Goal: Feedback & Contribution: Submit feedback/report problem

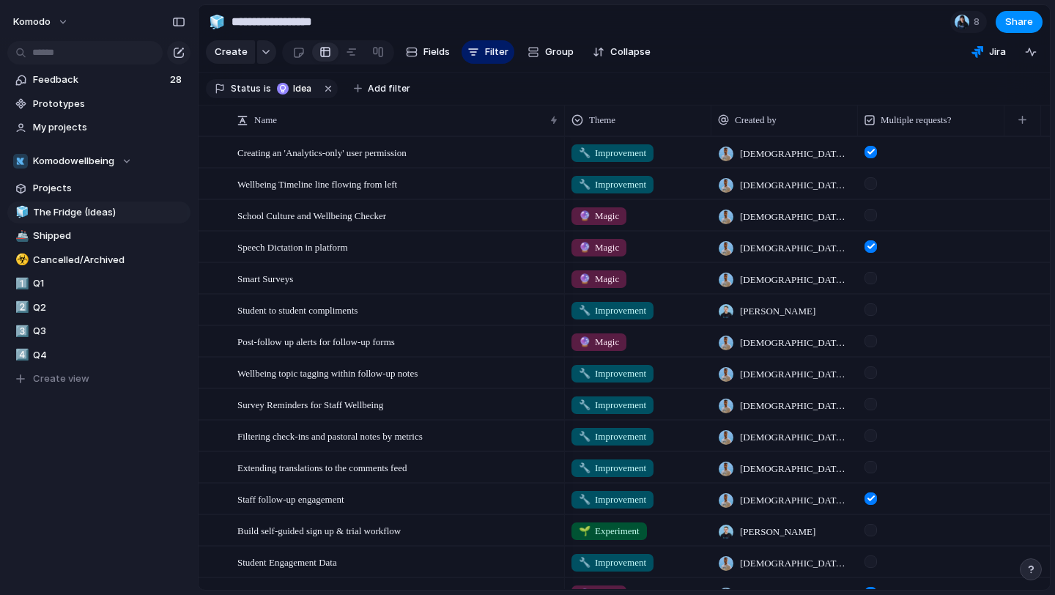
click at [133, 75] on span "Feedback" at bounding box center [99, 80] width 133 height 15
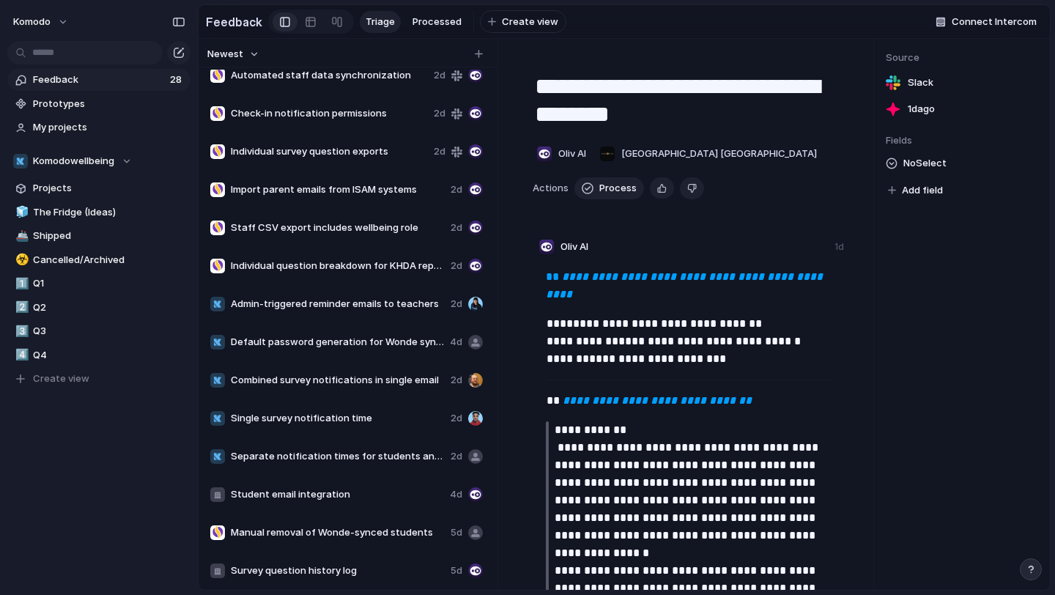
scroll to position [550, 0]
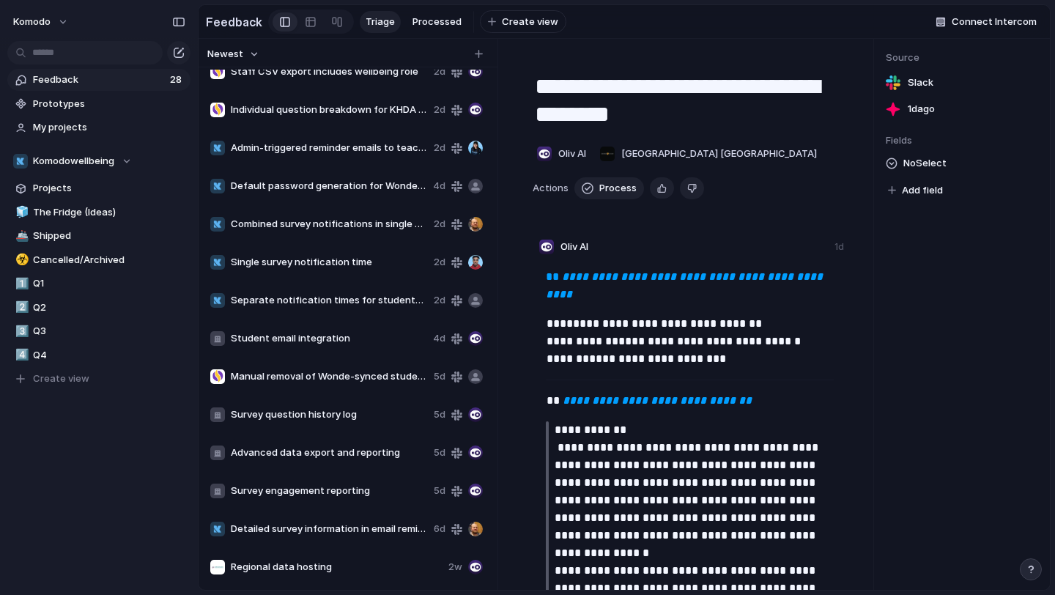
click at [341, 265] on span "Single survey notification time" at bounding box center [329, 262] width 197 height 15
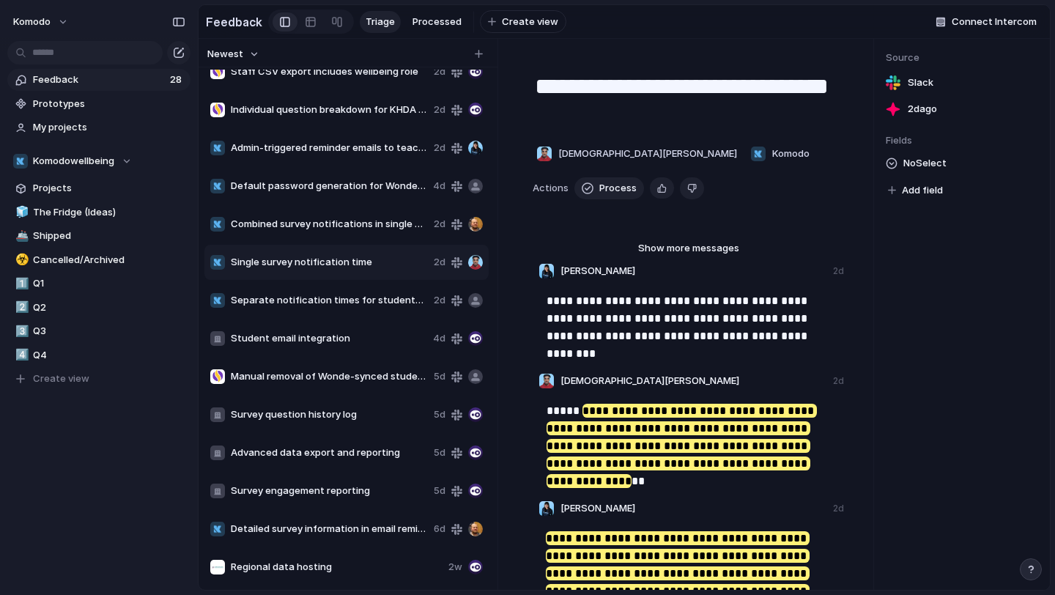
click at [116, 73] on span "Feedback" at bounding box center [99, 80] width 133 height 15
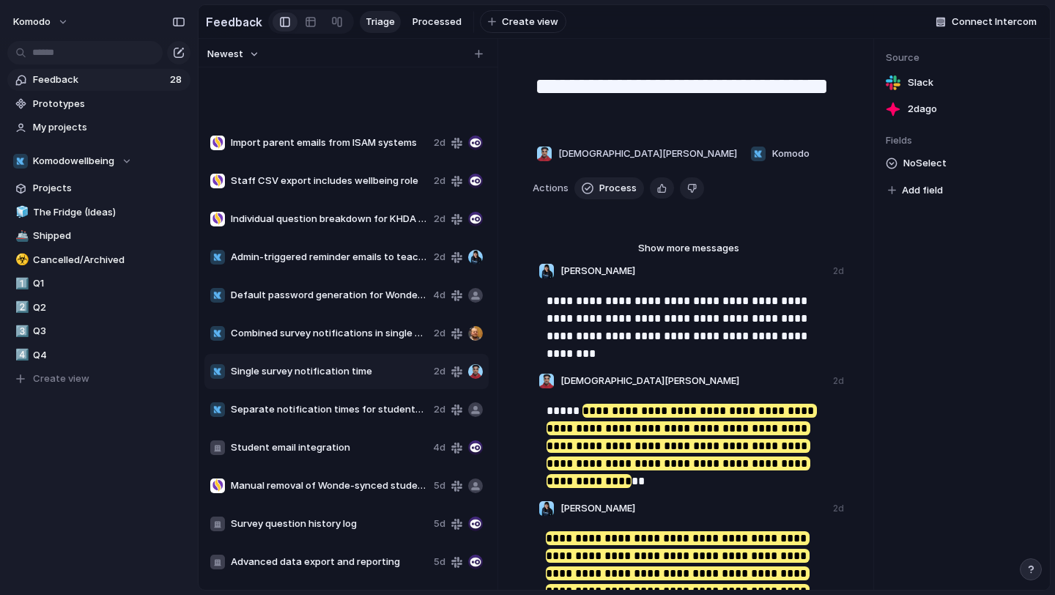
scroll to position [550, 0]
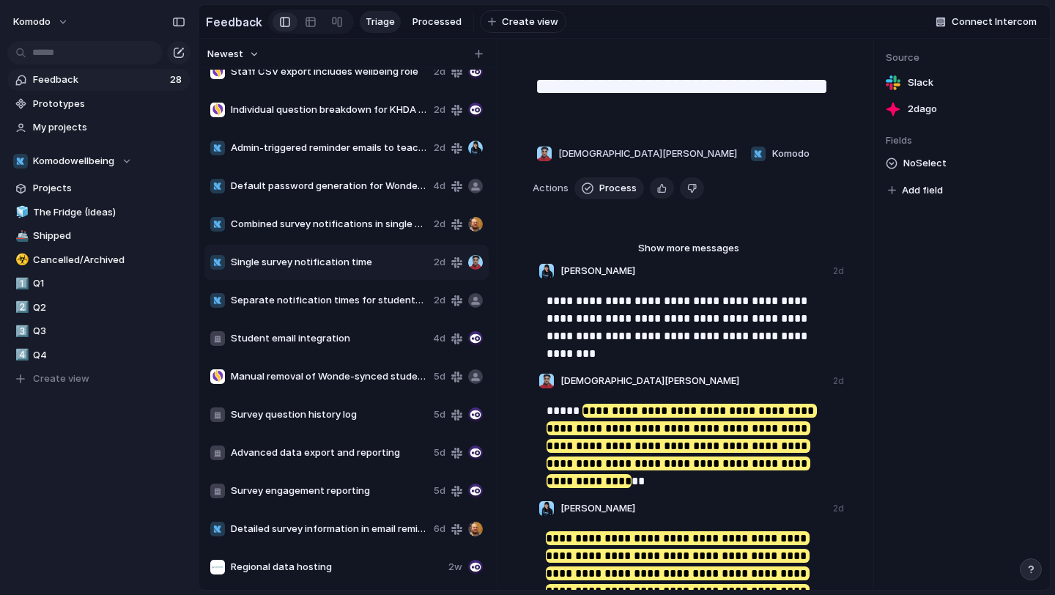
click at [336, 528] on span "Detailed survey information in email reminders" at bounding box center [329, 529] width 197 height 15
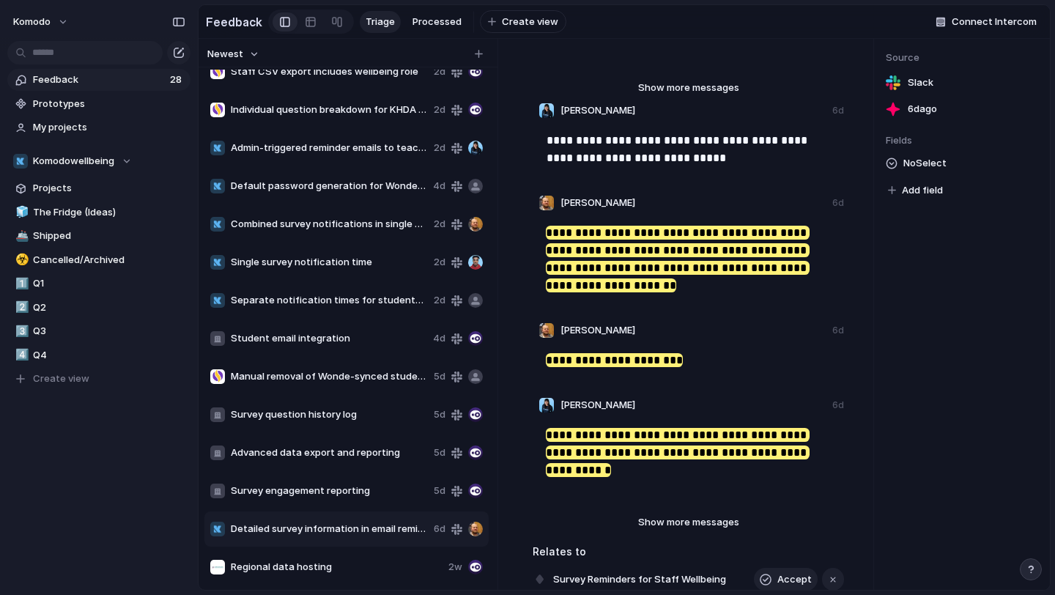
scroll to position [194, 0]
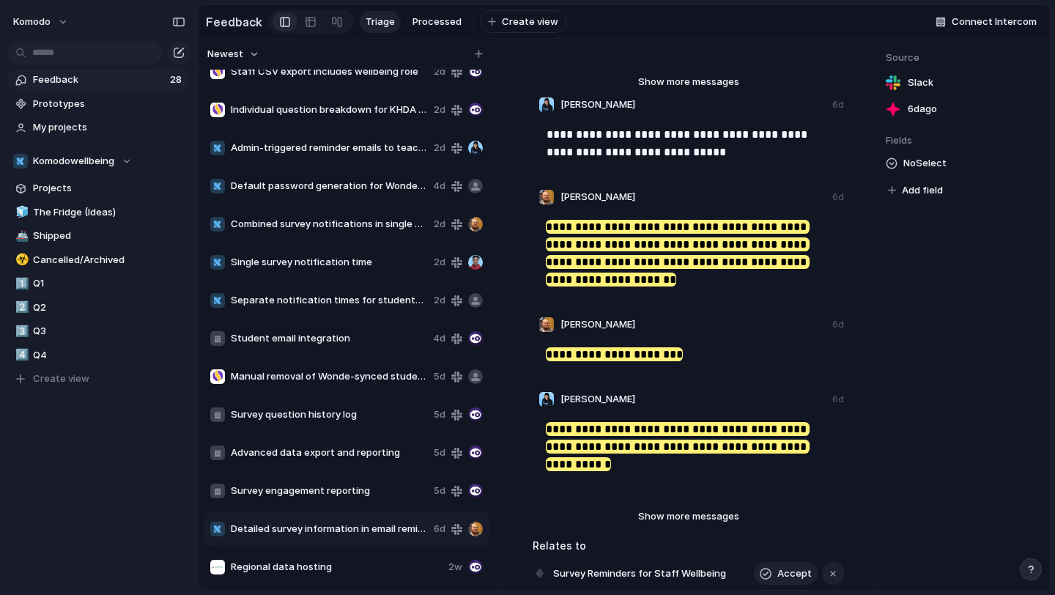
click at [376, 487] on span "Survey engagement reporting" at bounding box center [329, 491] width 197 height 15
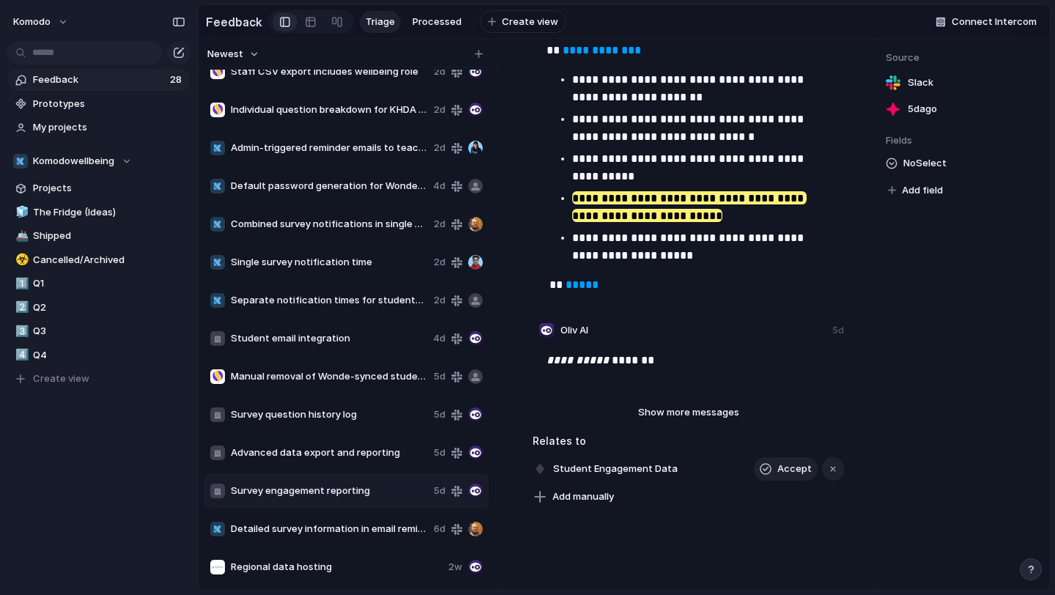
scroll to position [540, 0]
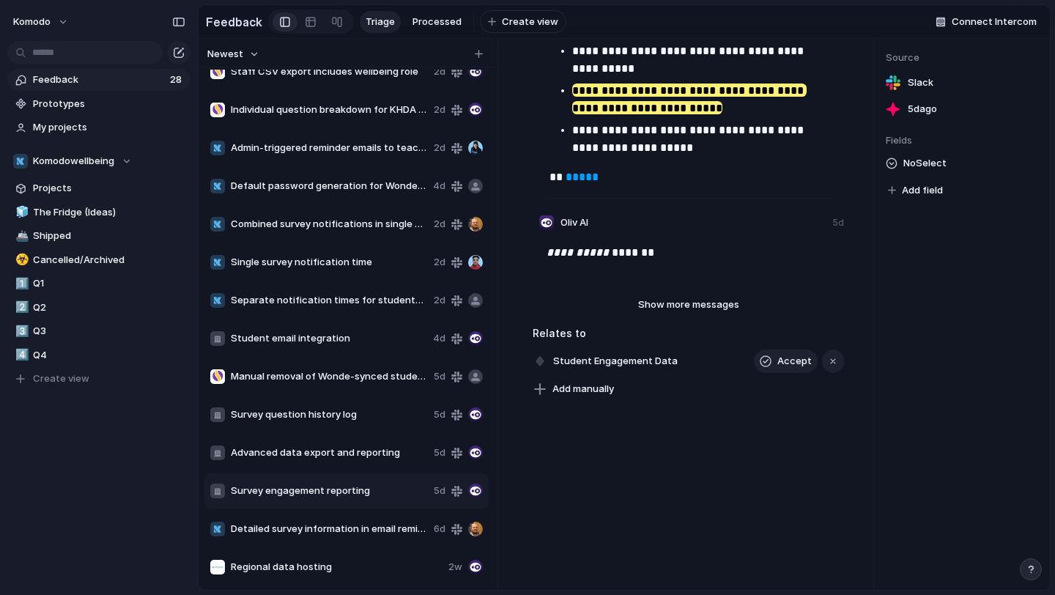
click at [366, 440] on div "Advanced data export and reporting 5d" at bounding box center [346, 452] width 284 height 35
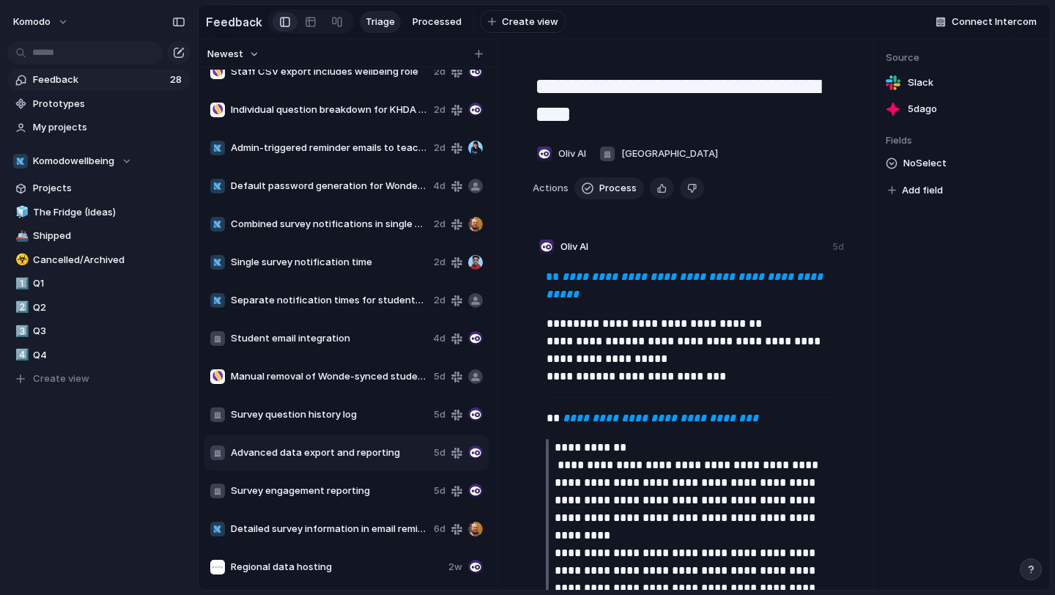
click at [366, 448] on span "Advanced data export and reporting" at bounding box center [329, 453] width 197 height 15
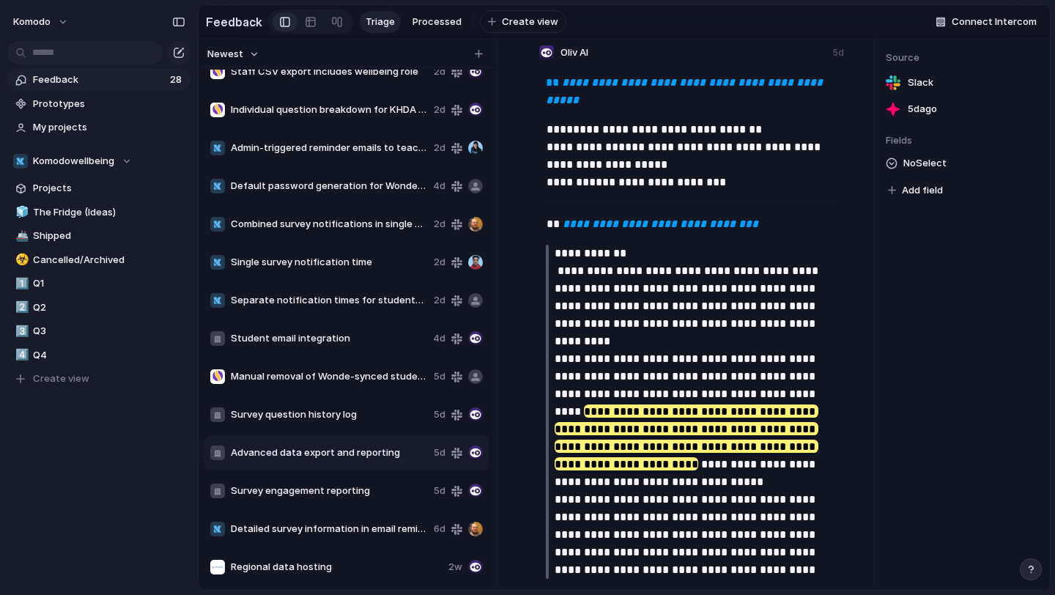
scroll to position [467, 0]
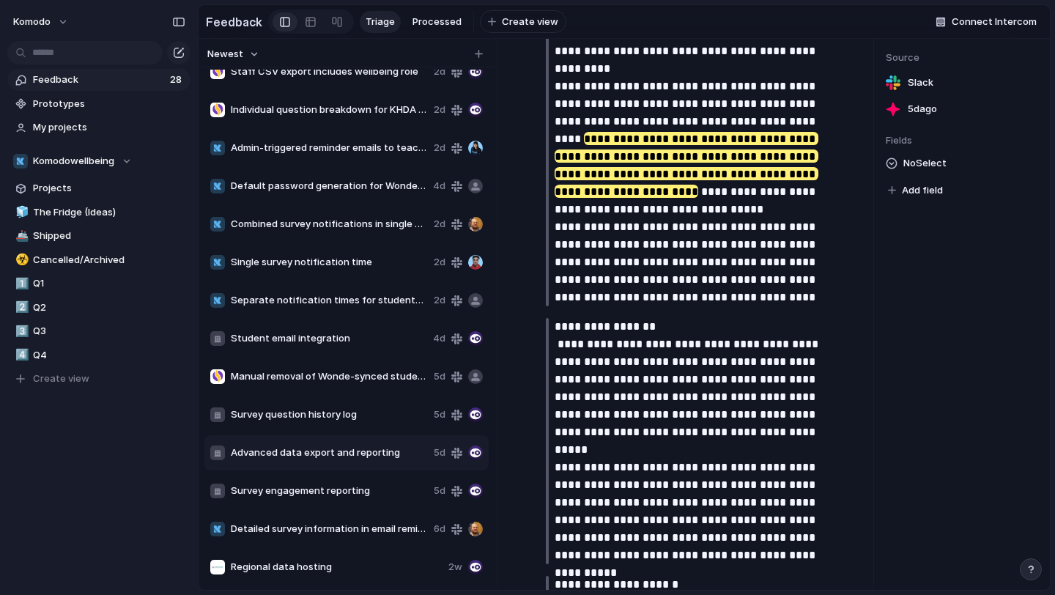
click at [383, 418] on span "Survey question history log" at bounding box center [329, 414] width 197 height 15
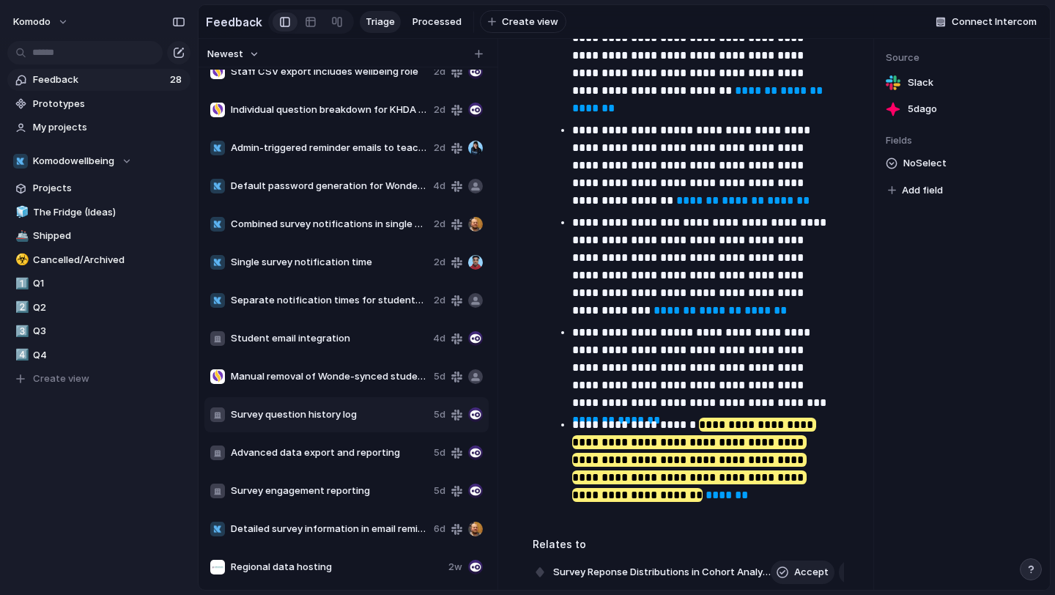
scroll to position [437, 0]
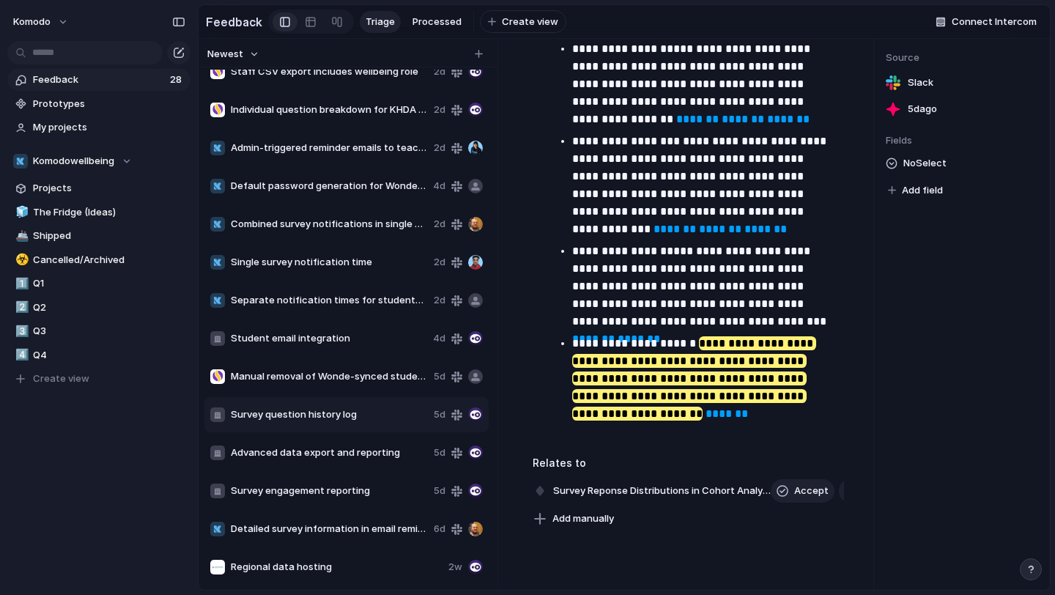
click at [289, 456] on span "Advanced data export and reporting" at bounding box center [329, 453] width 197 height 15
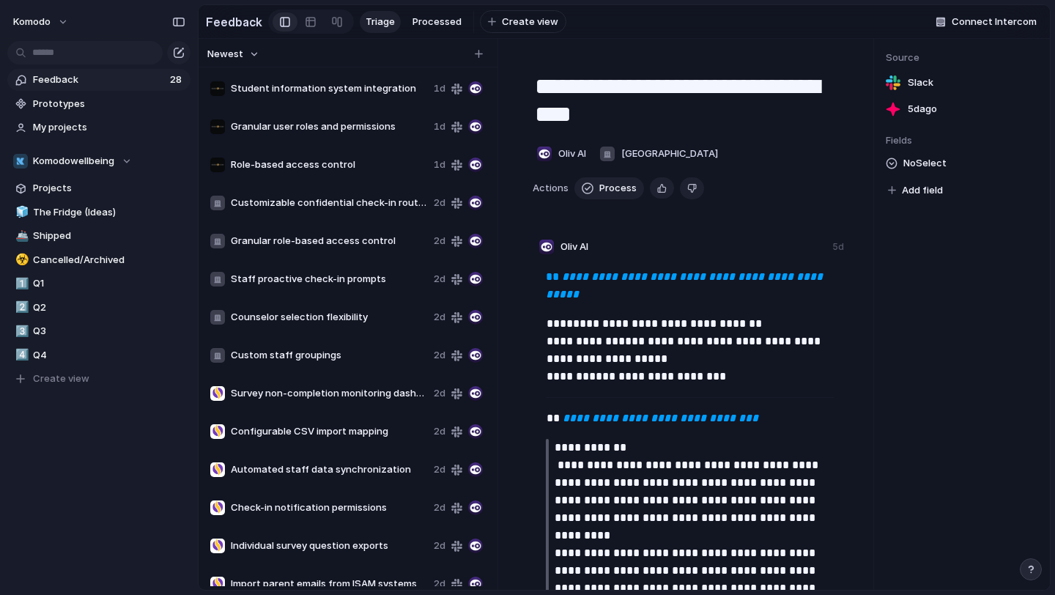
click at [327, 317] on span "Counselor selection flexibility" at bounding box center [329, 317] width 197 height 15
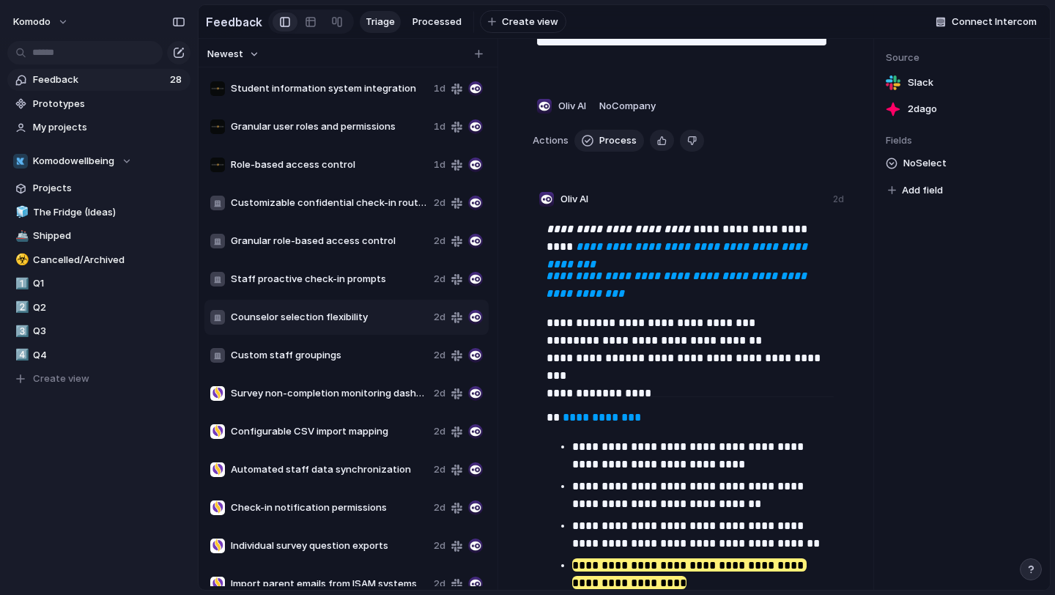
scroll to position [304, 0]
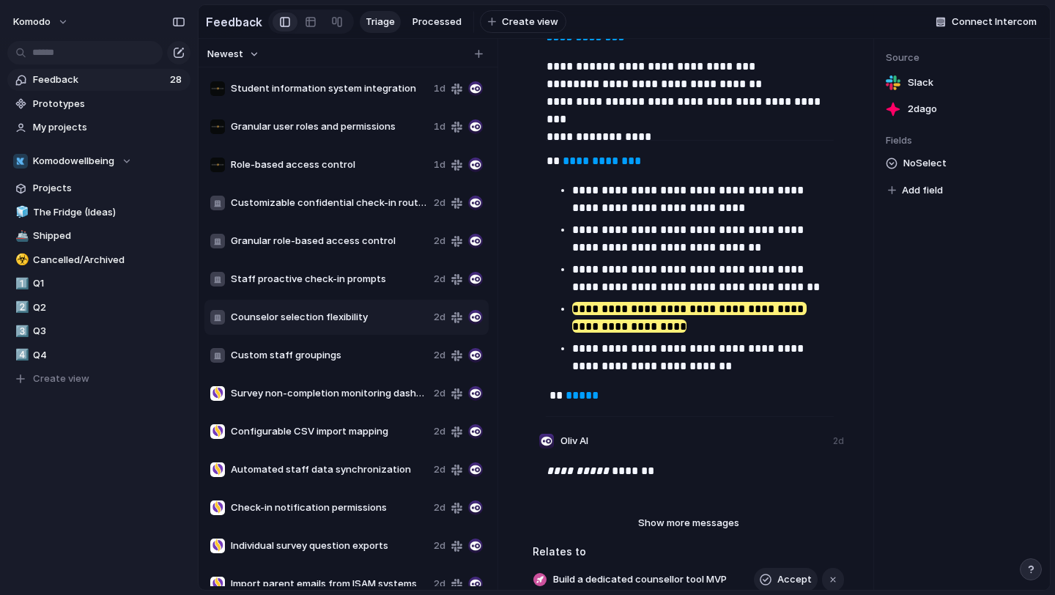
click at [346, 362] on span "Custom staff groupings" at bounding box center [329, 355] width 197 height 15
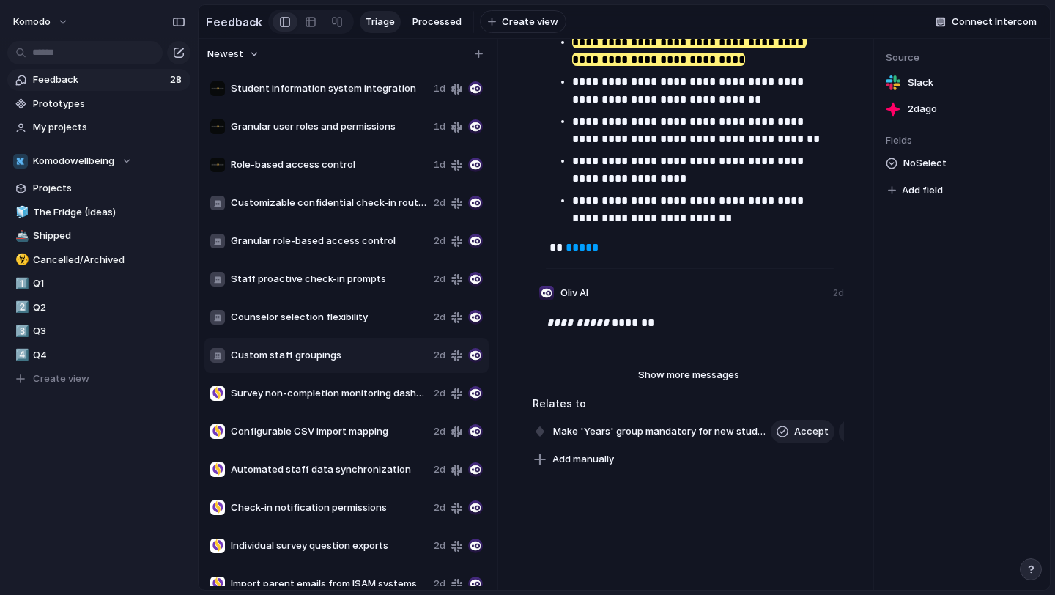
scroll to position [423, 0]
click at [352, 398] on span "Survey non-completion monitoring dashboard" at bounding box center [329, 393] width 197 height 15
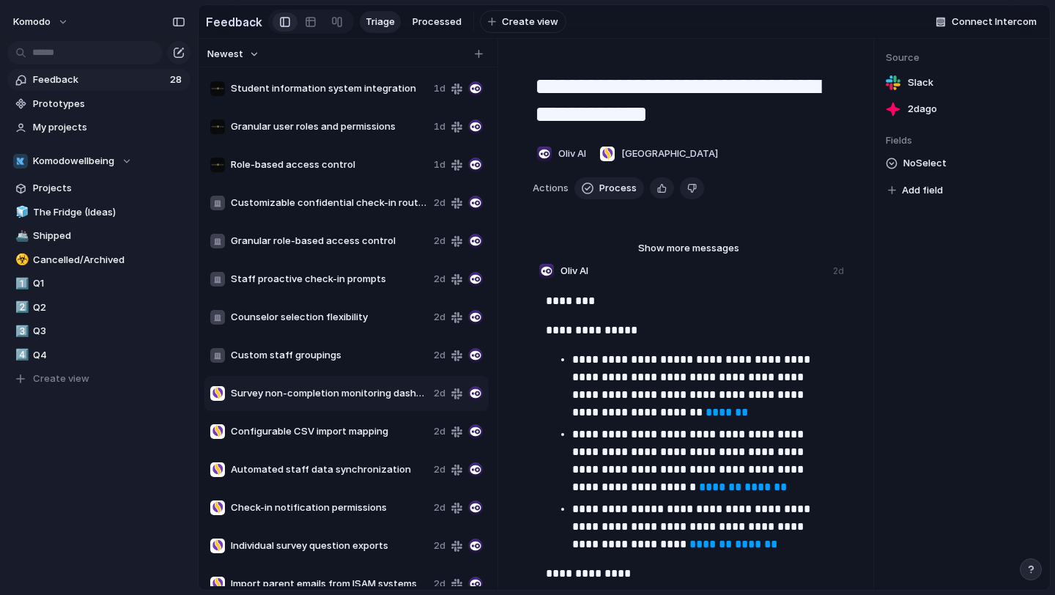
click at [352, 361] on span "Custom staff groupings" at bounding box center [329, 355] width 197 height 15
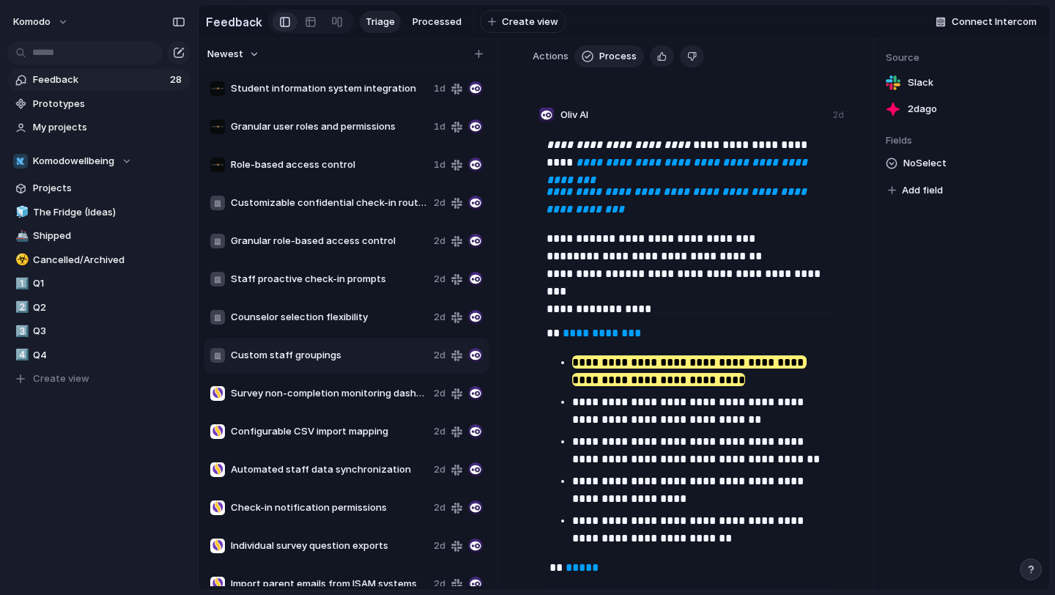
scroll to position [104, 0]
click at [332, 322] on span "Counselor selection flexibility" at bounding box center [329, 317] width 197 height 15
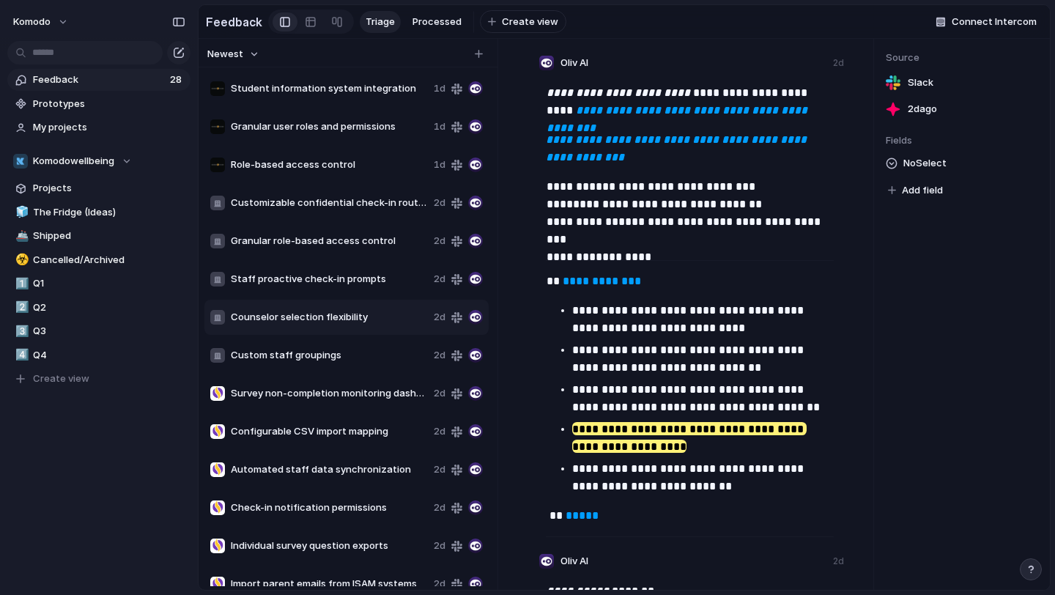
scroll to position [217, 0]
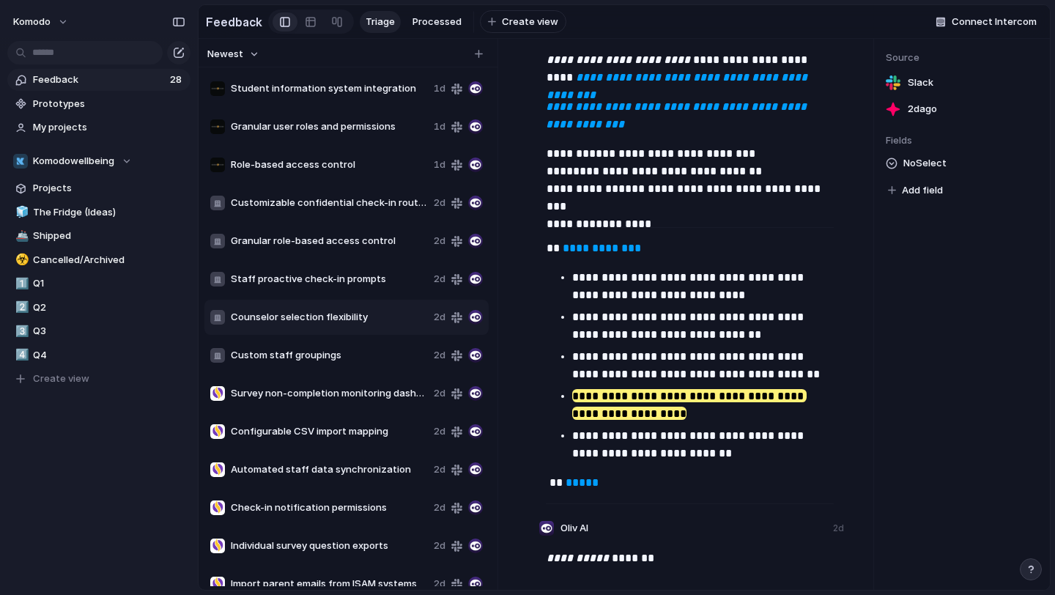
click at [344, 349] on span "Custom staff groupings" at bounding box center [329, 355] width 197 height 15
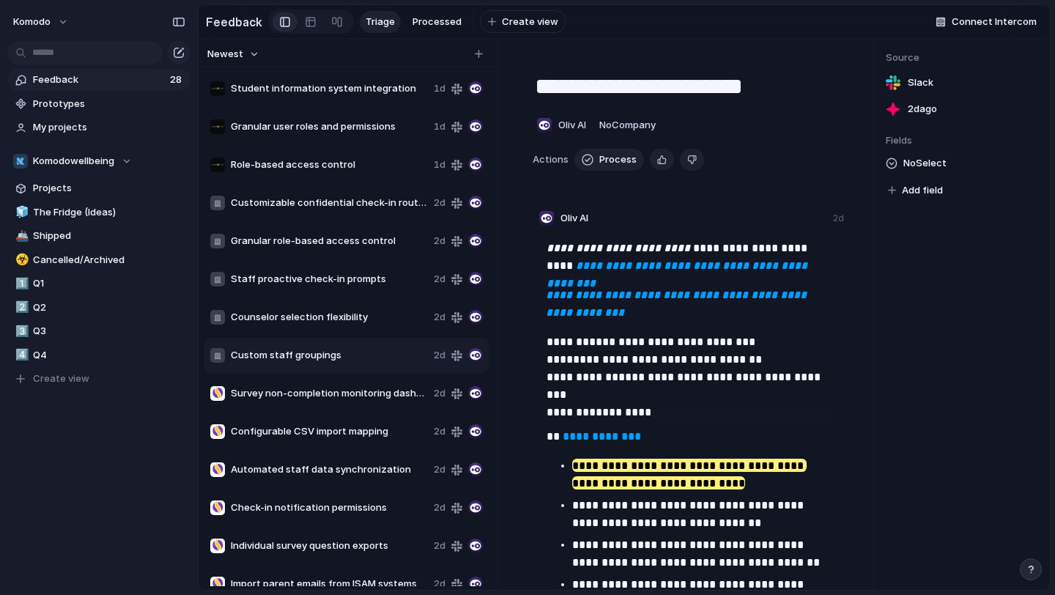
click at [346, 316] on span "Counselor selection flexibility" at bounding box center [329, 317] width 197 height 15
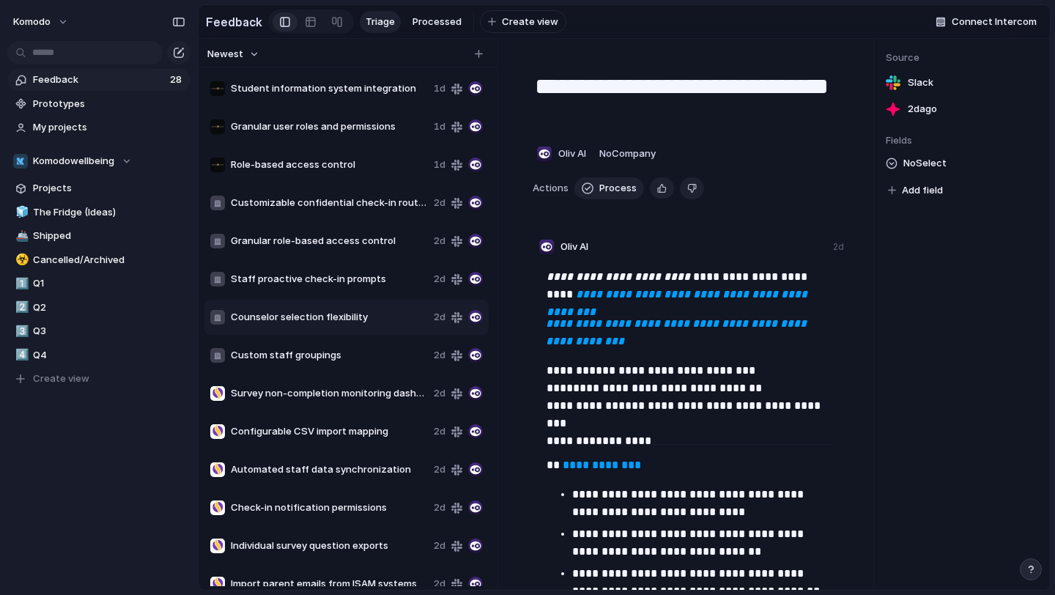
click at [354, 277] on span "Staff proactive check-in prompts" at bounding box center [329, 279] width 197 height 15
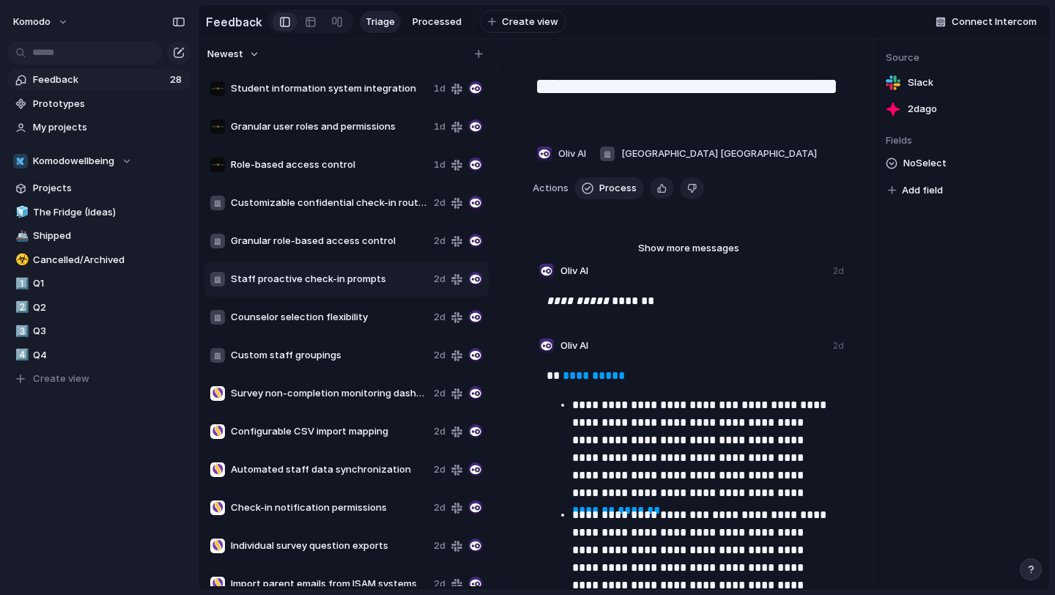
click at [339, 237] on span "Granular role-based access control" at bounding box center [329, 241] width 197 height 15
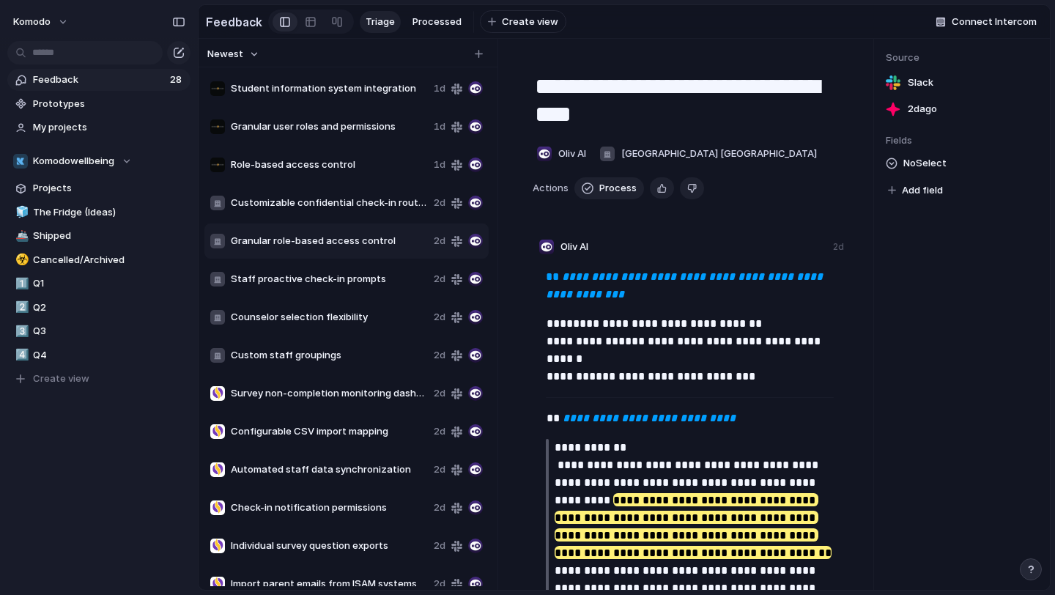
click at [299, 129] on span "Granular user roles and permissions" at bounding box center [329, 126] width 197 height 15
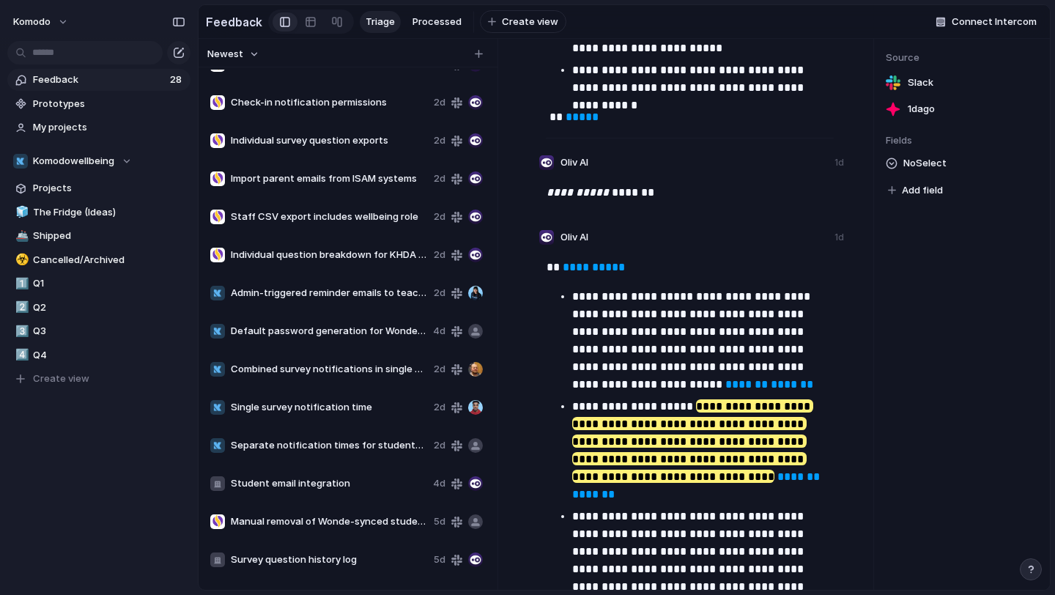
scroll to position [550, 0]
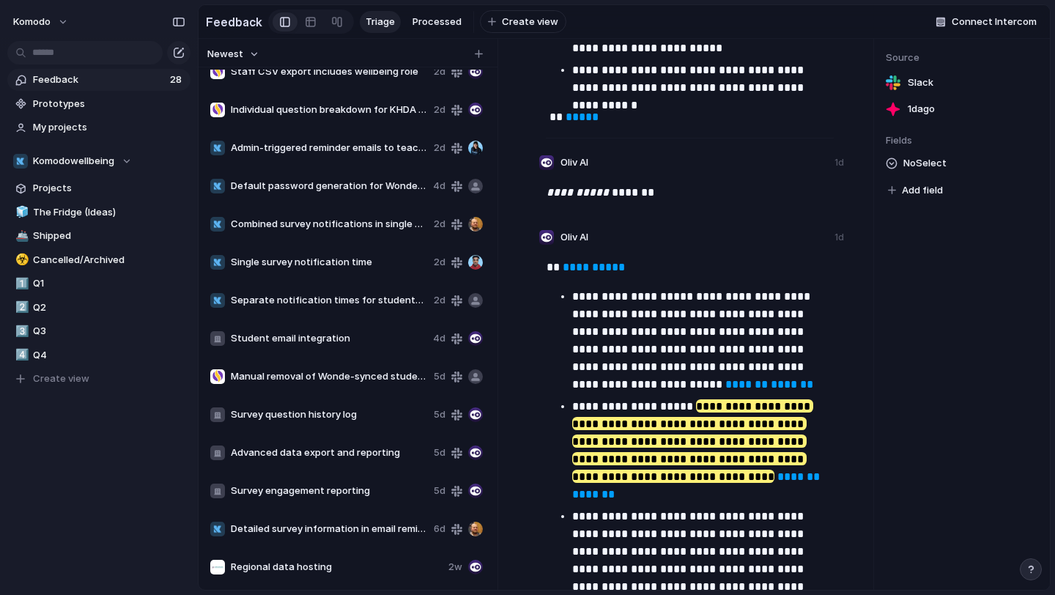
click at [381, 520] on div "Detailed survey information in email reminders 6d" at bounding box center [346, 529] width 284 height 35
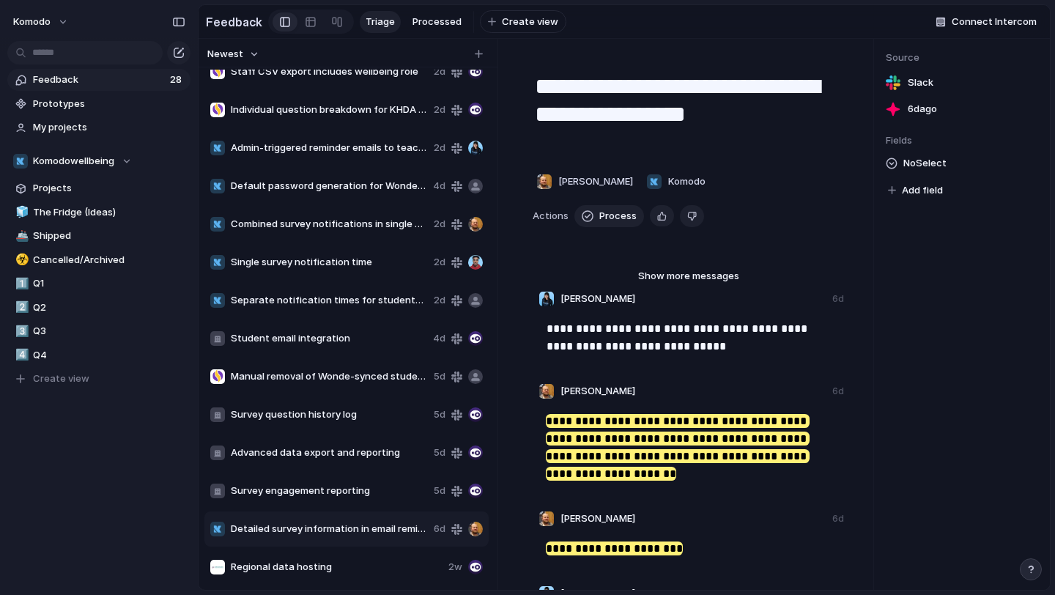
click at [386, 525] on span "Detailed survey information in email reminders" at bounding box center [329, 529] width 197 height 15
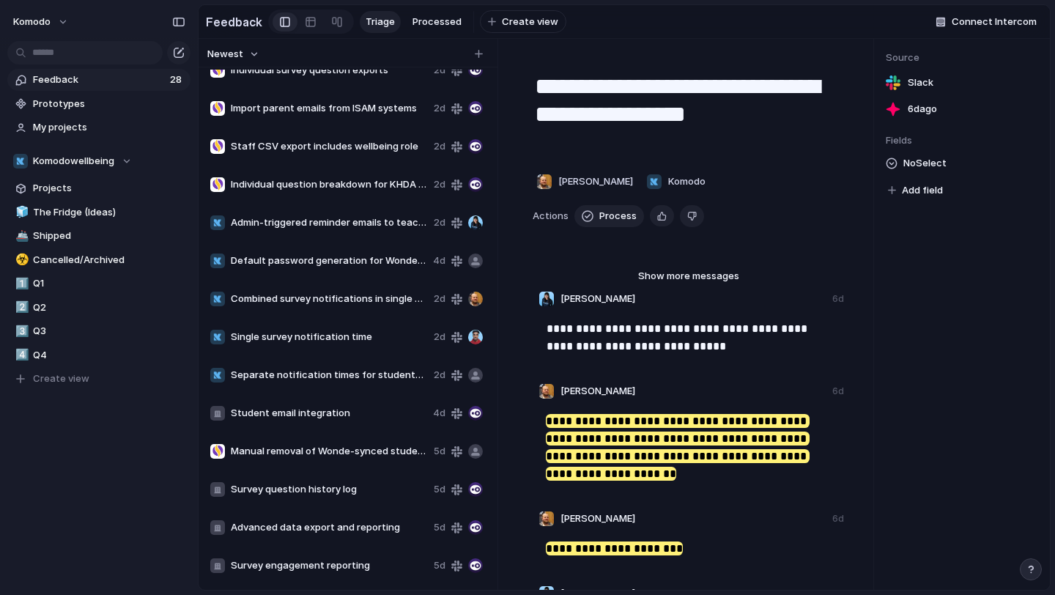
scroll to position [432, 0]
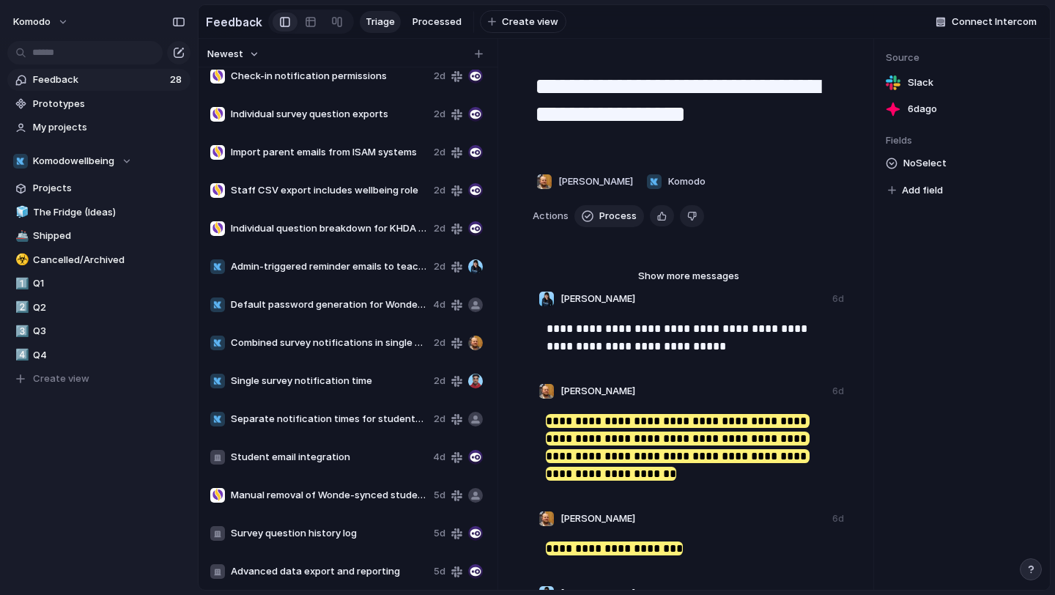
click at [341, 289] on div "Default password generation for Wonde synced students 4d" at bounding box center [346, 304] width 284 height 35
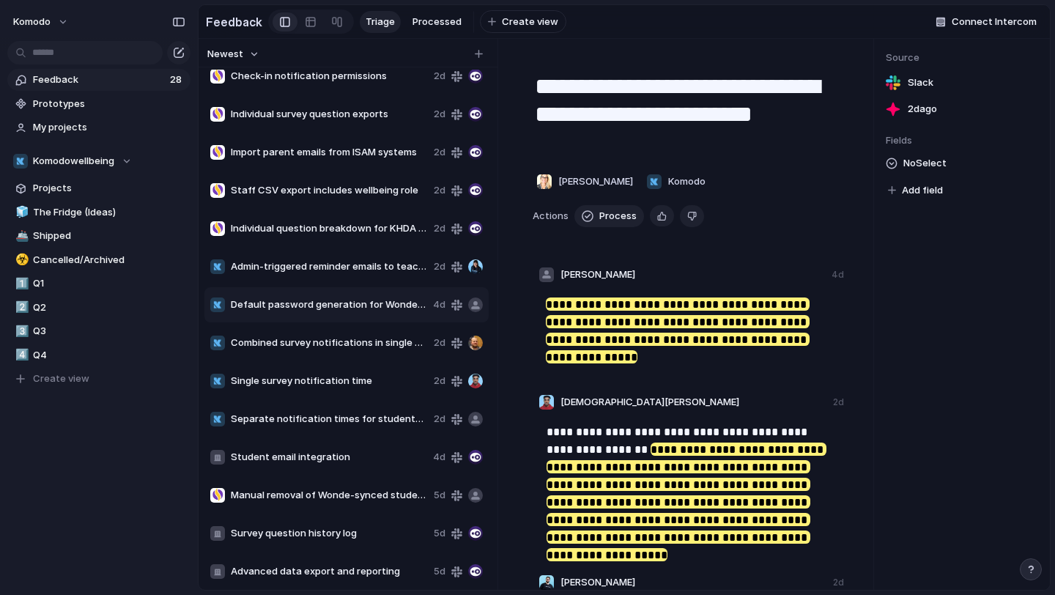
click at [345, 316] on div "Default password generation for Wonde synced students 4d" at bounding box center [346, 304] width 284 height 35
click at [351, 269] on span "Admin-triggered reminder emails to teachers" at bounding box center [329, 266] width 197 height 15
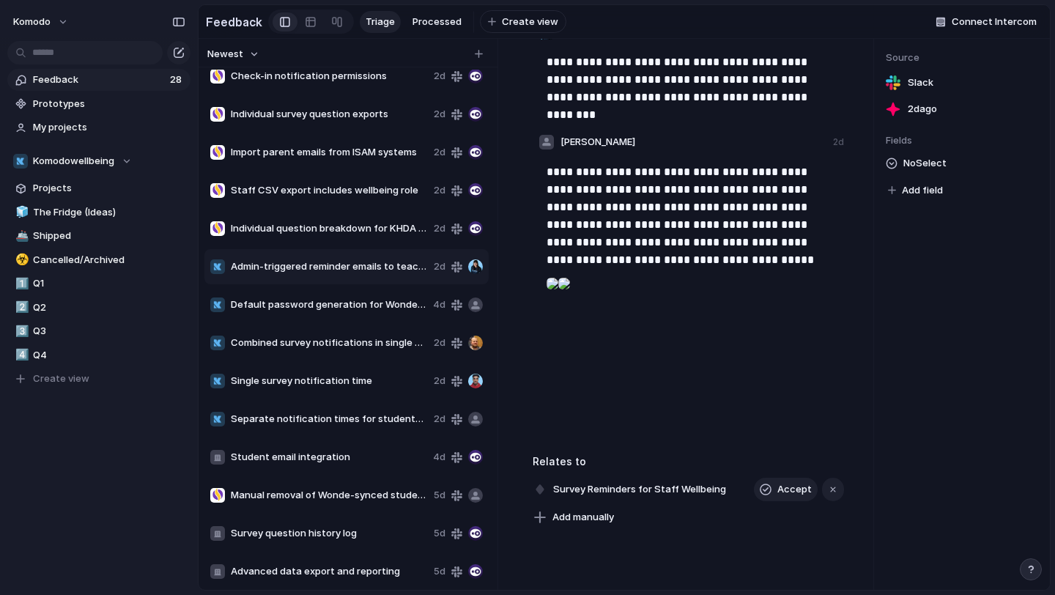
scroll to position [1914, 0]
click at [315, 158] on span "Import parent emails from ISAM systems" at bounding box center [329, 152] width 197 height 15
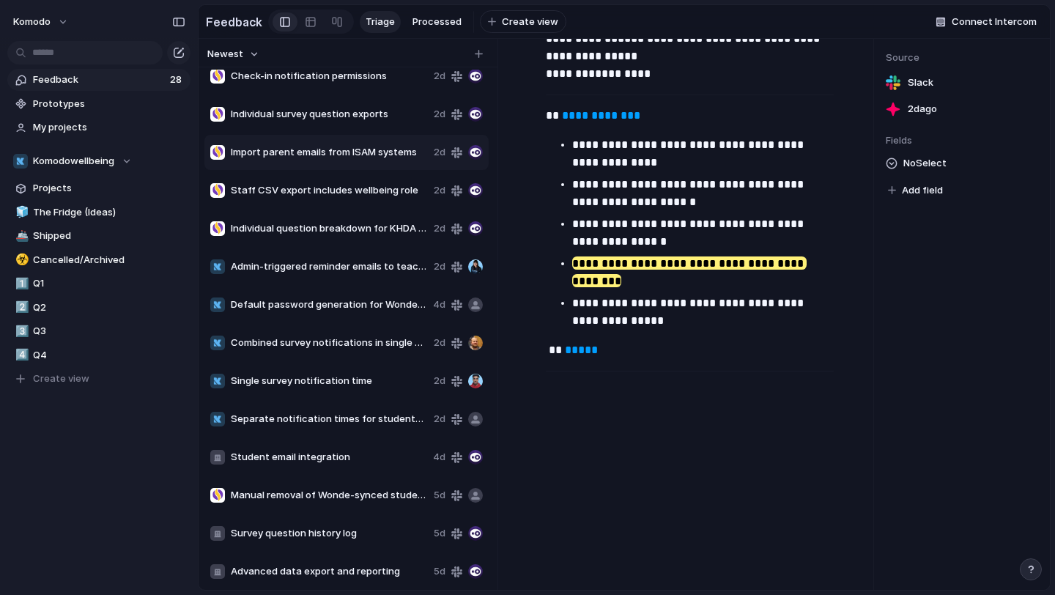
type textarea "**********"
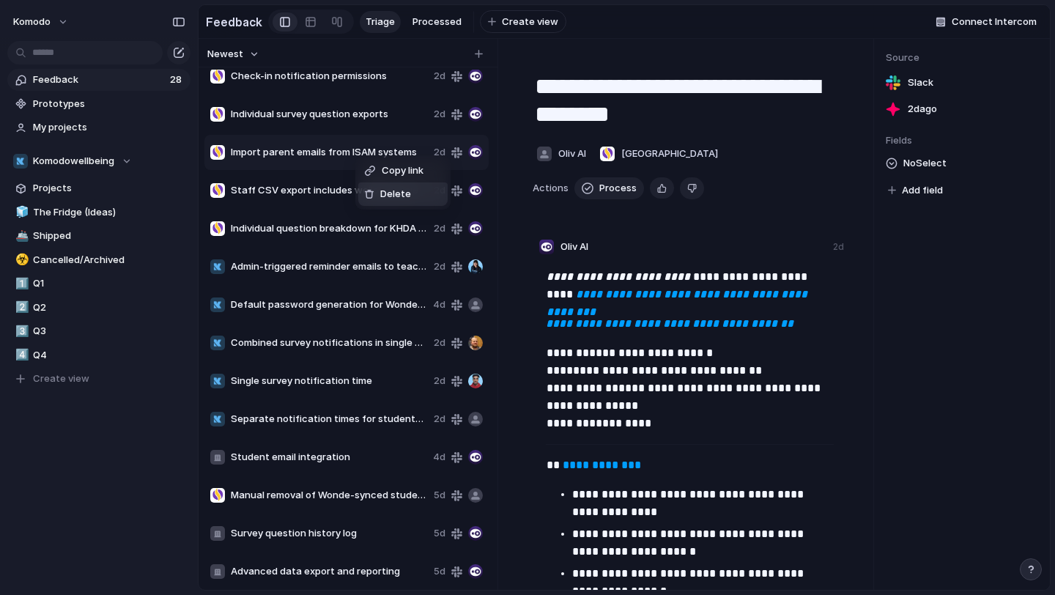
click at [385, 188] on span "Delete" at bounding box center [395, 194] width 31 height 15
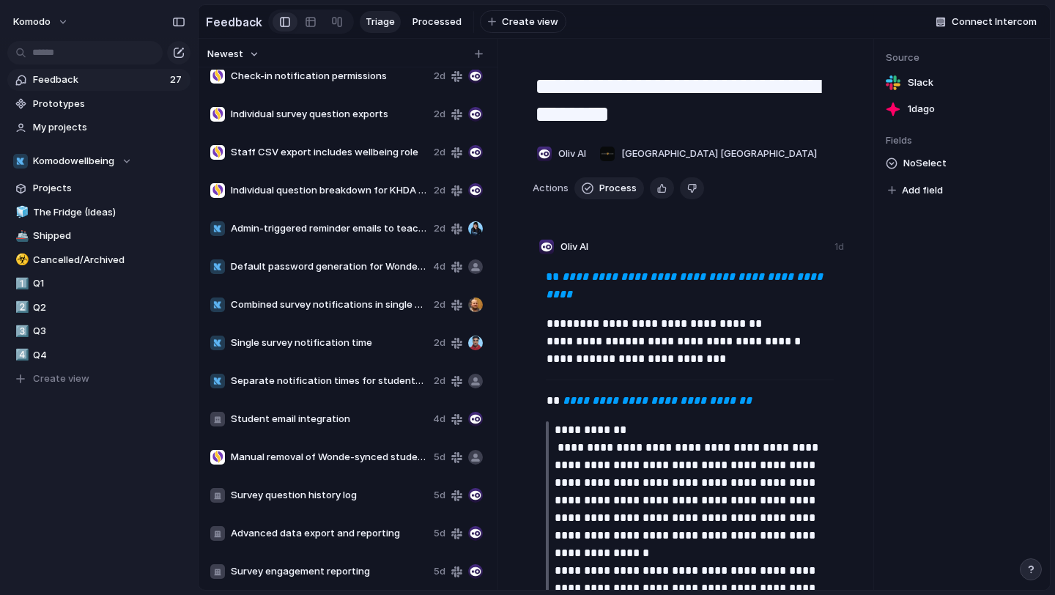
click at [328, 152] on span "Staff CSV export includes wellbeing role" at bounding box center [329, 152] width 197 height 15
type textarea "**********"
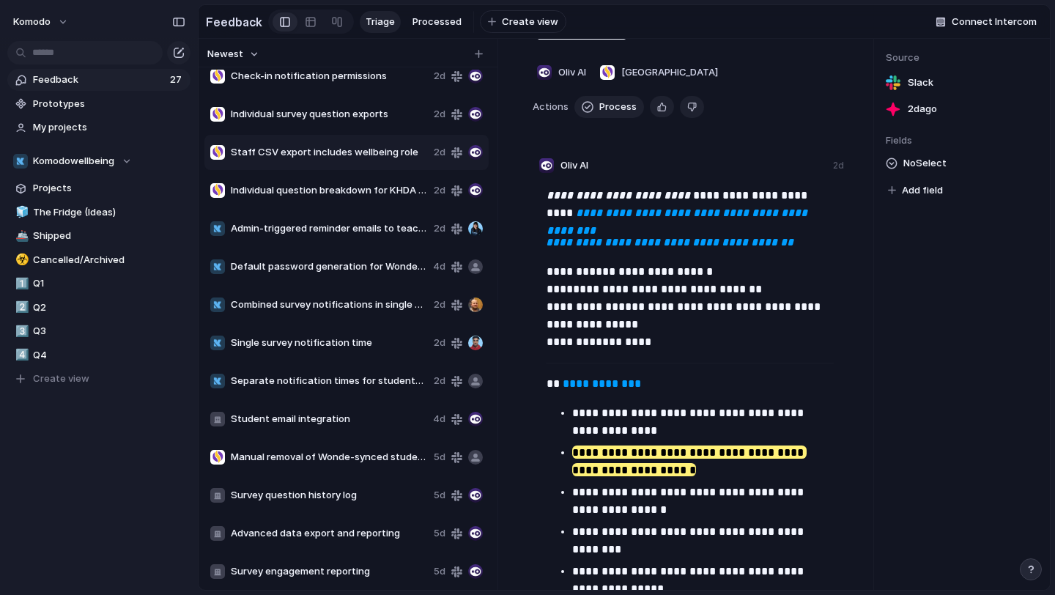
scroll to position [83, 0]
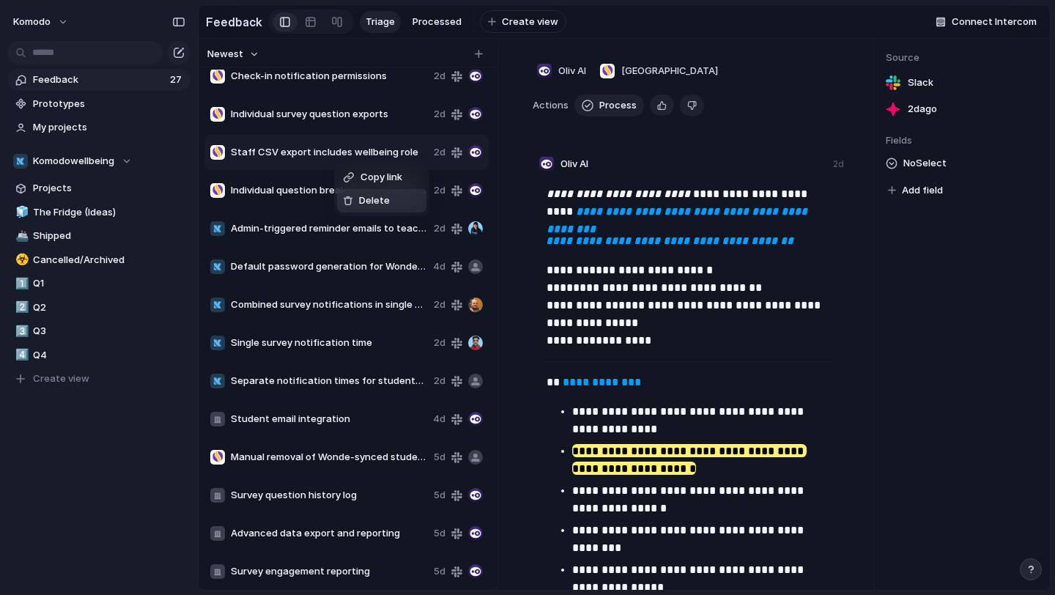
click at [353, 203] on div "Delete" at bounding box center [366, 200] width 47 height 15
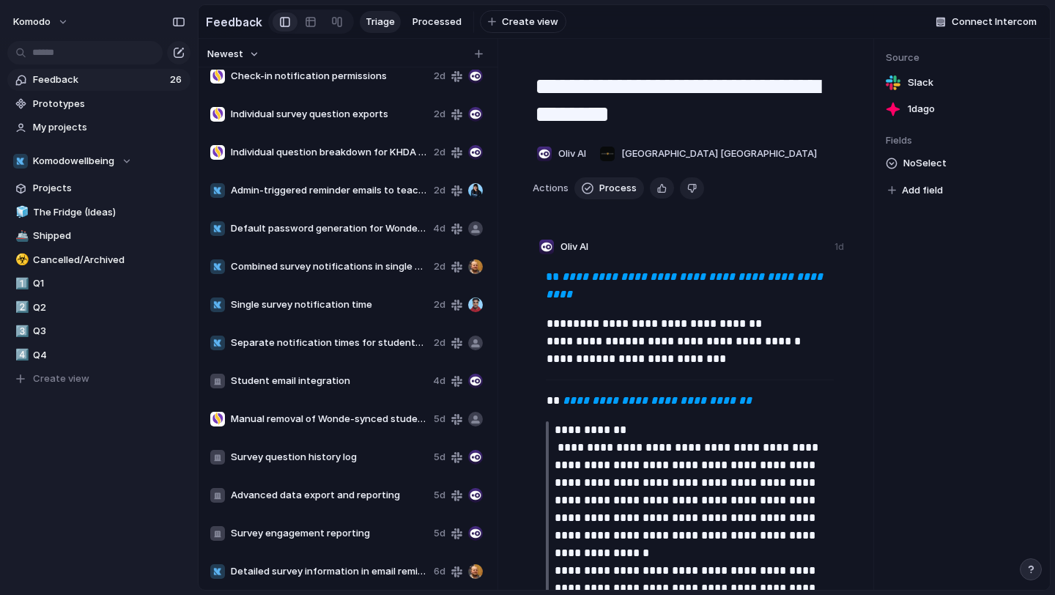
click at [313, 105] on div "Individual survey question exports 2d" at bounding box center [346, 114] width 284 height 35
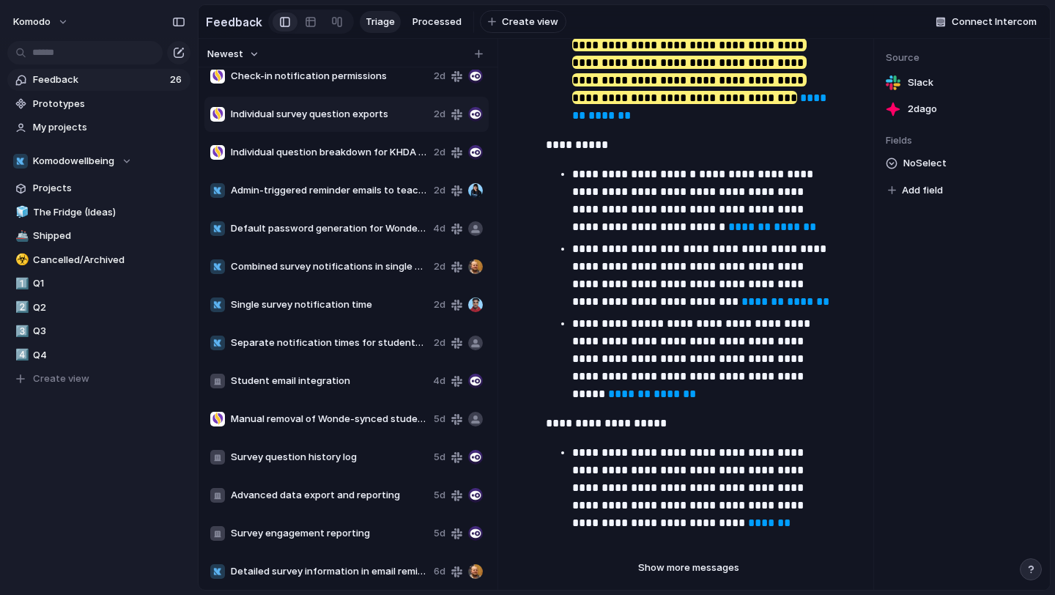
scroll to position [4107, 0]
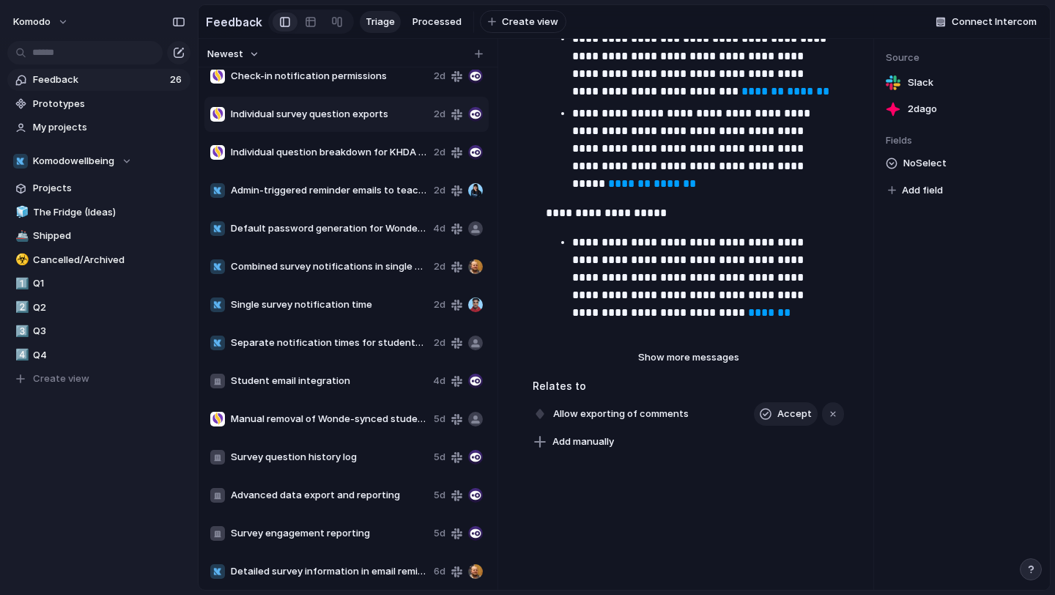
click at [341, 158] on span "Individual question breakdown for KHDA reporting" at bounding box center [329, 152] width 197 height 15
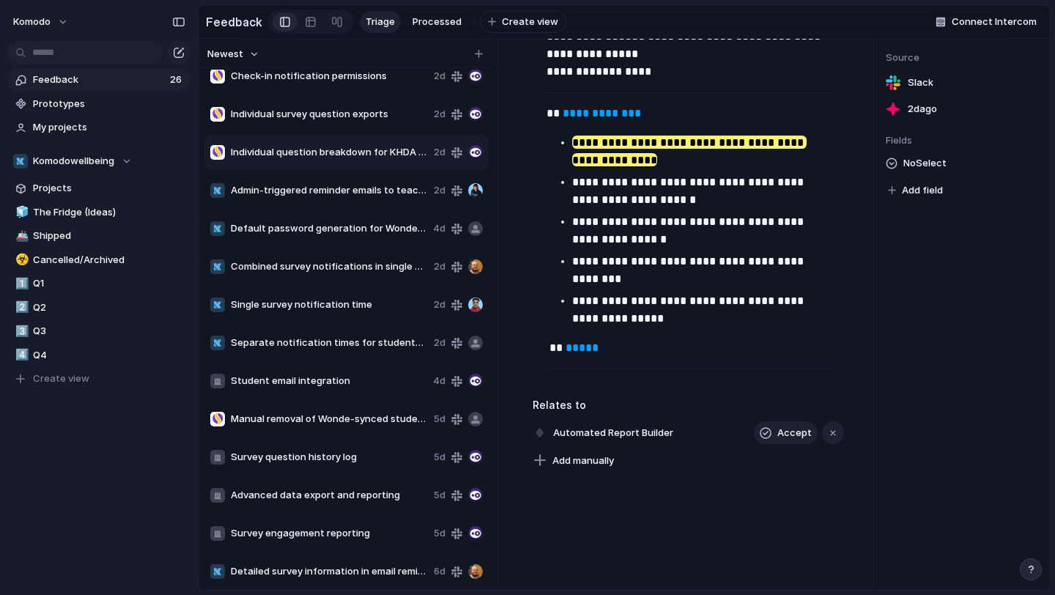
scroll to position [351, 0]
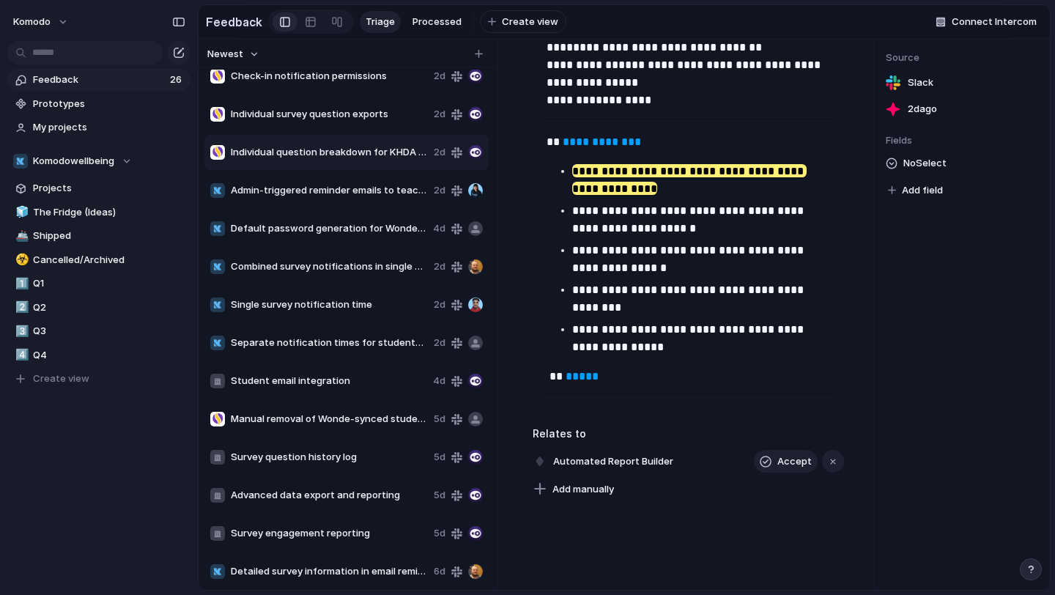
click at [303, 147] on span "Individual question breakdown for KHDA reporting" at bounding box center [329, 152] width 197 height 15
click at [310, 153] on span "Individual question breakdown for KHDA reporting" at bounding box center [329, 152] width 197 height 15
click at [314, 125] on div "Individual survey question exports 2d" at bounding box center [346, 114] width 284 height 35
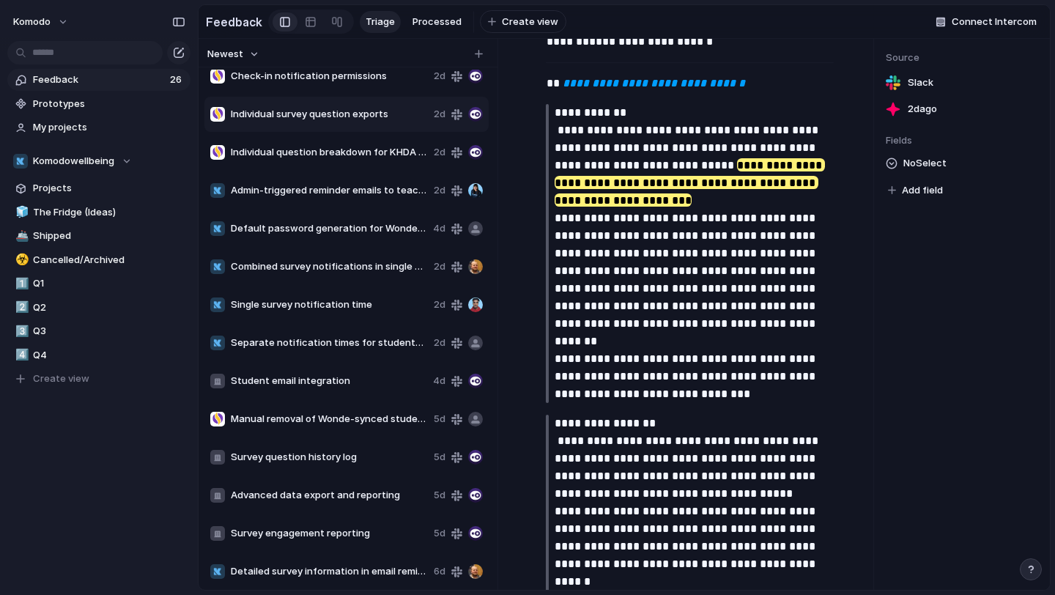
scroll to position [349, 0]
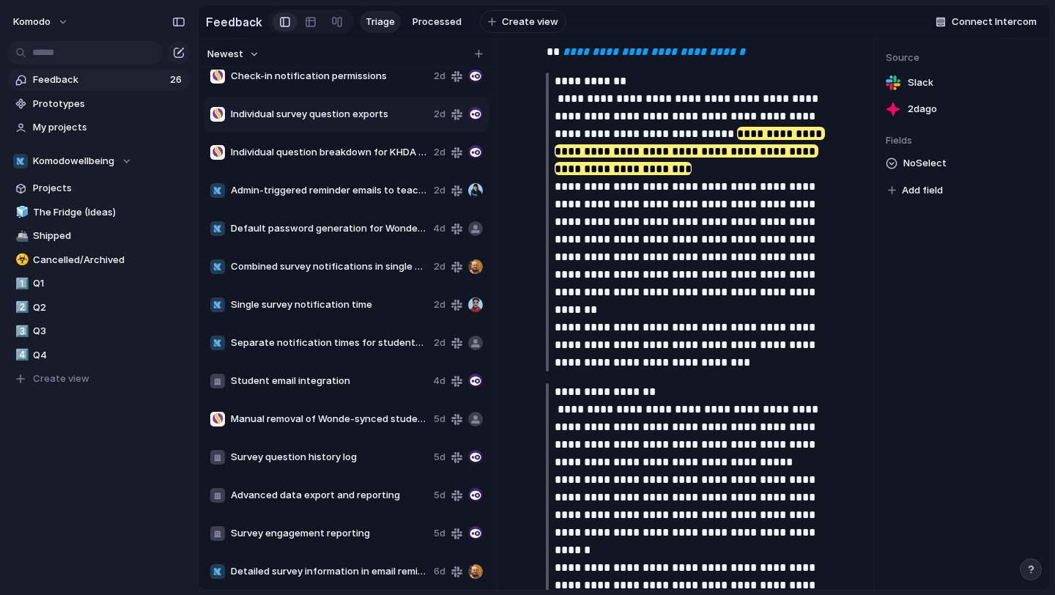
click at [298, 152] on span "Individual question breakdown for KHDA reporting" at bounding box center [329, 152] width 197 height 15
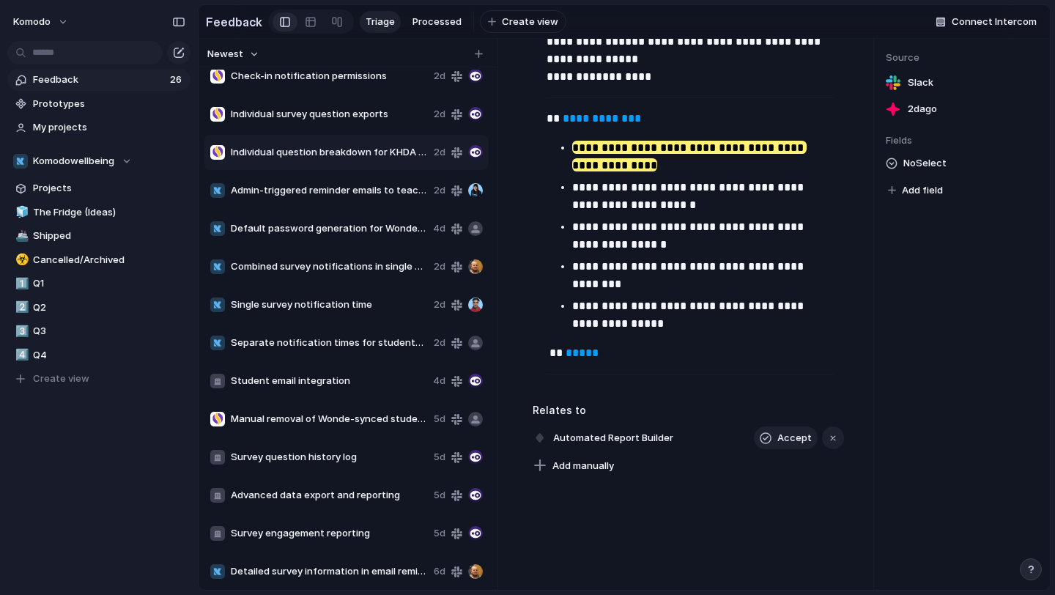
scroll to position [451, 0]
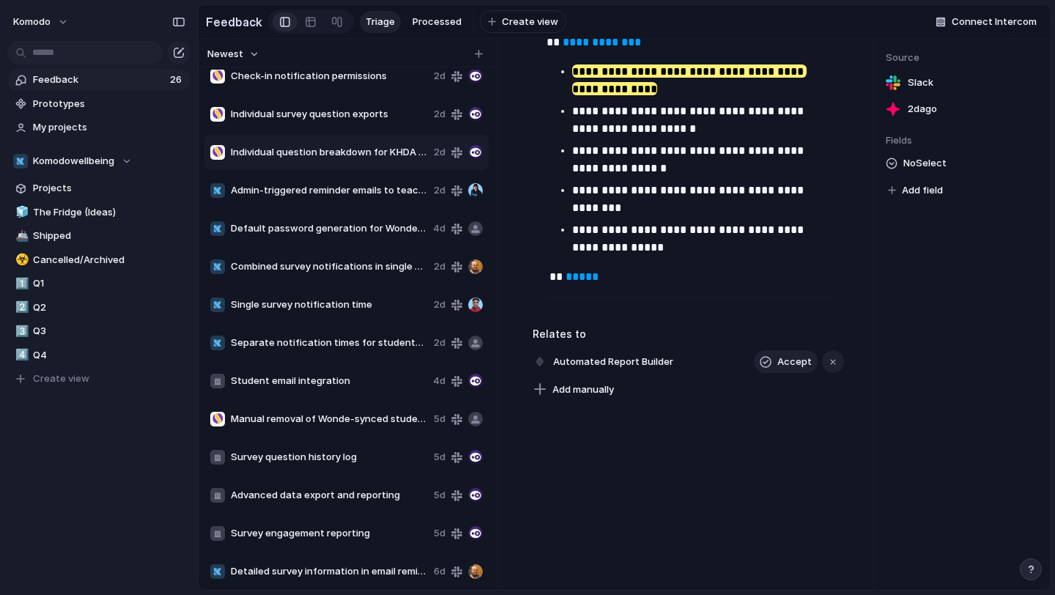
click at [334, 145] on span "Individual question breakdown for KHDA reporting" at bounding box center [329, 152] width 197 height 15
click at [336, 152] on span "Individual question breakdown for KHDA reporting" at bounding box center [329, 152] width 197 height 15
click at [338, 119] on span "Individual survey question exports" at bounding box center [329, 114] width 197 height 15
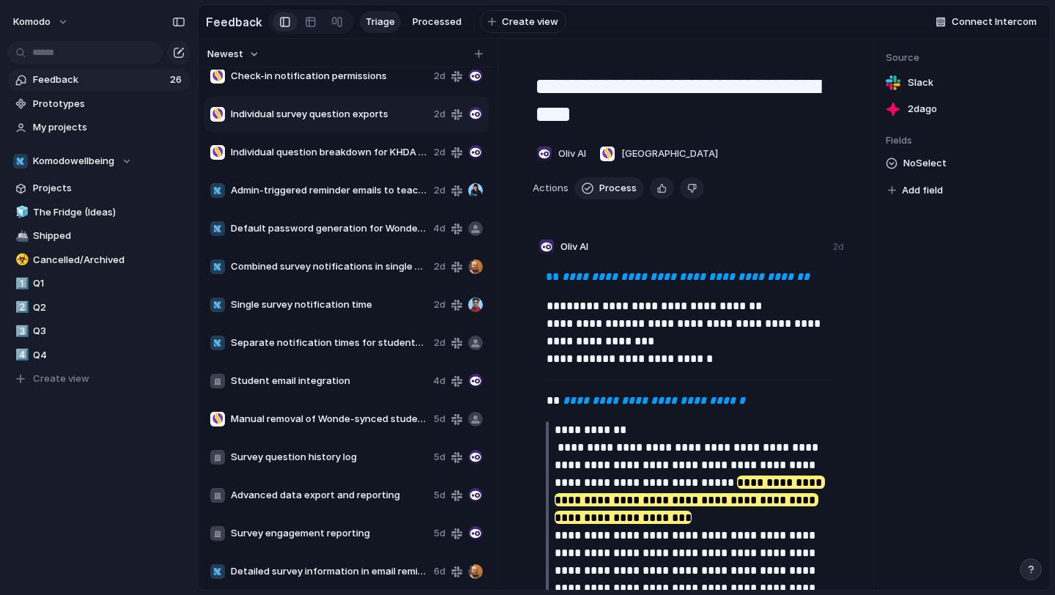
click at [314, 154] on span "Individual question breakdown for KHDA reporting" at bounding box center [329, 152] width 197 height 15
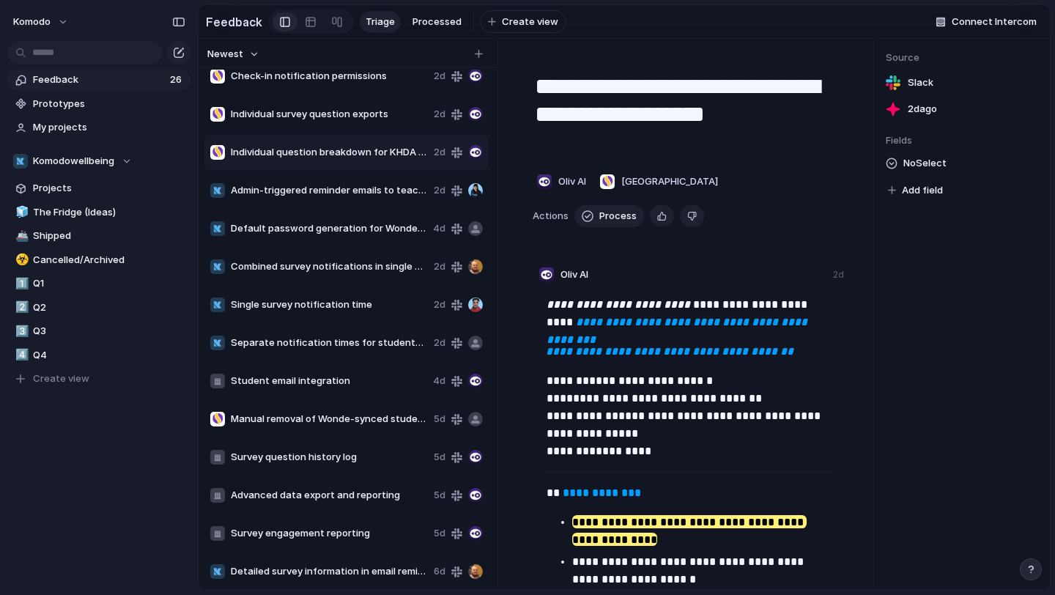
click at [300, 111] on span "Individual survey question exports" at bounding box center [329, 114] width 197 height 15
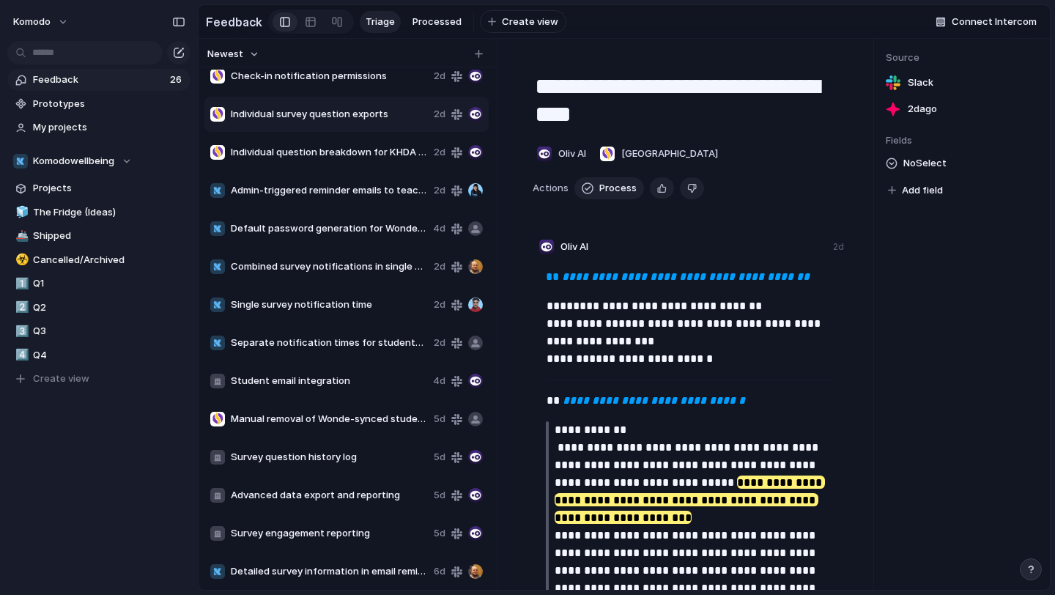
click at [325, 152] on span "Individual question breakdown for KHDA reporting" at bounding box center [329, 152] width 197 height 15
type textarea "**********"
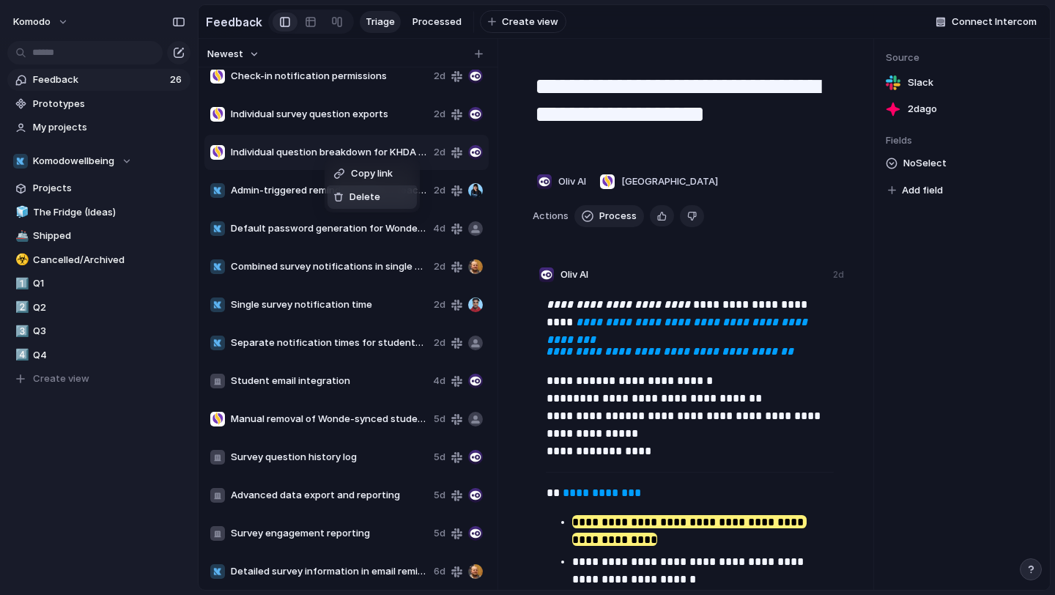
click at [354, 193] on span "Delete" at bounding box center [365, 197] width 31 height 15
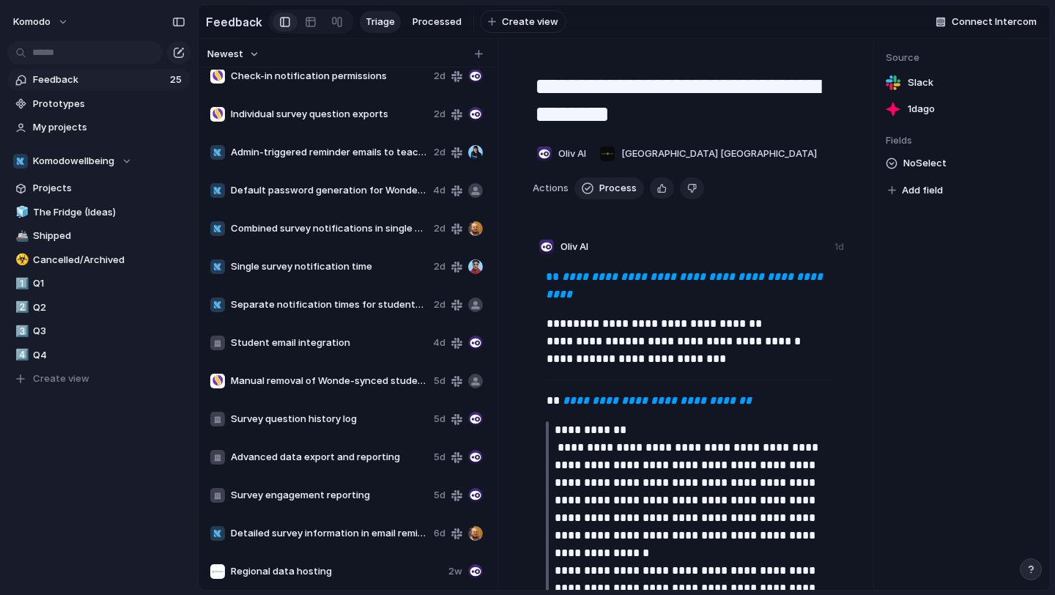
click at [311, 81] on span "Check-in notification permissions" at bounding box center [329, 76] width 197 height 15
type textarea "**********"
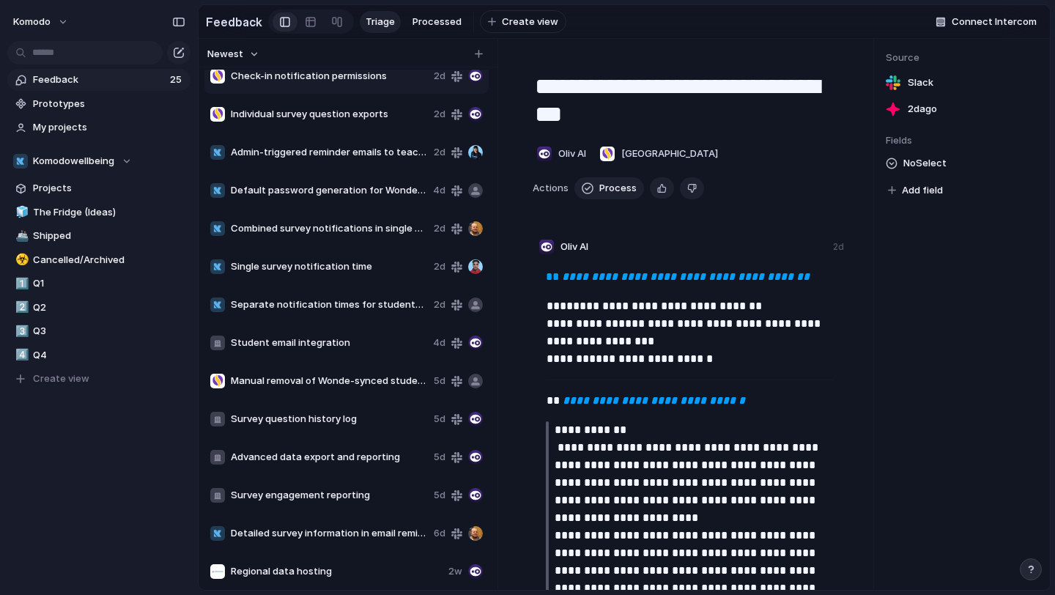
scroll to position [361, 0]
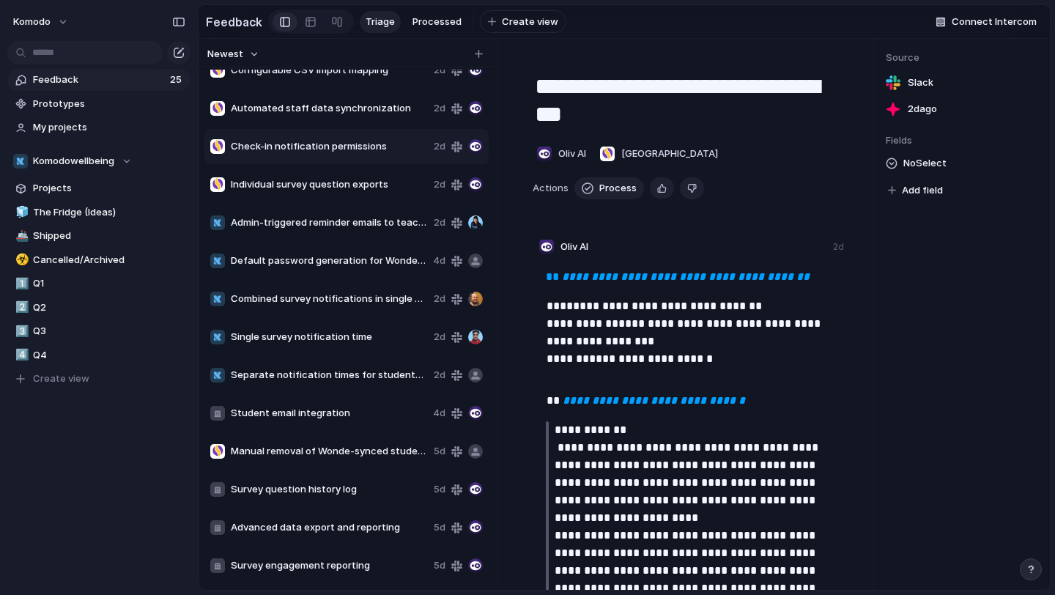
click at [341, 145] on span "Check-in notification permissions" at bounding box center [329, 146] width 197 height 15
click at [382, 188] on span "Delete" at bounding box center [381, 189] width 31 height 15
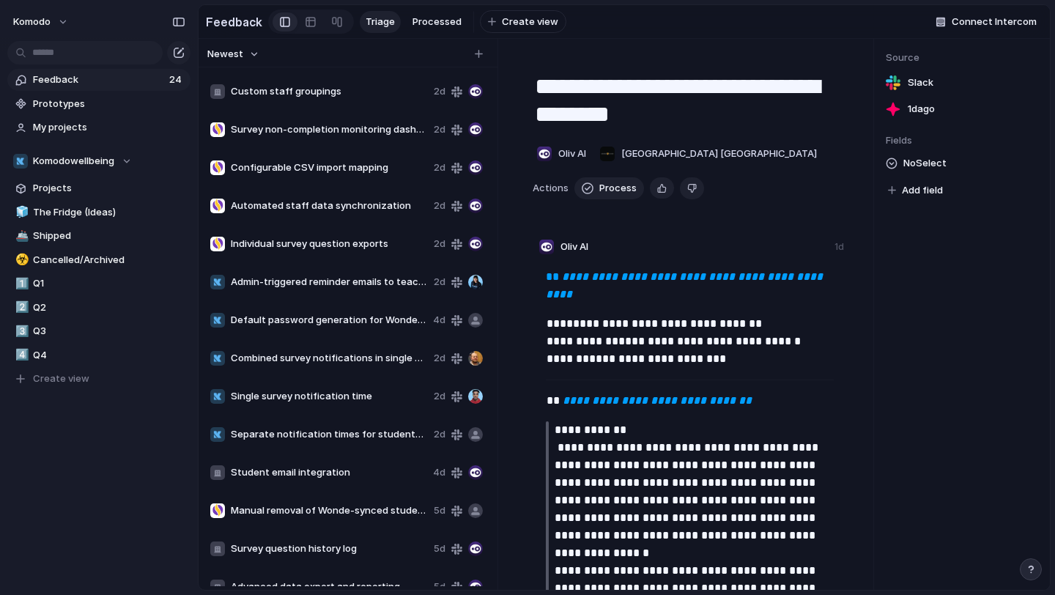
scroll to position [263, 0]
click at [351, 240] on span "Individual survey question exports" at bounding box center [329, 244] width 197 height 15
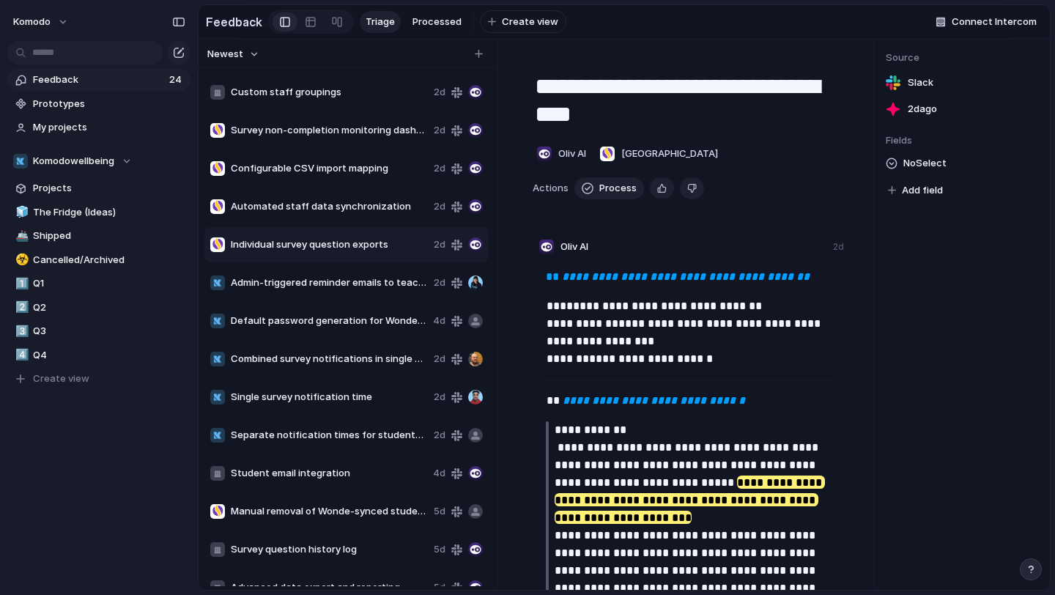
click at [338, 211] on span "Automated staff data synchronization" at bounding box center [329, 206] width 197 height 15
type textarea "**********"
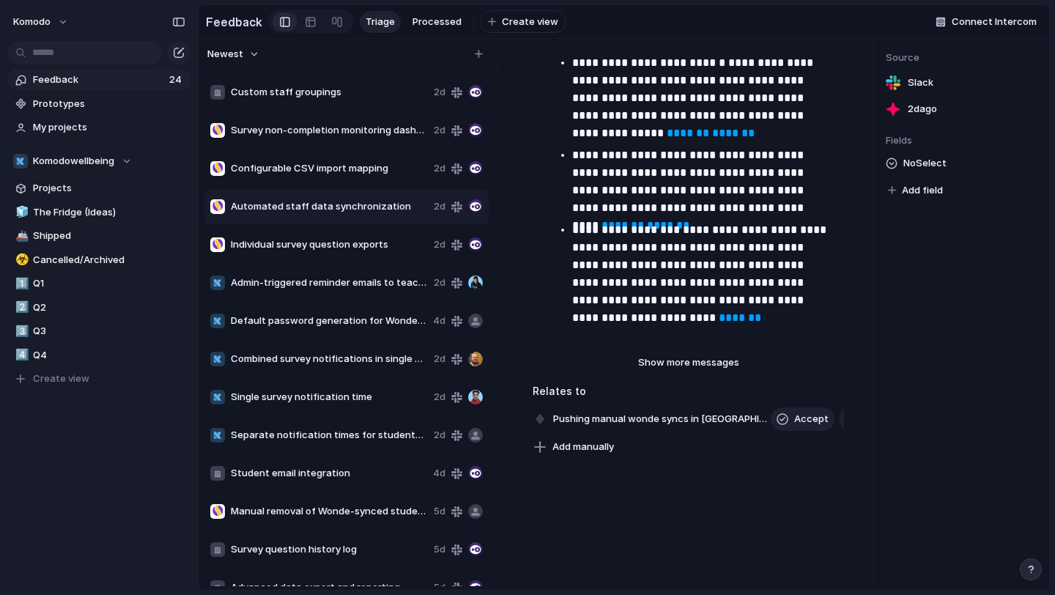
scroll to position [3300, 0]
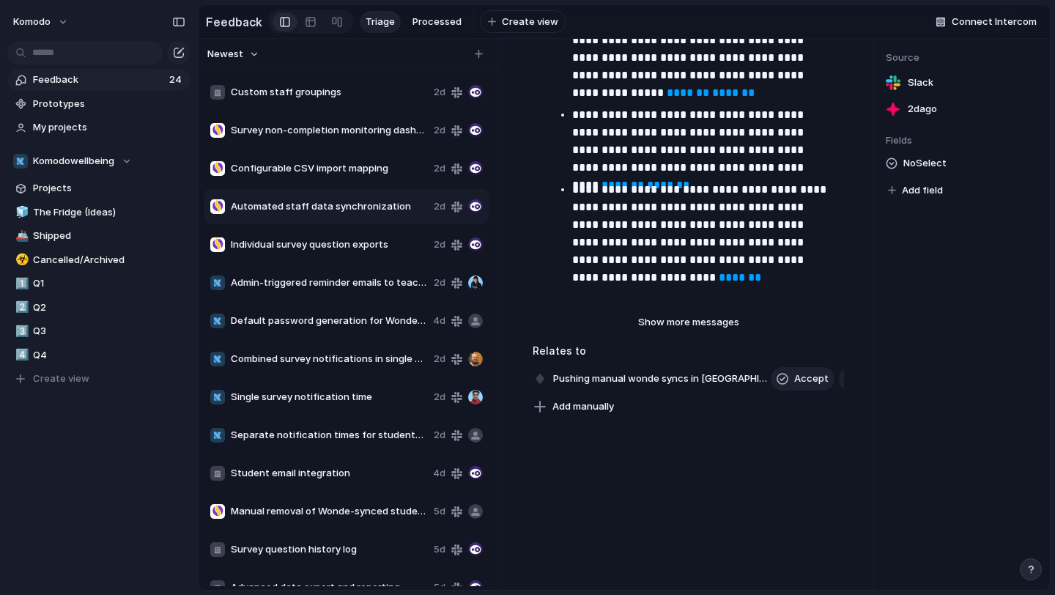
click at [356, 209] on span "Automated staff data synchronization" at bounding box center [329, 206] width 197 height 15
click at [387, 267] on ul "Copy link Delete" at bounding box center [403, 242] width 95 height 54
click at [387, 262] on li "Delete" at bounding box center [403, 253] width 89 height 23
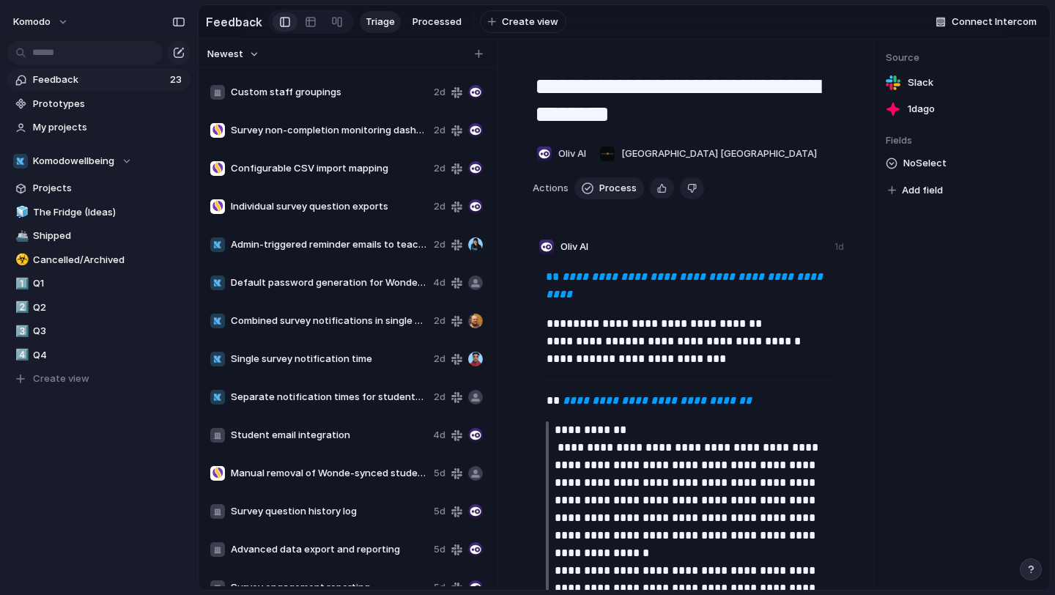
click at [344, 173] on span "Configurable CSV import mapping" at bounding box center [329, 168] width 197 height 15
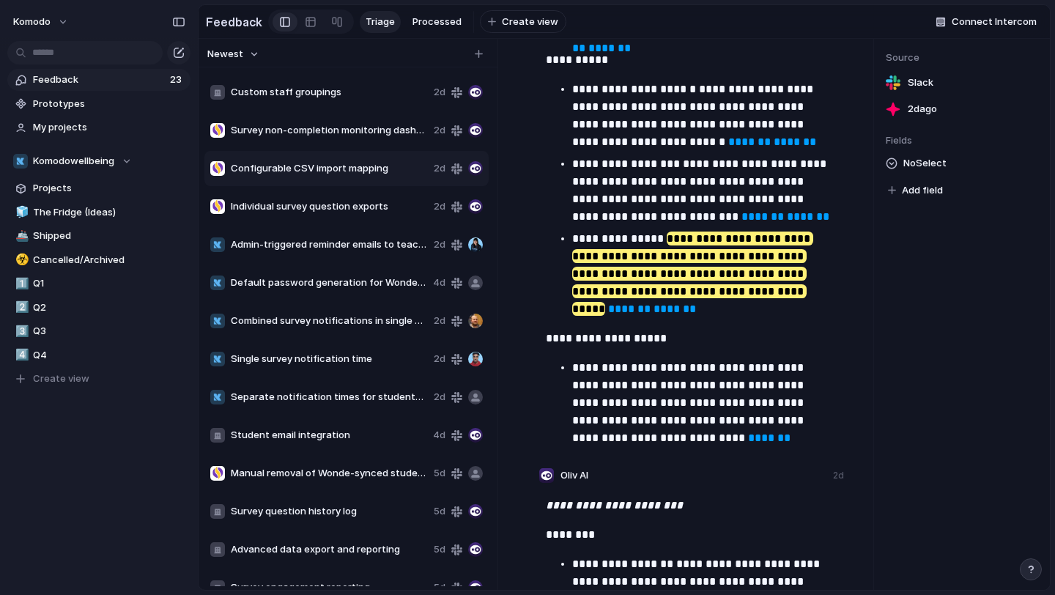
scroll to position [1839, 0]
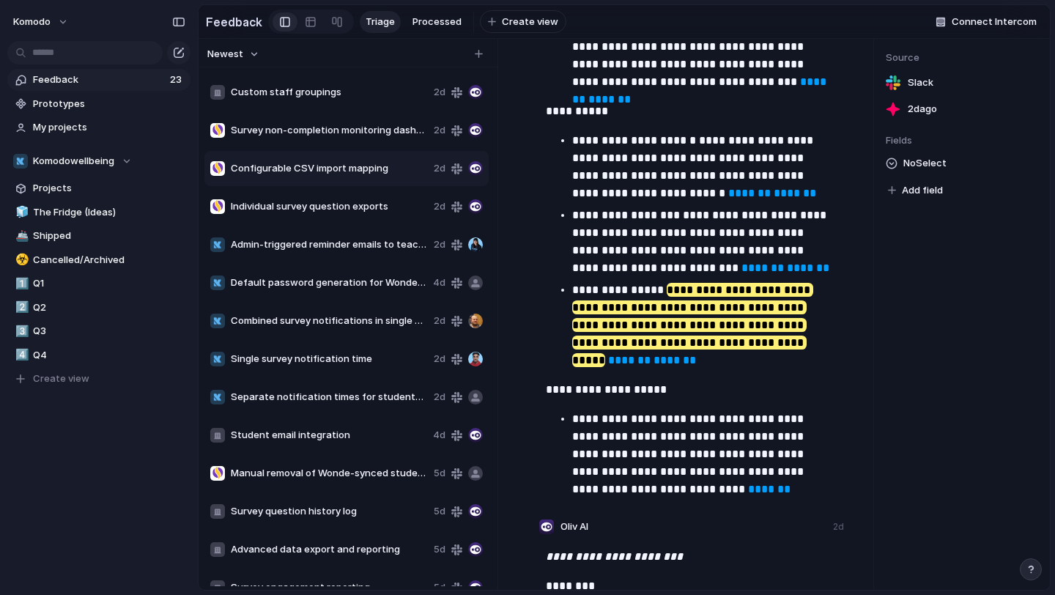
click at [339, 204] on span "Individual survey question exports" at bounding box center [329, 206] width 197 height 15
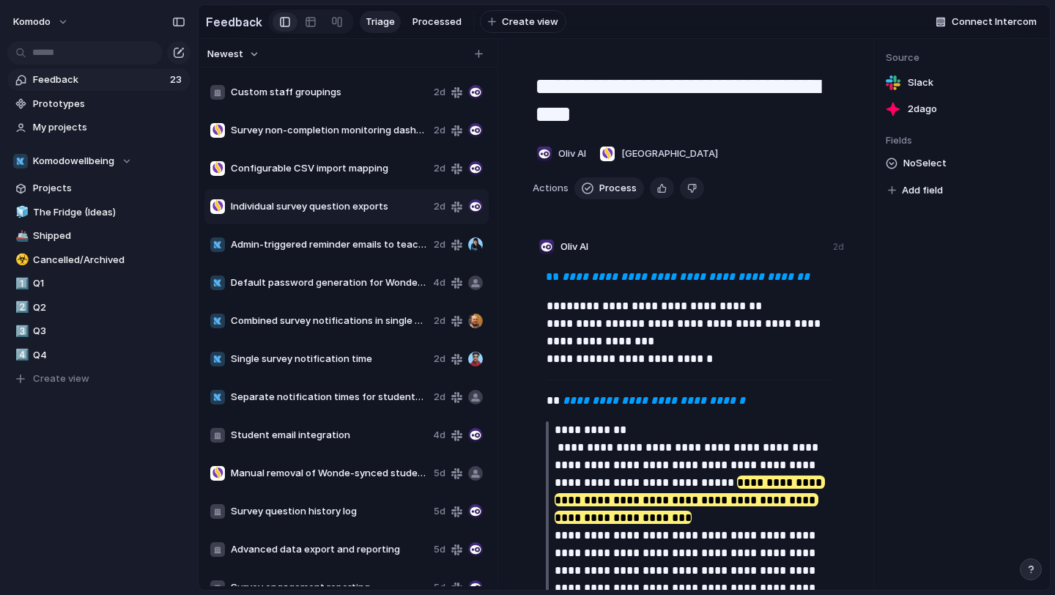
click at [346, 153] on div "Configurable CSV import mapping 2d" at bounding box center [346, 168] width 284 height 35
type textarea "**********"
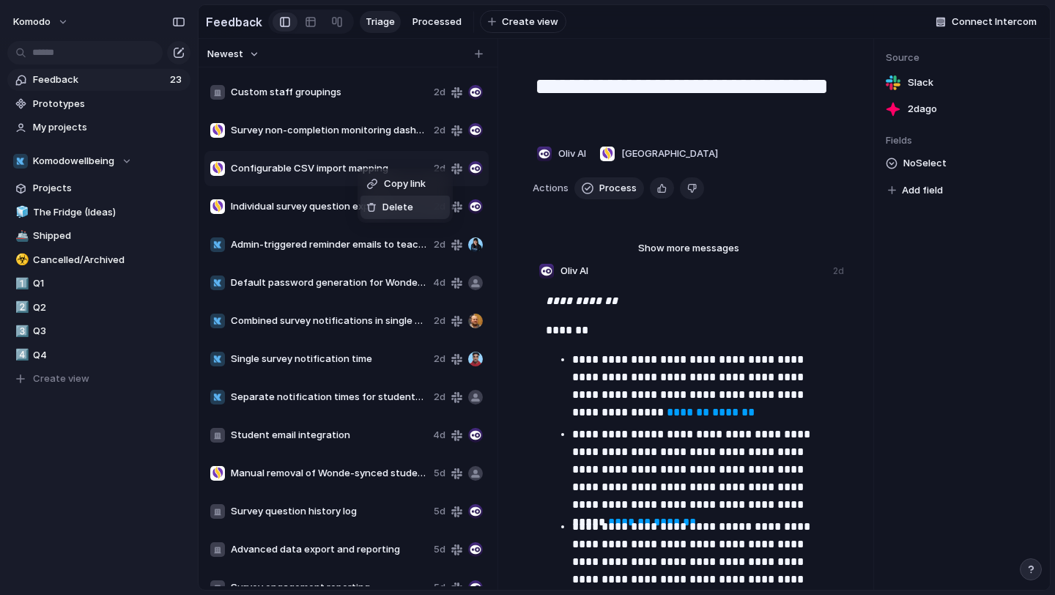
click at [383, 208] on span "Delete" at bounding box center [398, 207] width 31 height 15
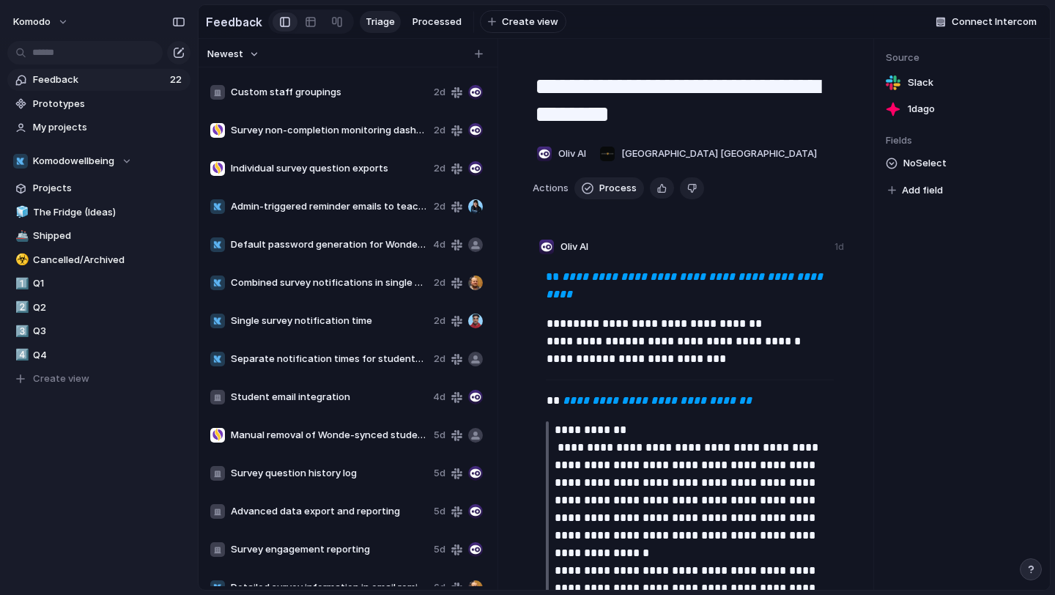
click at [353, 130] on span "Survey non-completion monitoring dashboard" at bounding box center [329, 130] width 197 height 15
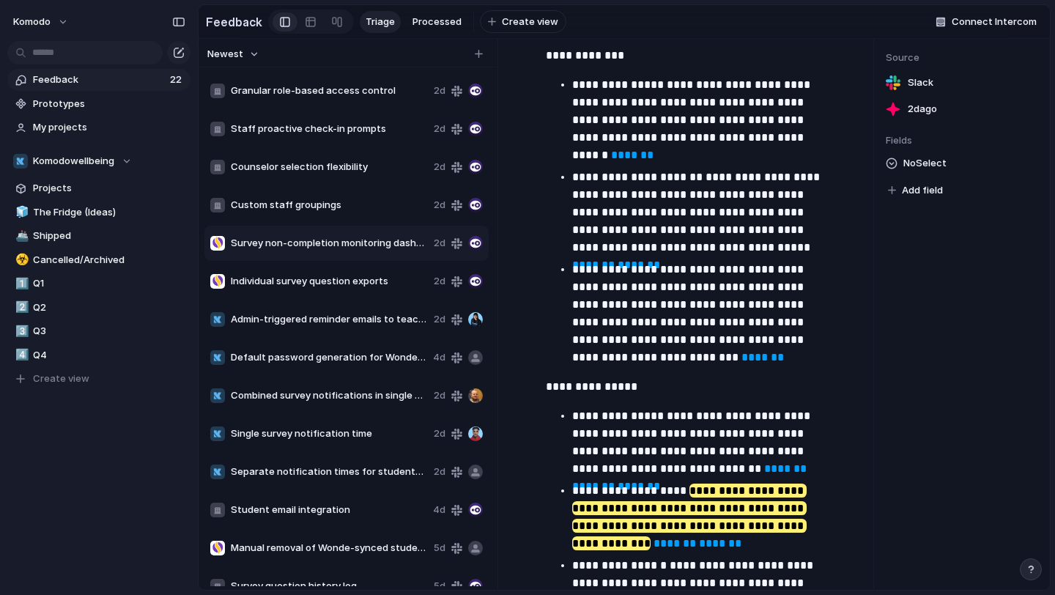
scroll to position [1589, 0]
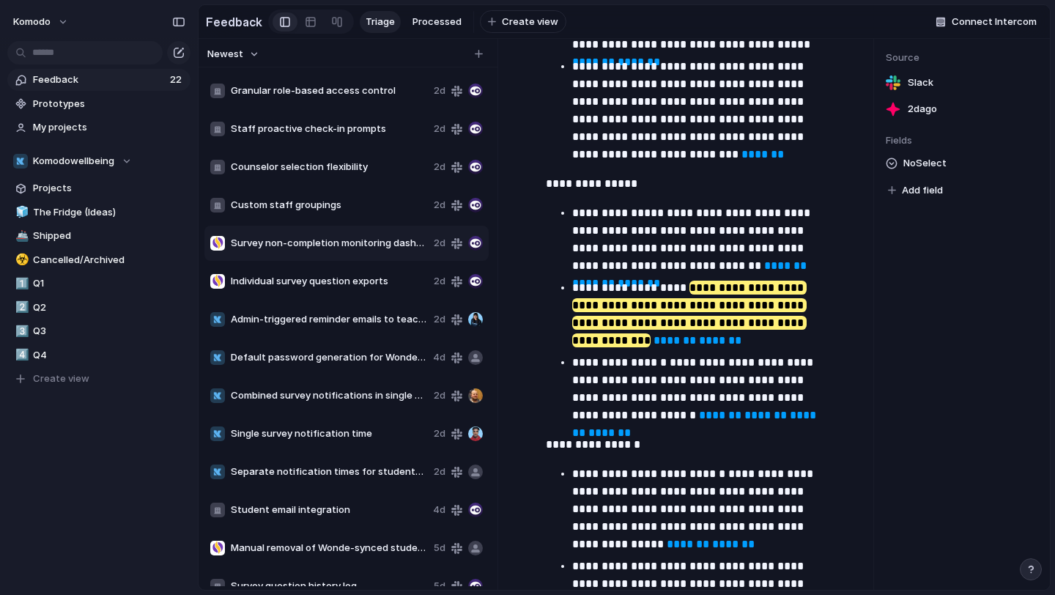
click at [345, 289] on div "Individual survey question exports 2d" at bounding box center [346, 281] width 284 height 35
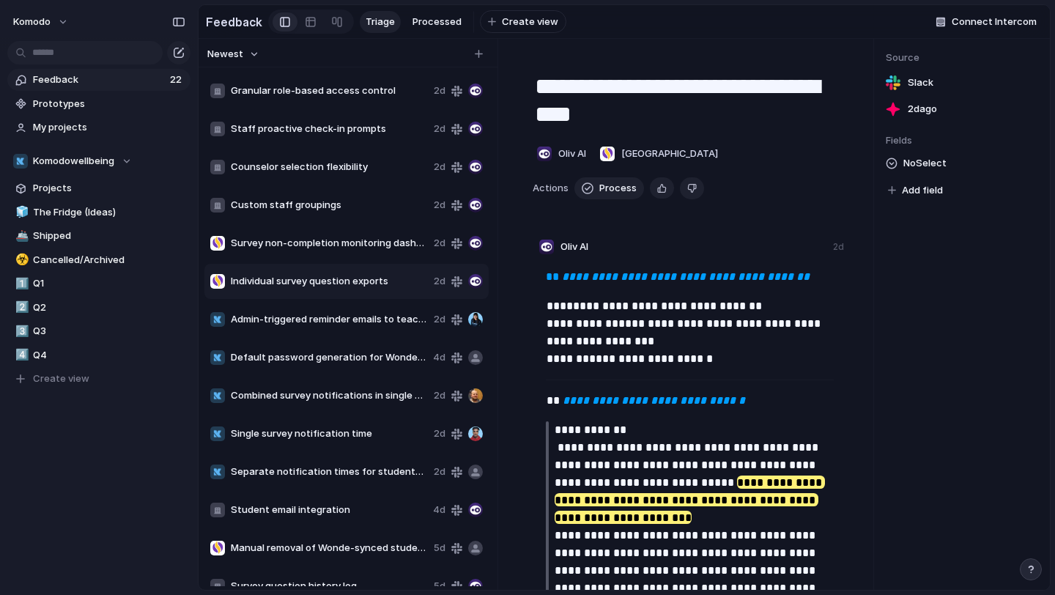
click at [345, 255] on div "Survey non-completion monitoring dashboard 2d" at bounding box center [346, 243] width 284 height 35
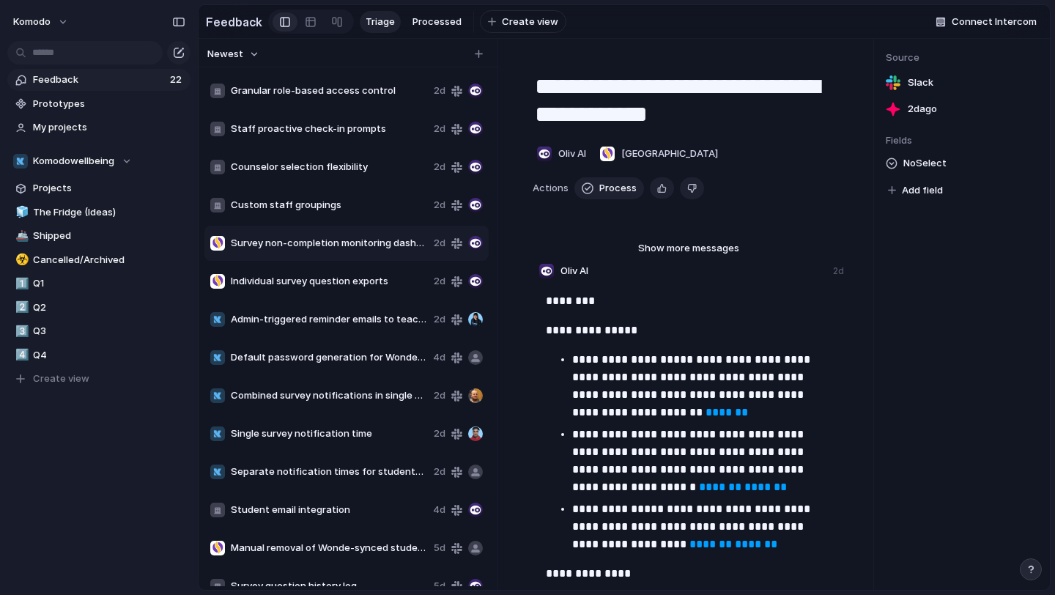
click at [324, 210] on span "Custom staff groupings" at bounding box center [329, 205] width 197 height 15
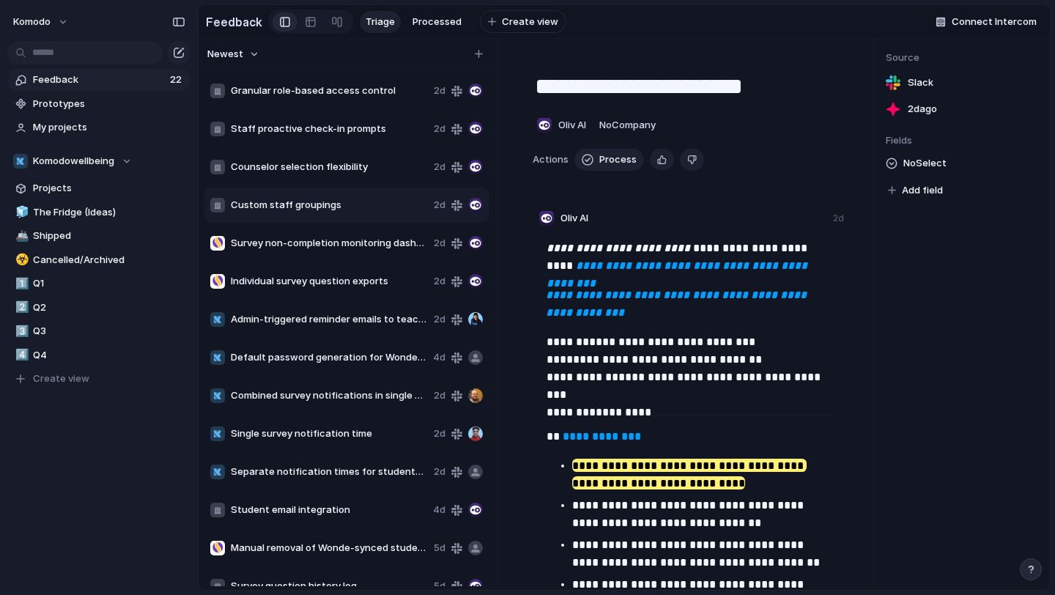
click at [309, 160] on span "Counselor selection flexibility" at bounding box center [329, 167] width 197 height 15
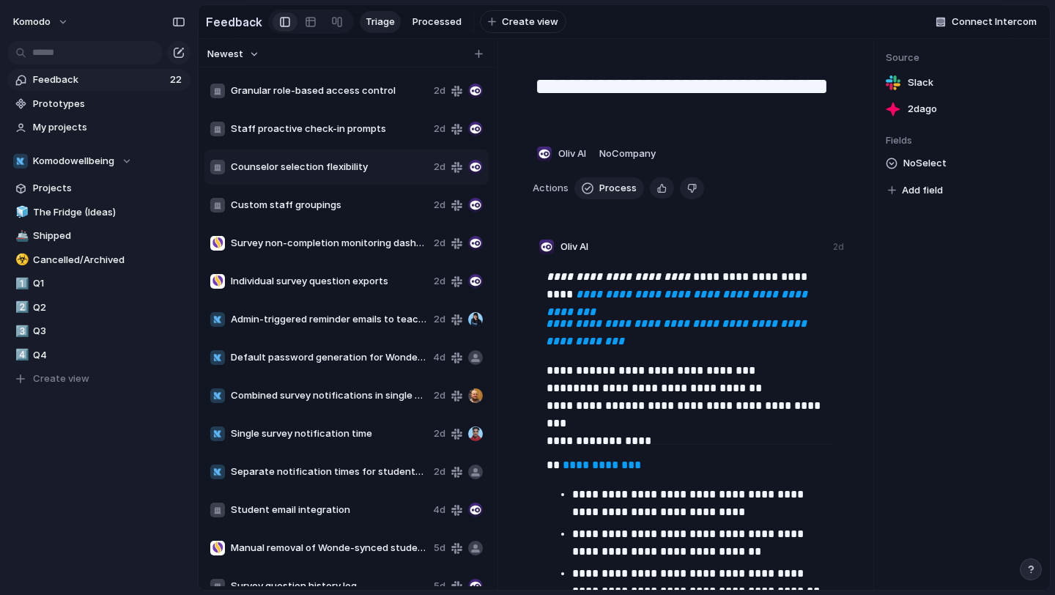
click at [322, 209] on span "Custom staff groupings" at bounding box center [329, 205] width 197 height 15
type textarea "**********"
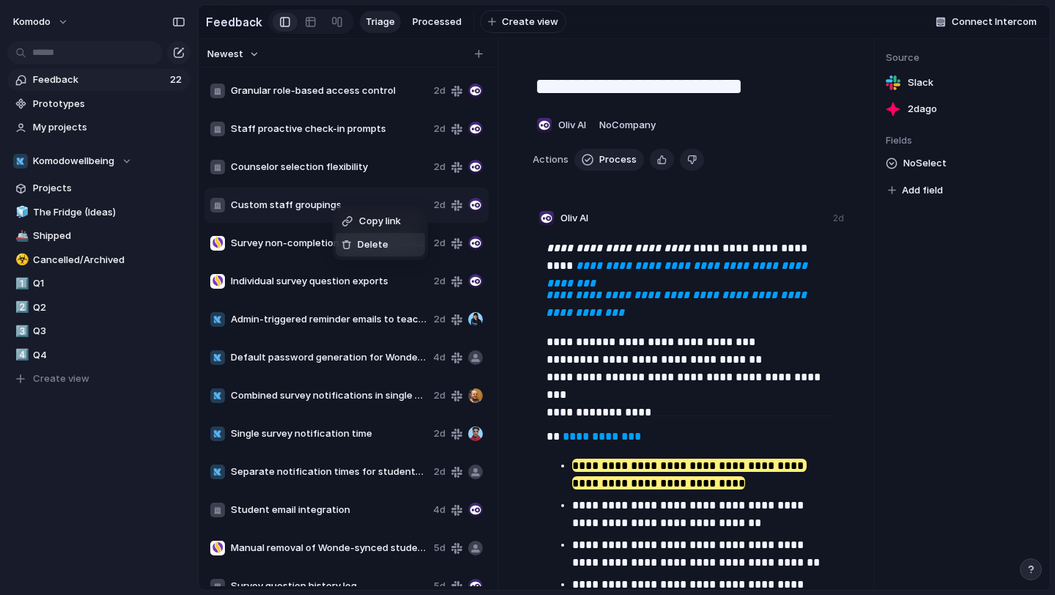
click at [363, 245] on span "Delete" at bounding box center [373, 244] width 31 height 15
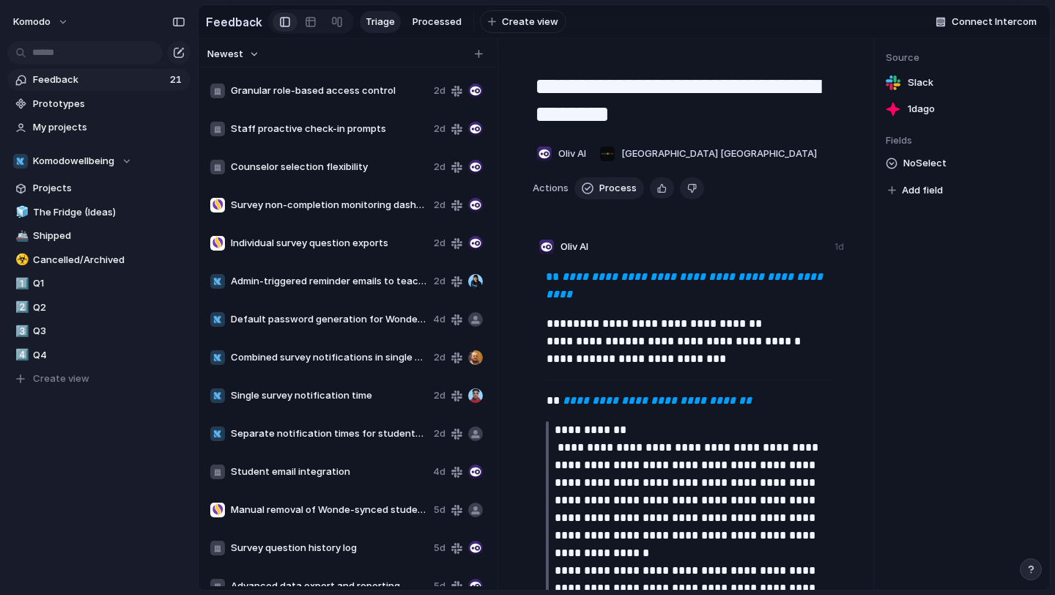
click at [333, 161] on span "Counselor selection flexibility" at bounding box center [329, 167] width 197 height 15
type textarea "**********"
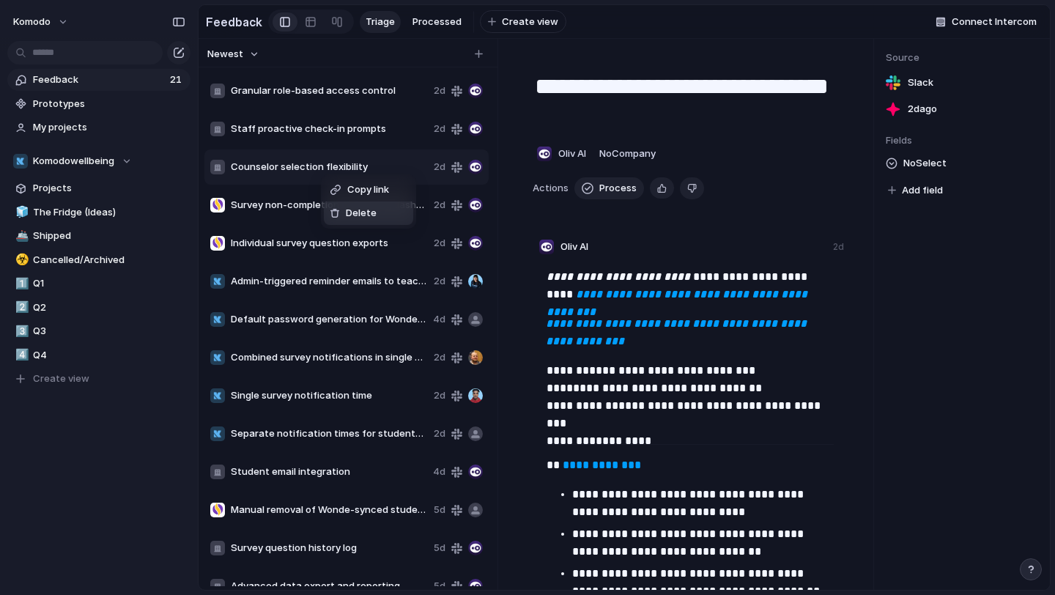
click at [348, 222] on li "Delete" at bounding box center [368, 213] width 89 height 23
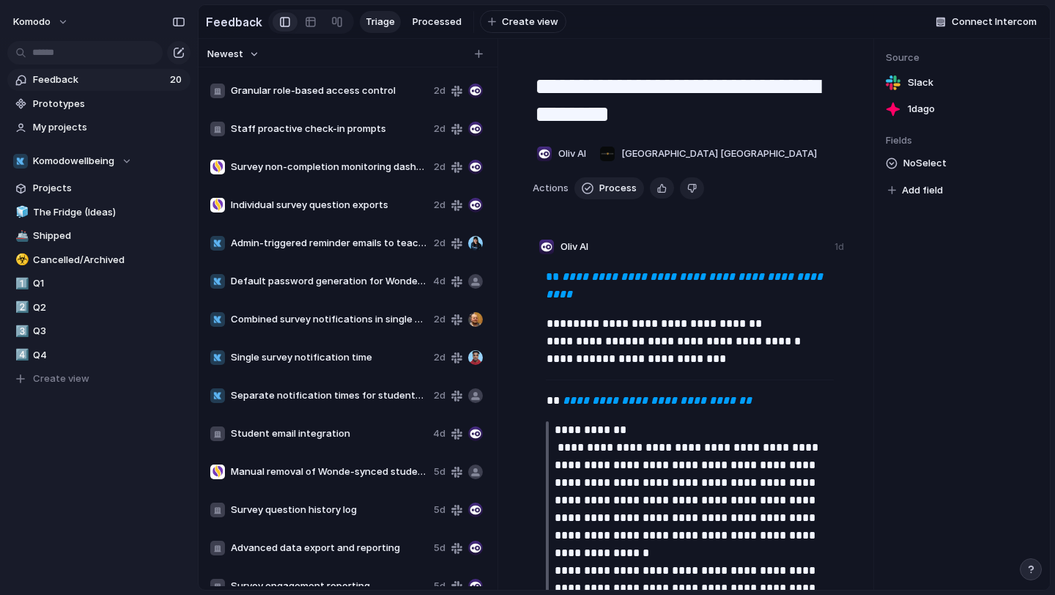
click at [317, 138] on div "Staff proactive check-in prompts 2d" at bounding box center [346, 128] width 284 height 35
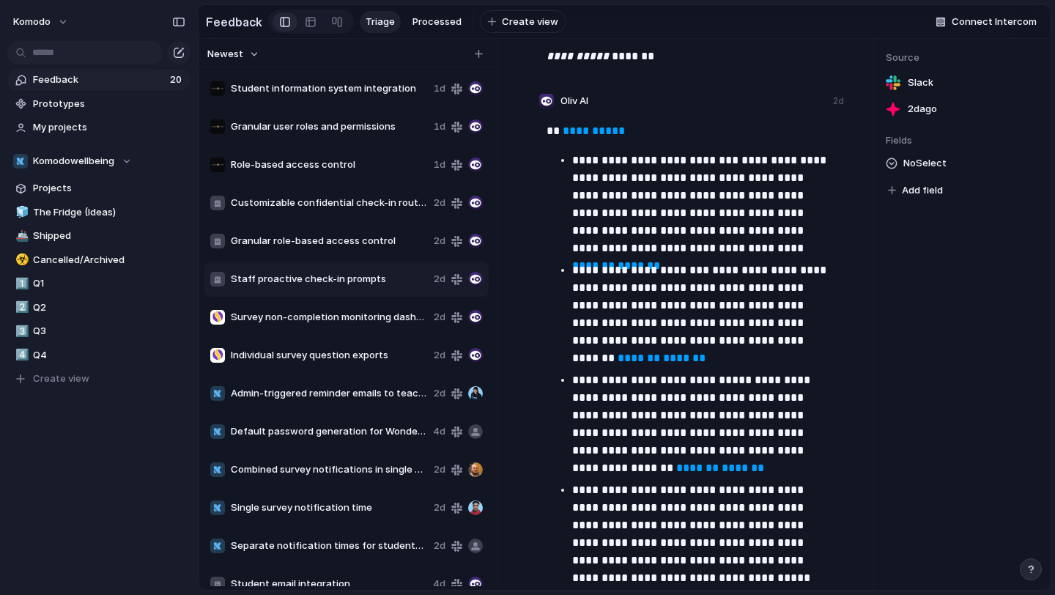
click at [297, 206] on span "Customizable confidential check-in routing" at bounding box center [329, 203] width 197 height 15
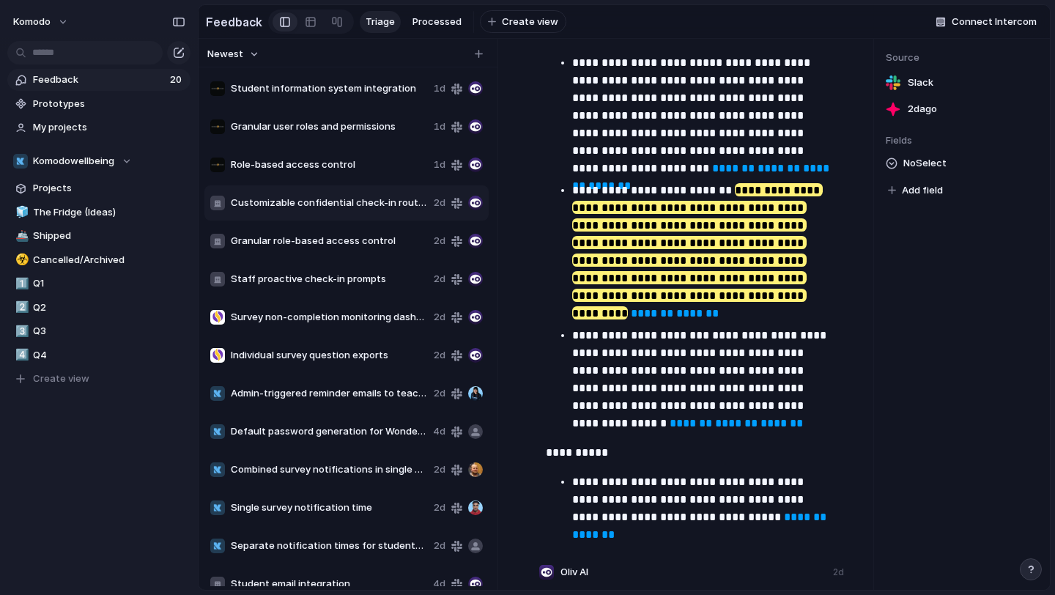
scroll to position [1868, 0]
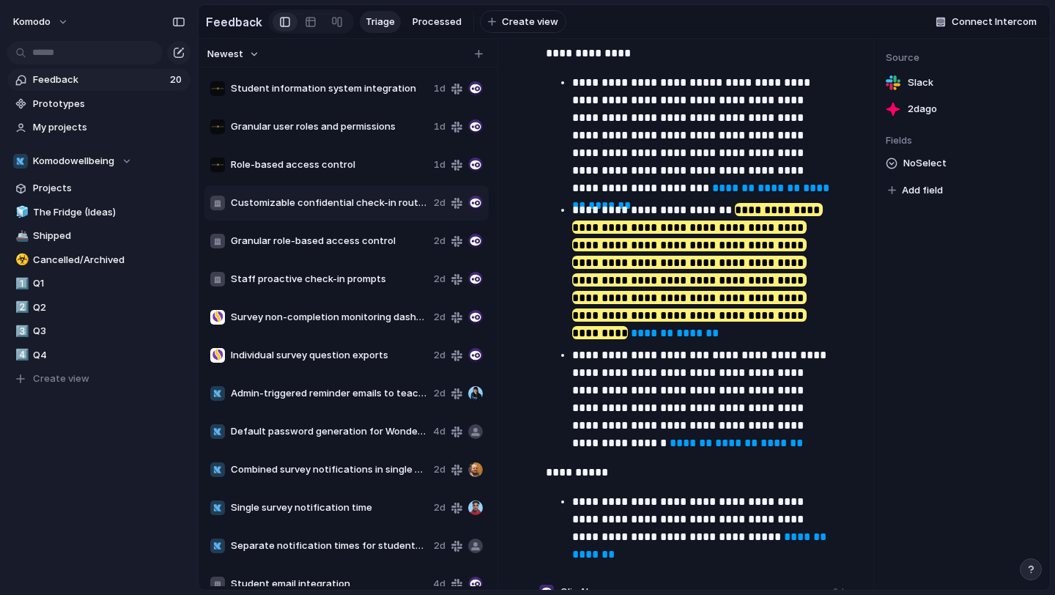
click at [359, 81] on span "Student information system integration" at bounding box center [329, 88] width 197 height 15
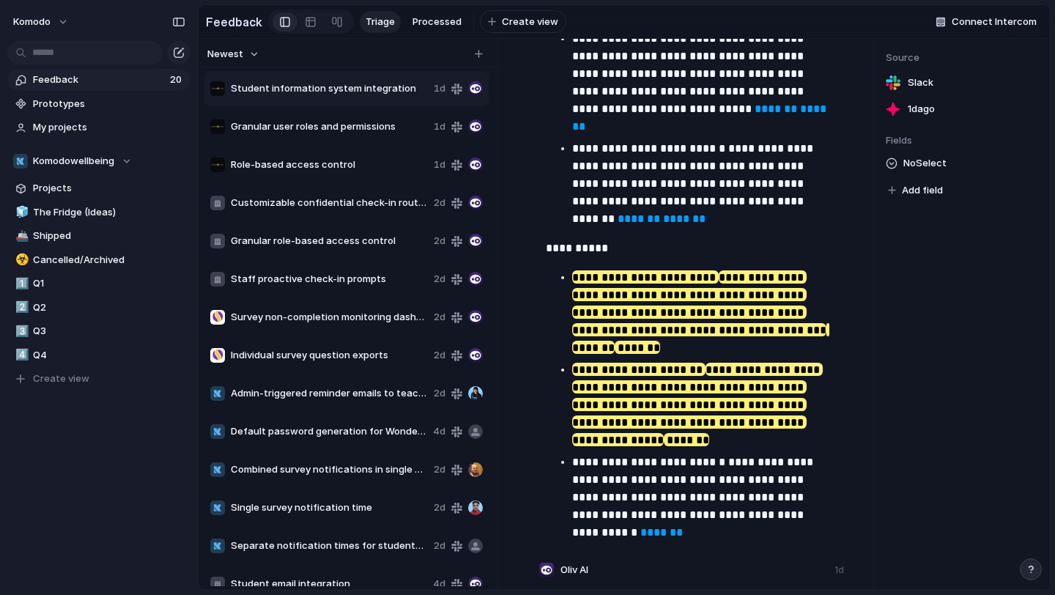
type textarea "**********"
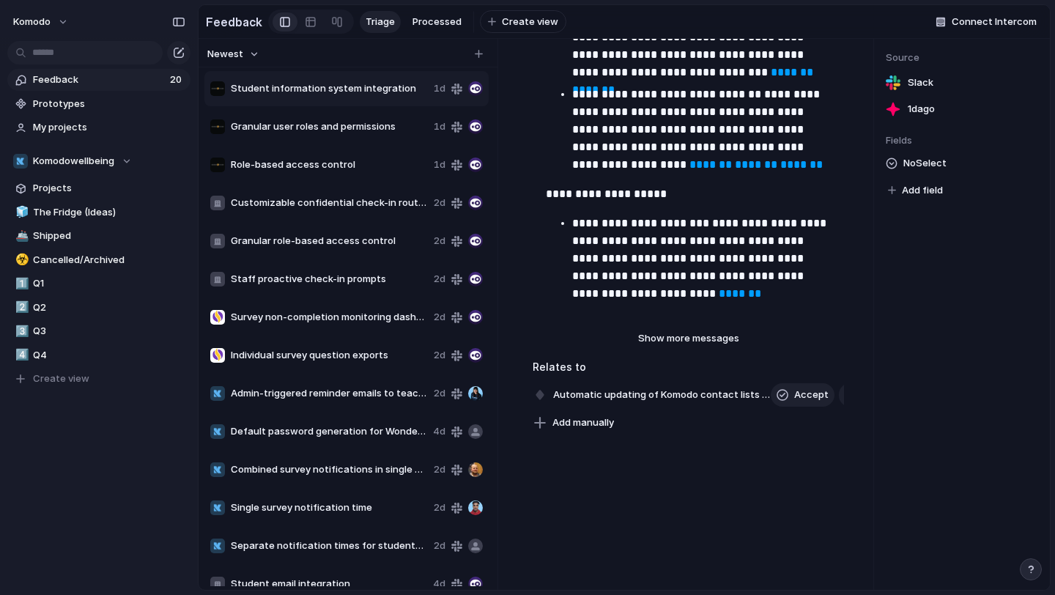
scroll to position [4203, 0]
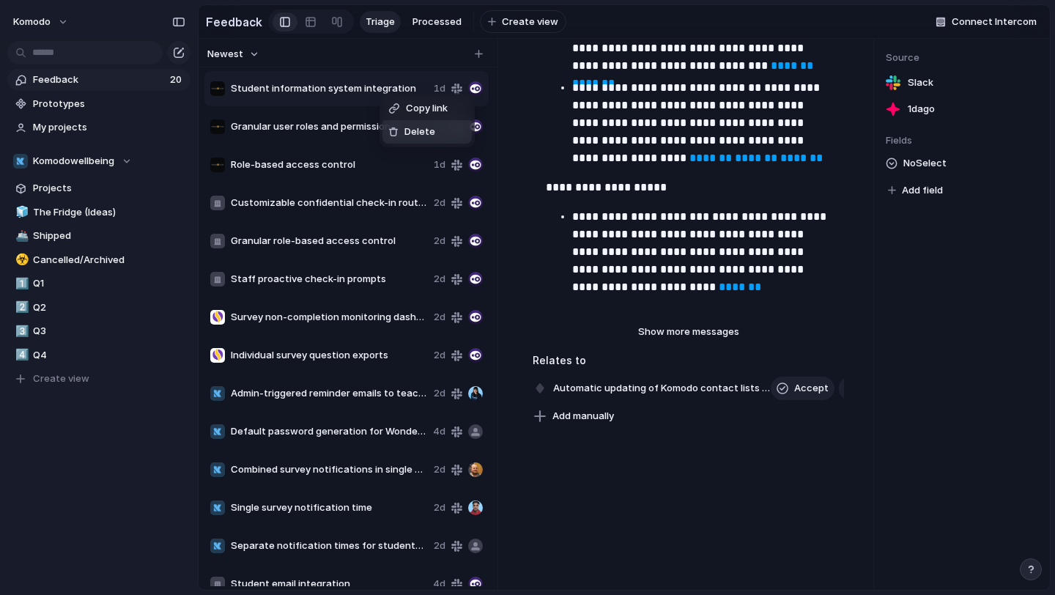
click at [398, 125] on div "Delete" at bounding box center [411, 132] width 47 height 15
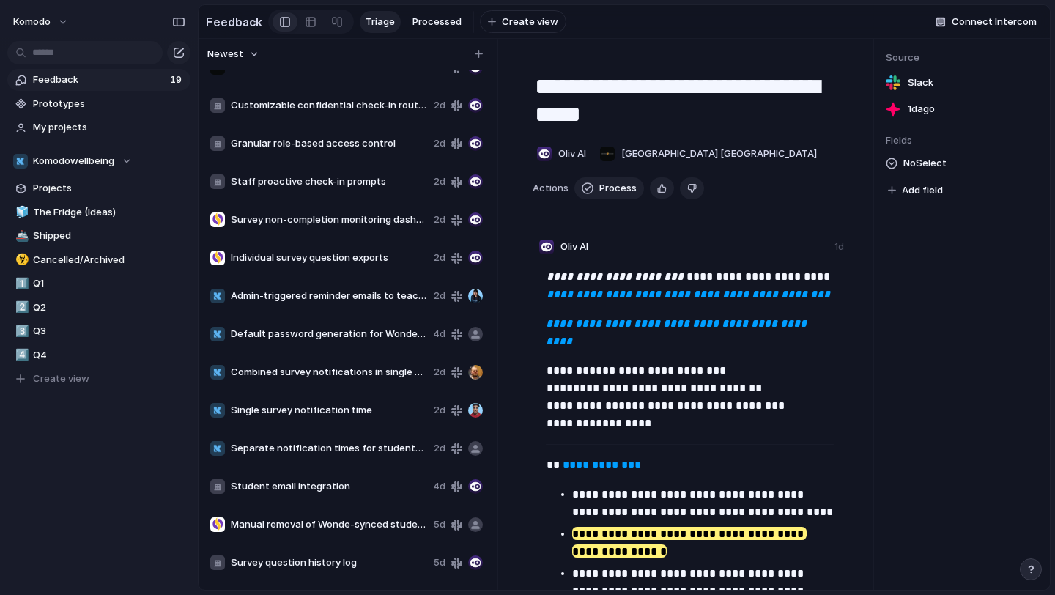
scroll to position [69, 0]
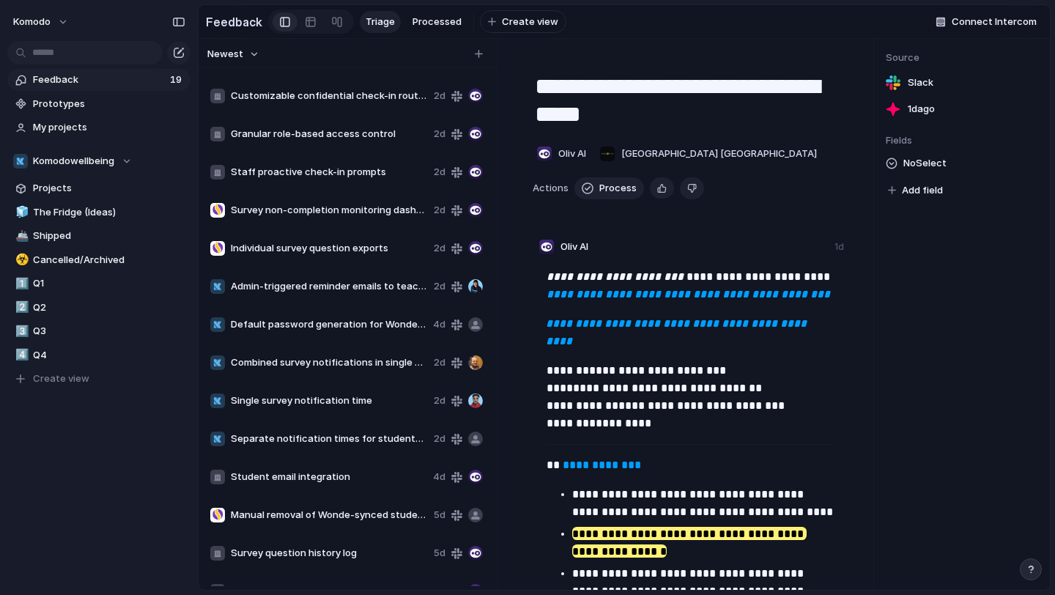
click at [377, 404] on span "Single survey notification time" at bounding box center [329, 401] width 197 height 15
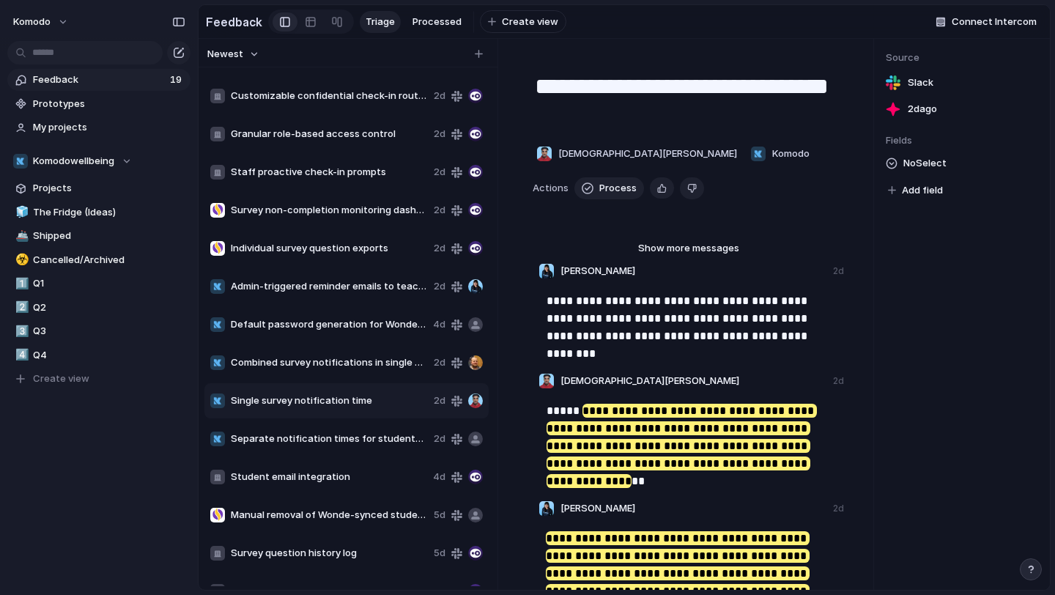
click at [341, 358] on span "Combined survey notifications in single email" at bounding box center [329, 362] width 197 height 15
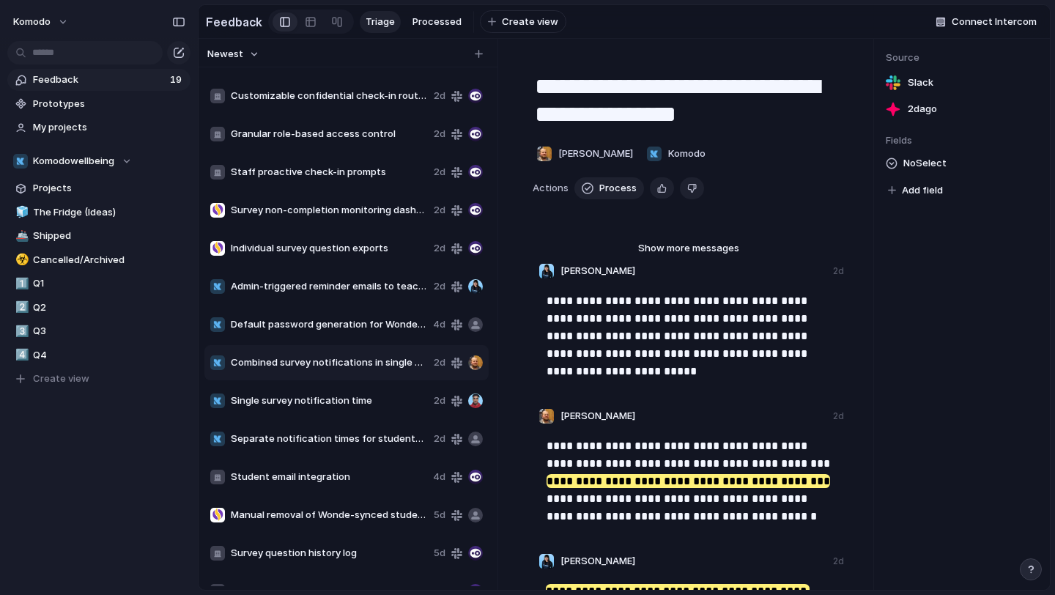
click at [388, 451] on div "Separate notification times for students and staff 2d" at bounding box center [346, 438] width 284 height 35
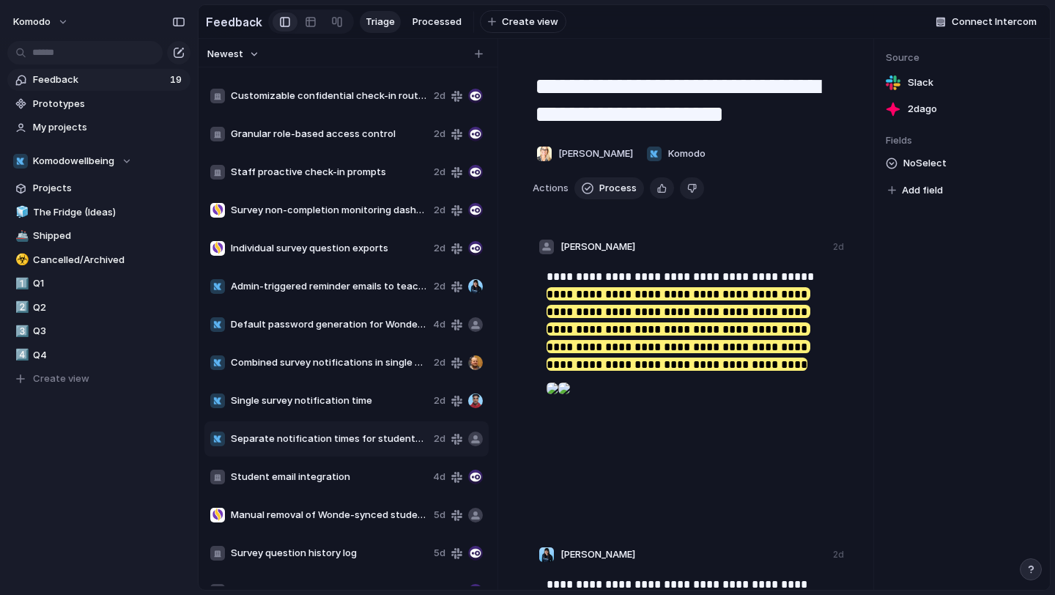
click at [379, 432] on span "Separate notification times for students and staff" at bounding box center [329, 439] width 197 height 15
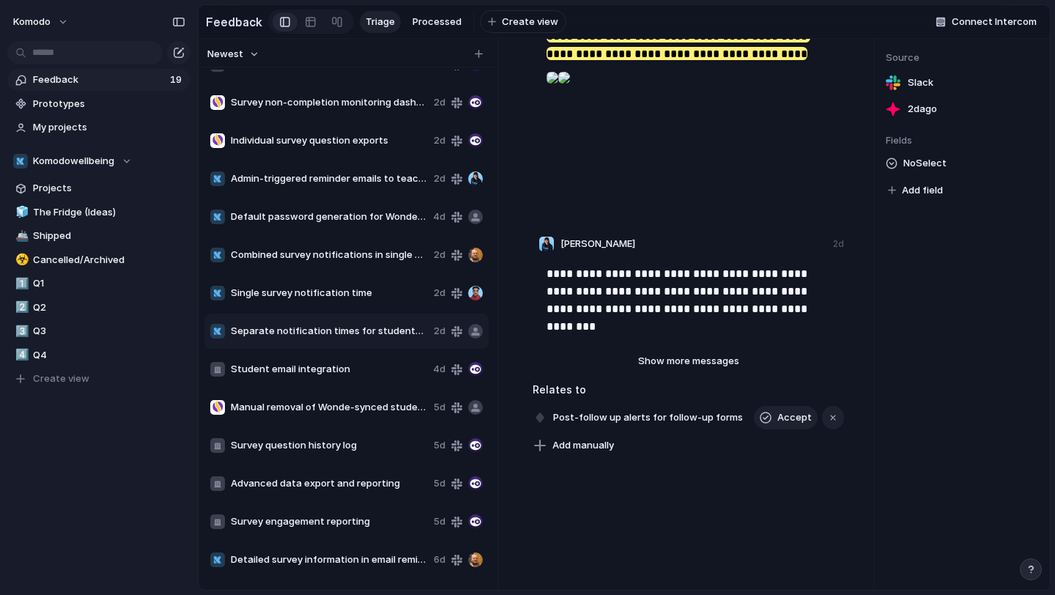
scroll to position [207, 0]
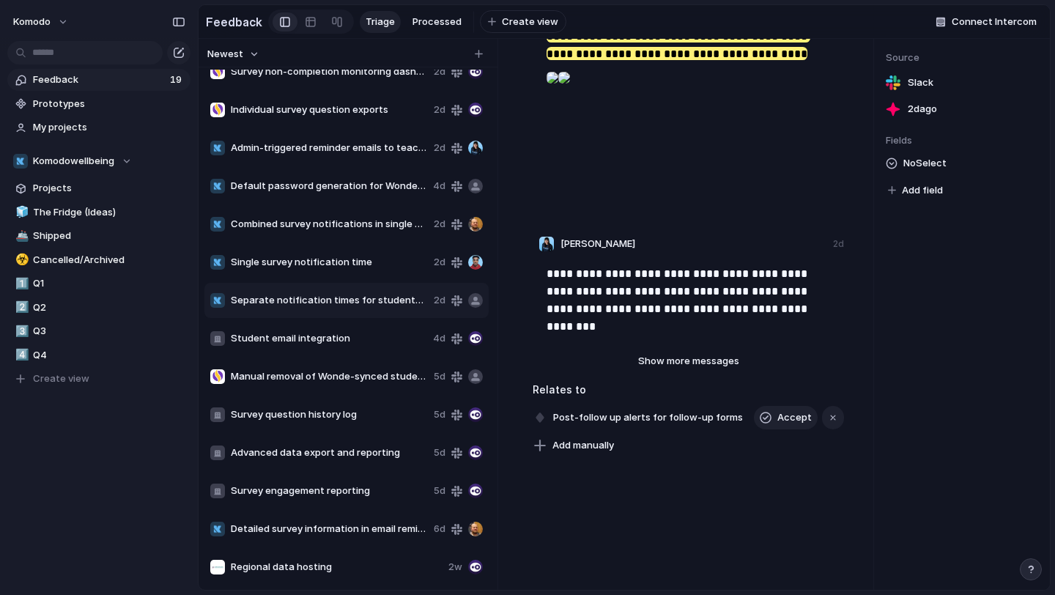
click at [366, 377] on span "Manual removal of Wonde-synced students" at bounding box center [329, 376] width 197 height 15
type textarea "**********"
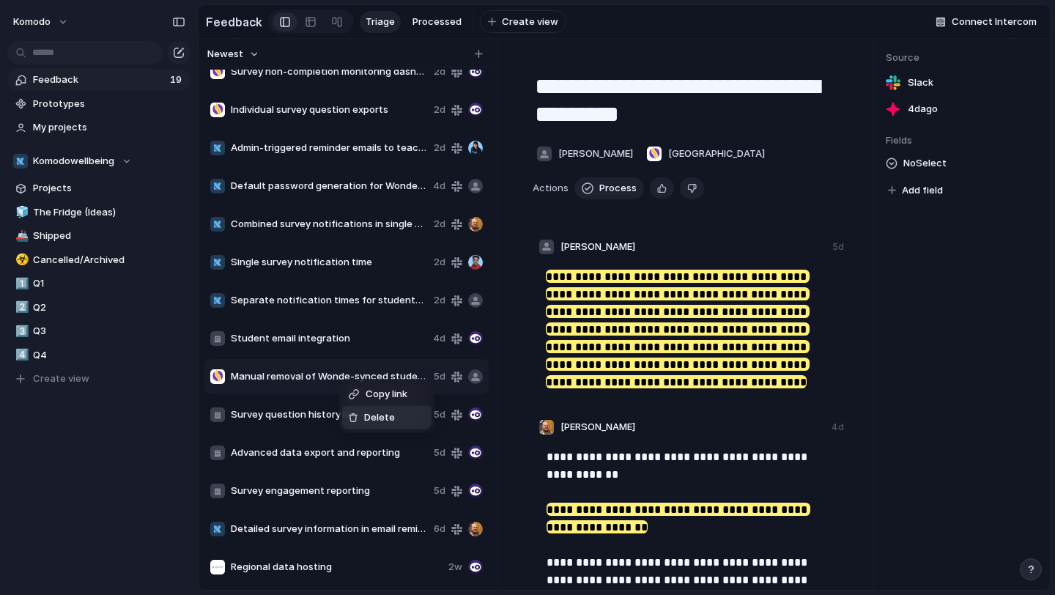
click at [380, 422] on span "Delete" at bounding box center [379, 417] width 31 height 15
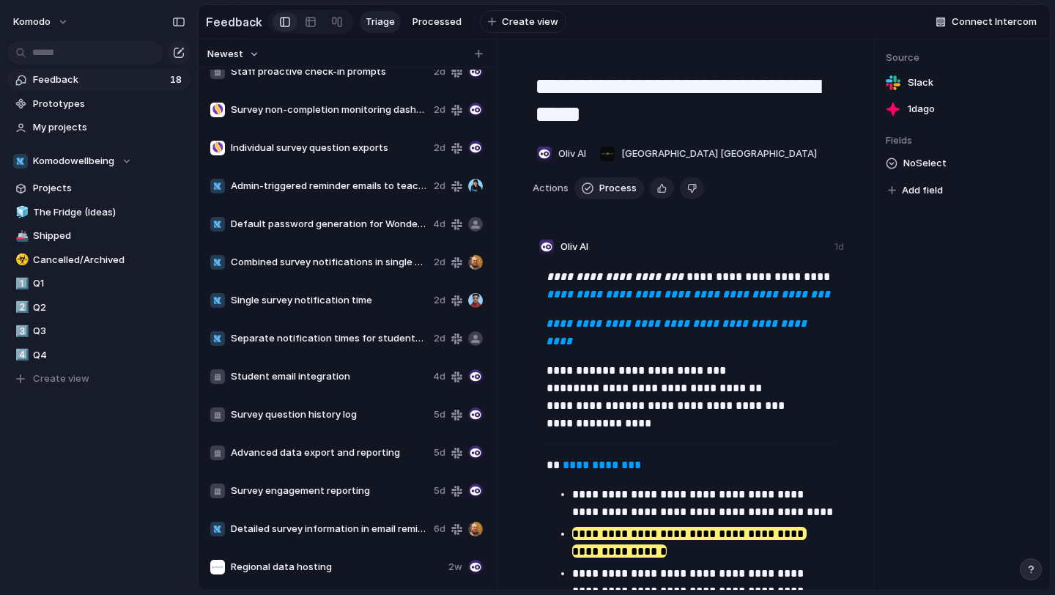
scroll to position [169, 0]
click at [363, 526] on span "Detailed survey information in email reminders" at bounding box center [329, 529] width 197 height 15
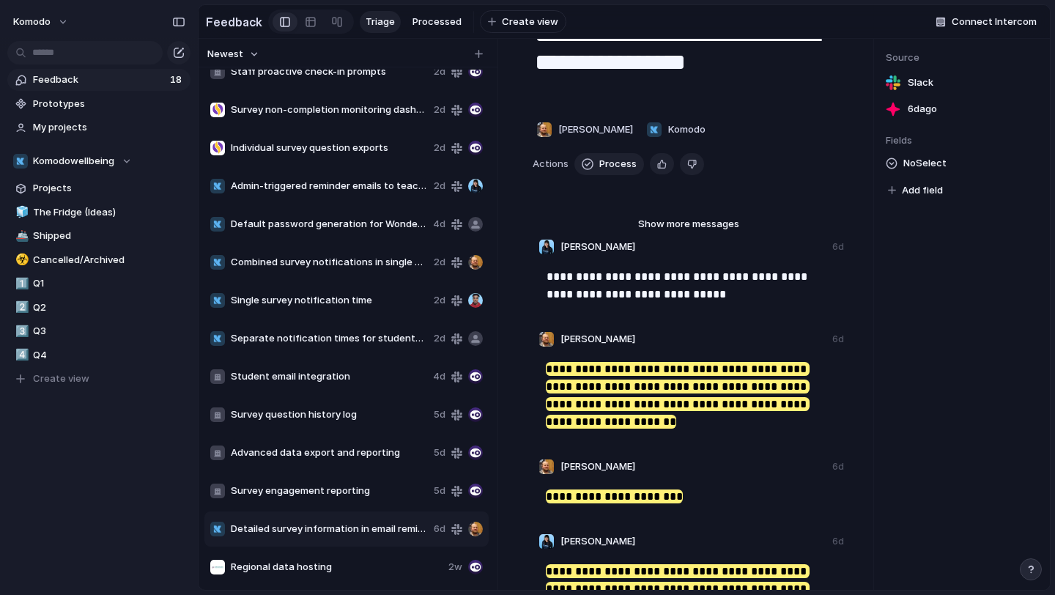
scroll to position [56, 0]
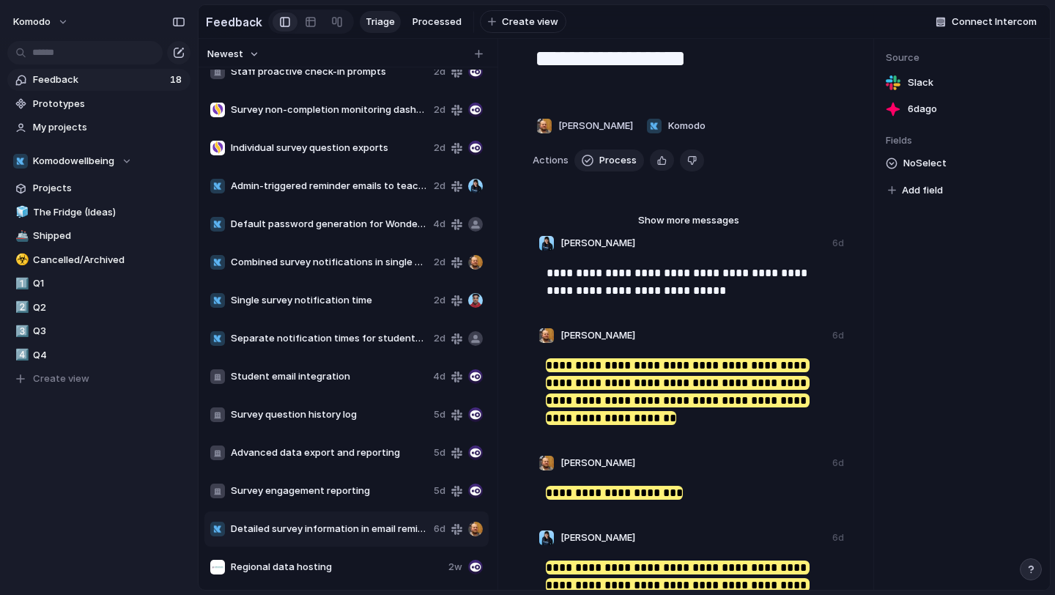
click at [354, 489] on span "Survey engagement reporting" at bounding box center [329, 491] width 197 height 15
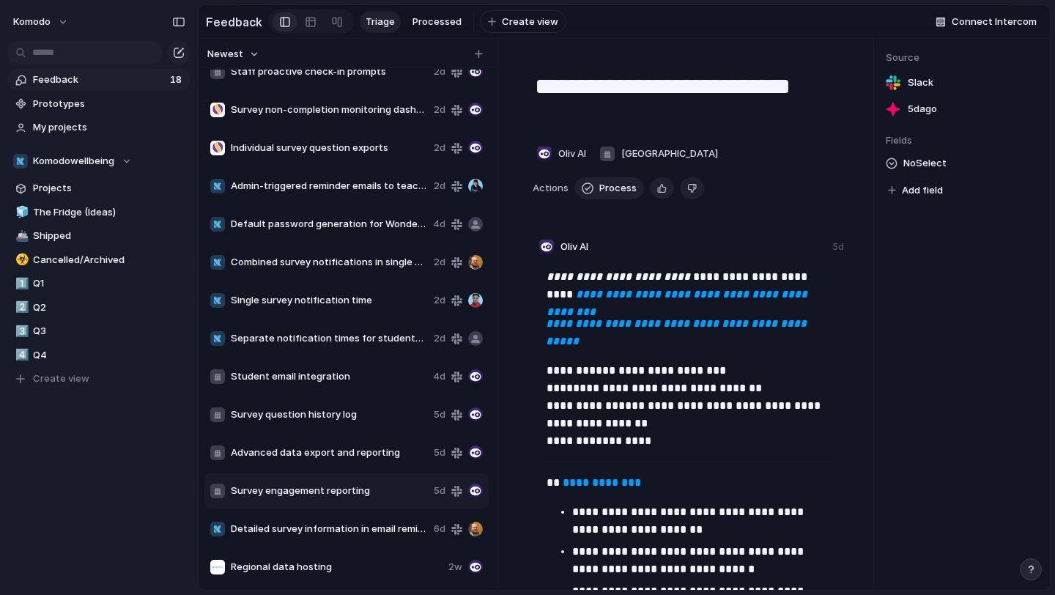
click at [352, 402] on div "Survey question history log 5d" at bounding box center [346, 414] width 284 height 35
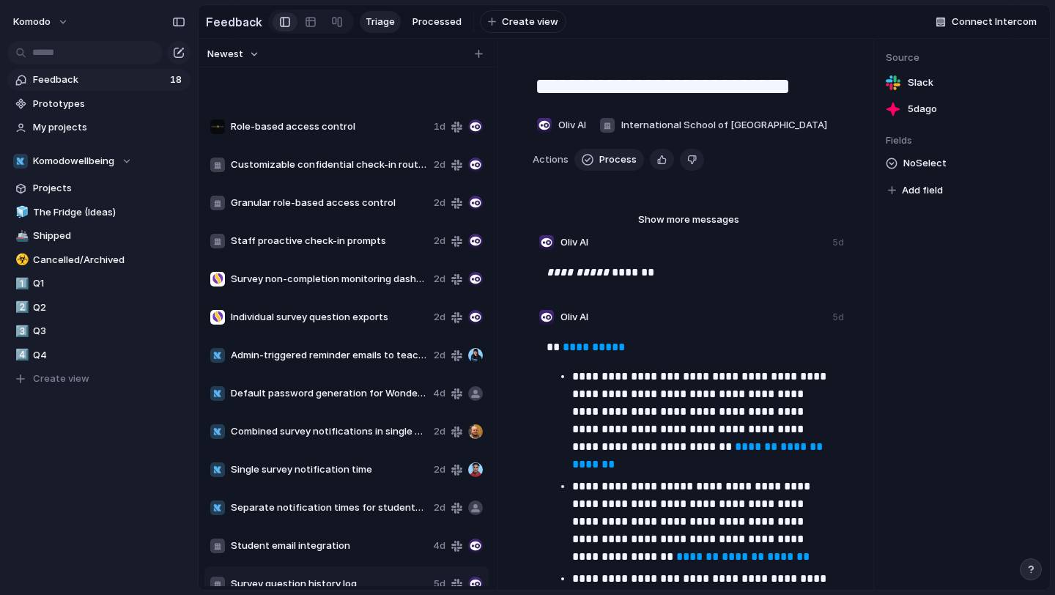
scroll to position [169, 0]
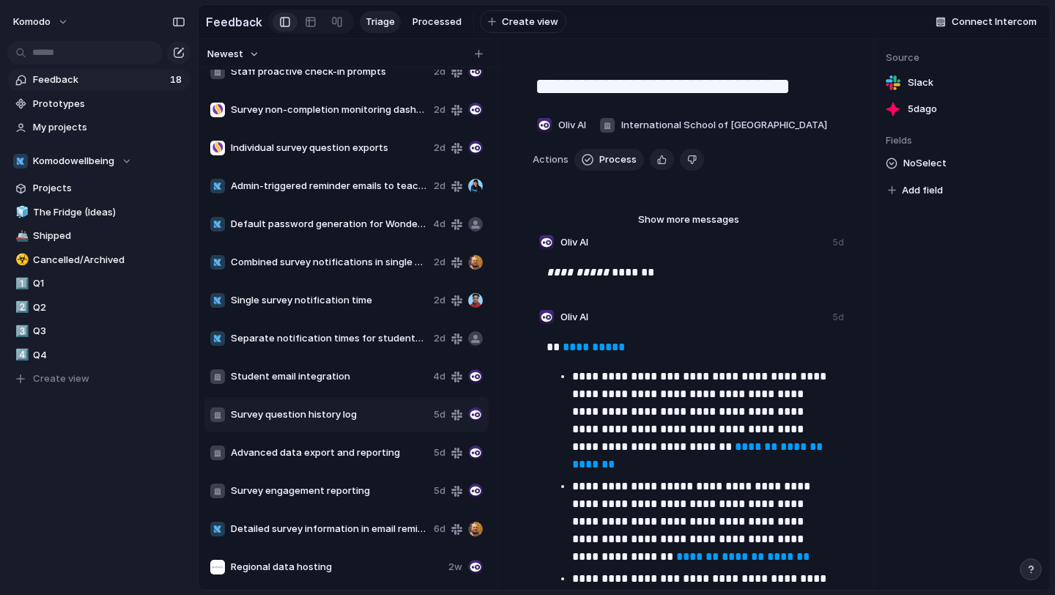
click at [402, 462] on div "Advanced data export and reporting 5d" at bounding box center [346, 452] width 284 height 35
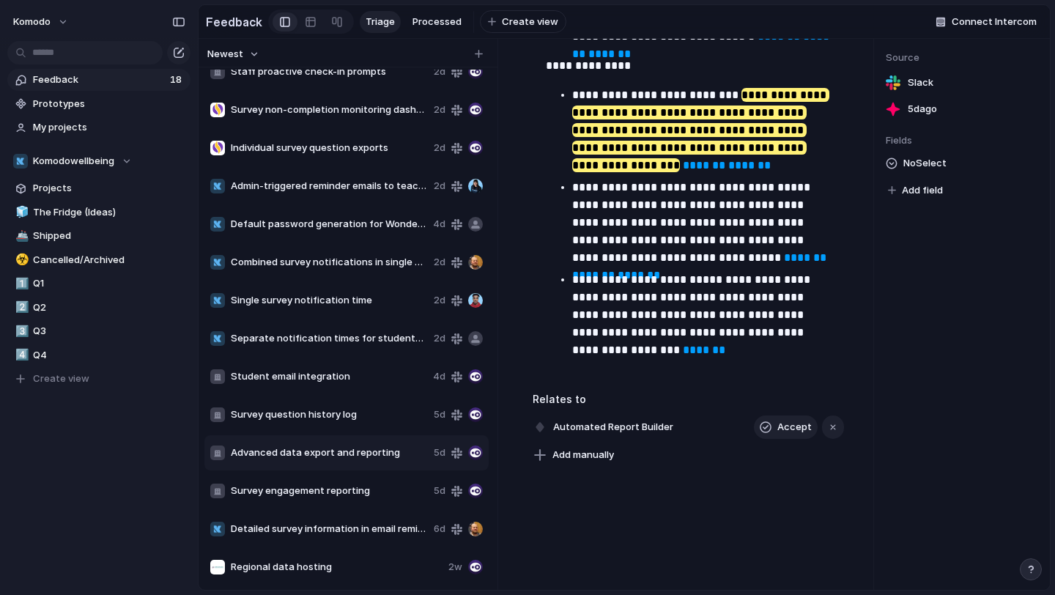
scroll to position [2828, 0]
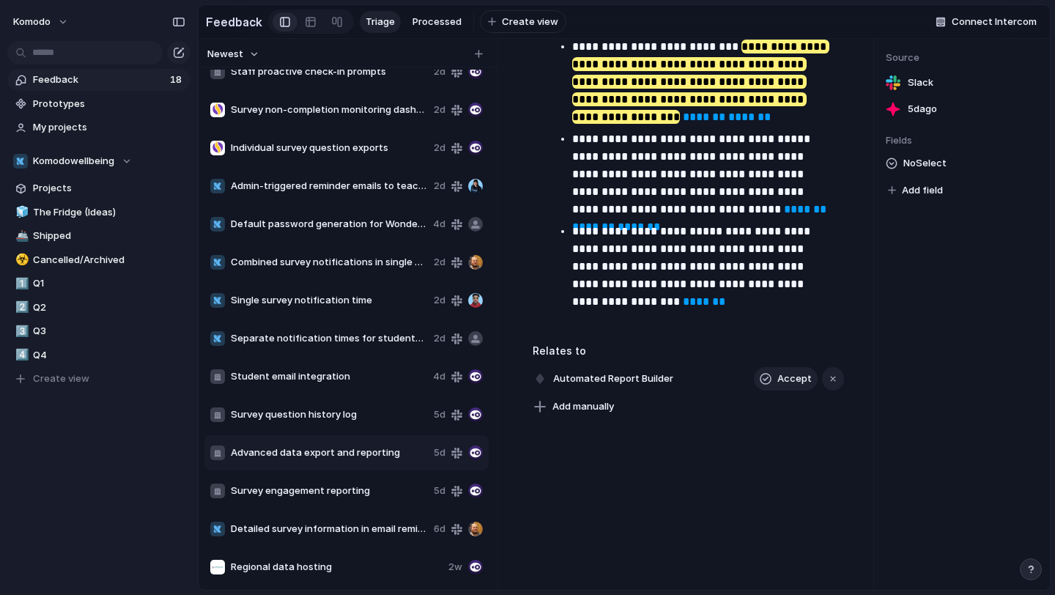
click at [361, 418] on span "Survey question history log" at bounding box center [329, 414] width 197 height 15
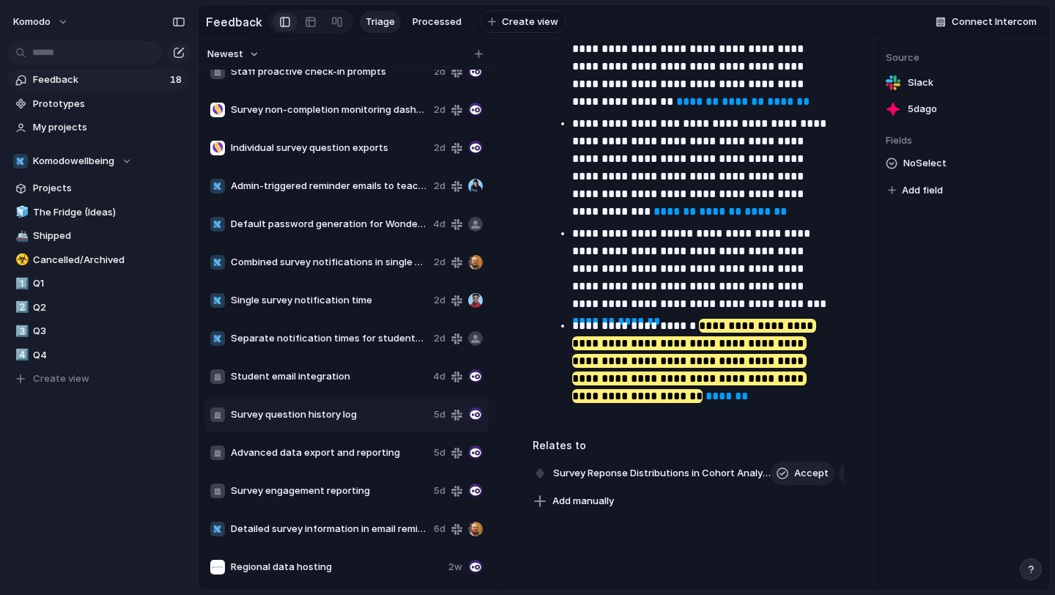
scroll to position [462, 0]
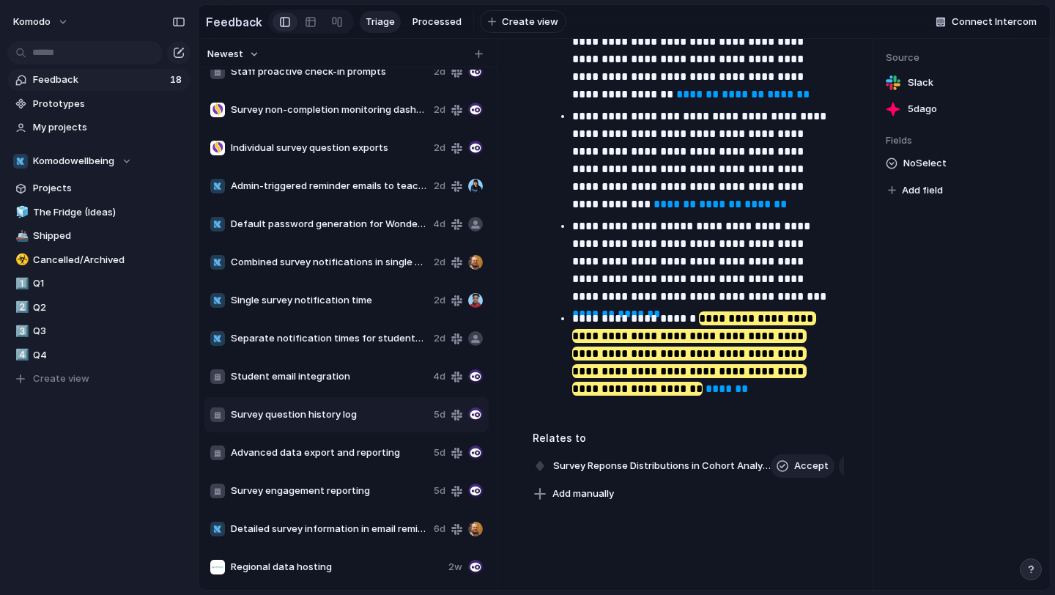
click at [366, 522] on span "Detailed survey information in email reminders" at bounding box center [329, 529] width 197 height 15
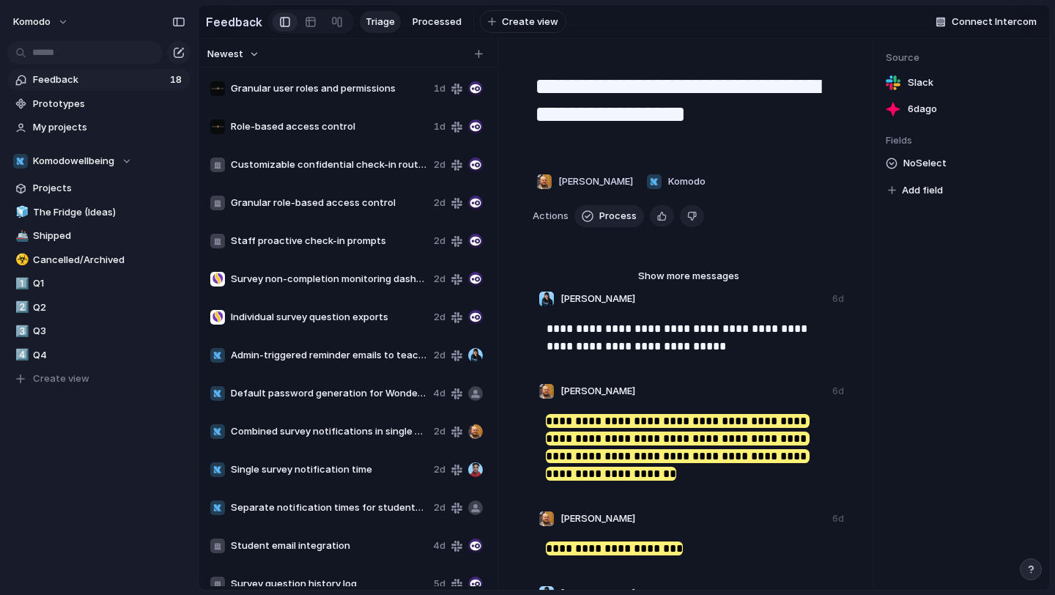
click at [345, 251] on div "Staff proactive check-in prompts 2d" at bounding box center [346, 241] width 284 height 35
type textarea "**********"
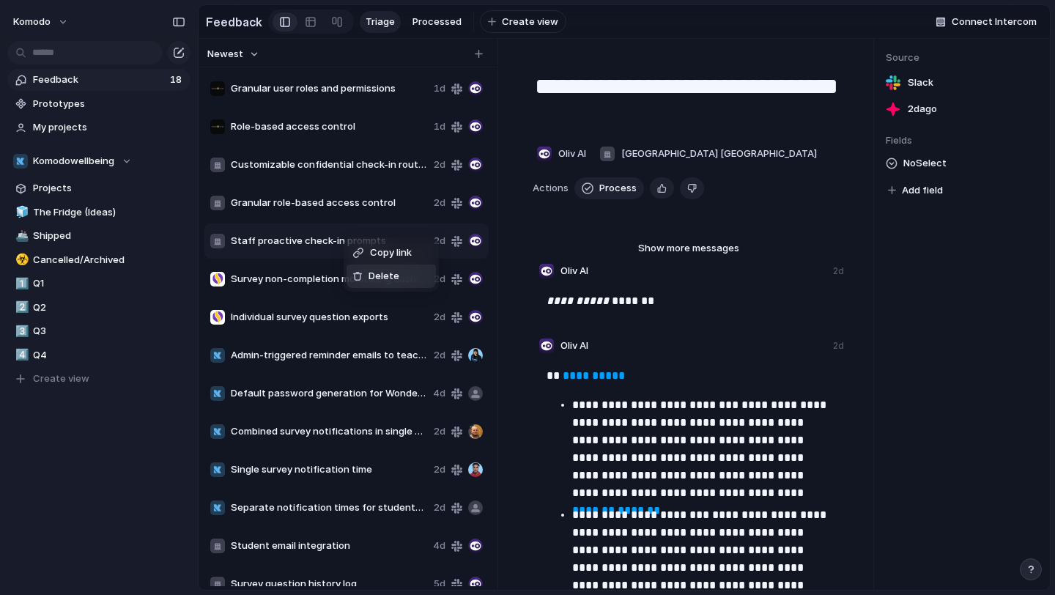
click at [361, 269] on div "Delete" at bounding box center [375, 276] width 47 height 15
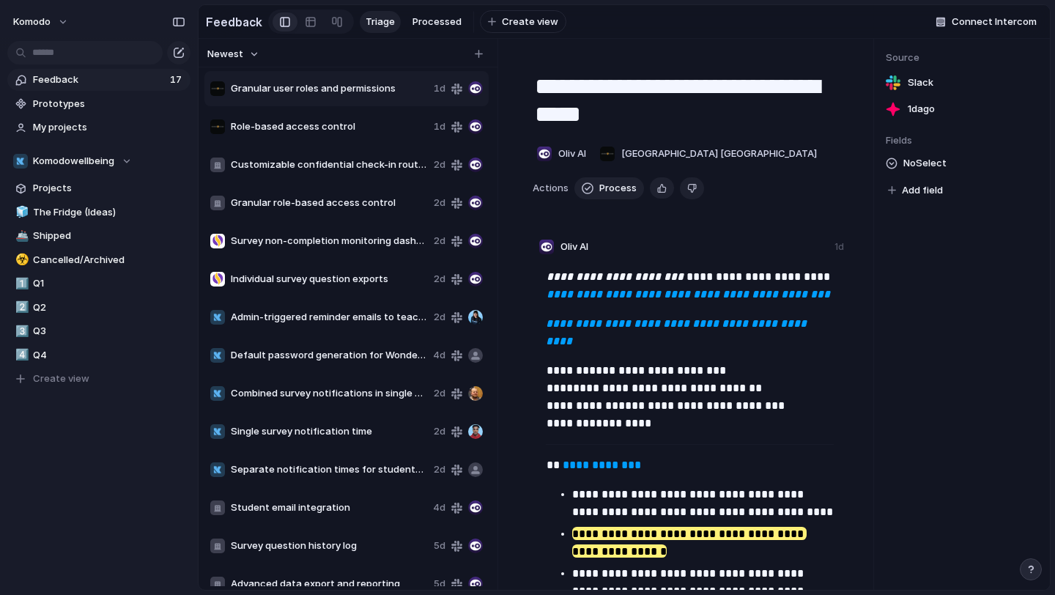
scroll to position [131, 0]
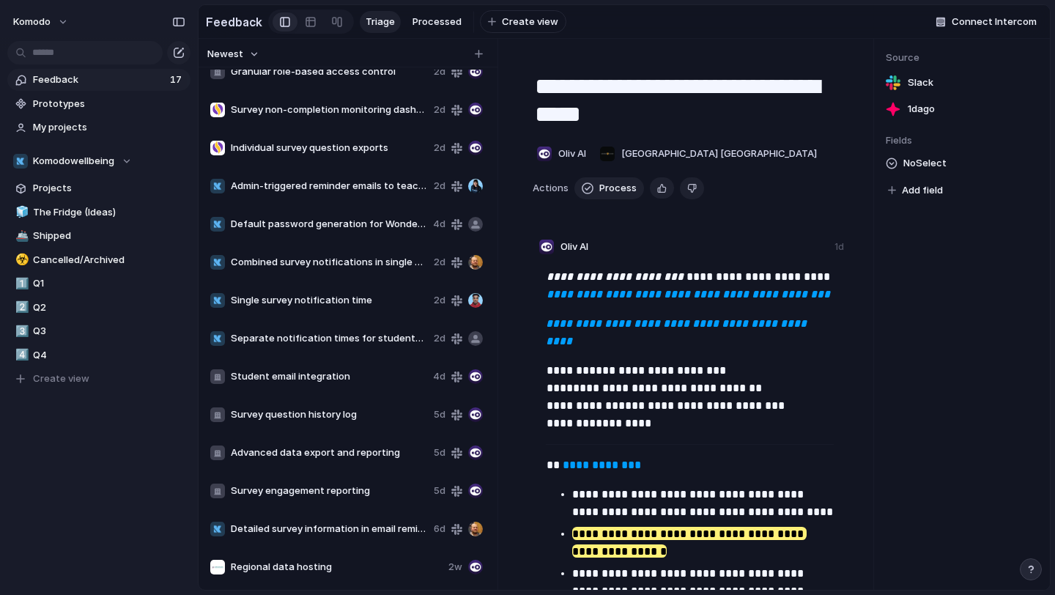
click at [355, 566] on span "Regional data hosting" at bounding box center [337, 567] width 212 height 15
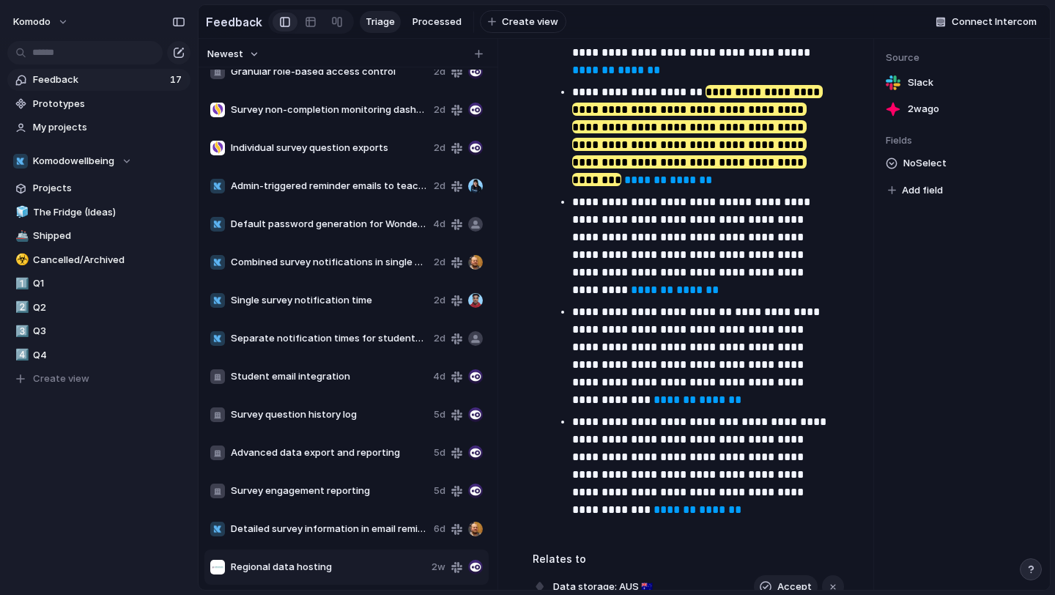
scroll to position [1186, 0]
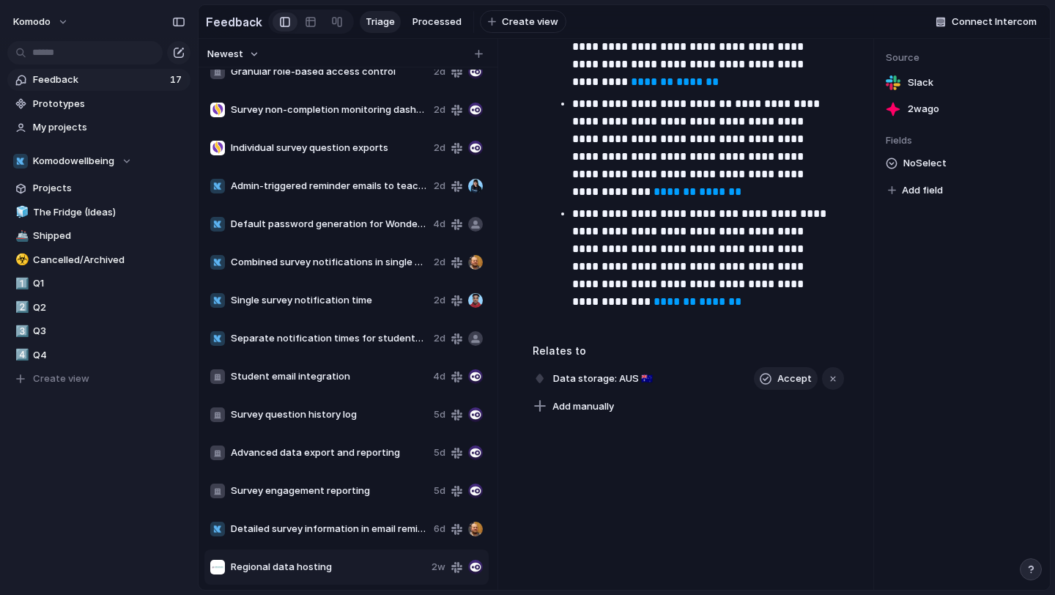
click at [287, 531] on span "Detailed survey information in email reminders" at bounding box center [329, 529] width 197 height 15
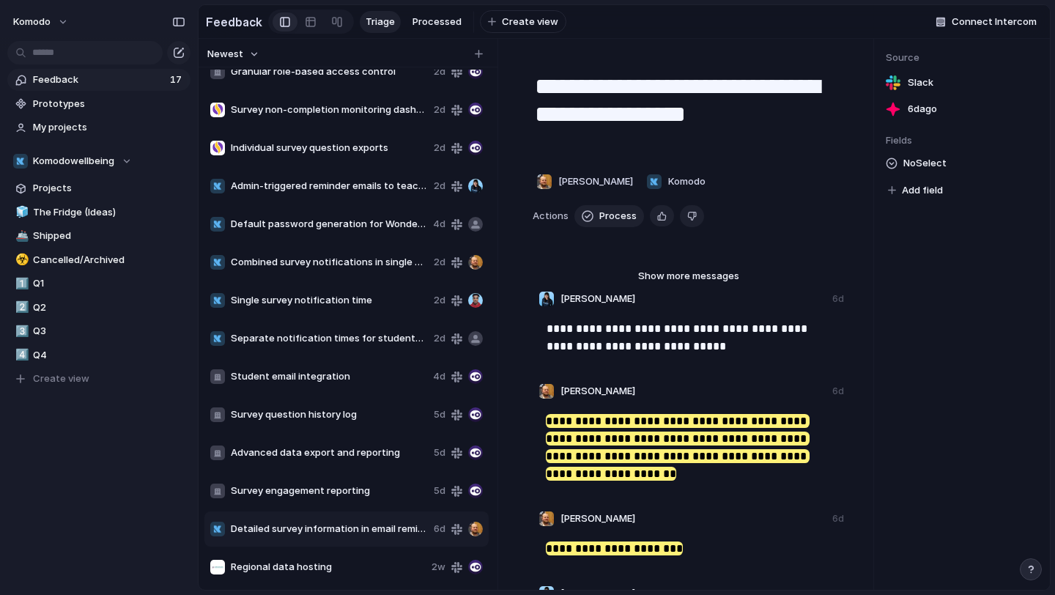
click at [309, 454] on span "Advanced data export and reporting" at bounding box center [329, 453] width 197 height 15
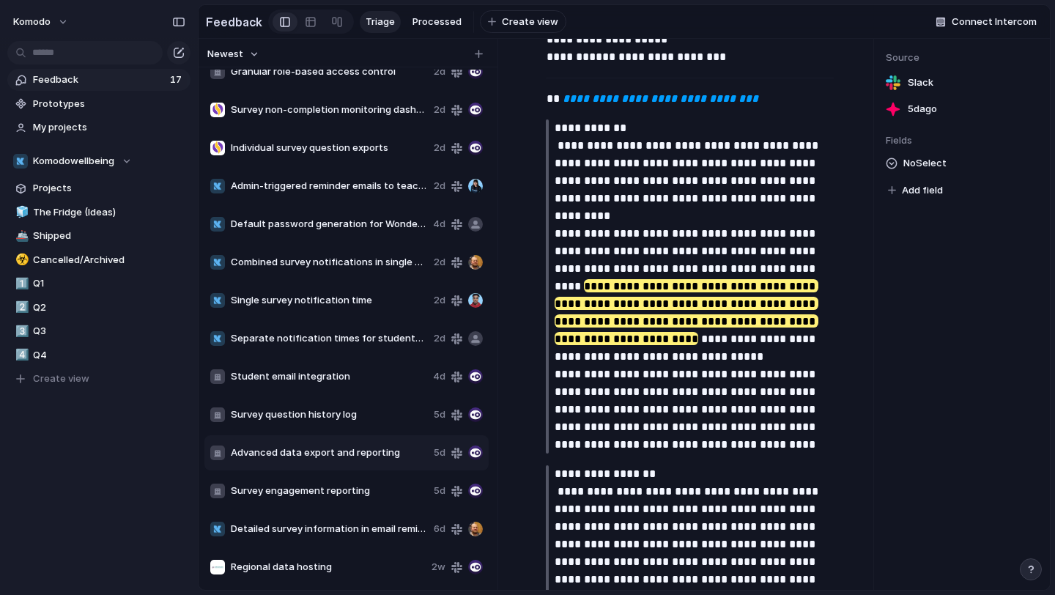
scroll to position [328, 0]
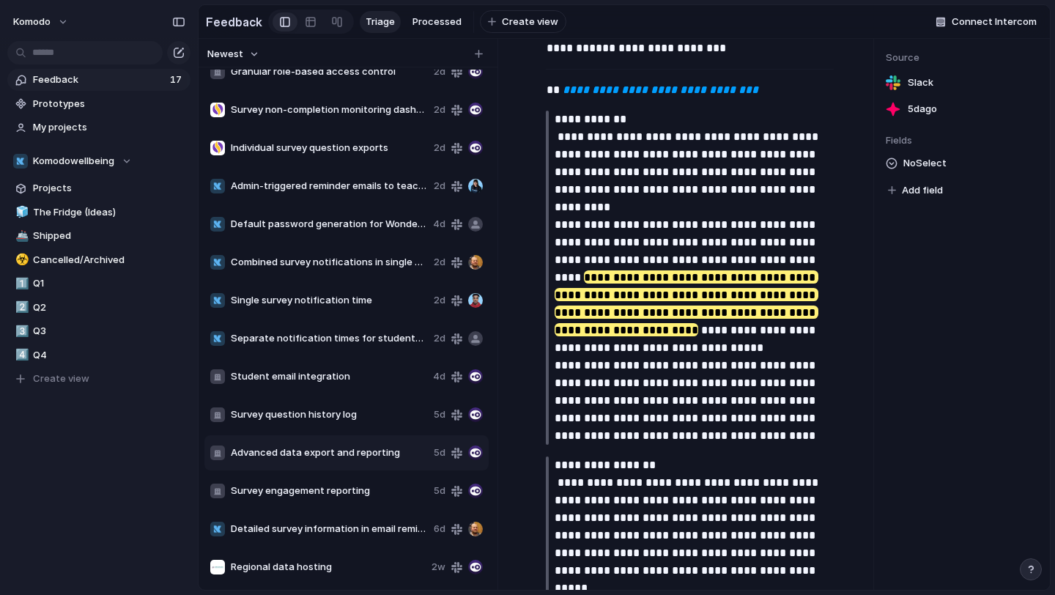
click at [347, 492] on span "Survey engagement reporting" at bounding box center [329, 491] width 197 height 15
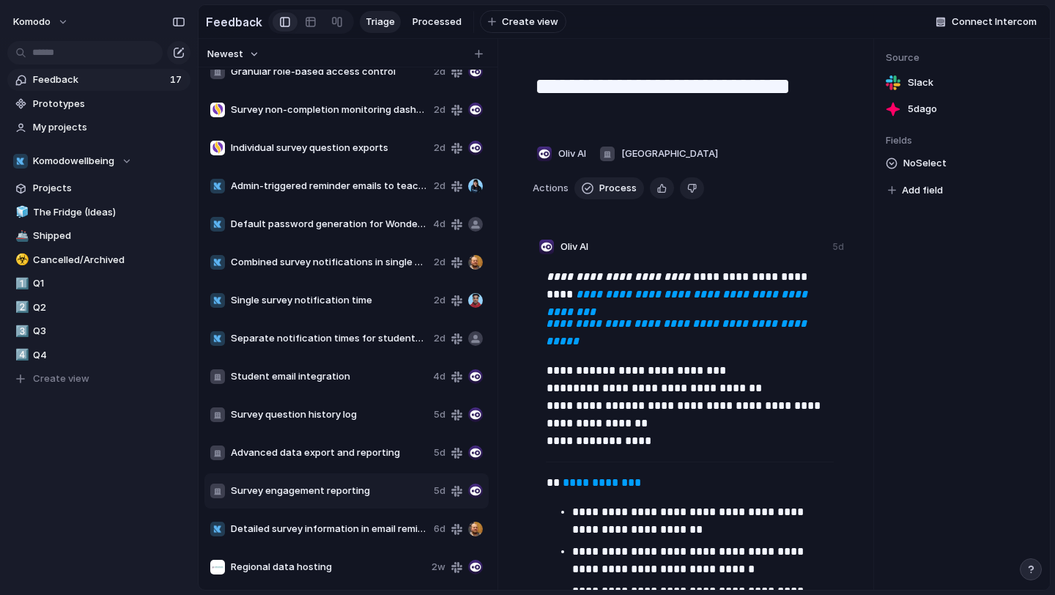
click at [350, 520] on div "Detailed survey information in email reminders 6d" at bounding box center [346, 529] width 284 height 35
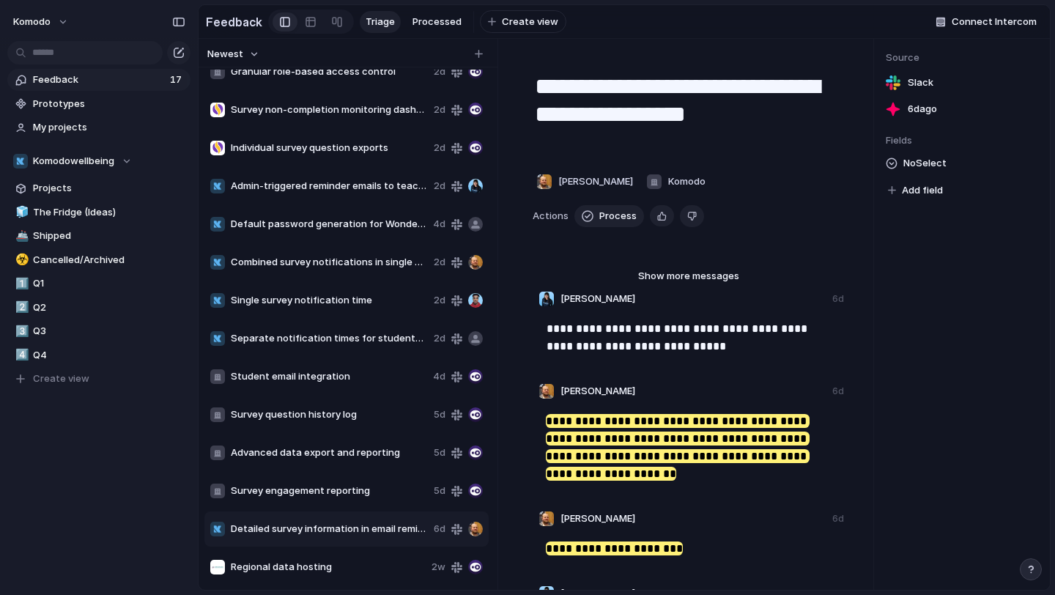
click at [357, 491] on span "Survey engagement reporting" at bounding box center [329, 491] width 197 height 15
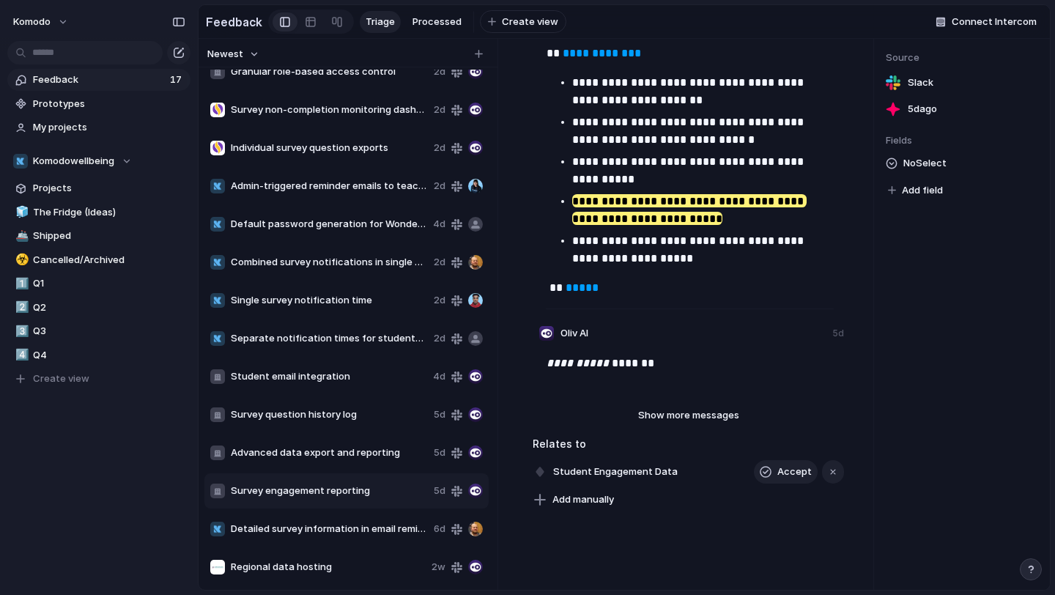
scroll to position [448, 0]
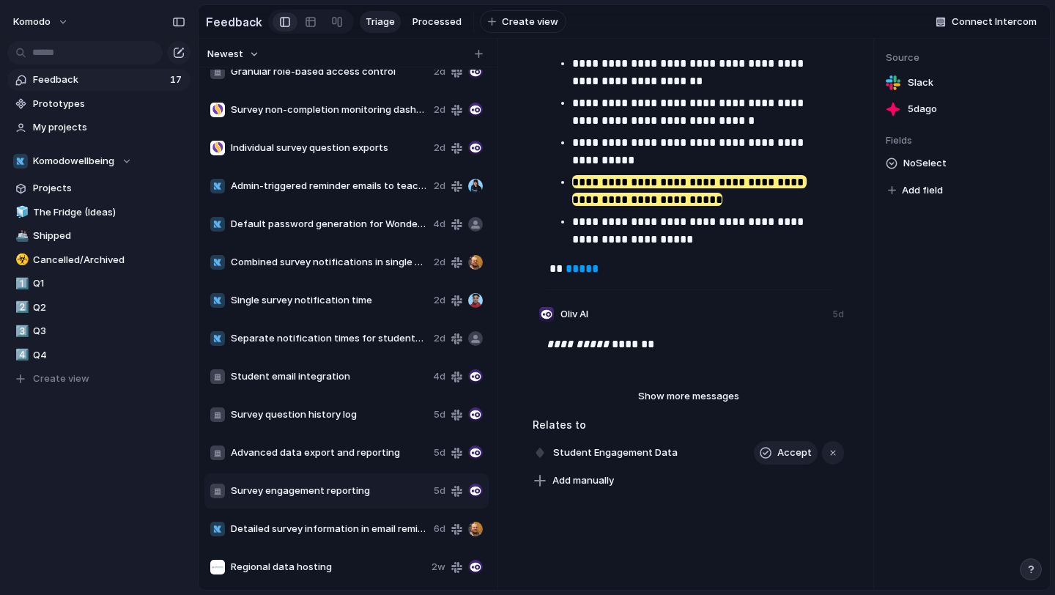
click at [347, 448] on span "Advanced data export and reporting" at bounding box center [329, 453] width 197 height 15
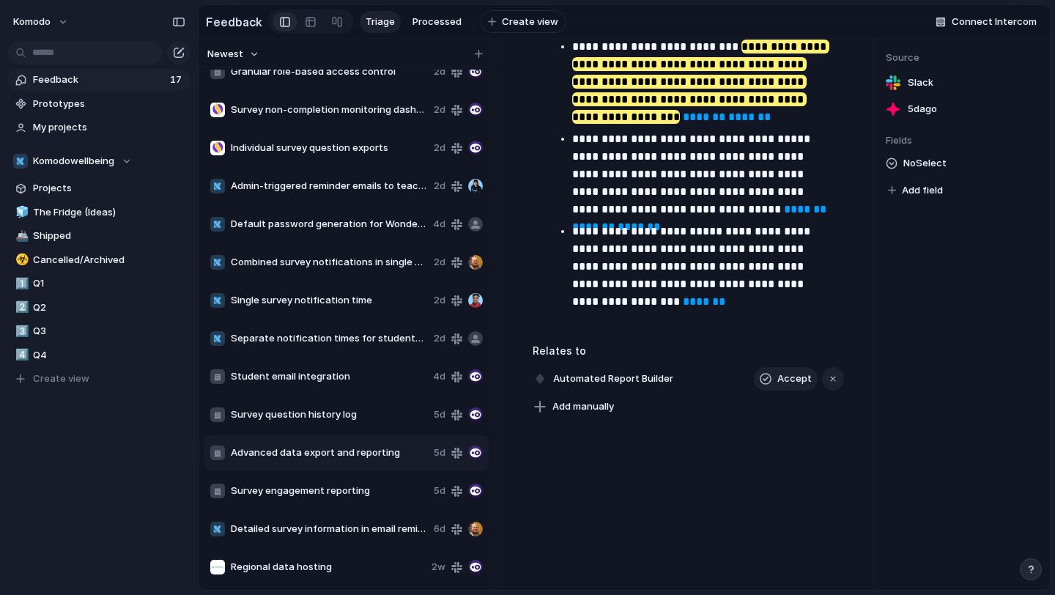
scroll to position [2738, 0]
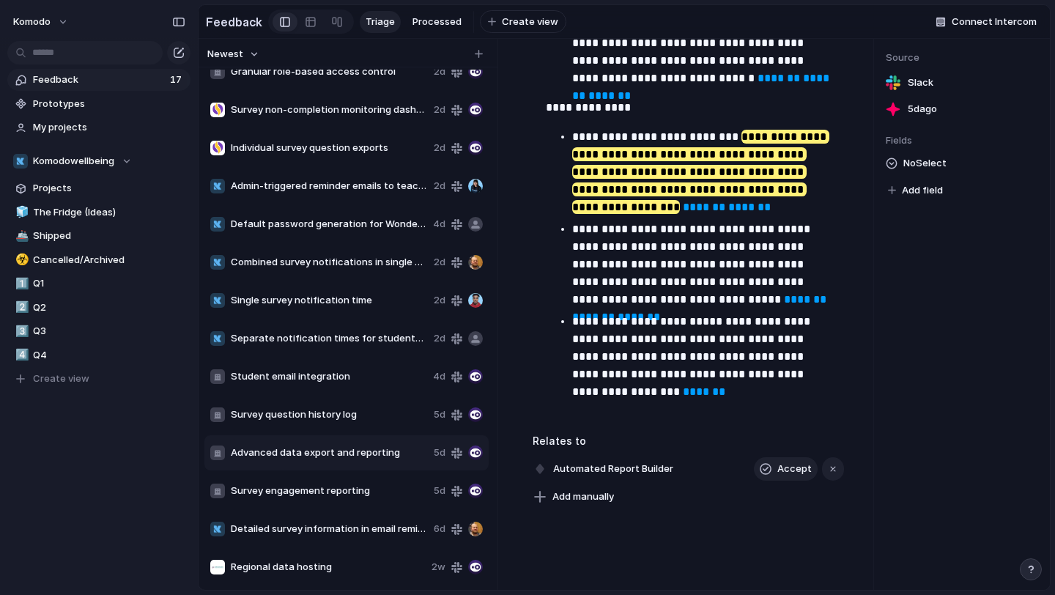
click at [314, 528] on span "Detailed survey information in email reminders" at bounding box center [329, 529] width 197 height 15
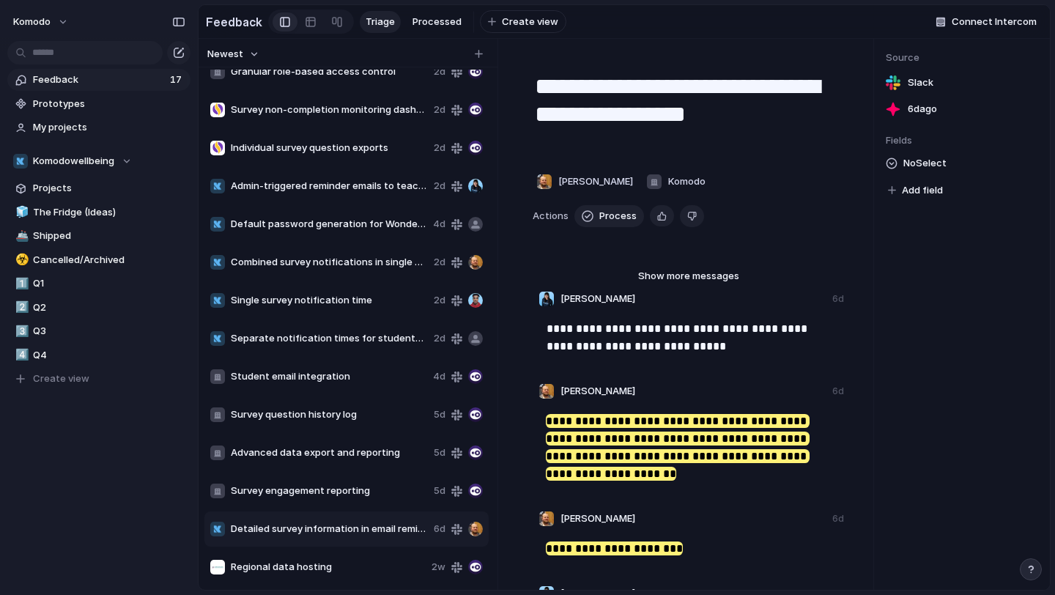
click at [332, 492] on span "Survey engagement reporting" at bounding box center [329, 491] width 197 height 15
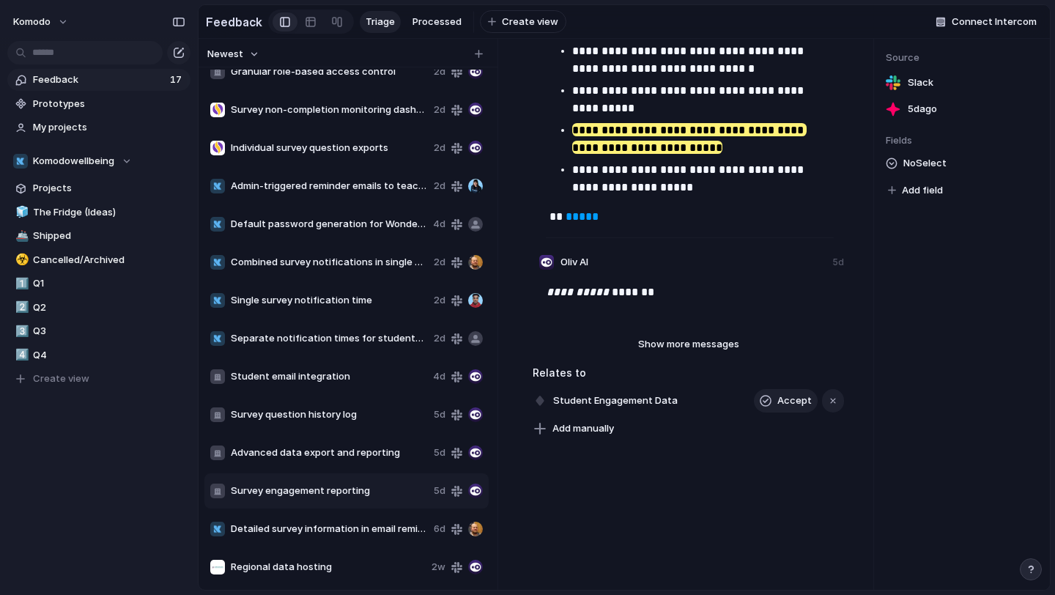
scroll to position [512, 0]
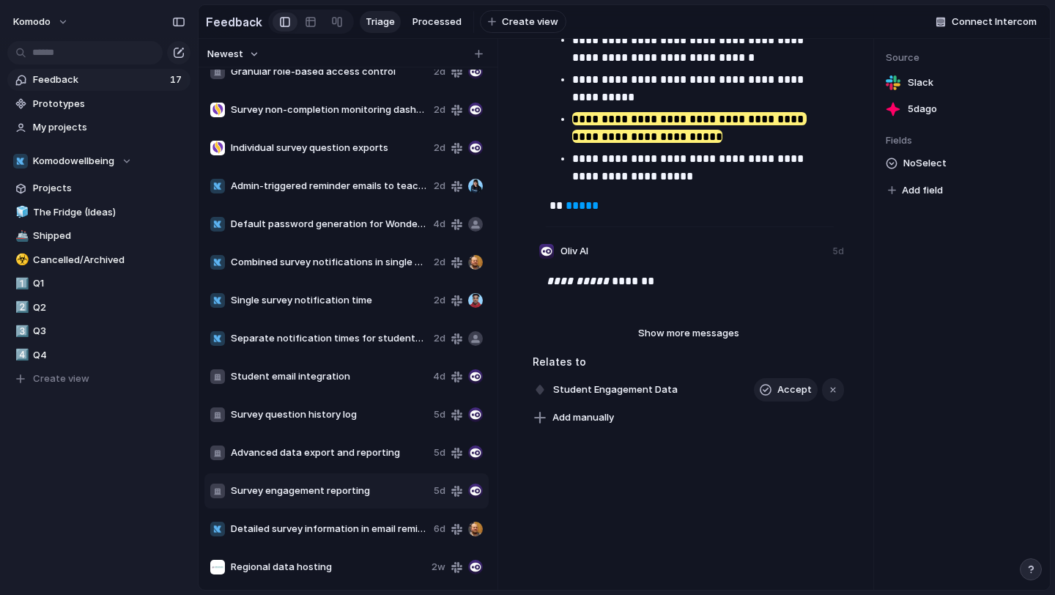
click at [331, 492] on span "Survey engagement reporting" at bounding box center [329, 491] width 197 height 15
click at [359, 441] on div "Advanced data export and reporting 5d" at bounding box center [346, 452] width 284 height 35
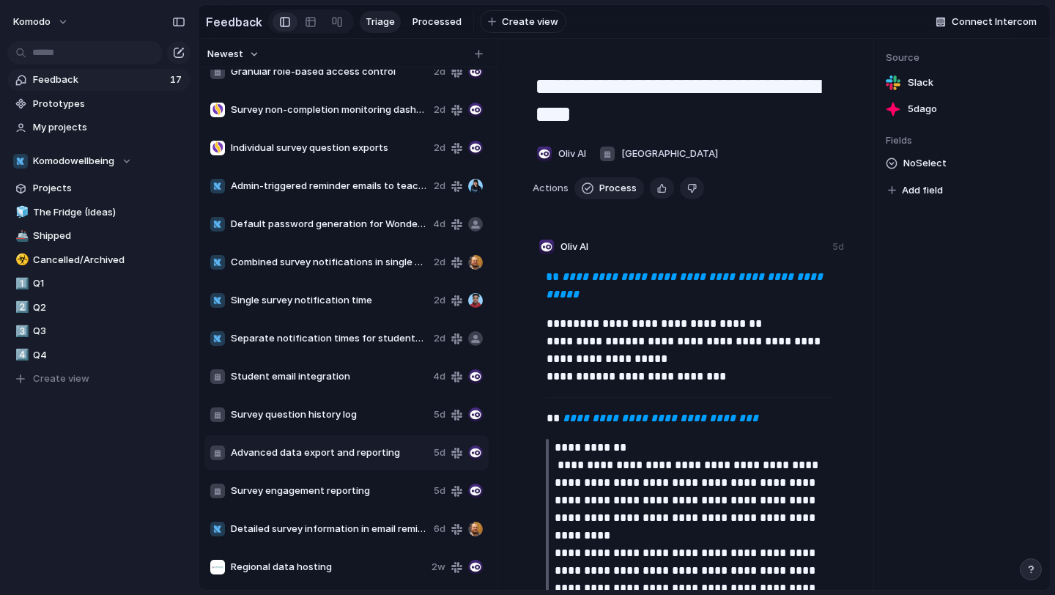
click at [361, 457] on span "Advanced data export and reporting" at bounding box center [329, 453] width 197 height 15
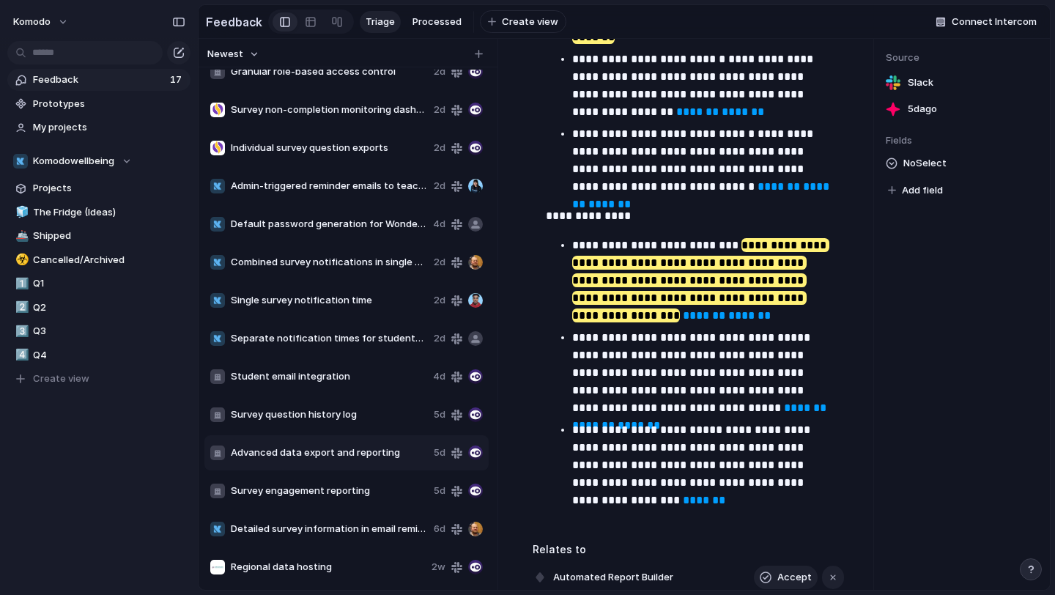
scroll to position [2646, 0]
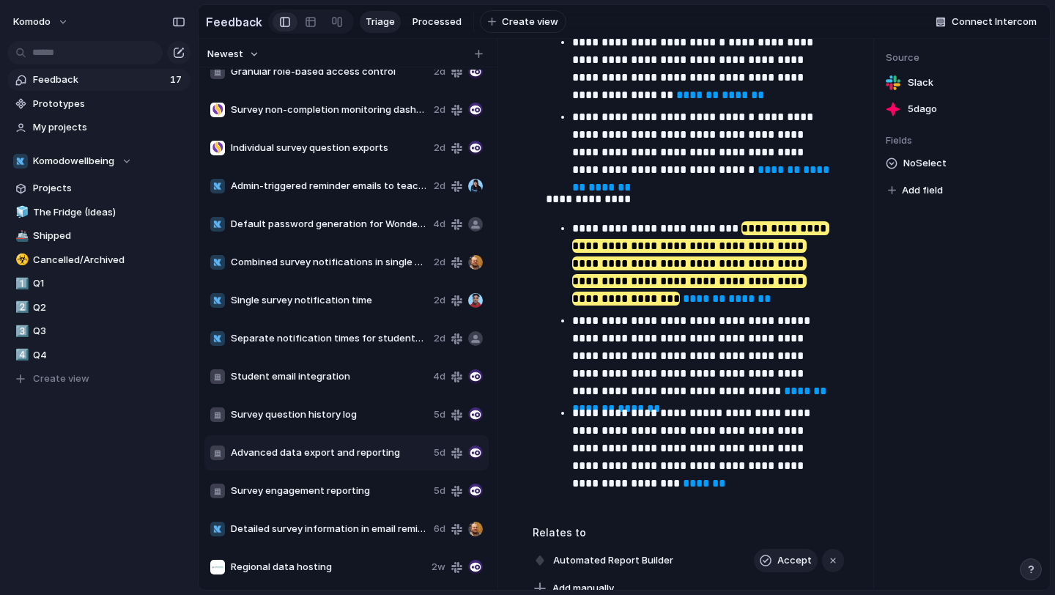
click at [348, 502] on div "Survey engagement reporting 5d" at bounding box center [346, 490] width 284 height 35
type textarea "**********"
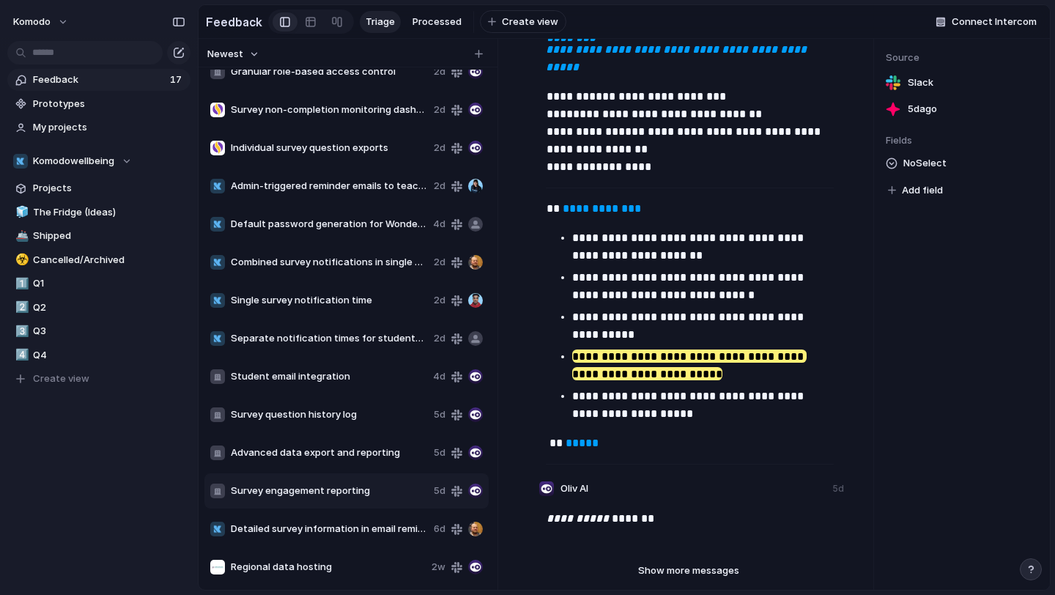
scroll to position [278, 0]
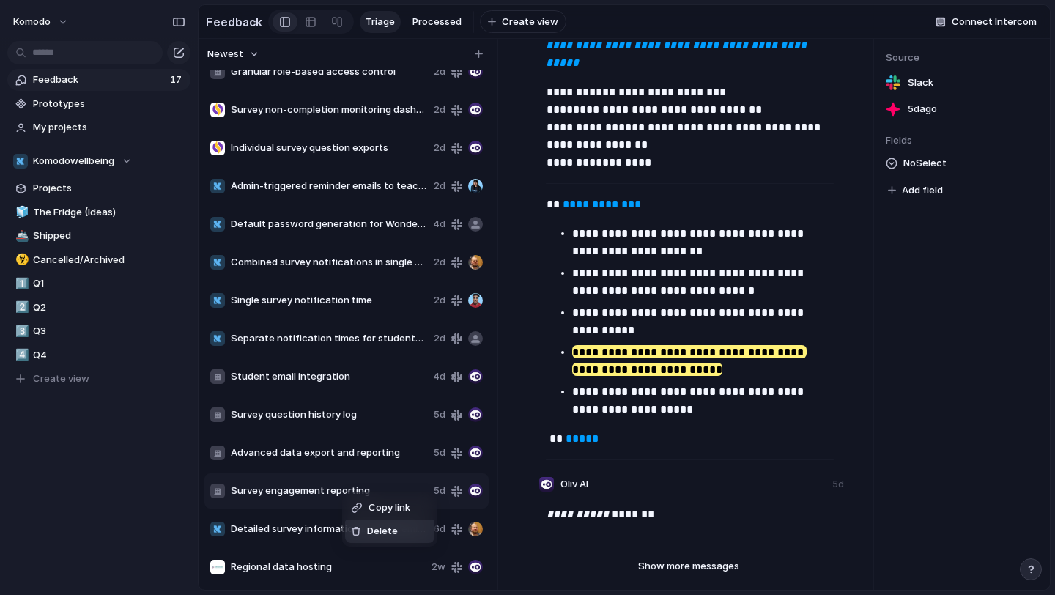
click at [388, 529] on span "Delete" at bounding box center [382, 531] width 31 height 15
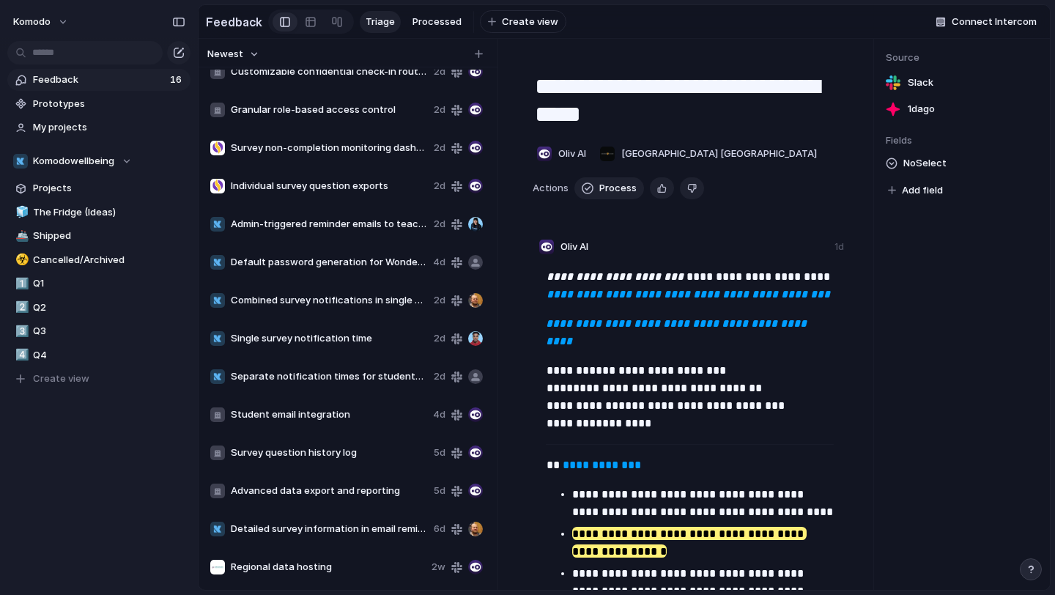
scroll to position [93, 0]
click at [366, 479] on div "Advanced data export and reporting 5d" at bounding box center [346, 490] width 284 height 35
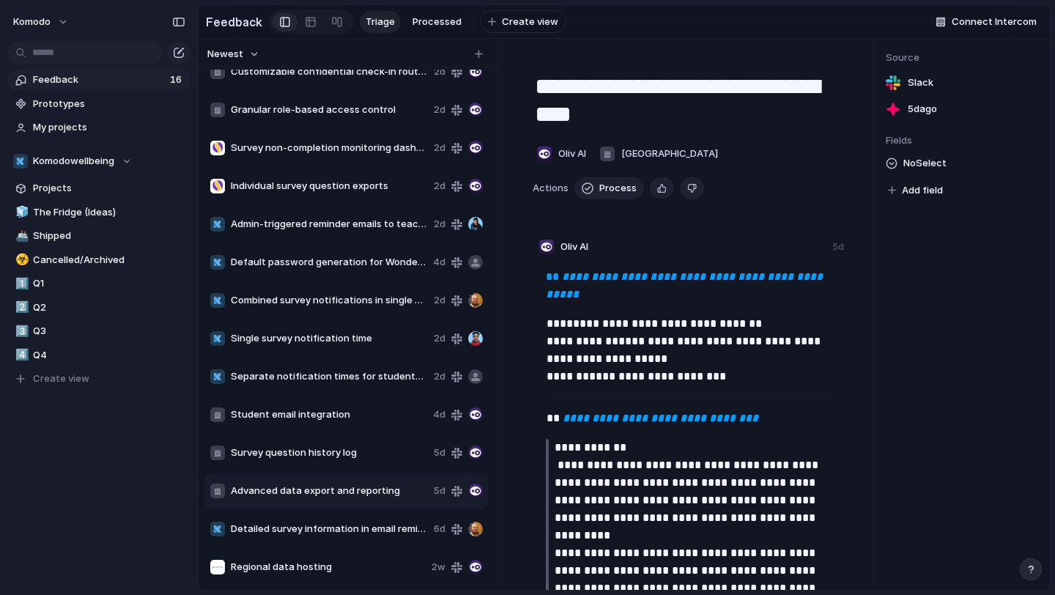
click at [357, 465] on div "Survey question history log 5d" at bounding box center [346, 452] width 284 height 35
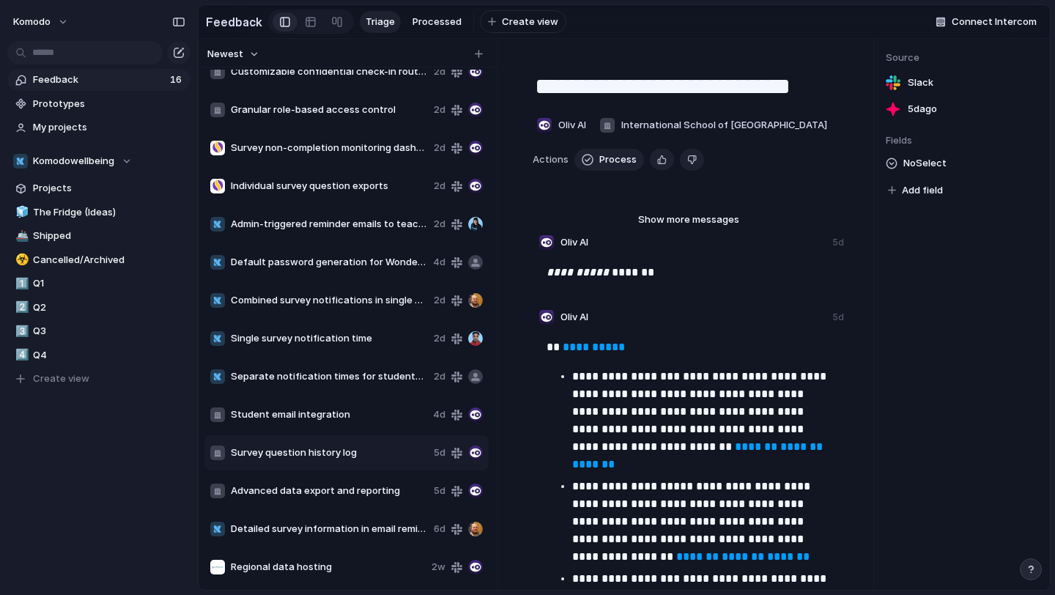
click at [347, 413] on span "Student email integration" at bounding box center [329, 414] width 196 height 15
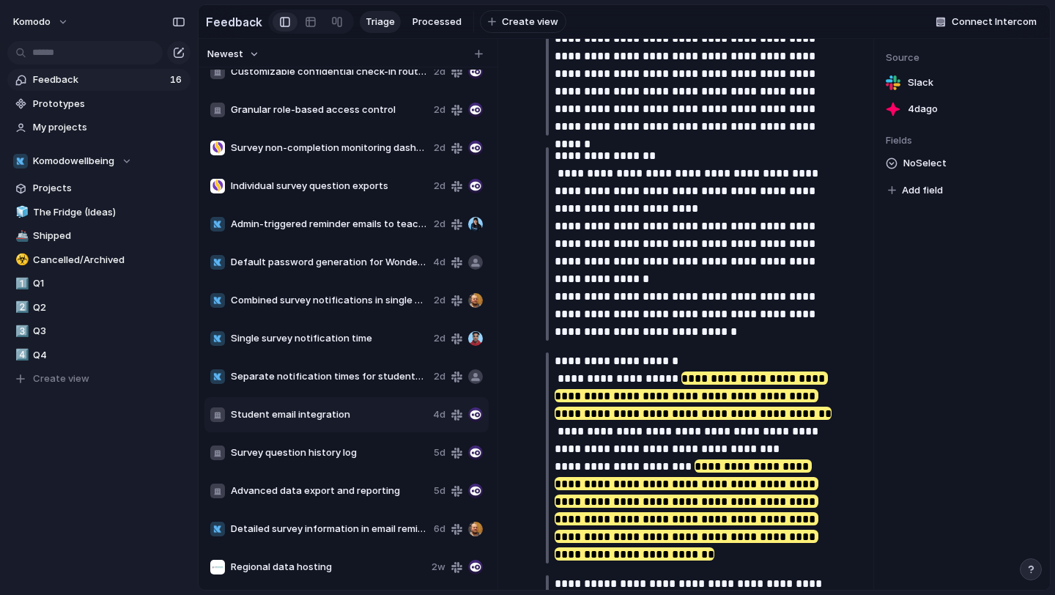
scroll to position [593, 0]
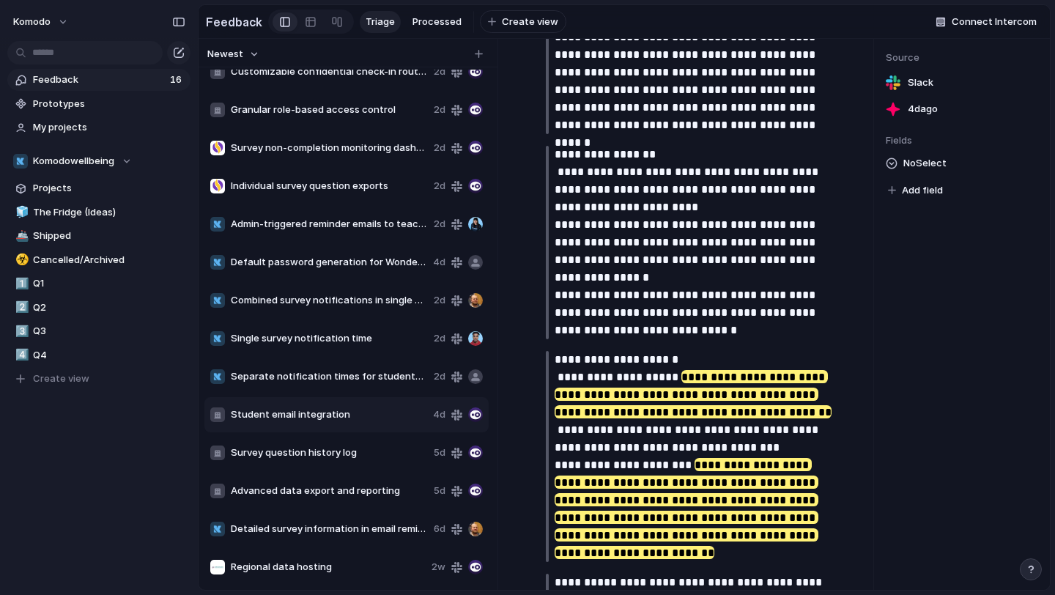
click at [381, 480] on div "Advanced data export and reporting 5d" at bounding box center [346, 490] width 284 height 35
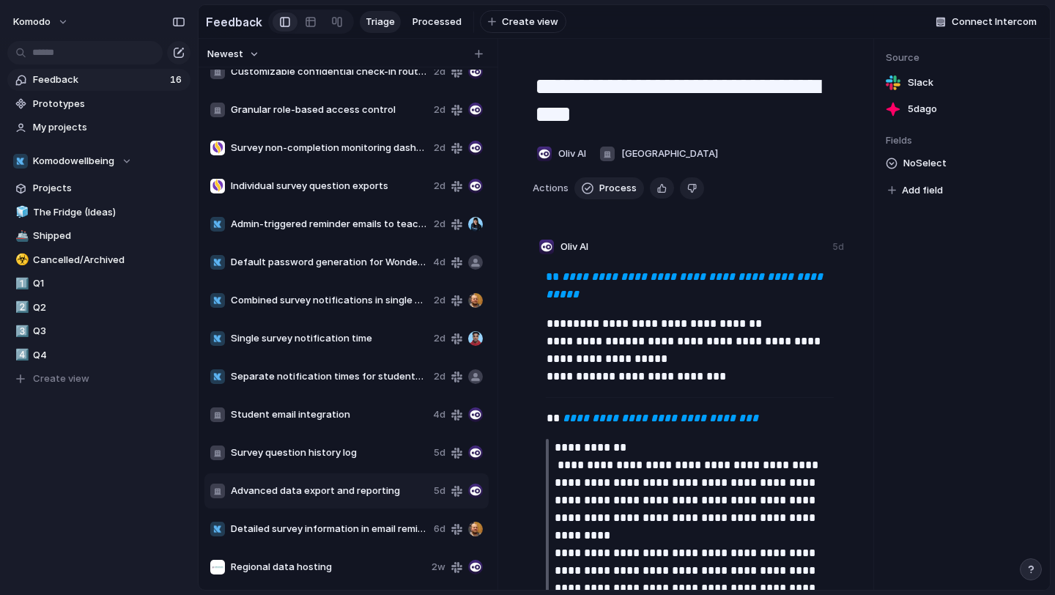
click at [378, 466] on div "Survey question history log 5d" at bounding box center [346, 452] width 284 height 35
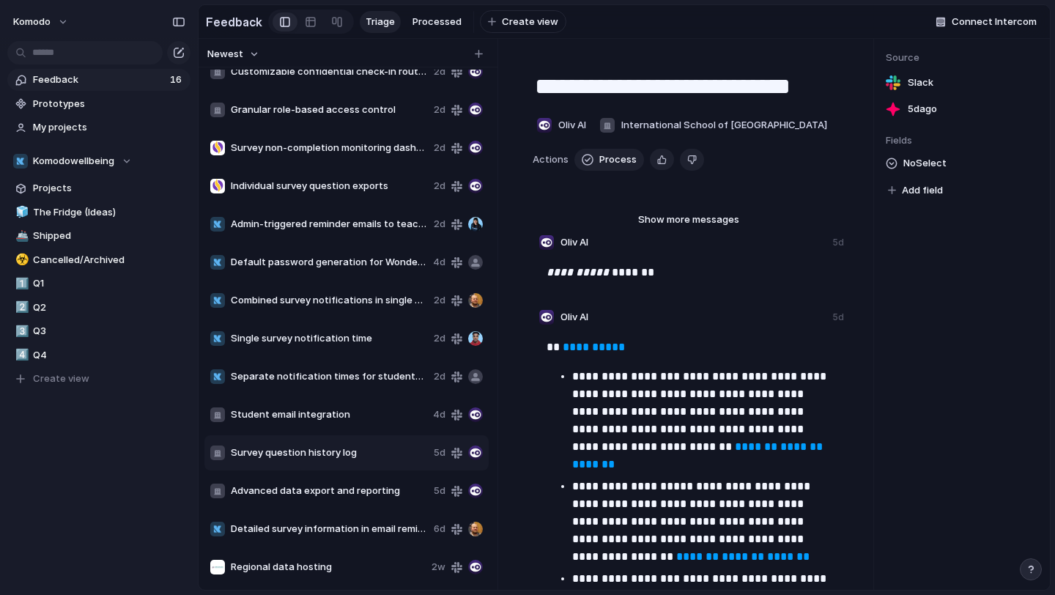
click at [360, 452] on span "Survey question history log" at bounding box center [329, 453] width 197 height 15
click at [354, 425] on div "Student email integration 4d" at bounding box center [346, 414] width 284 height 35
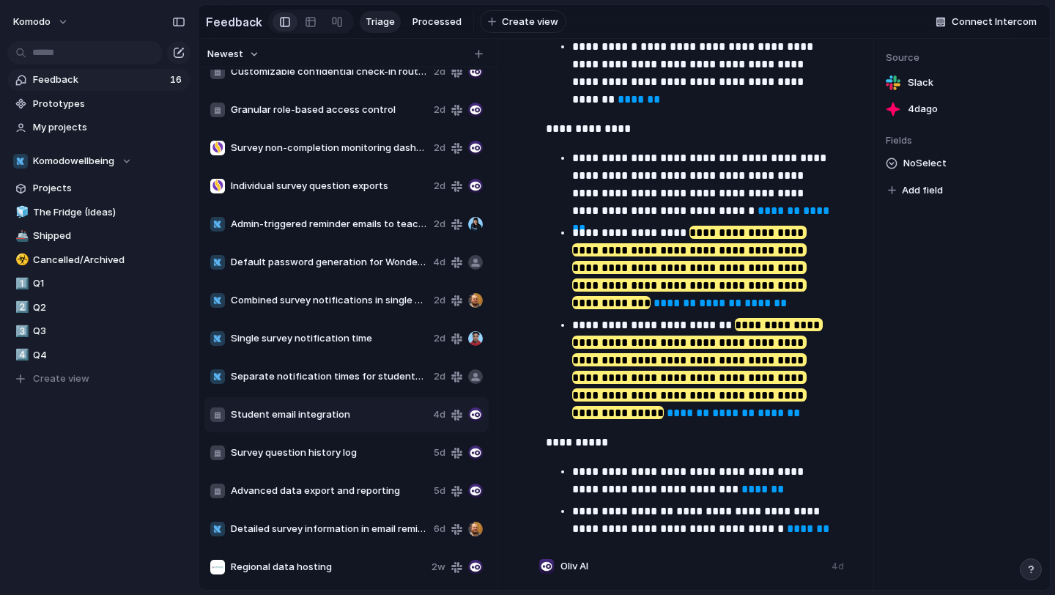
scroll to position [1477, 0]
click at [640, 456] on div "**********" at bounding box center [690, 224] width 288 height 638
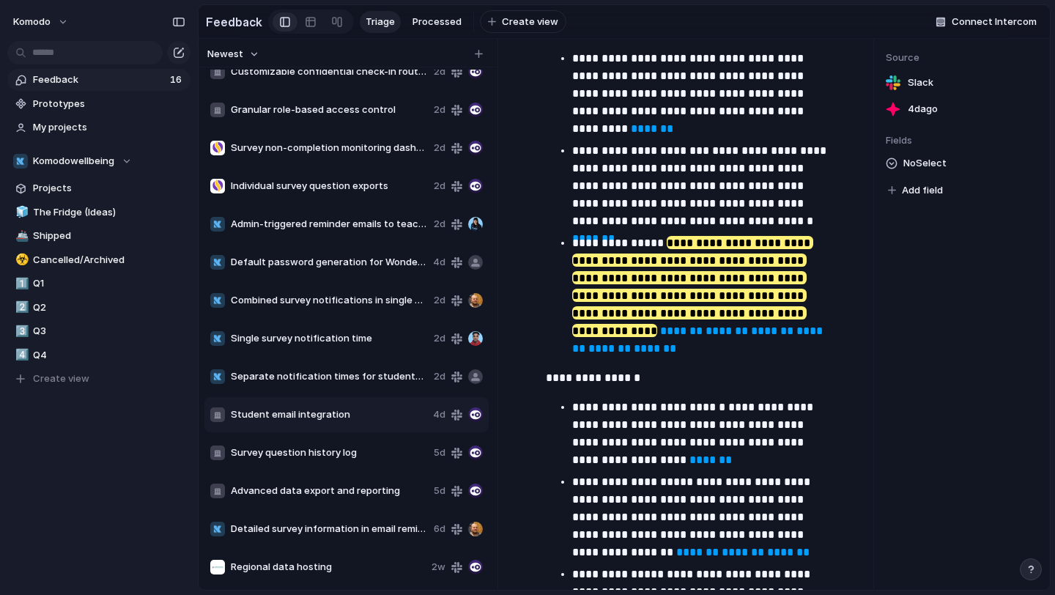
scroll to position [2468, 0]
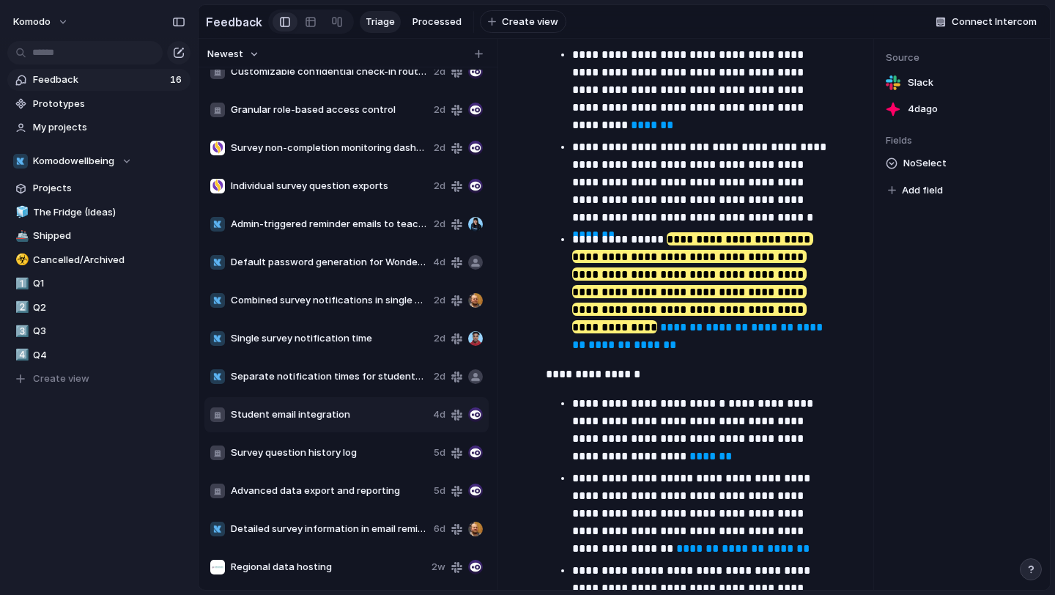
click at [329, 372] on span "Separate notification times for students and staff" at bounding box center [329, 376] width 197 height 15
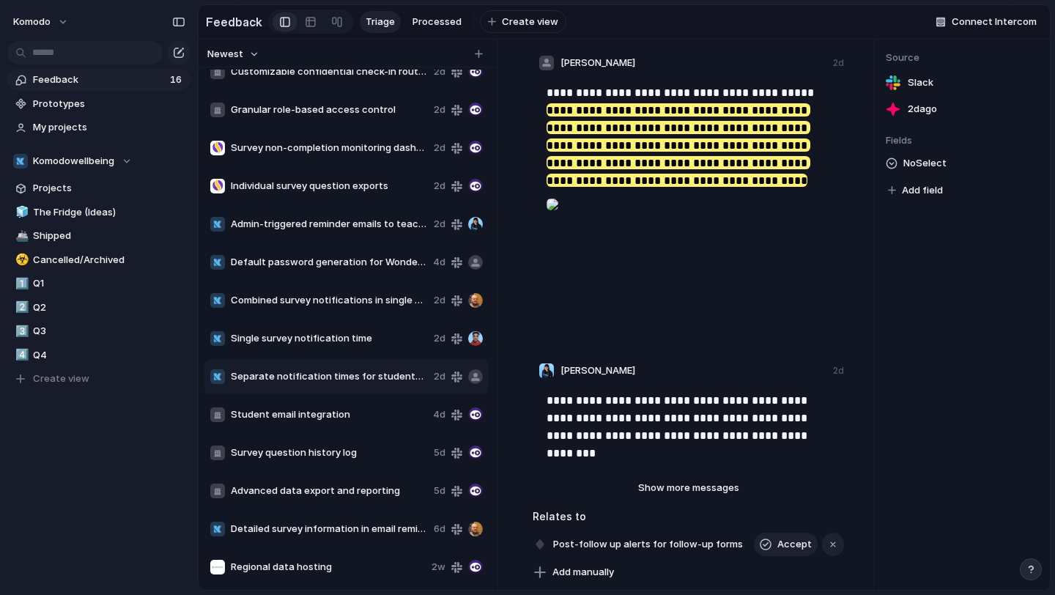
scroll to position [223, 0]
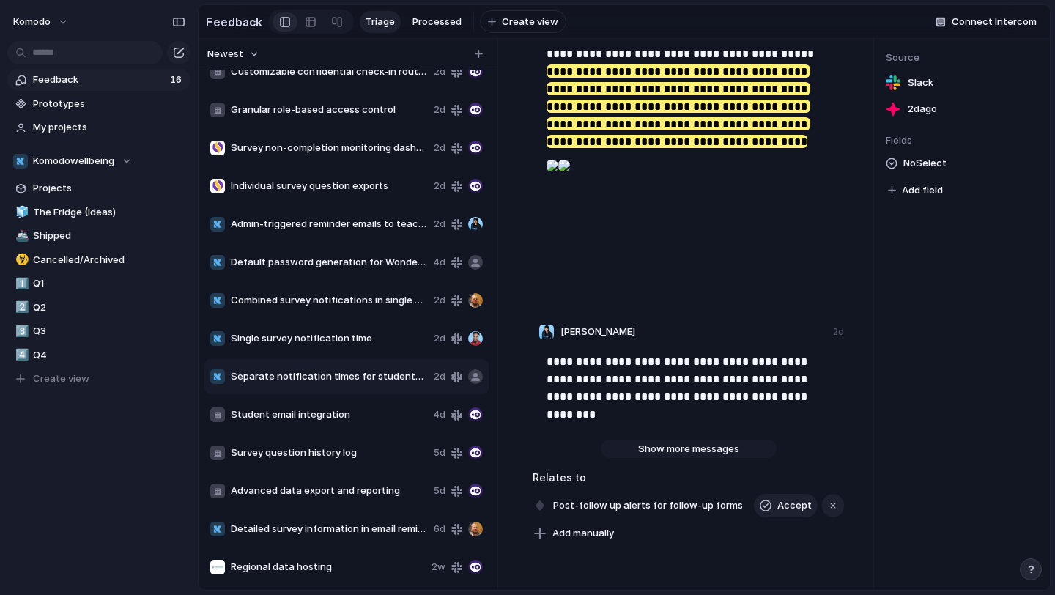
click at [657, 448] on span "Show more messages" at bounding box center [688, 449] width 101 height 15
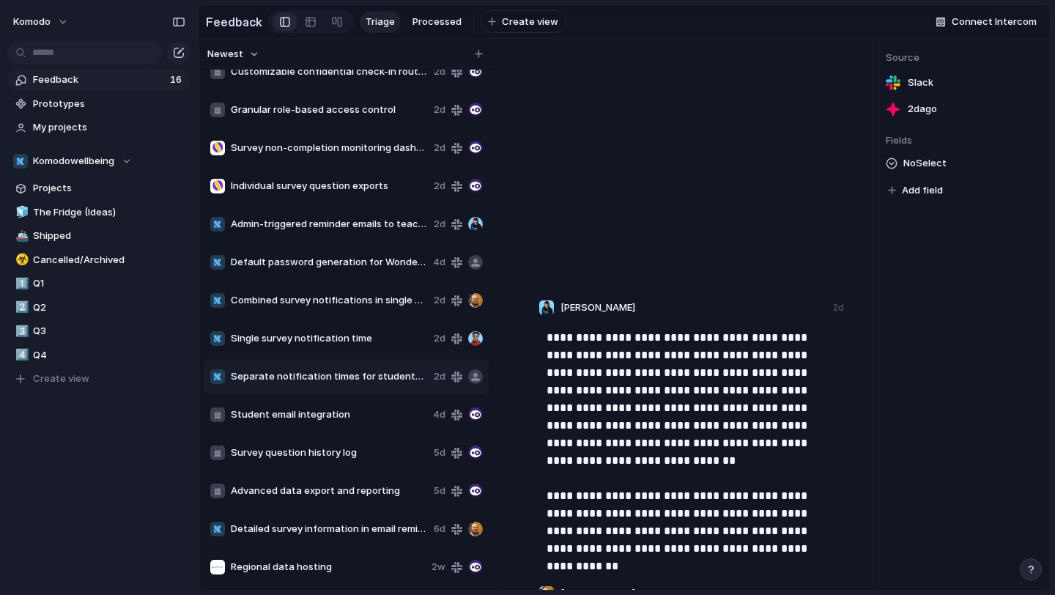
scroll to position [0, 0]
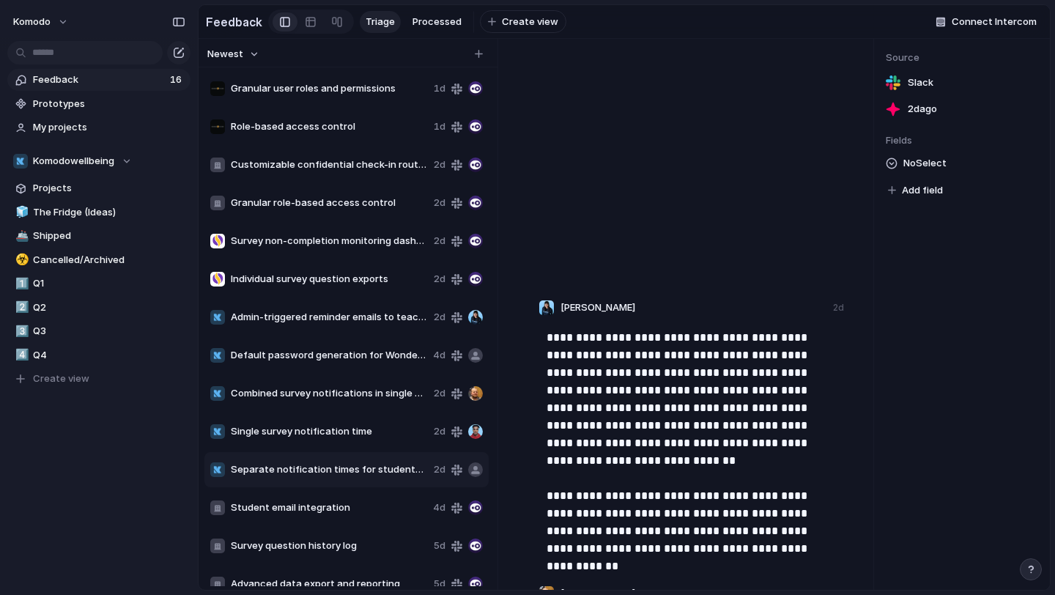
click at [333, 272] on span "Individual survey question exports" at bounding box center [329, 279] width 197 height 15
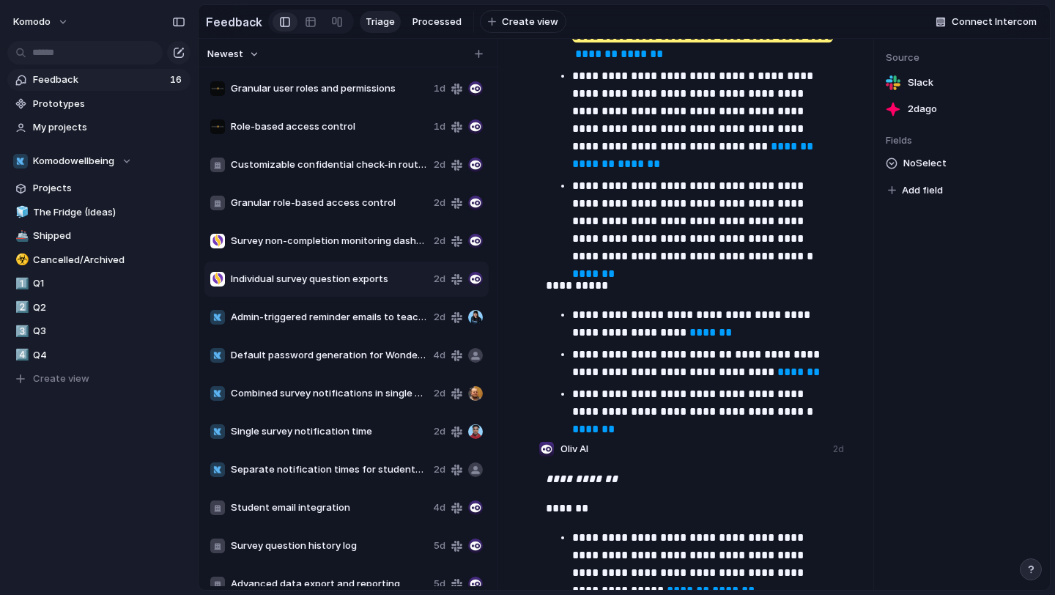
scroll to position [2464, 0]
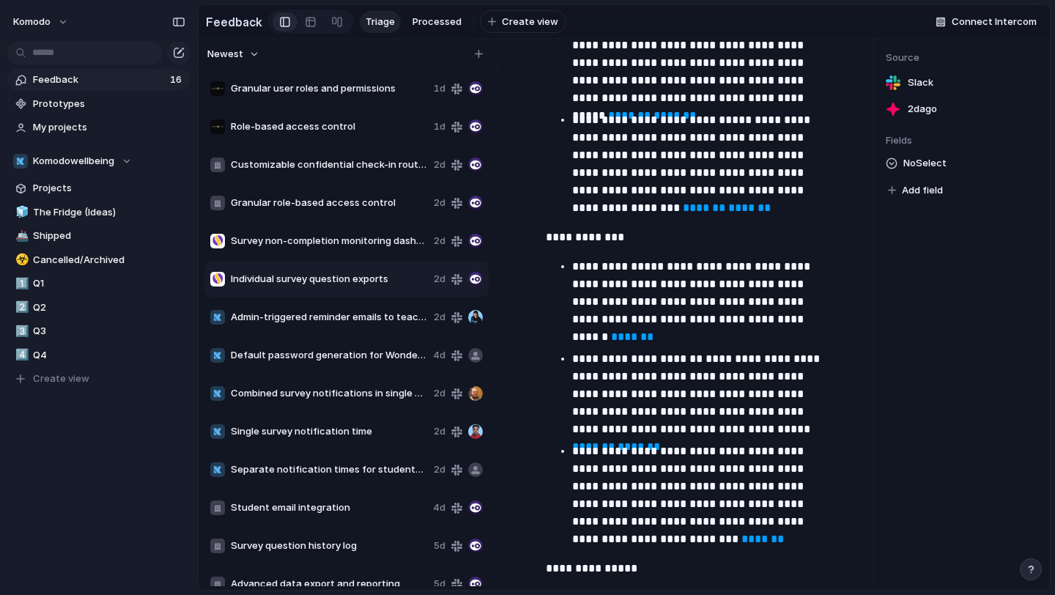
click at [356, 196] on span "Granular role-based access control" at bounding box center [329, 203] width 197 height 15
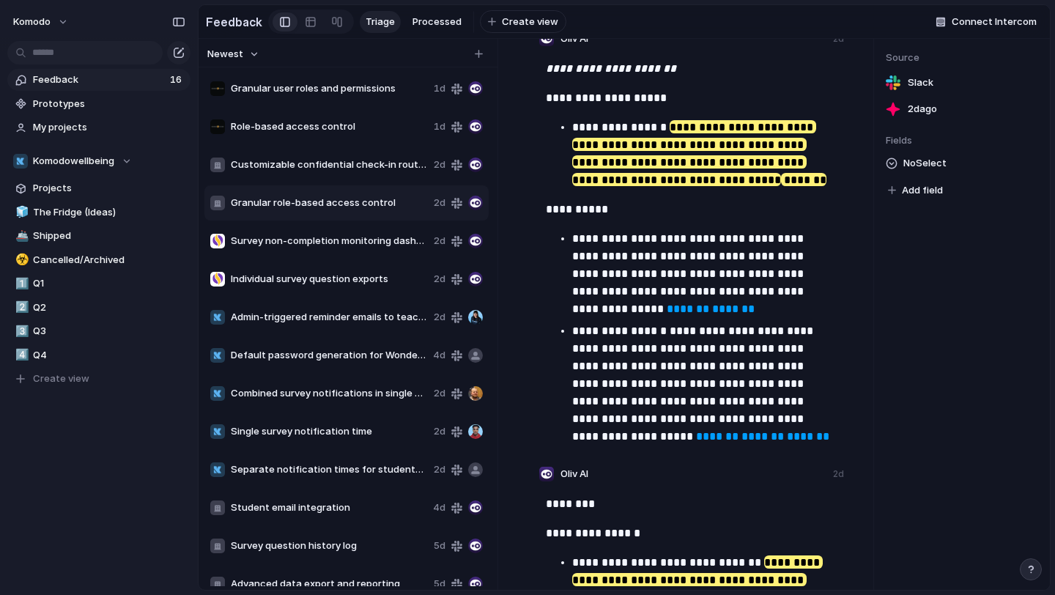
scroll to position [3095, 0]
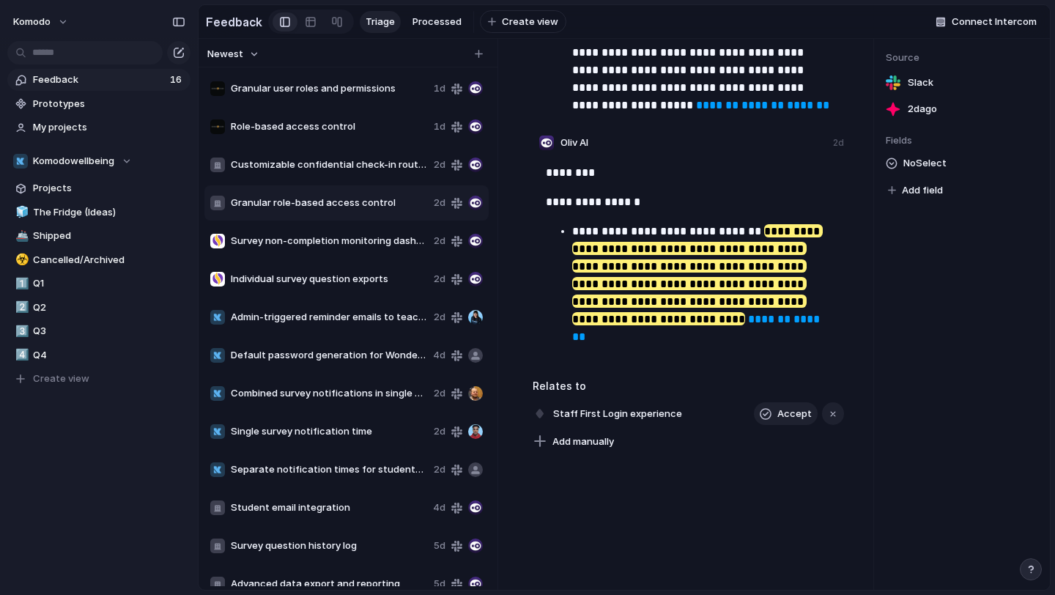
click at [299, 118] on div "Role-based access control 1d" at bounding box center [346, 126] width 284 height 35
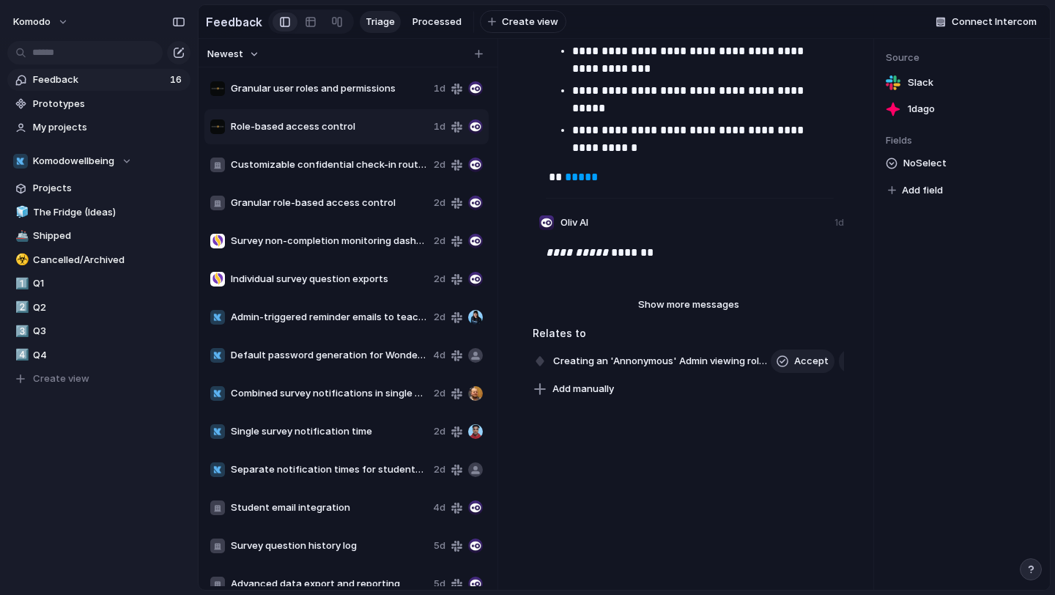
type textarea "**********"
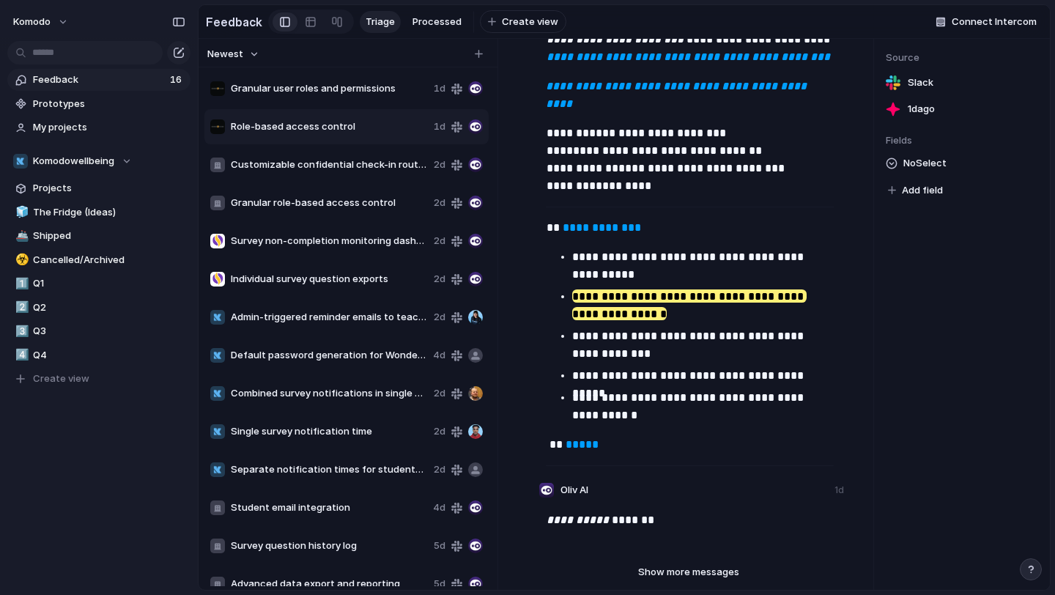
scroll to position [136, 0]
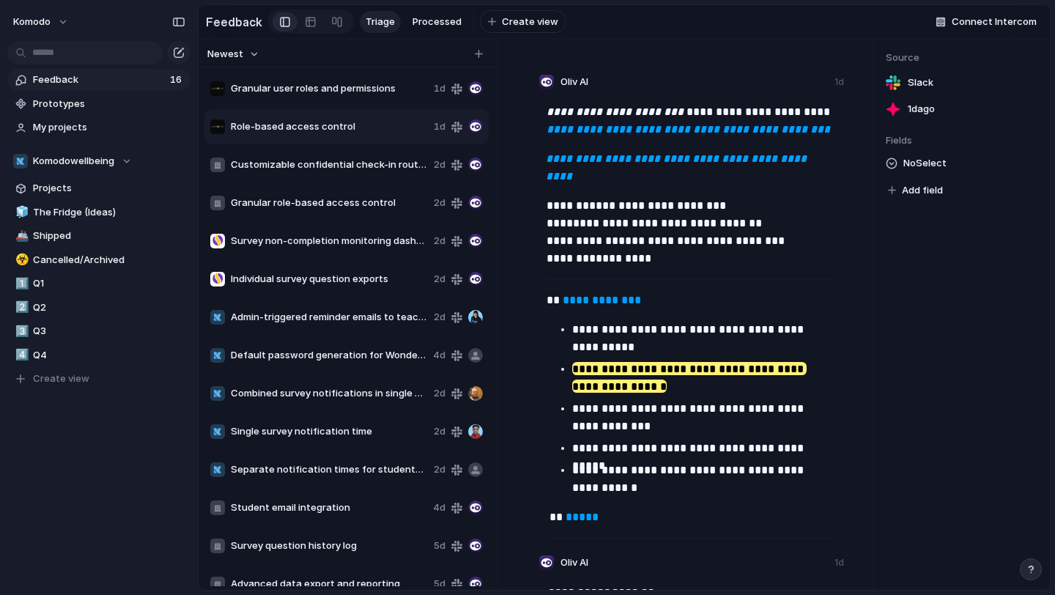
click at [337, 126] on span "Role-based access control" at bounding box center [329, 126] width 197 height 15
click at [362, 163] on span "Delete" at bounding box center [377, 170] width 31 height 15
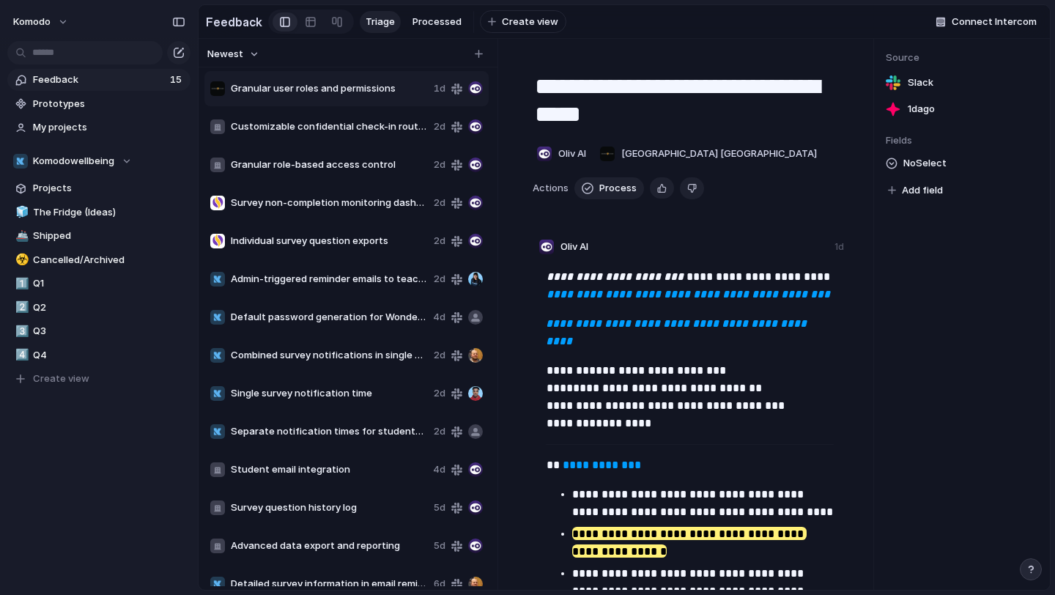
click at [315, 77] on div "Granular user roles and permissions 1d" at bounding box center [346, 88] width 284 height 35
click at [318, 82] on span "Granular user roles and permissions" at bounding box center [329, 88] width 197 height 15
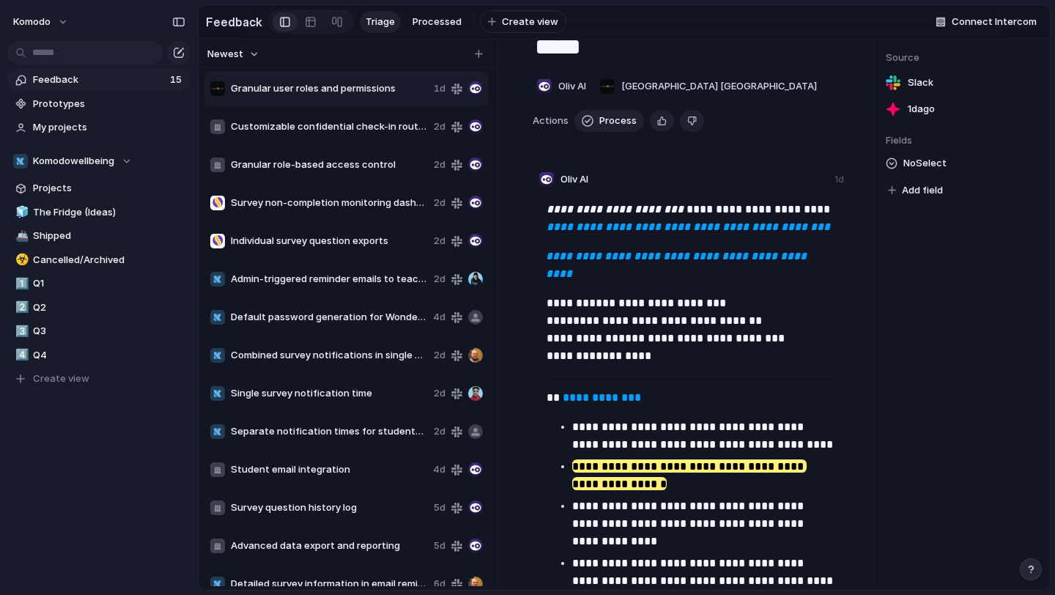
scroll to position [69, 0]
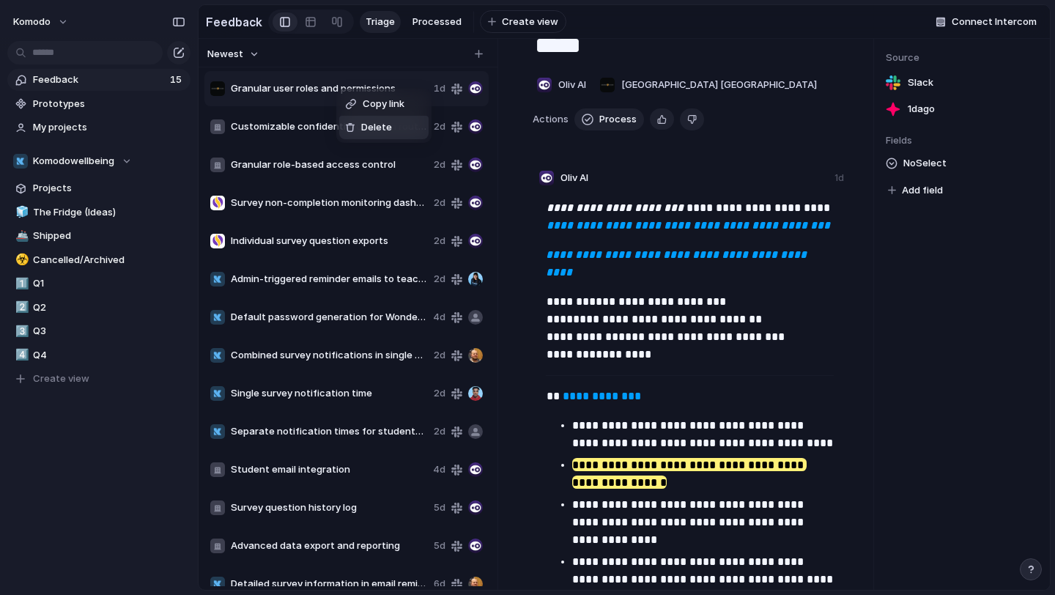
click at [358, 123] on div "Delete" at bounding box center [368, 127] width 47 height 15
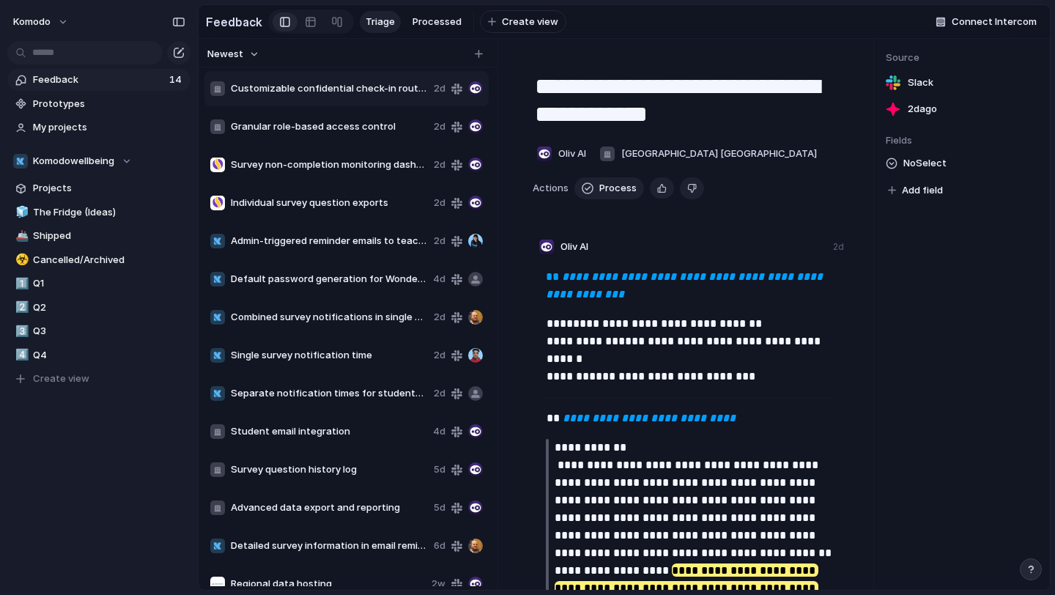
scroll to position [17, 0]
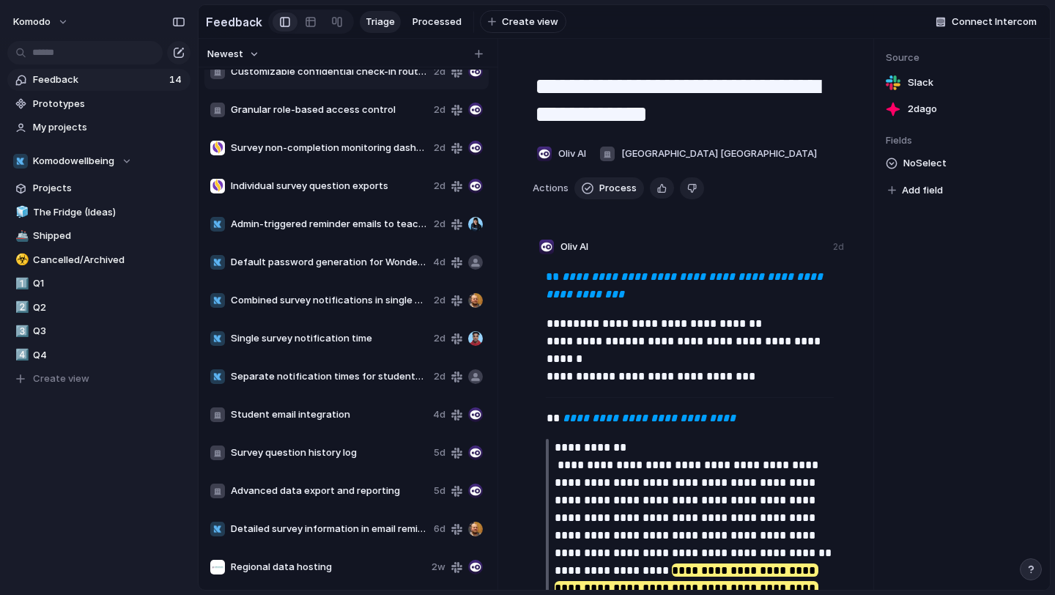
click at [364, 184] on span "Individual survey question exports" at bounding box center [329, 186] width 197 height 15
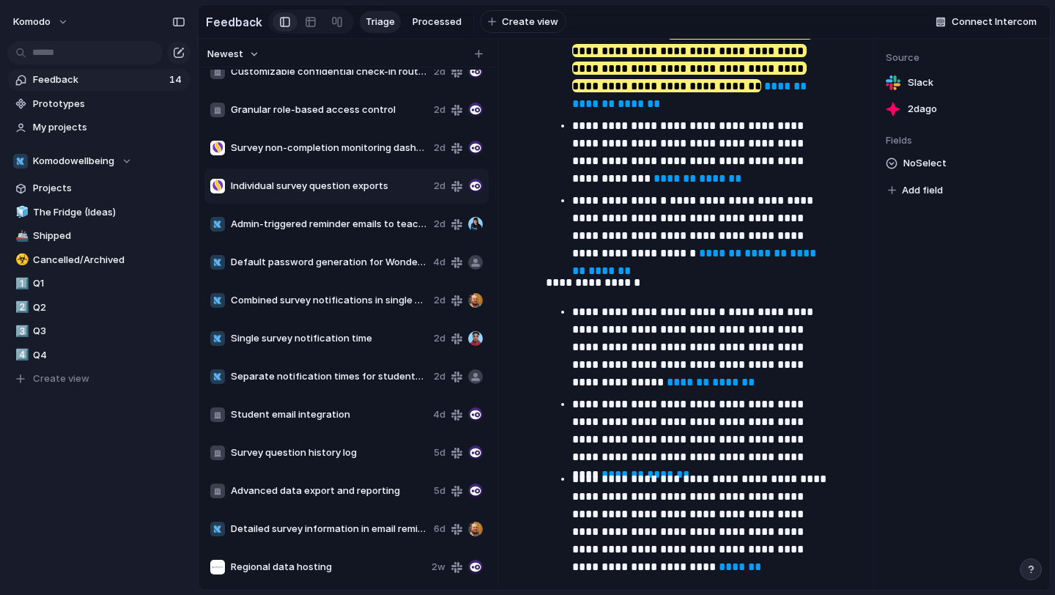
scroll to position [3054, 0]
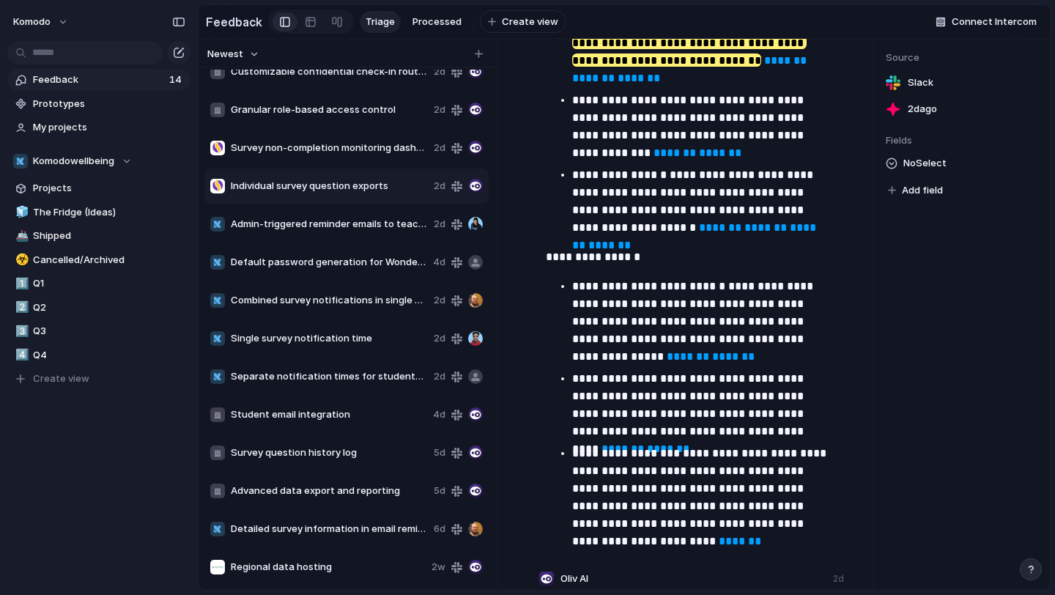
click at [321, 311] on div "Combined survey notifications in single email 2d" at bounding box center [346, 300] width 284 height 35
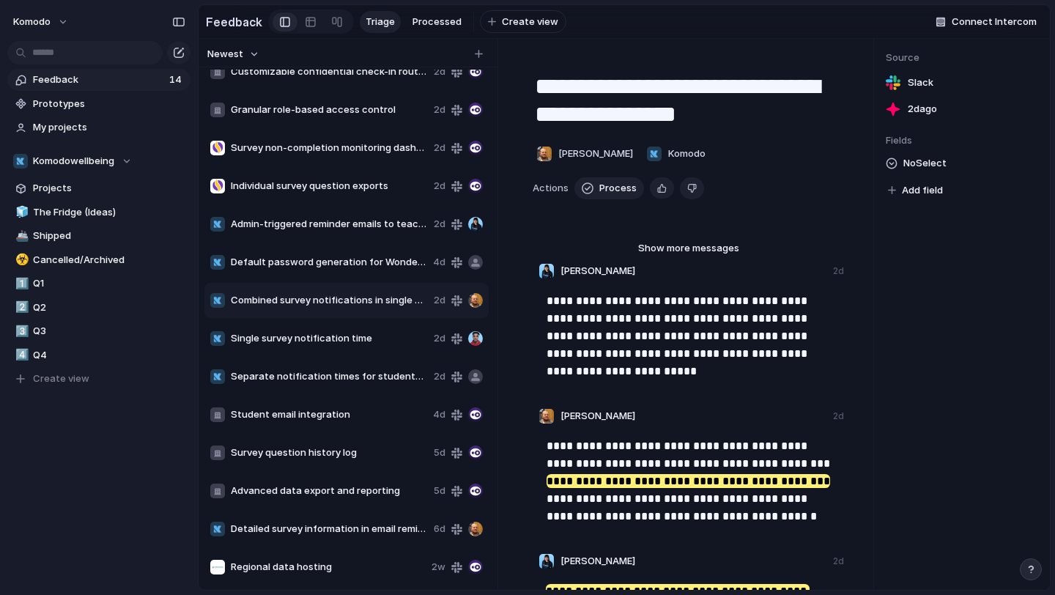
click at [326, 264] on span "Default password generation for Wonde synced students" at bounding box center [329, 262] width 196 height 15
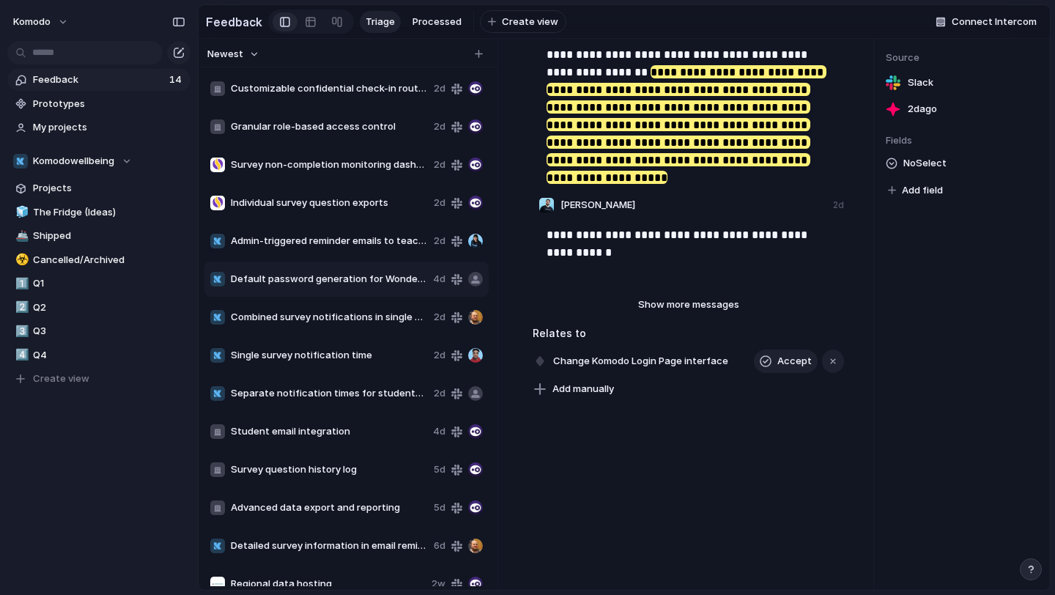
scroll to position [17, 0]
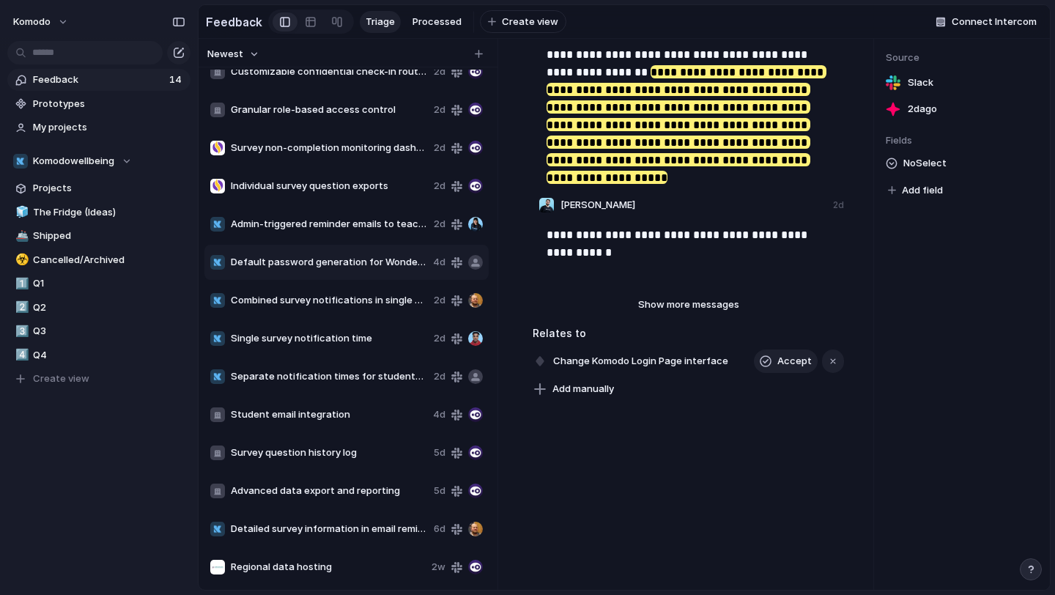
click at [352, 454] on span "Survey question history log" at bounding box center [329, 453] width 197 height 15
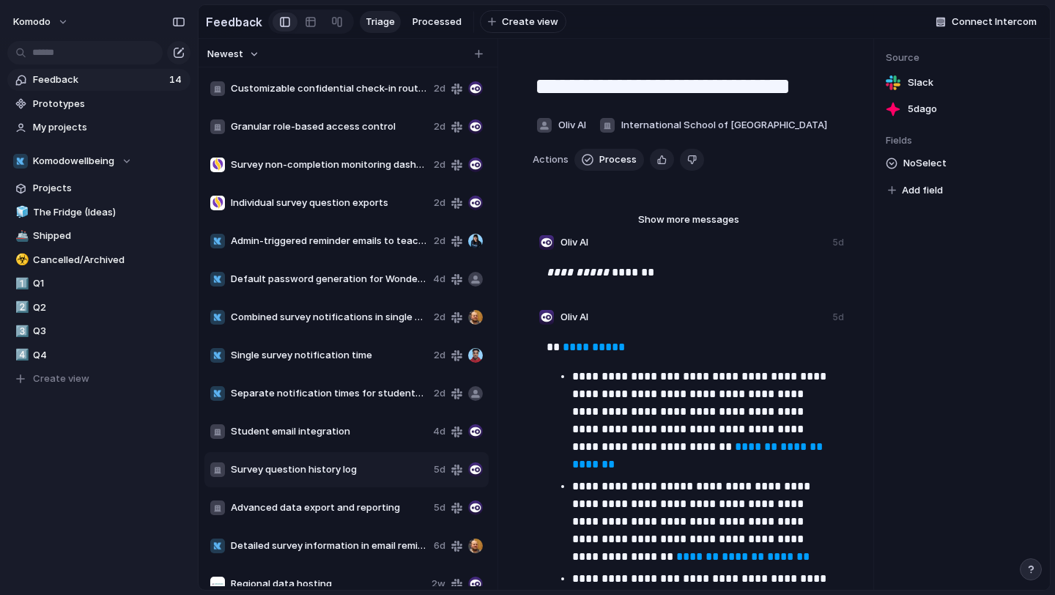
scroll to position [17, 0]
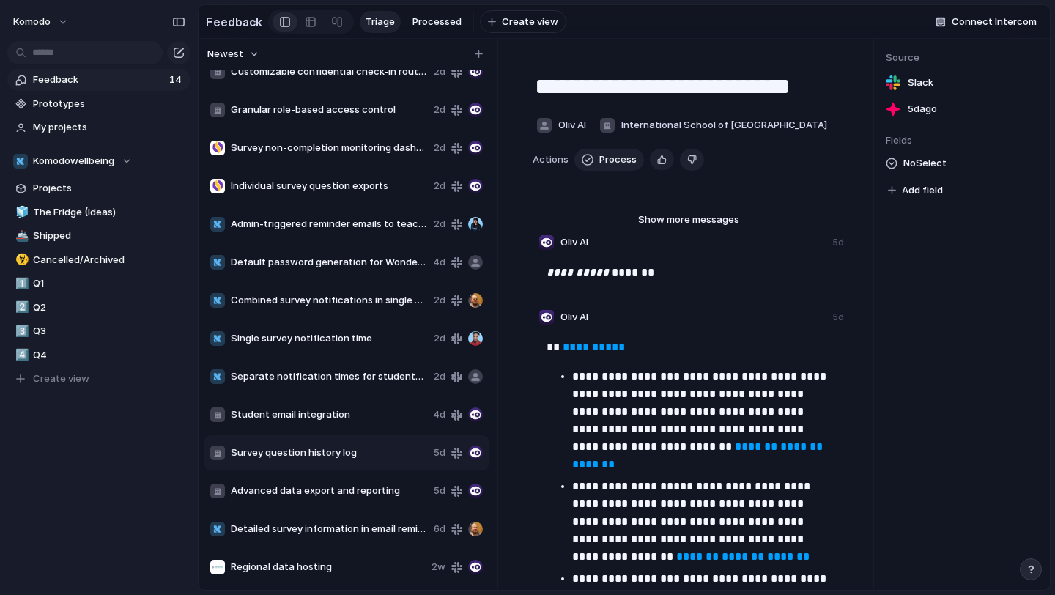
click at [388, 427] on div "Student email integration 4d" at bounding box center [346, 414] width 284 height 35
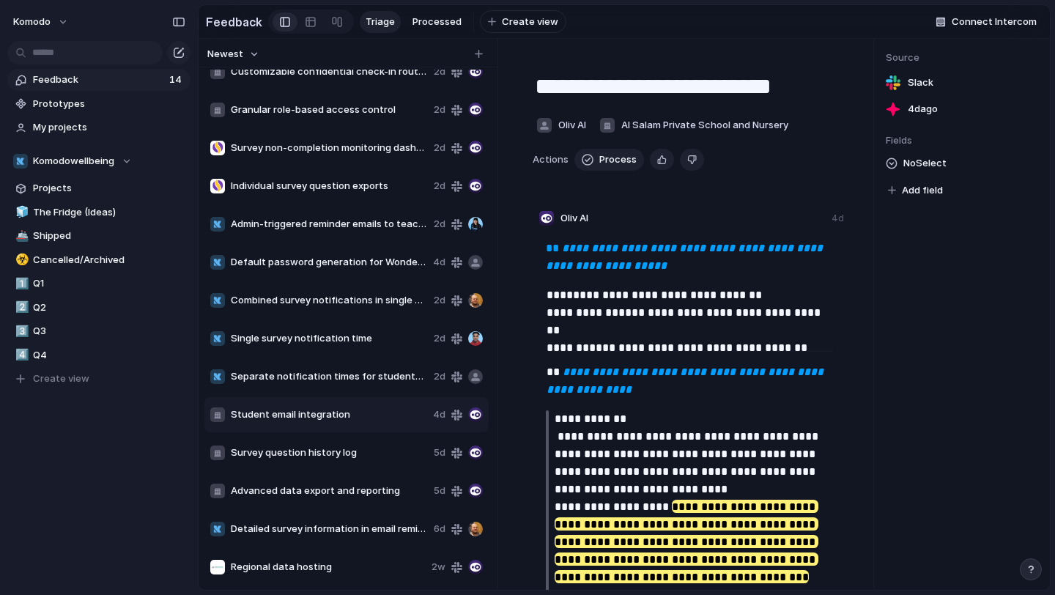
click at [368, 409] on span "Student email integration" at bounding box center [329, 414] width 196 height 15
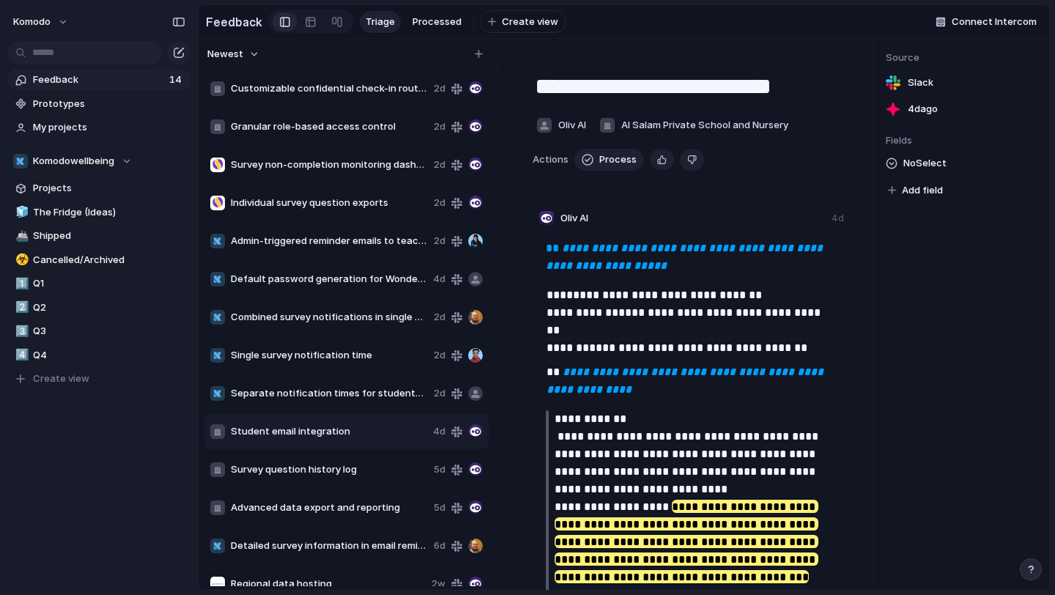
click at [117, 83] on span "Feedback" at bounding box center [99, 80] width 132 height 15
click at [385, 361] on span "Single survey notification time" at bounding box center [329, 355] width 197 height 15
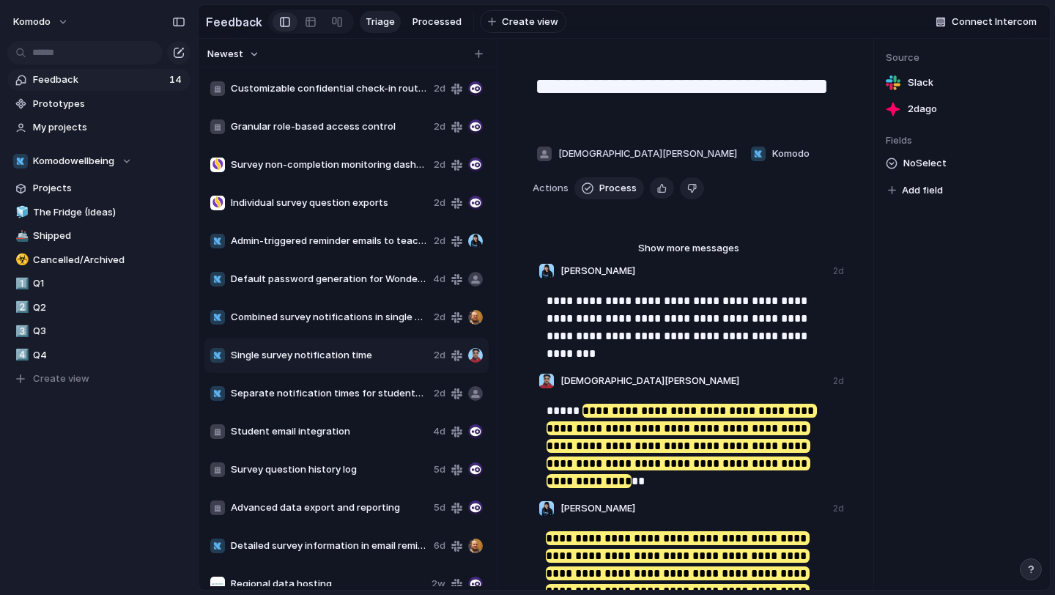
click at [384, 397] on span "Separate notification times for students and staff" at bounding box center [329, 393] width 197 height 15
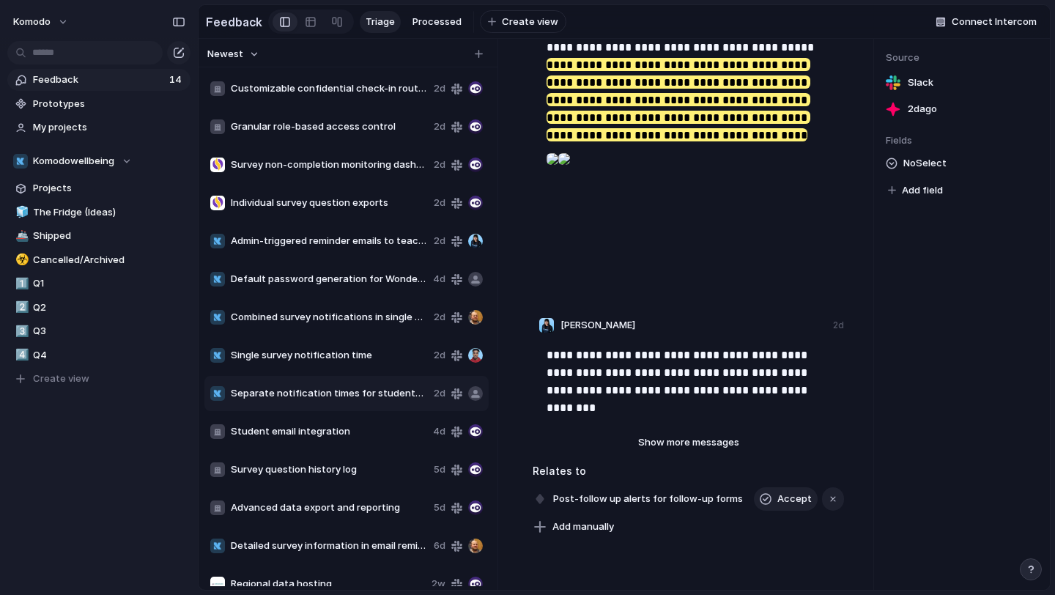
scroll to position [246, 0]
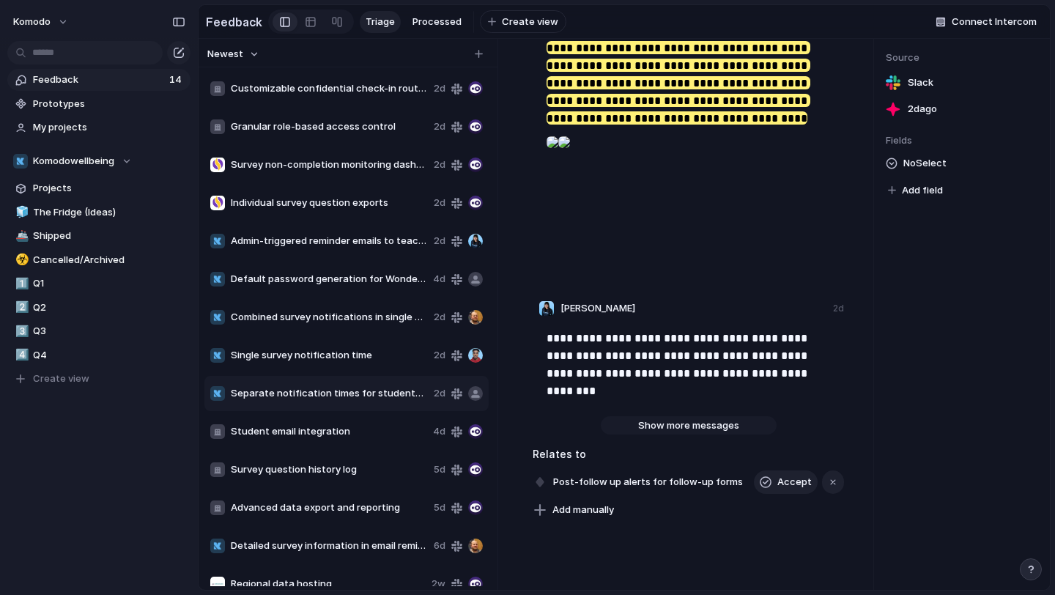
click at [659, 427] on span "Show more messages" at bounding box center [688, 425] width 101 height 15
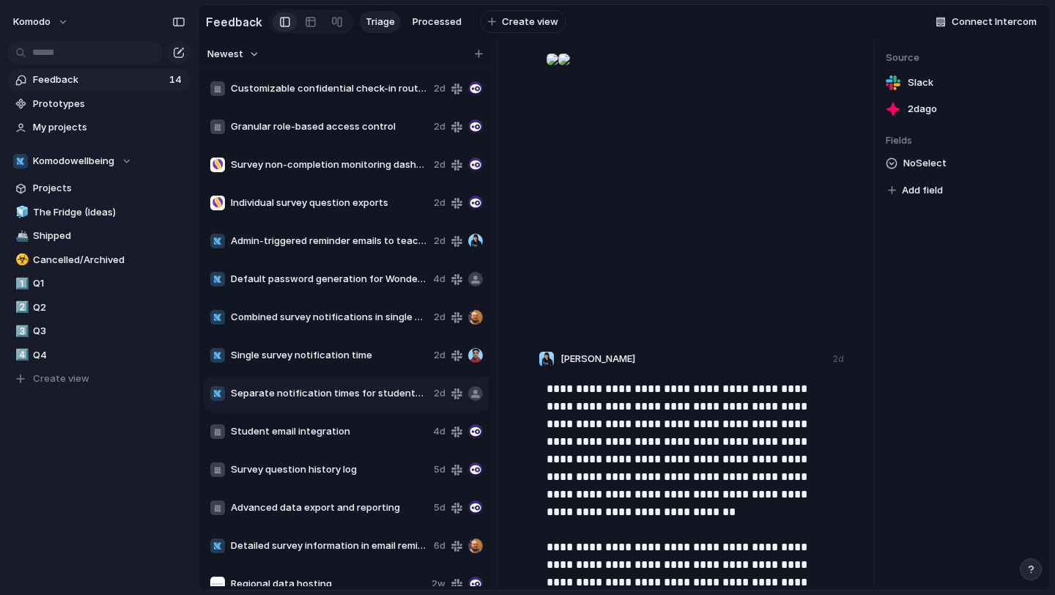
scroll to position [1022, 0]
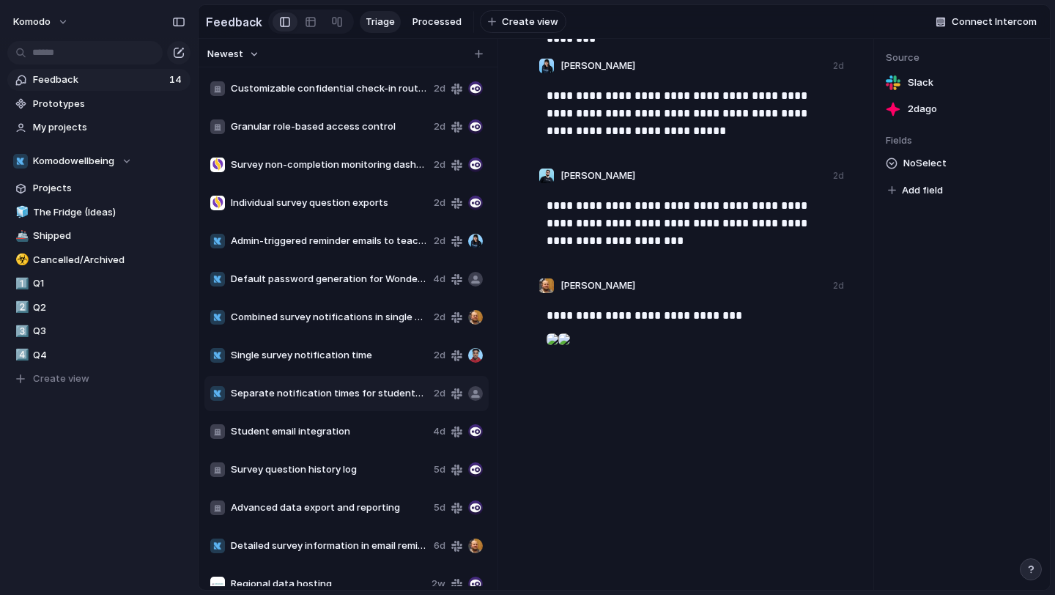
click at [363, 350] on span "Single survey notification time" at bounding box center [329, 355] width 197 height 15
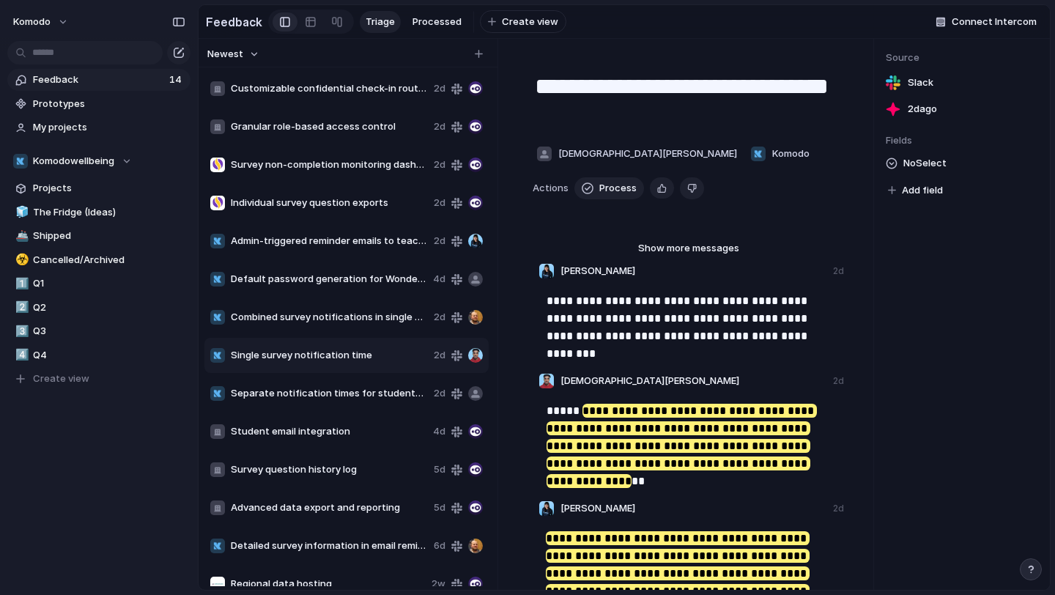
click at [363, 387] on span "Separate notification times for students and staff" at bounding box center [329, 393] width 197 height 15
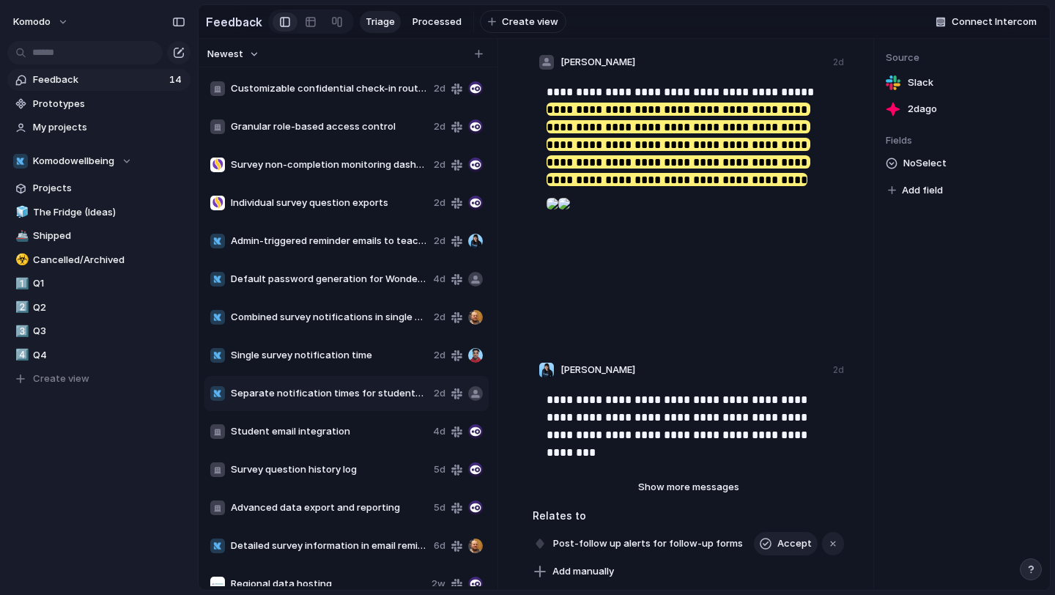
scroll to position [189, 0]
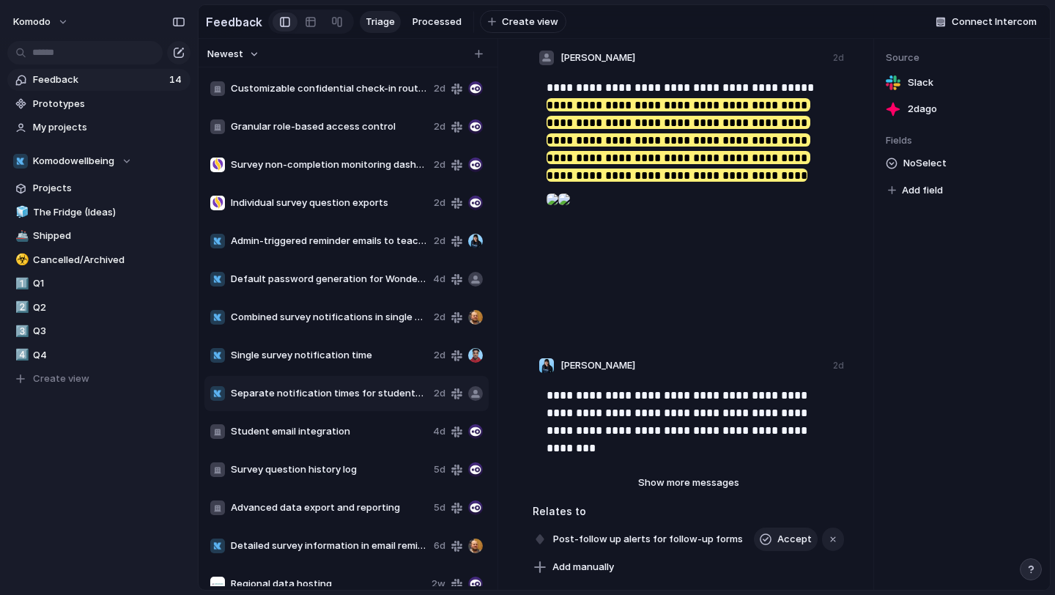
click at [333, 355] on span "Single survey notification time" at bounding box center [329, 355] width 197 height 15
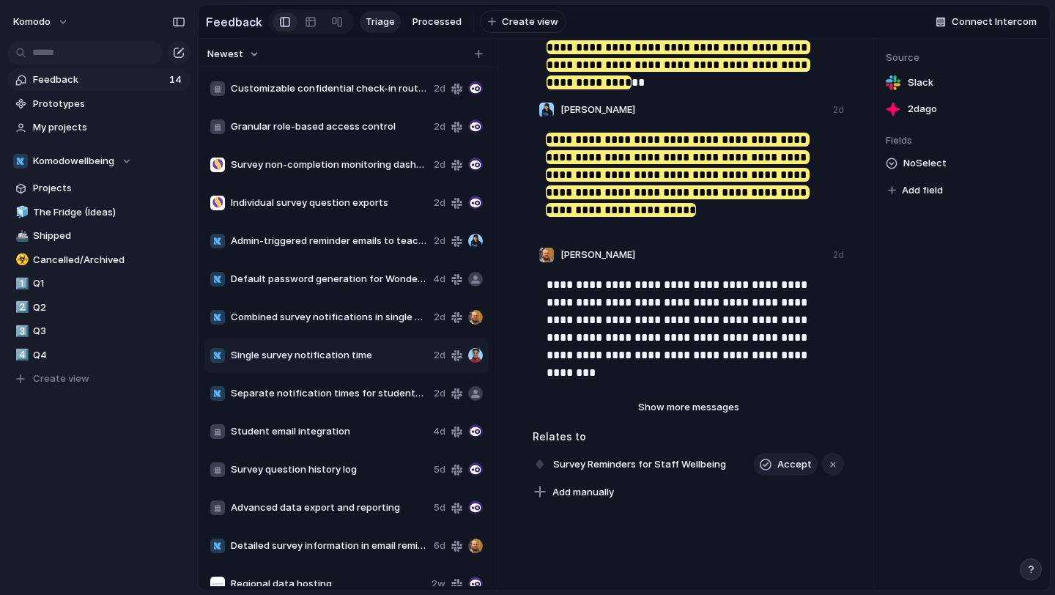
scroll to position [446, 0]
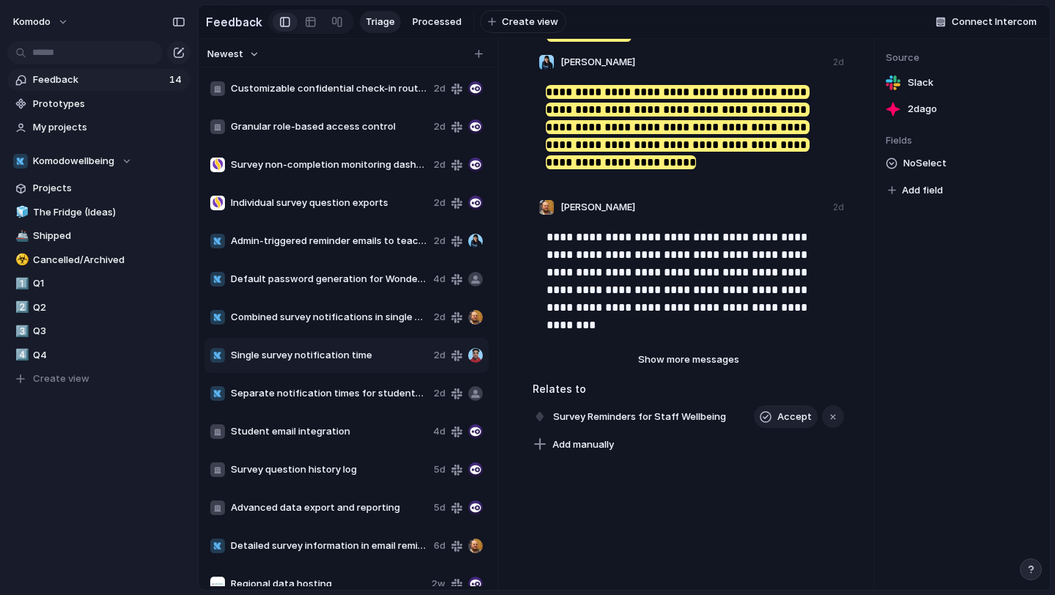
click at [339, 390] on span "Separate notification times for students and staff" at bounding box center [329, 393] width 197 height 15
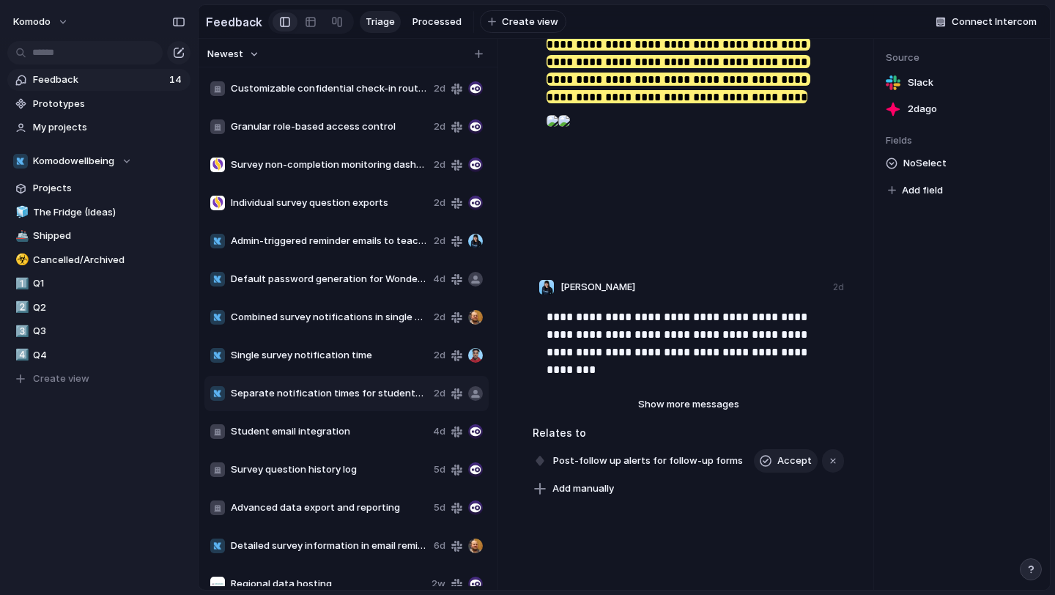
scroll to position [291, 0]
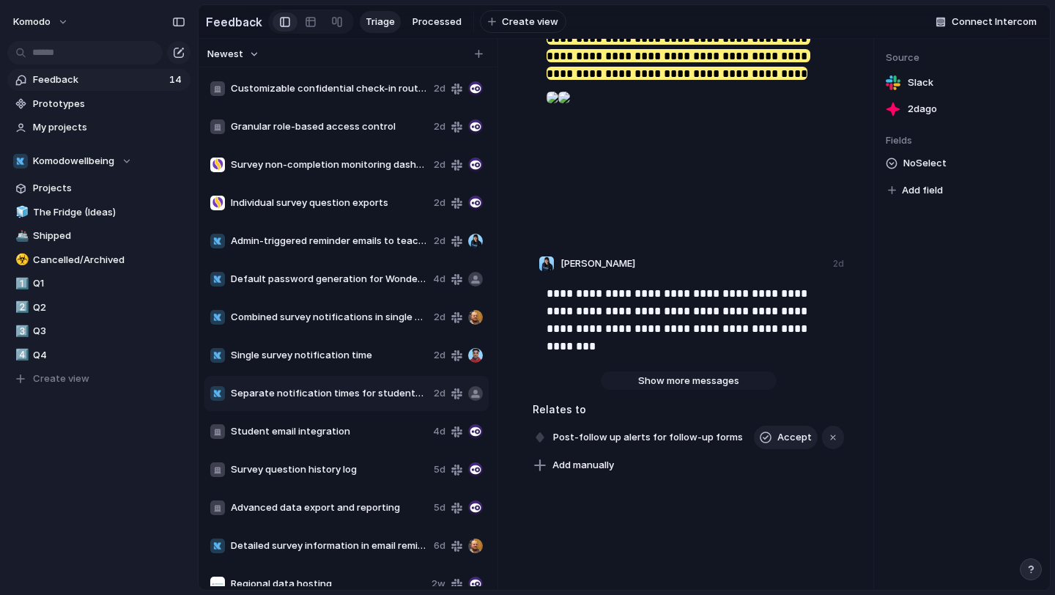
click at [679, 378] on span "Show more messages" at bounding box center [688, 381] width 101 height 15
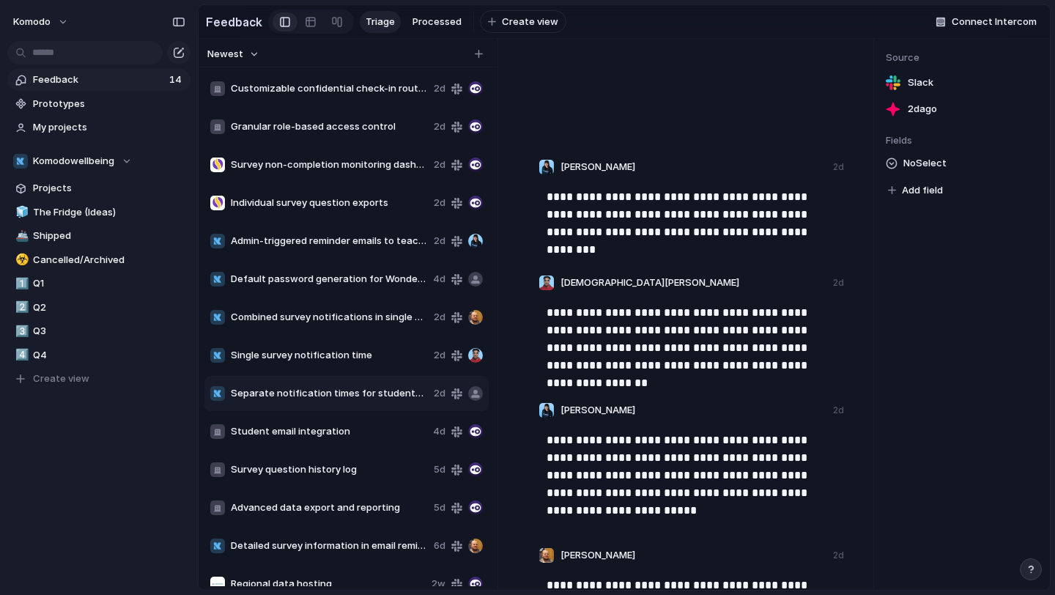
scroll to position [405, 0]
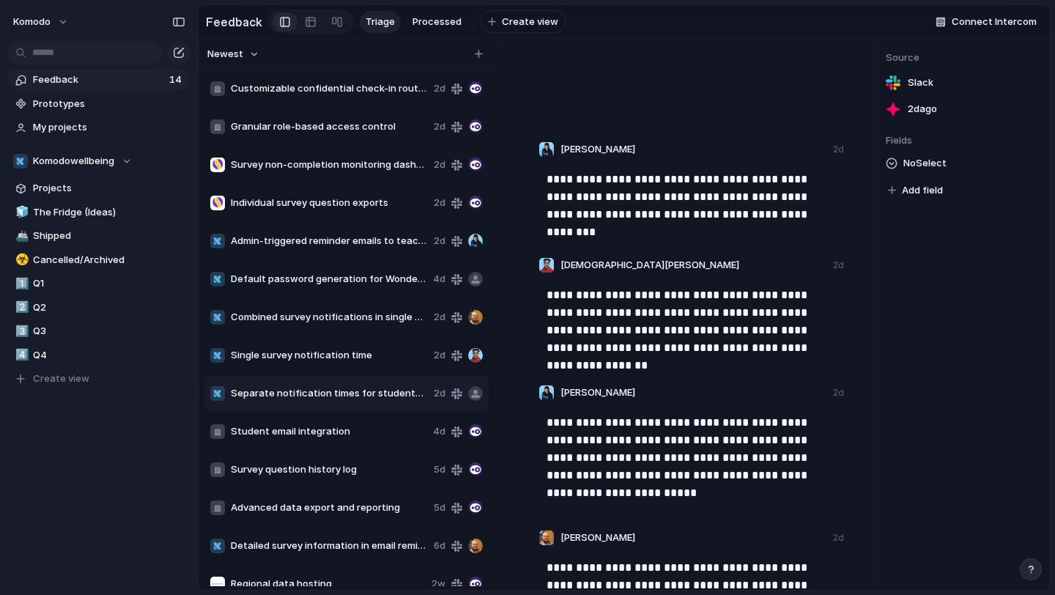
click at [322, 383] on div "Separate notification times for students and staff 2d" at bounding box center [346, 393] width 284 height 35
click at [322, 395] on span "Separate notification times for students and staff" at bounding box center [329, 393] width 197 height 15
click at [328, 352] on span "Single survey notification time" at bounding box center [329, 355] width 197 height 15
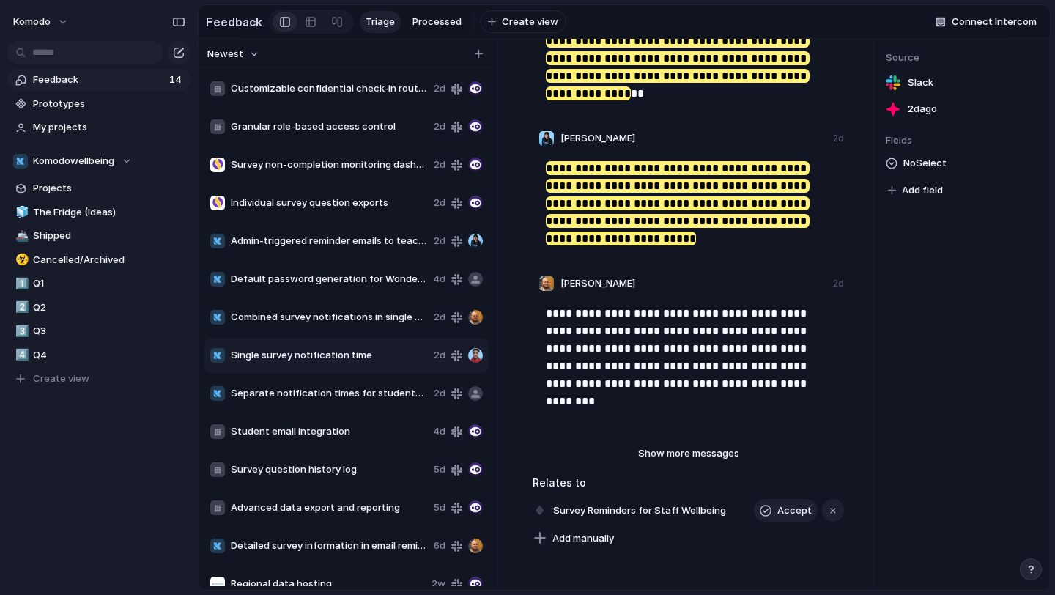
type textarea "**********"
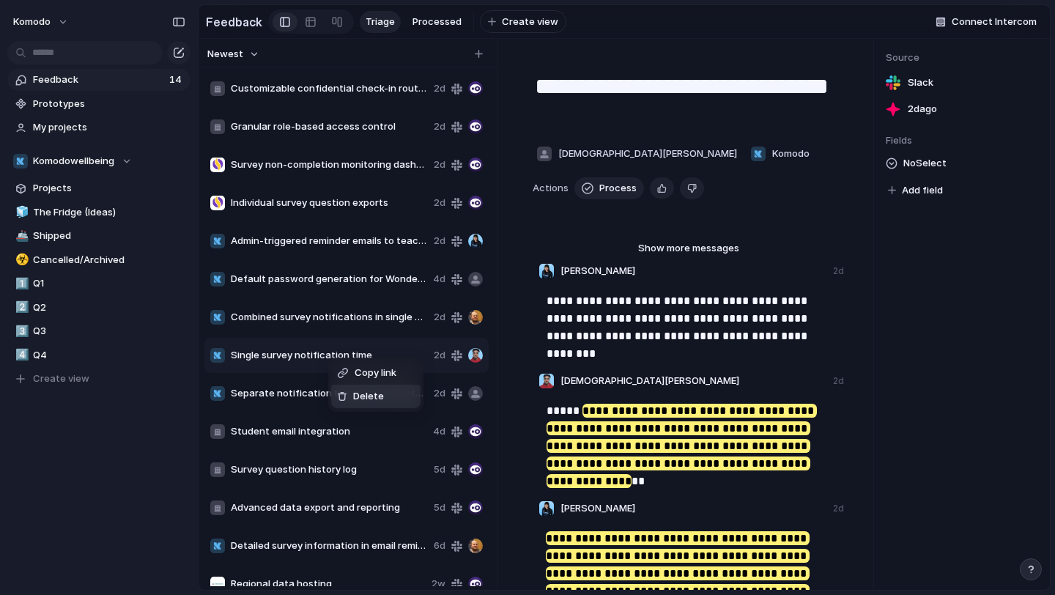
click at [361, 401] on span "Delete" at bounding box center [368, 396] width 31 height 15
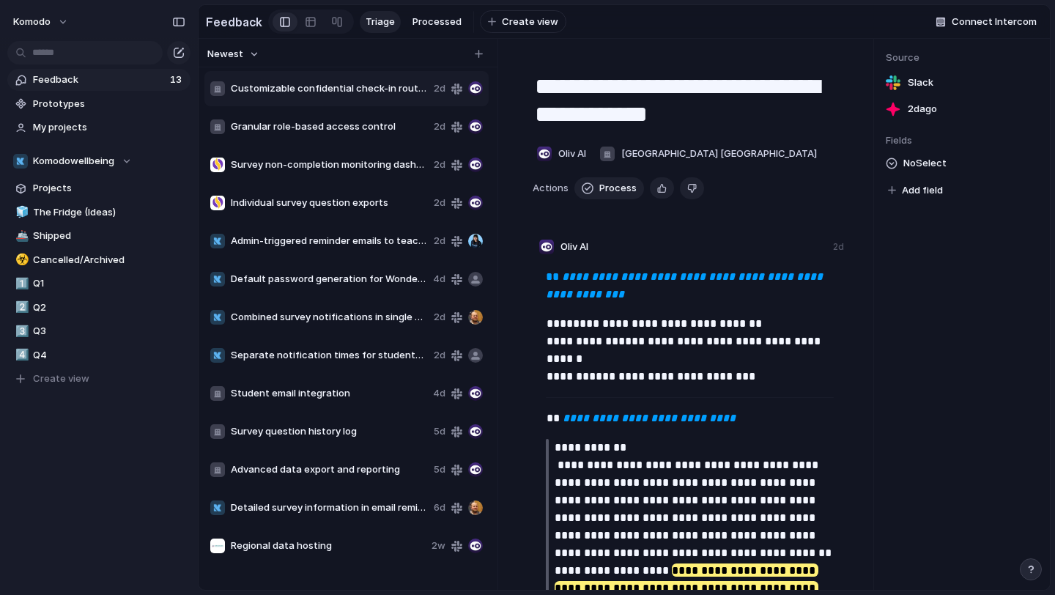
click at [355, 369] on div "Separate notification times for students and staff 2d" at bounding box center [346, 355] width 284 height 35
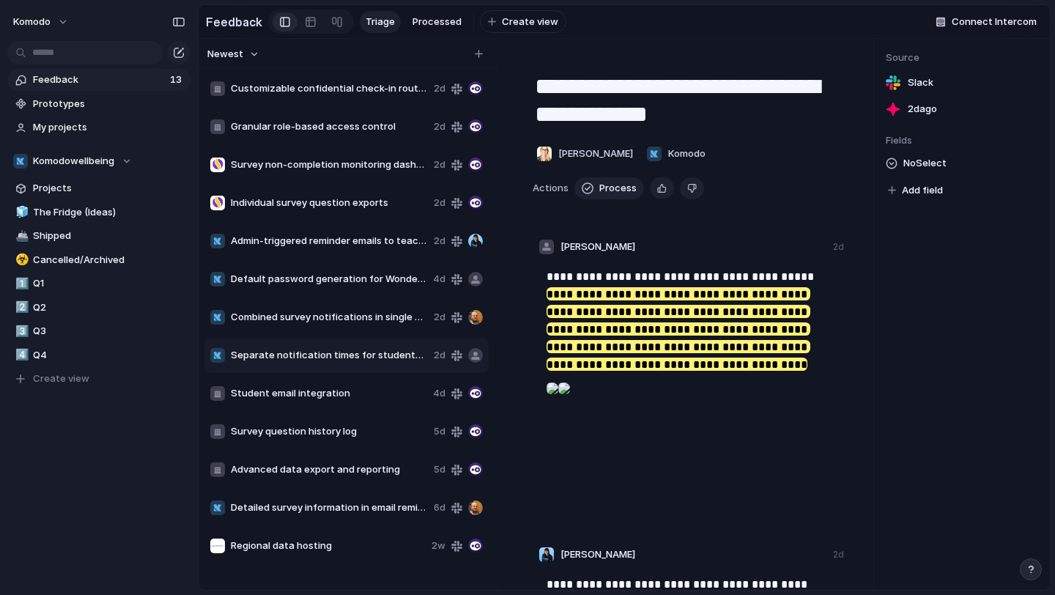
click at [355, 362] on div "Separate notification times for students and staff" at bounding box center [319, 355] width 218 height 15
click at [354, 306] on div "Combined survey notifications in single email 2d" at bounding box center [346, 317] width 284 height 35
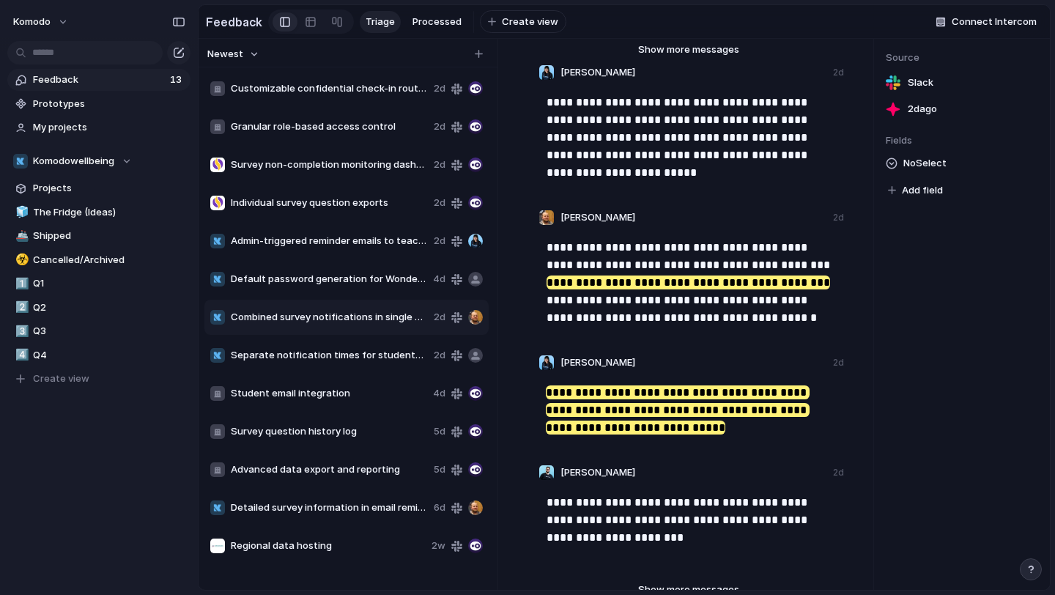
scroll to position [220, 0]
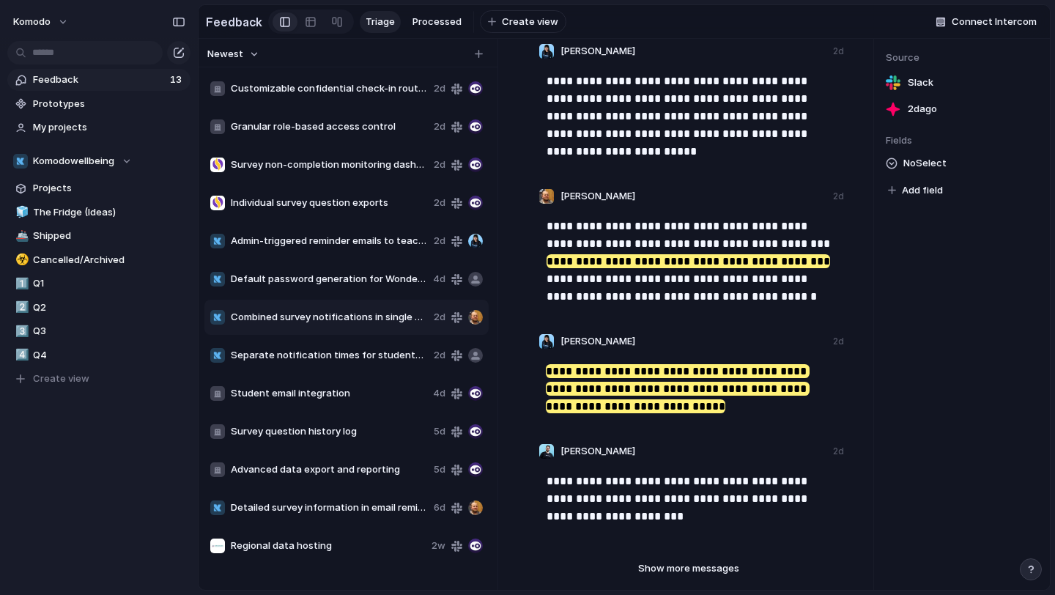
click at [348, 353] on span "Separate notification times for students and staff" at bounding box center [329, 355] width 197 height 15
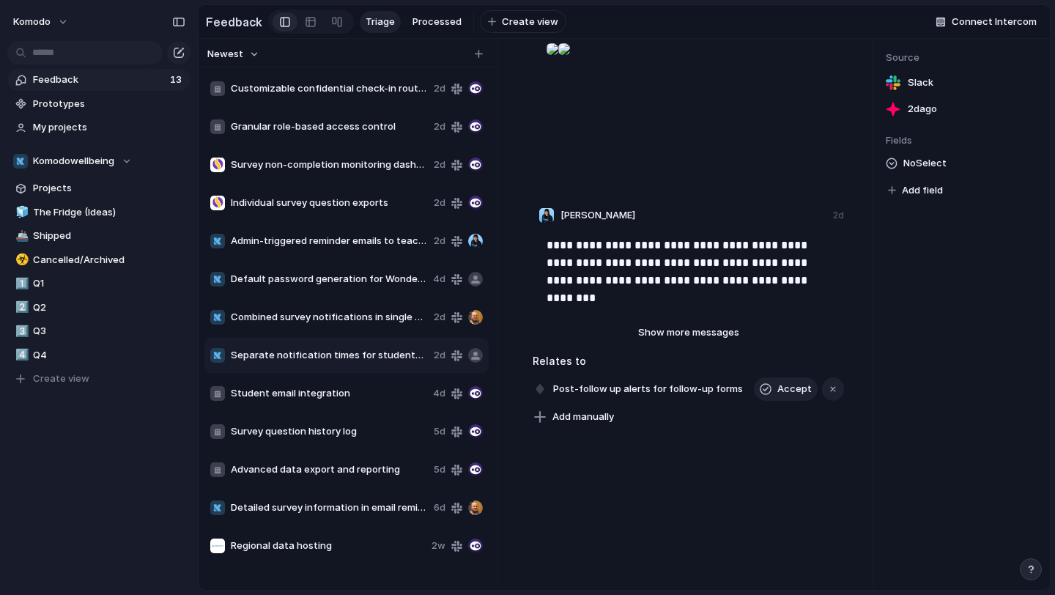
scroll to position [367, 0]
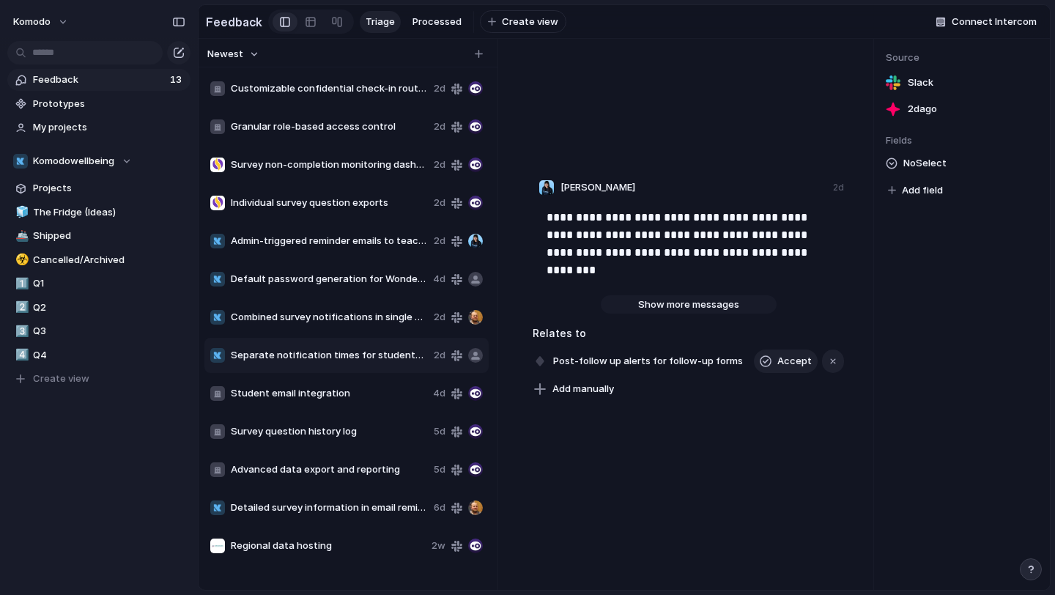
click at [698, 300] on span "Show more messages" at bounding box center [688, 305] width 101 height 15
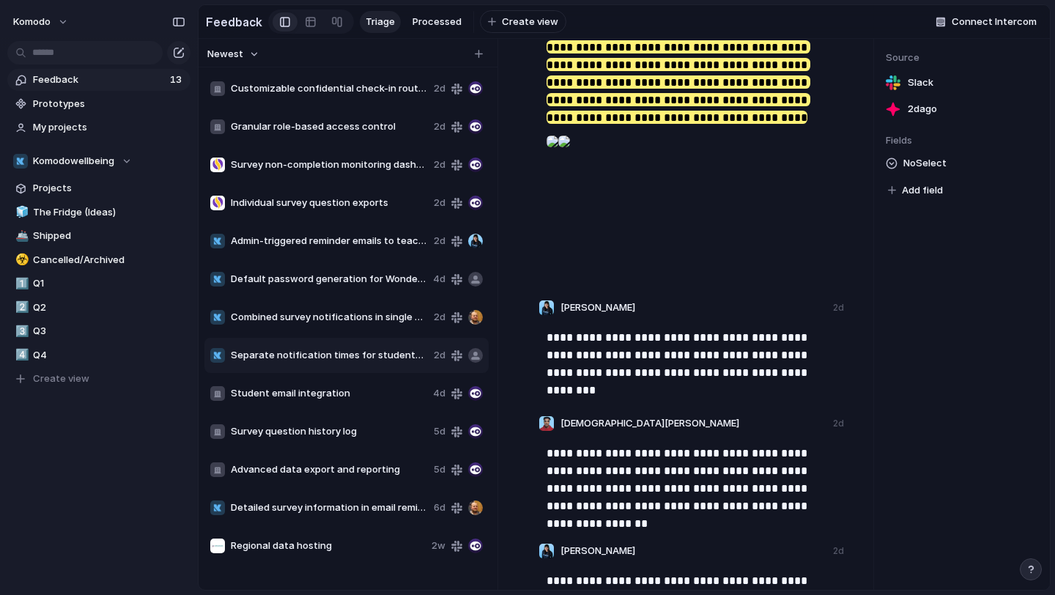
scroll to position [0, 0]
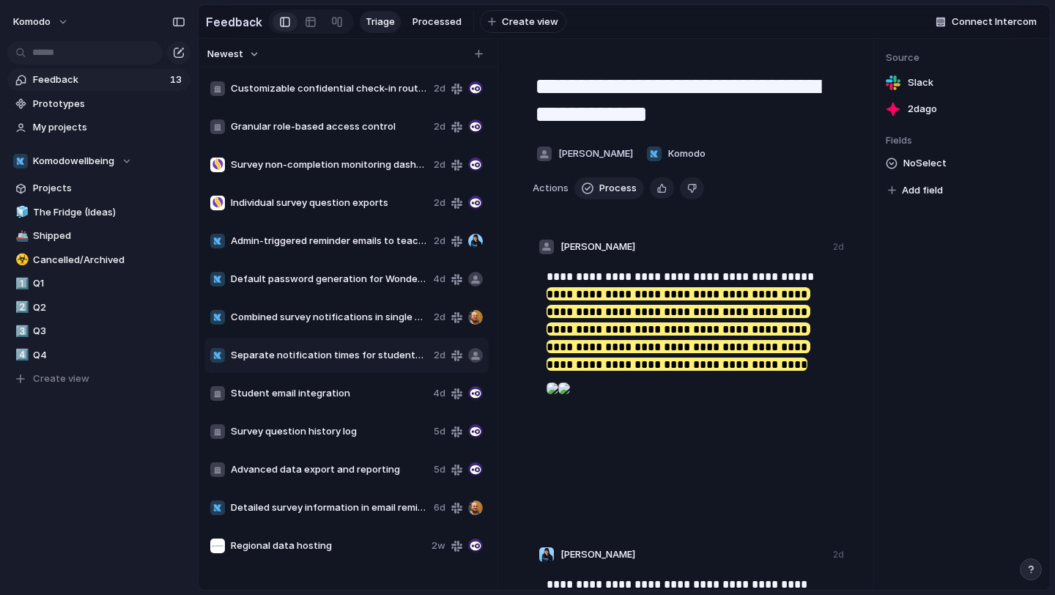
click at [281, 322] on span "Combined survey notifications in single email" at bounding box center [329, 317] width 197 height 15
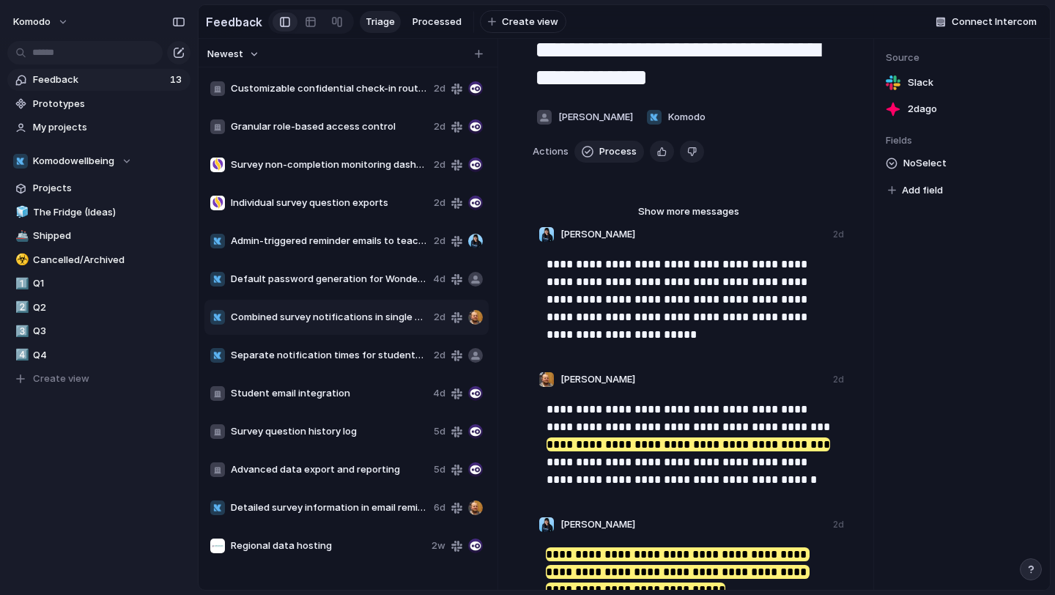
scroll to position [38, 0]
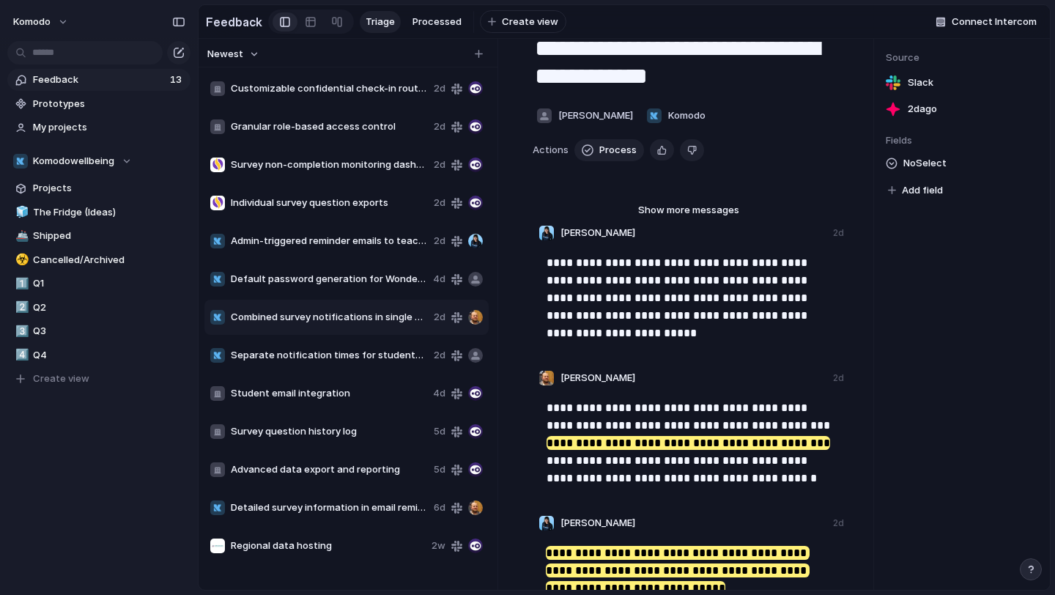
click at [313, 353] on span "Separate notification times for students and staff" at bounding box center [329, 355] width 197 height 15
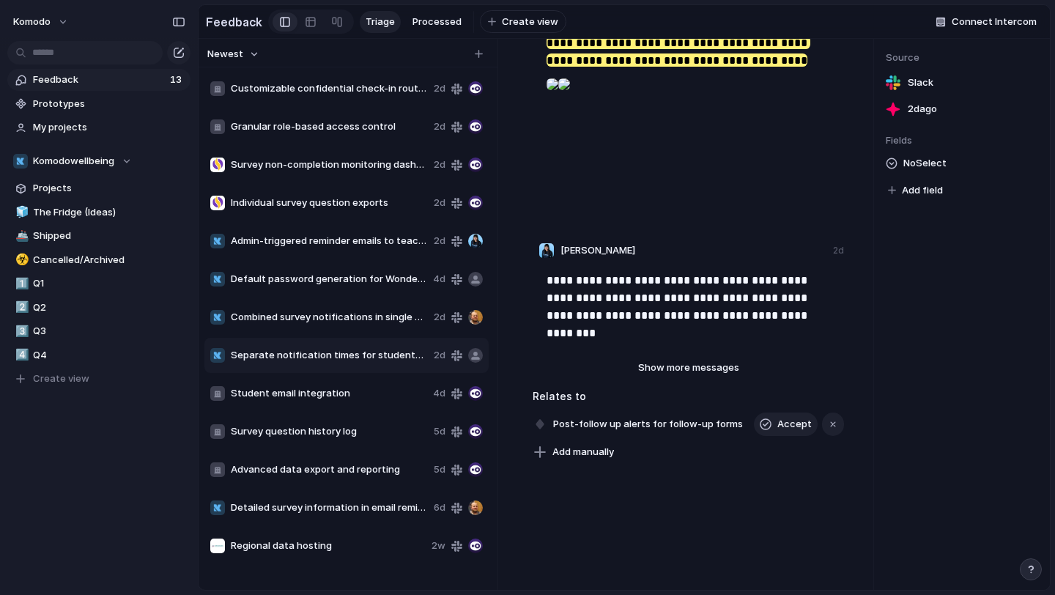
scroll to position [353, 0]
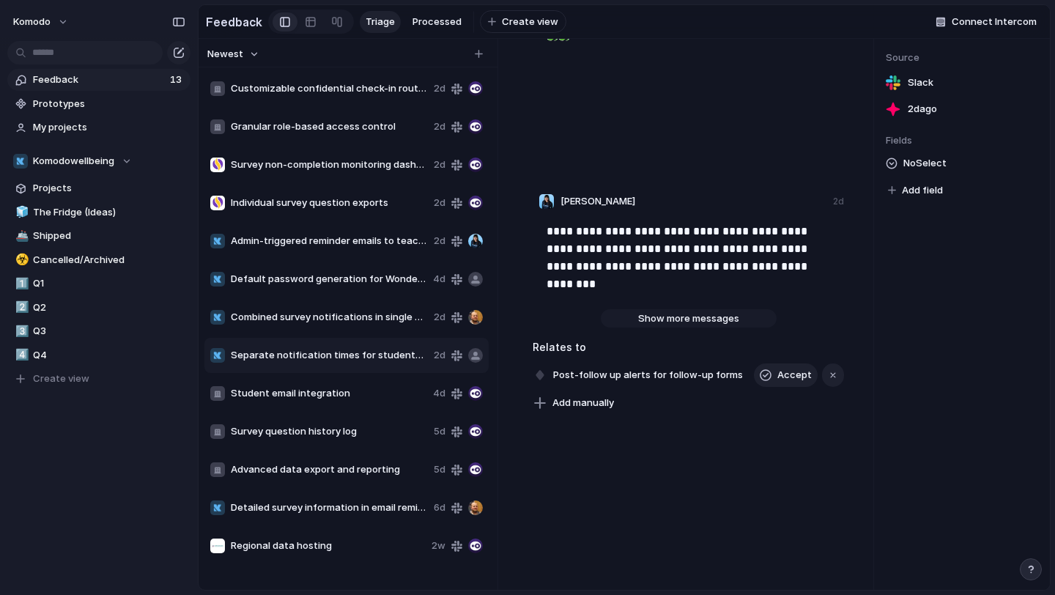
click at [668, 310] on button "Show more messages" at bounding box center [689, 318] width 176 height 19
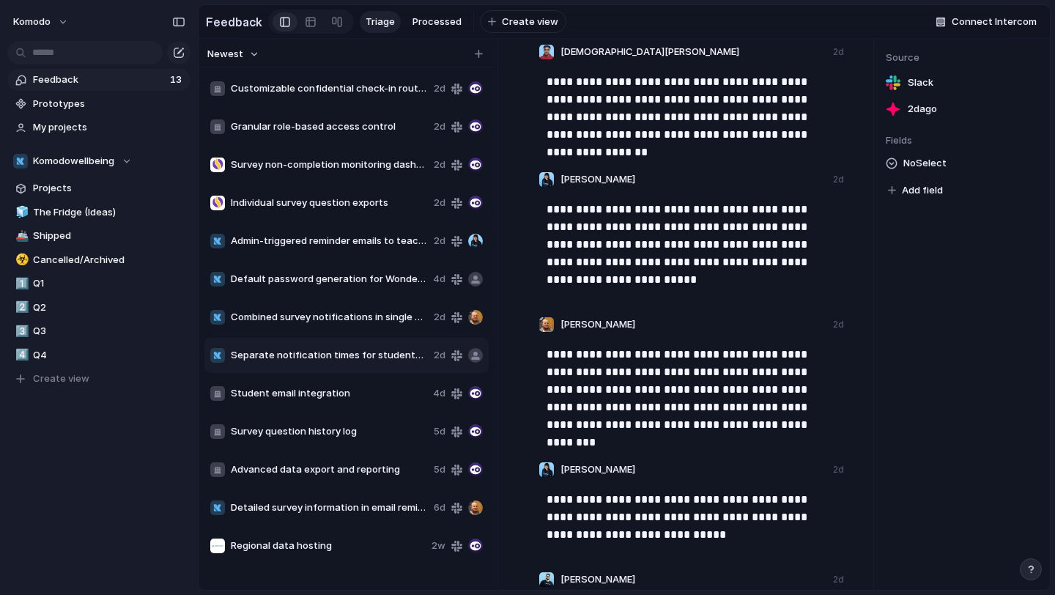
scroll to position [638, 0]
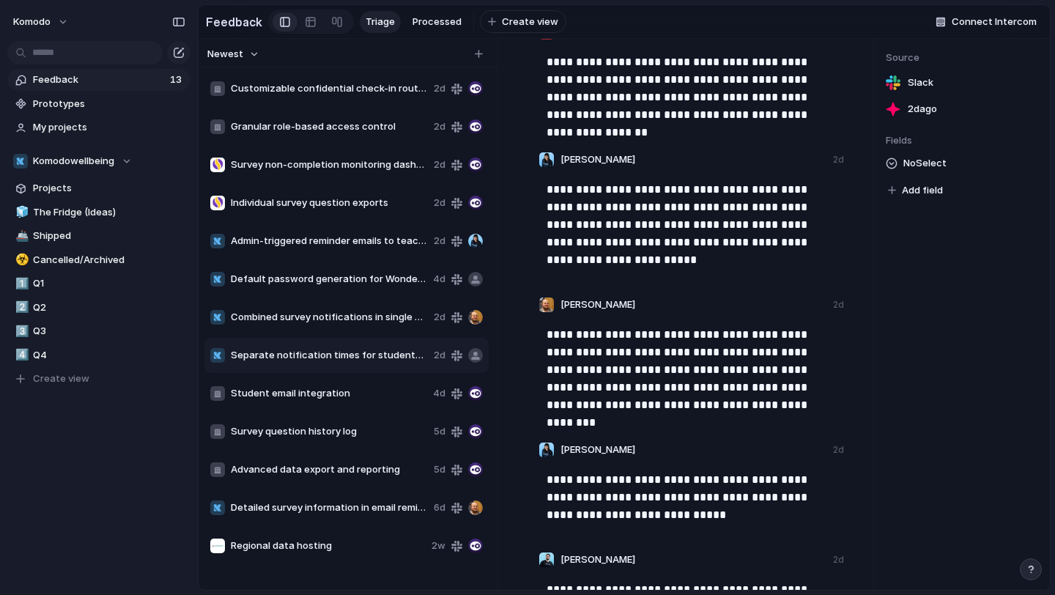
click at [309, 316] on span "Combined survey notifications in single email" at bounding box center [329, 317] width 197 height 15
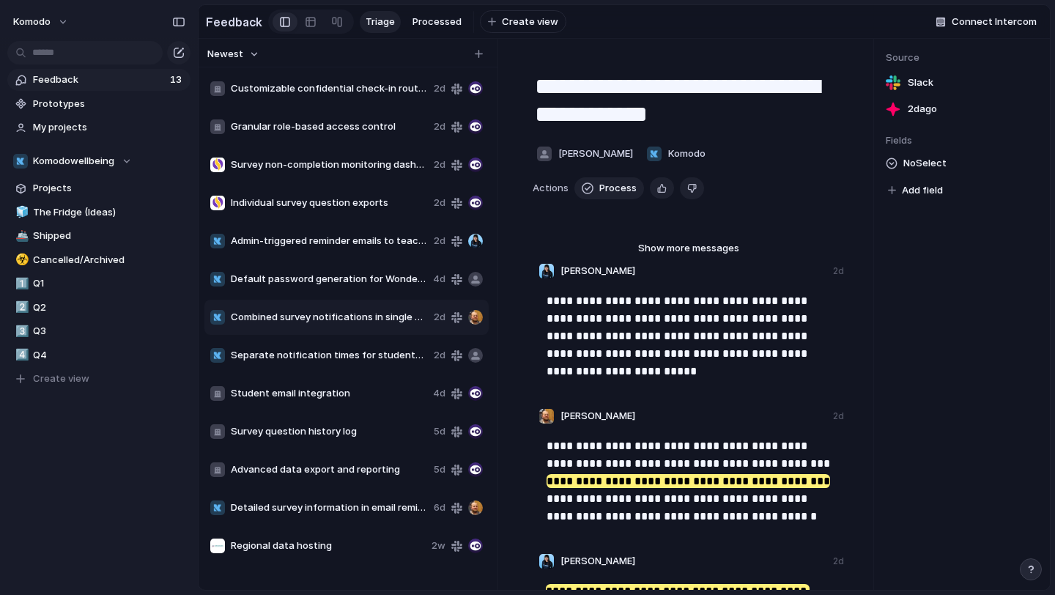
click at [314, 352] on span "Separate notification times for students and staff" at bounding box center [329, 355] width 197 height 15
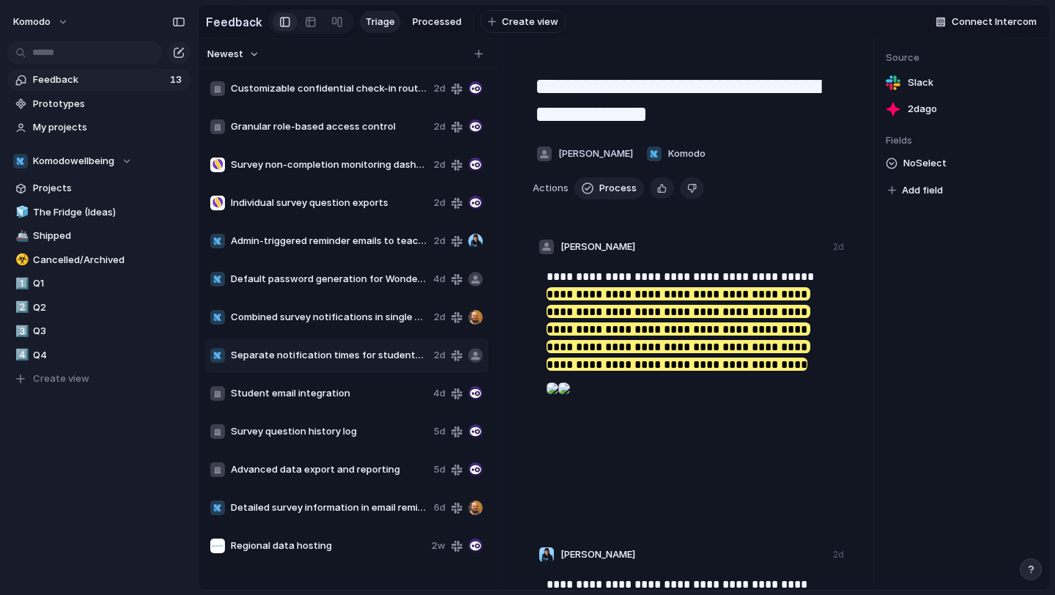
click at [316, 324] on div "Combined survey notifications in single email" at bounding box center [319, 317] width 218 height 15
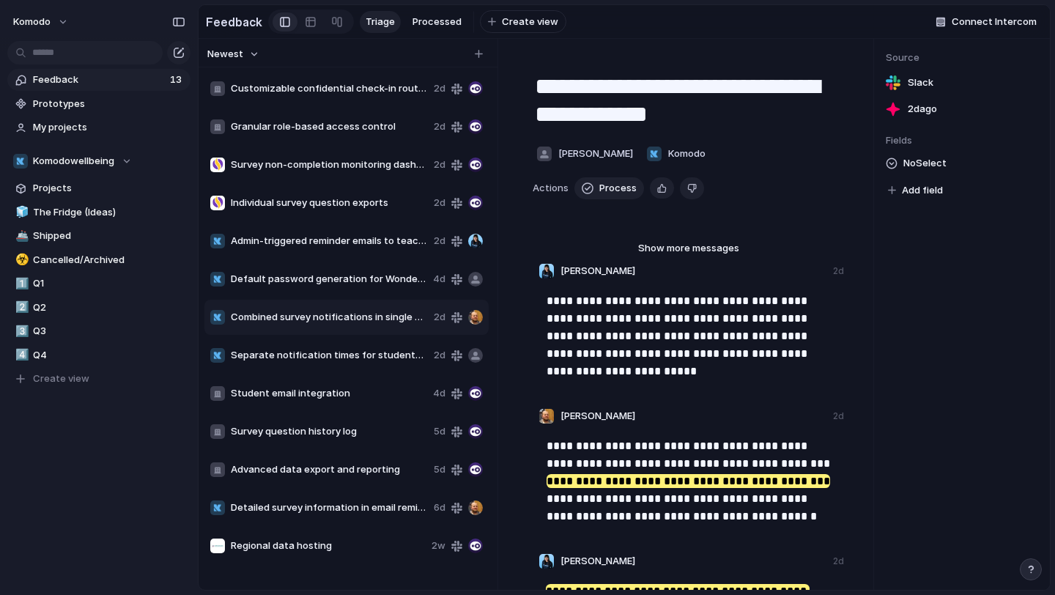
click at [330, 317] on span "Combined survey notifications in single email" at bounding box center [329, 317] width 197 height 15
click at [403, 347] on span "Delete" at bounding box center [409, 354] width 31 height 15
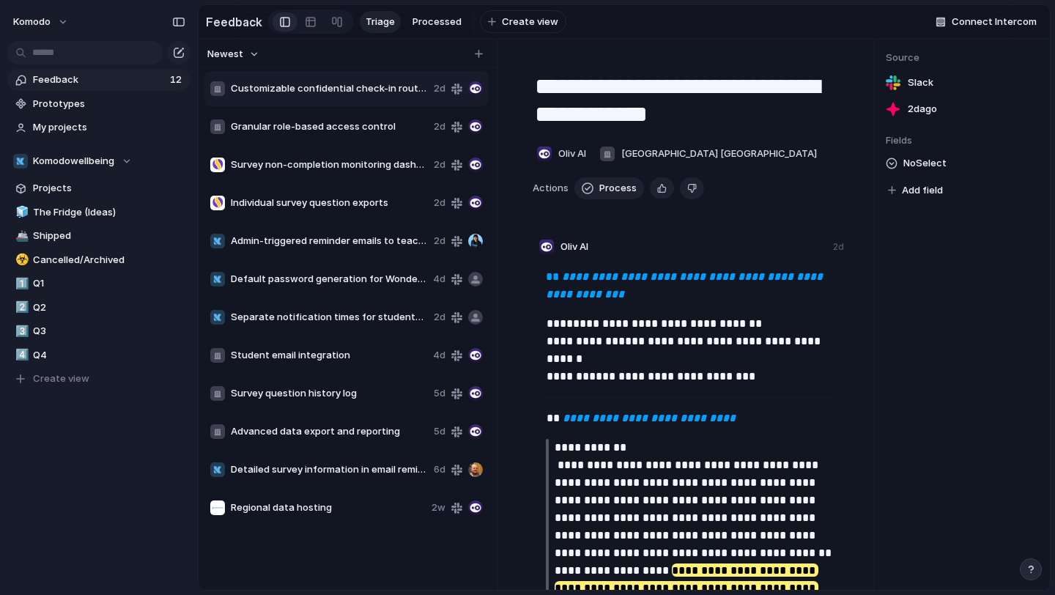
click at [363, 285] on span "Default password generation for Wonde synced students" at bounding box center [329, 279] width 196 height 15
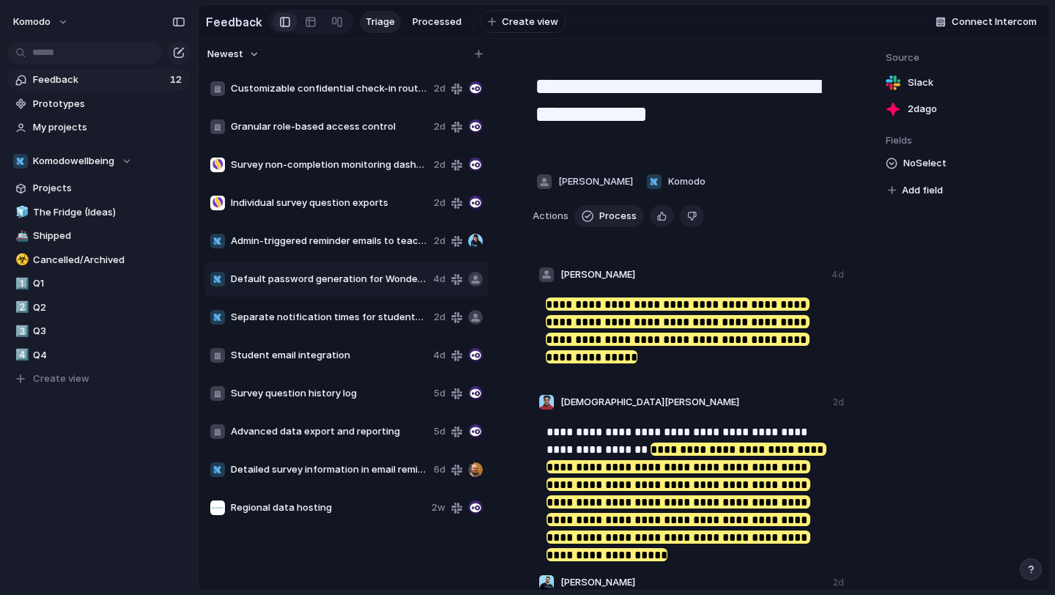
click at [336, 238] on span "Admin-triggered reminder emails to teachers" at bounding box center [329, 241] width 197 height 15
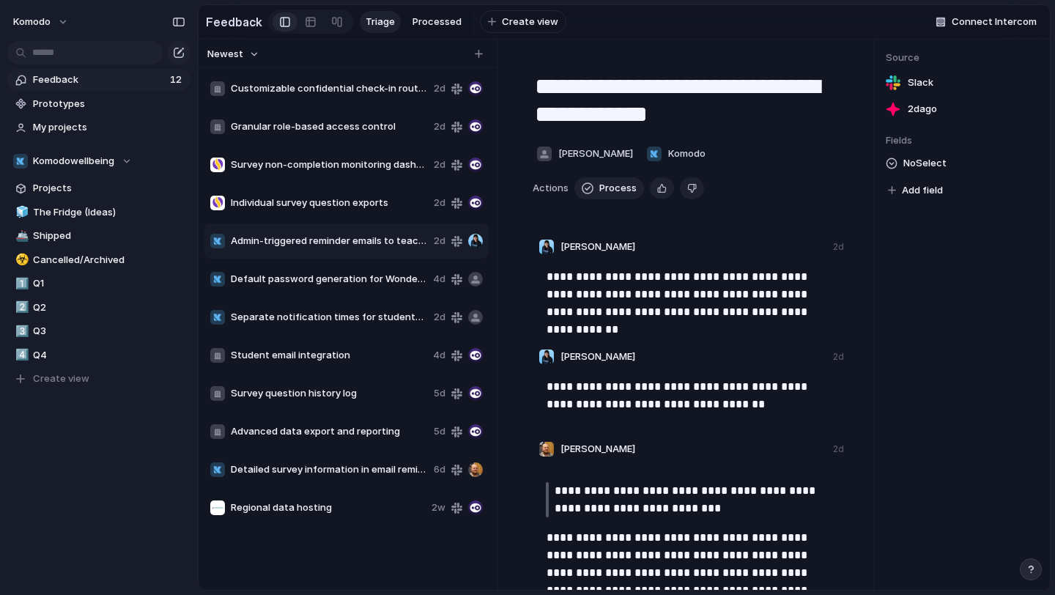
click at [314, 232] on div "Admin-triggered reminder emails to teachers 2d" at bounding box center [346, 241] width 284 height 35
click at [321, 270] on div "Default password generation for Wonde synced students 4d" at bounding box center [346, 279] width 284 height 35
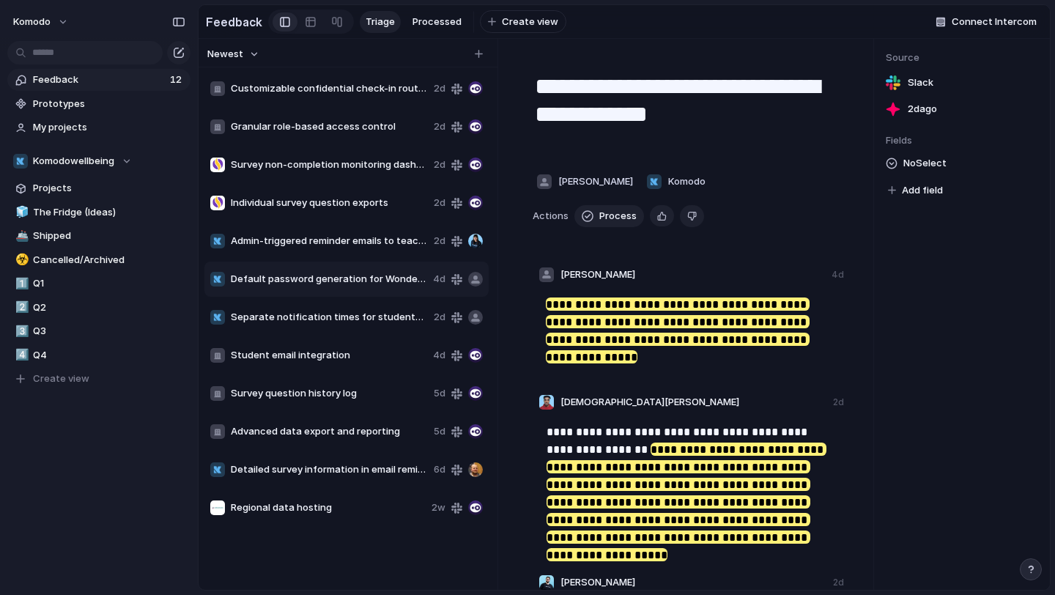
click at [316, 240] on span "Admin-triggered reminder emails to teachers" at bounding box center [329, 241] width 197 height 15
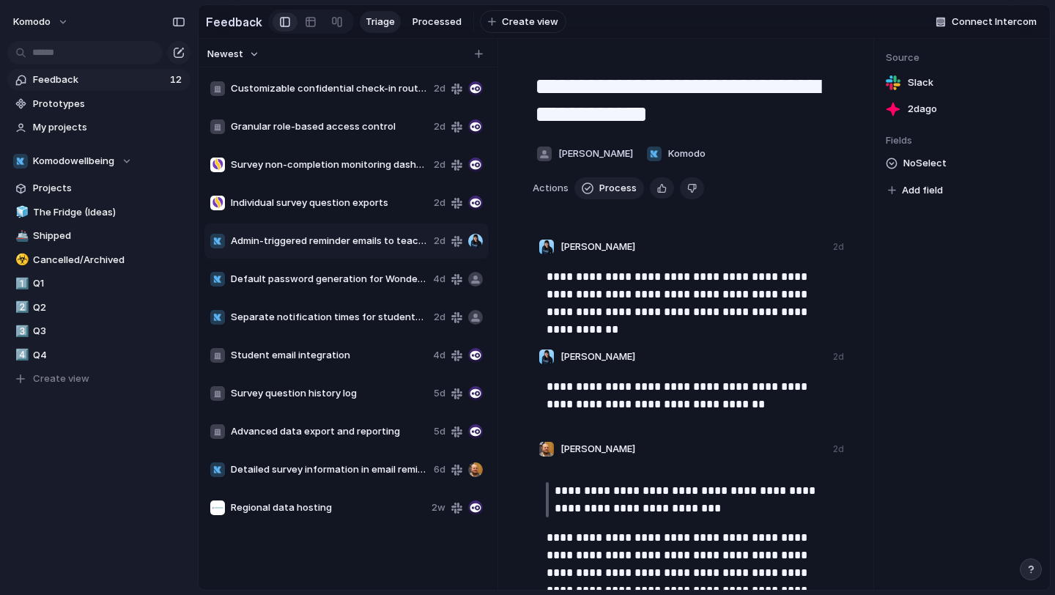
click at [322, 170] on span "Survey non-completion monitoring dashboard" at bounding box center [329, 165] width 197 height 15
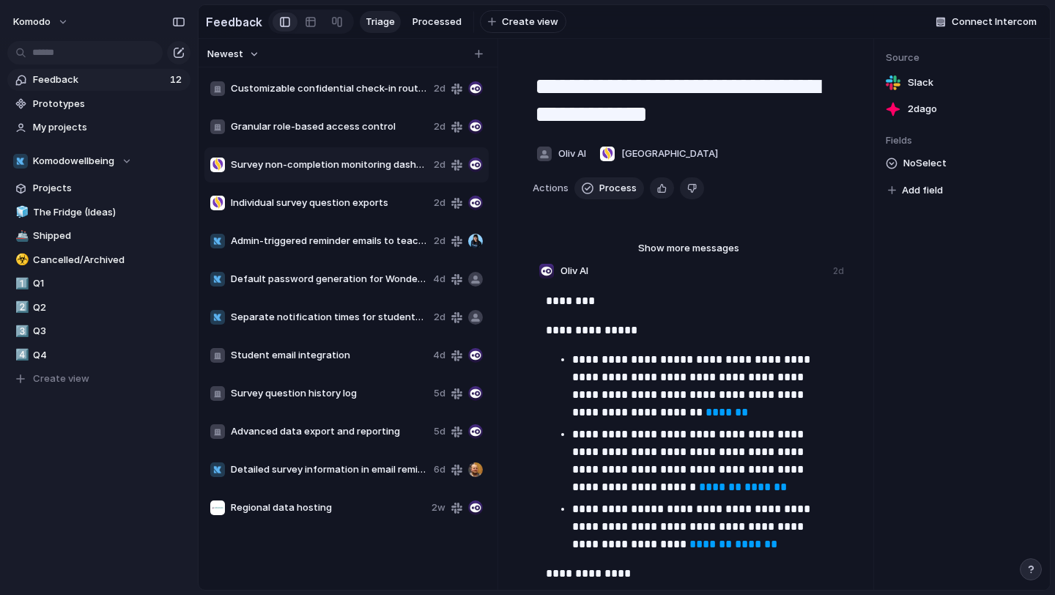
click at [322, 127] on span "Granular role-based access control" at bounding box center [329, 126] width 197 height 15
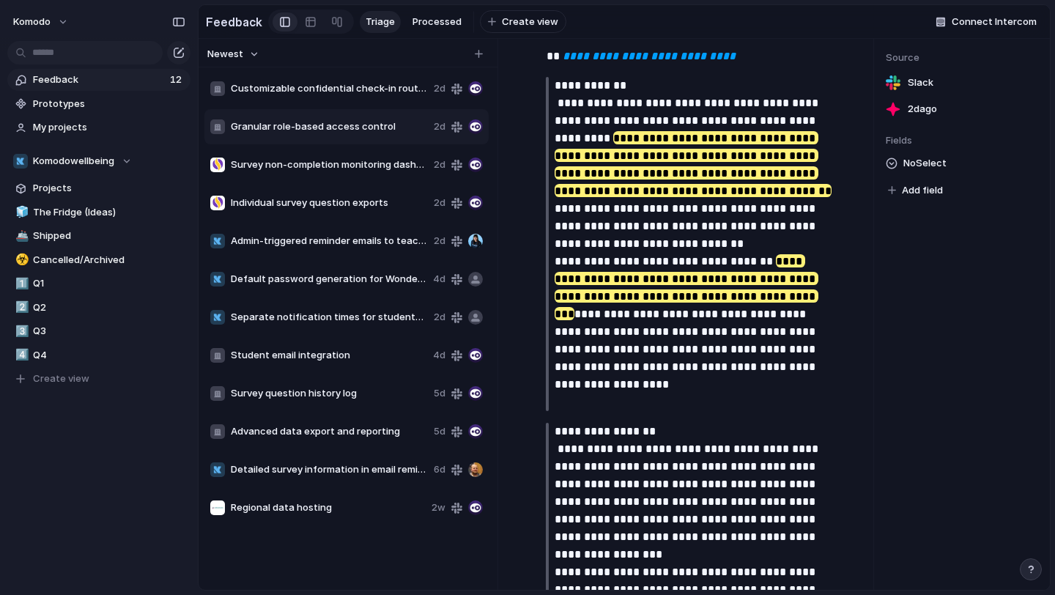
scroll to position [365, 0]
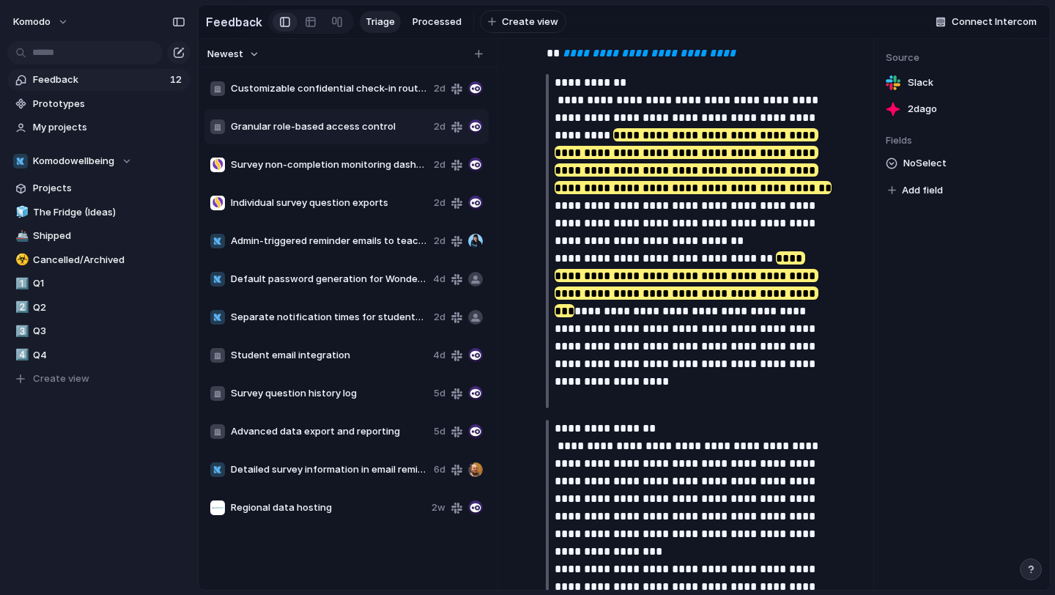
click at [341, 122] on span "Granular role-based access control" at bounding box center [329, 126] width 197 height 15
click at [339, 86] on span "Customizable confidential check-in routing" at bounding box center [329, 88] width 197 height 15
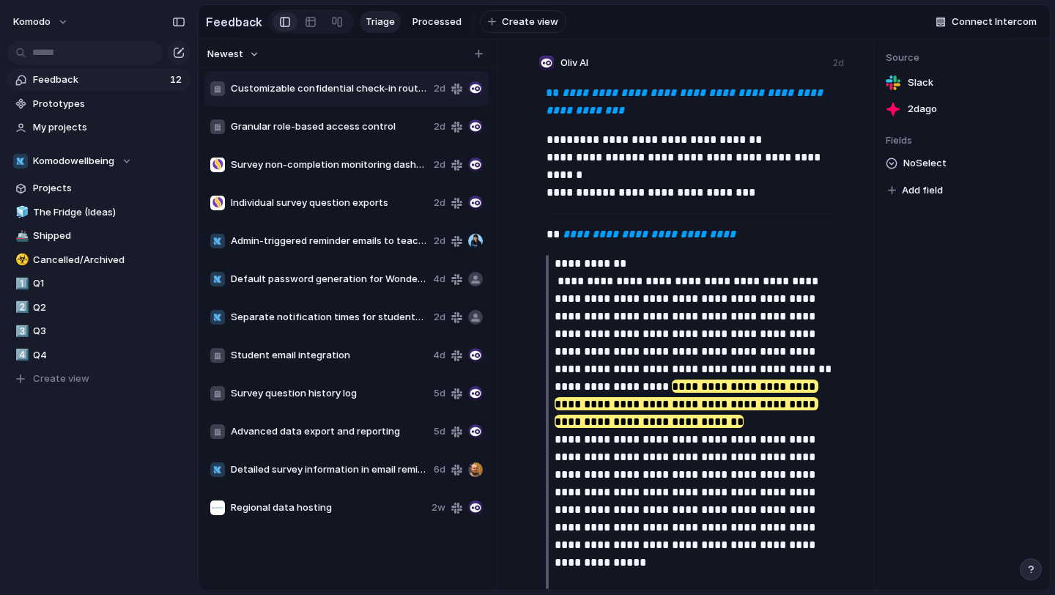
scroll to position [266, 0]
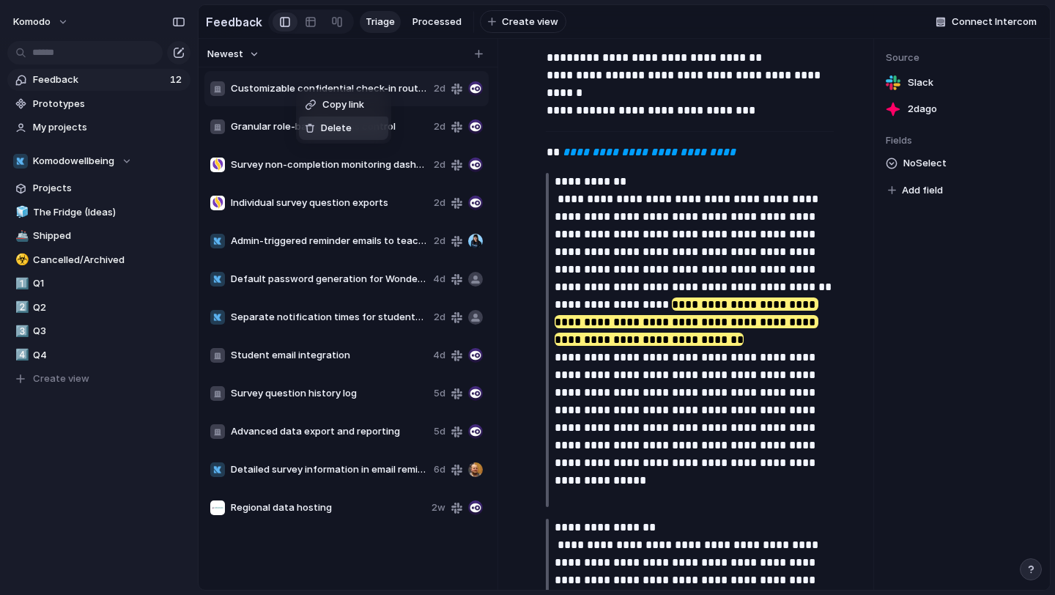
click at [333, 131] on span "Delete" at bounding box center [336, 128] width 31 height 15
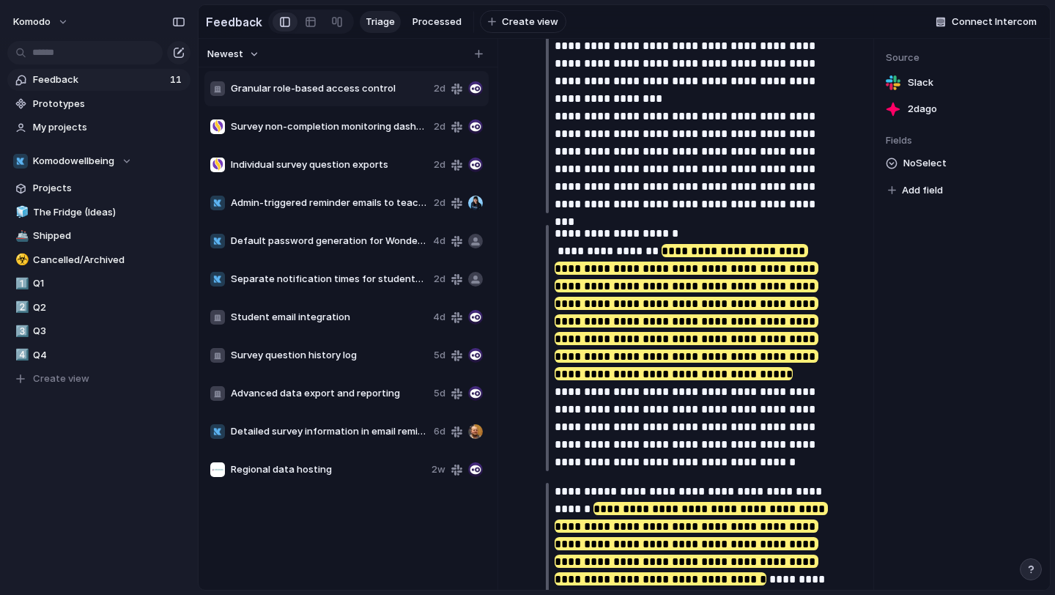
scroll to position [819, 0]
click at [337, 131] on span "Survey non-completion monitoring dashboard" at bounding box center [329, 126] width 197 height 15
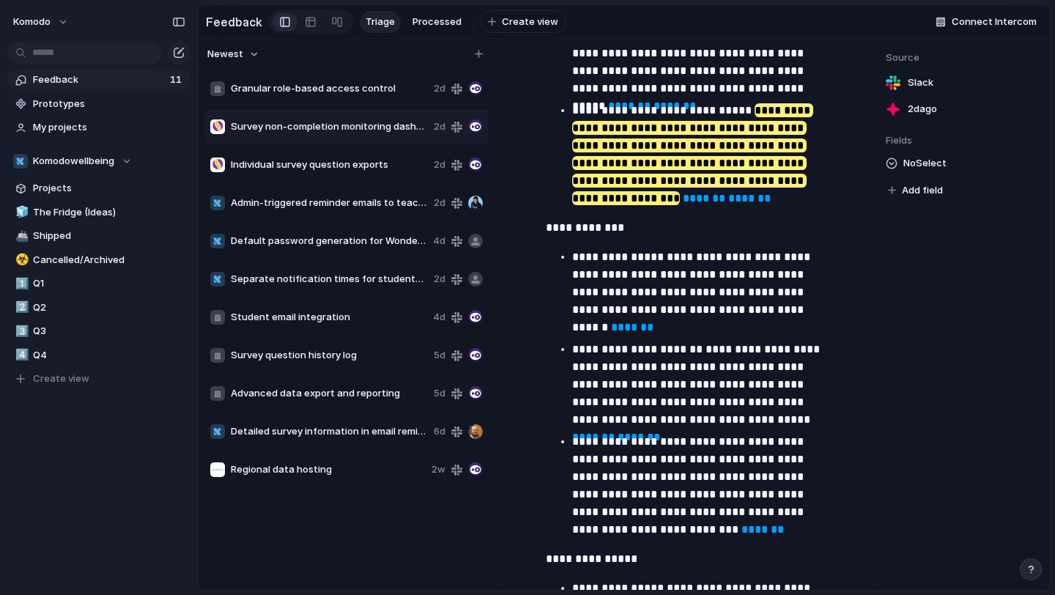
scroll to position [1231, 0]
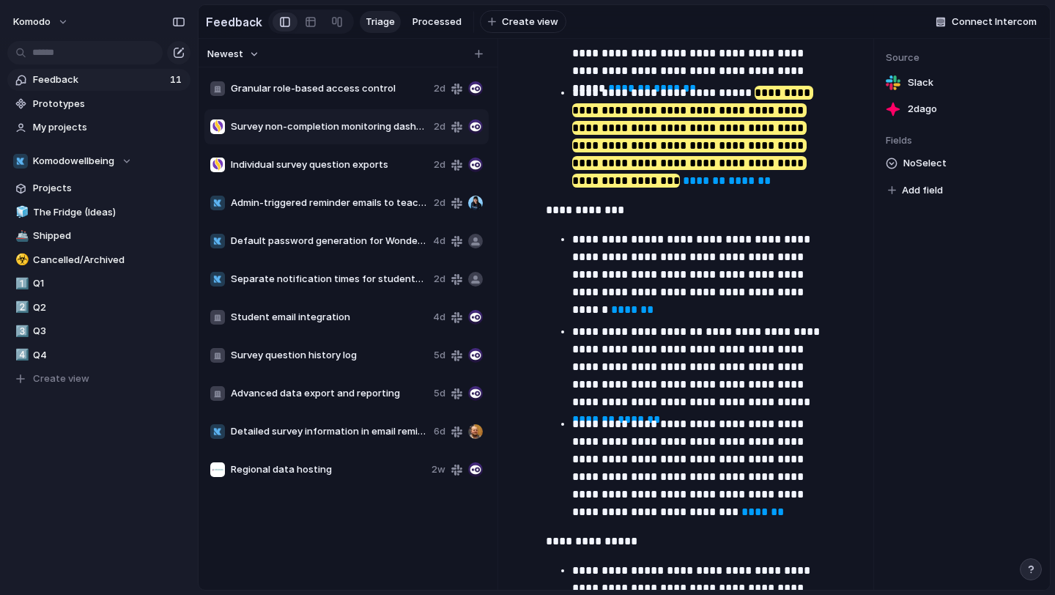
click at [336, 166] on span "Individual survey question exports" at bounding box center [329, 165] width 197 height 15
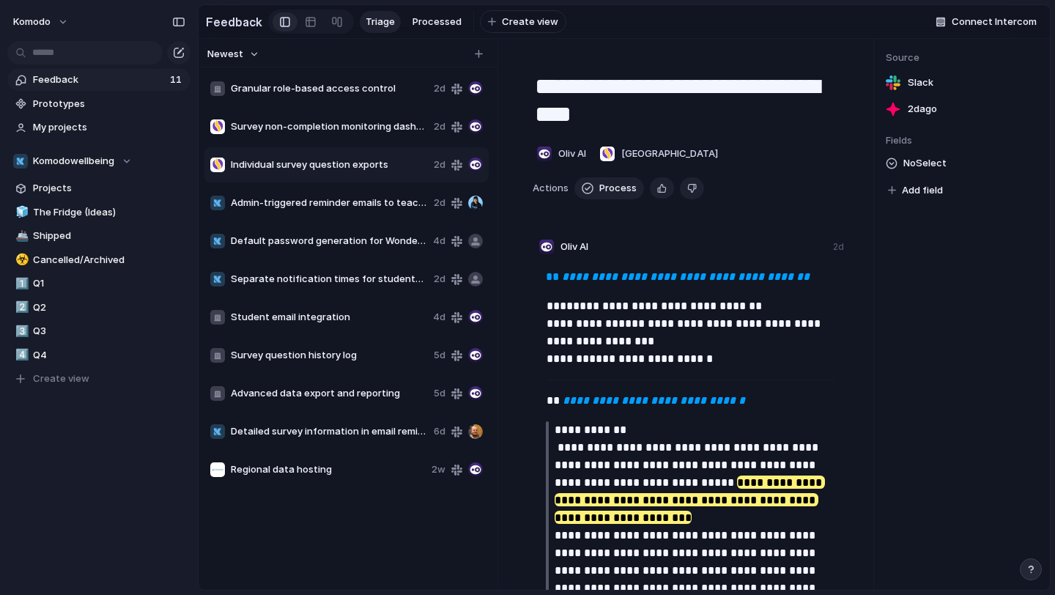
click at [322, 151] on div "Individual survey question exports 2d" at bounding box center [346, 164] width 284 height 35
click at [319, 163] on span "Individual survey question exports" at bounding box center [329, 165] width 197 height 15
click at [337, 130] on span "Survey non-completion monitoring dashboard" at bounding box center [329, 126] width 197 height 15
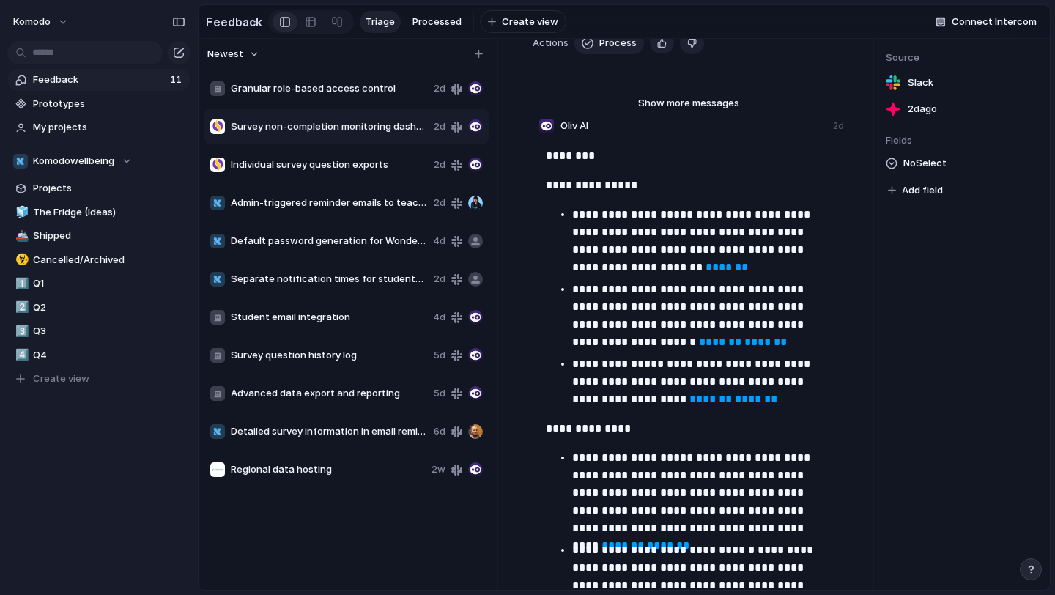
scroll to position [144, 0]
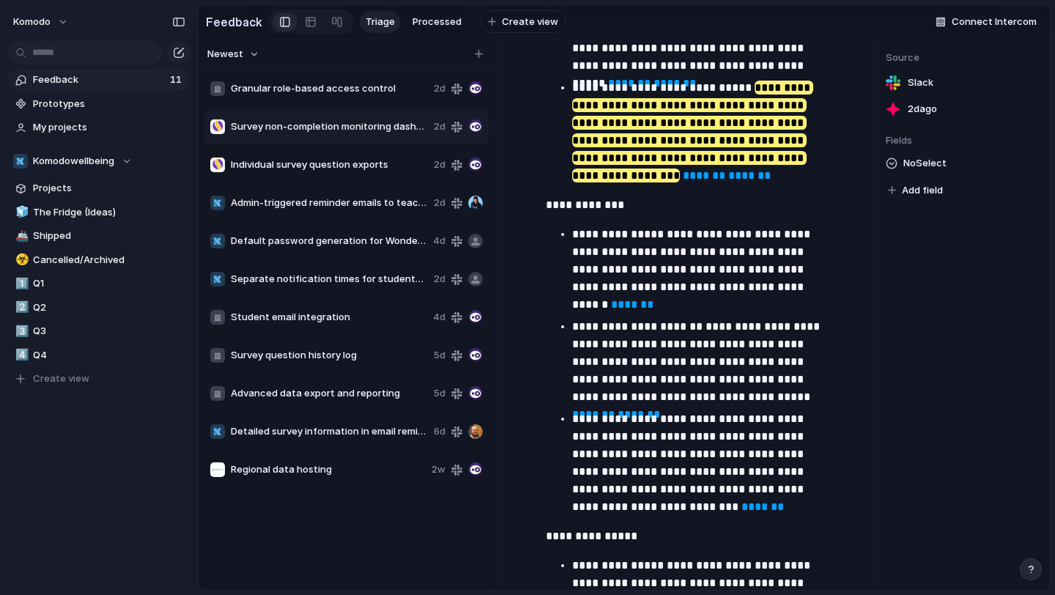
scroll to position [1194, 0]
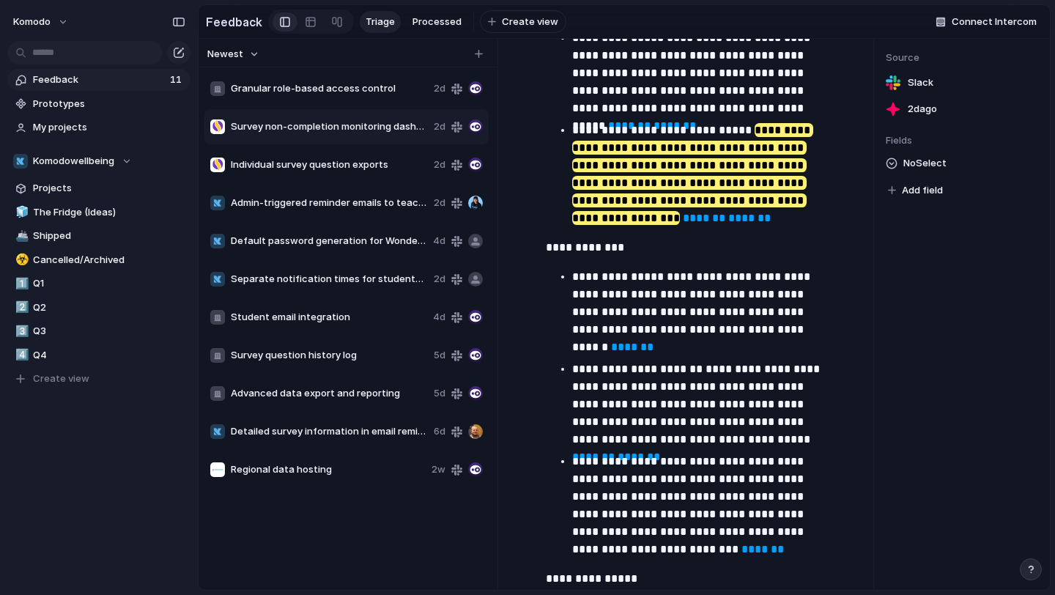
click at [277, 203] on span "Admin-triggered reminder emails to teachers" at bounding box center [329, 203] width 197 height 15
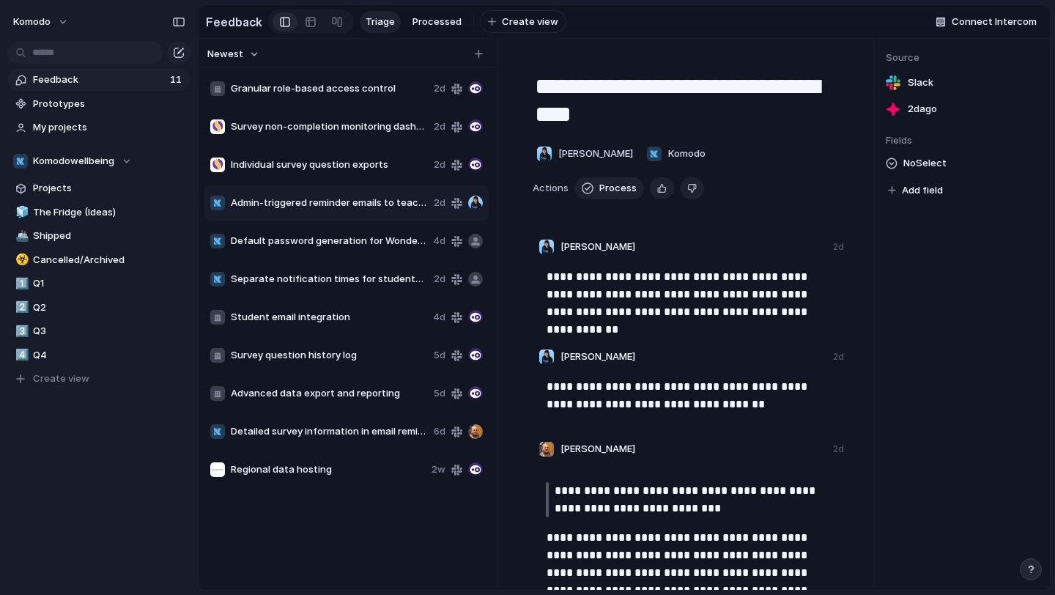
scroll to position [179, 0]
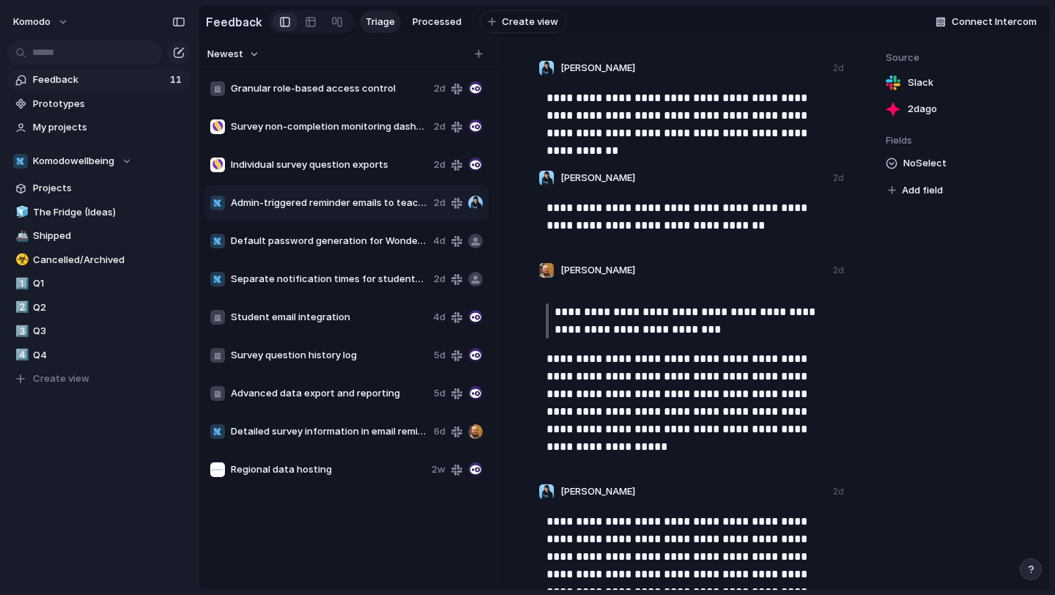
click at [304, 246] on span "Default password generation for Wonde synced students" at bounding box center [329, 241] width 196 height 15
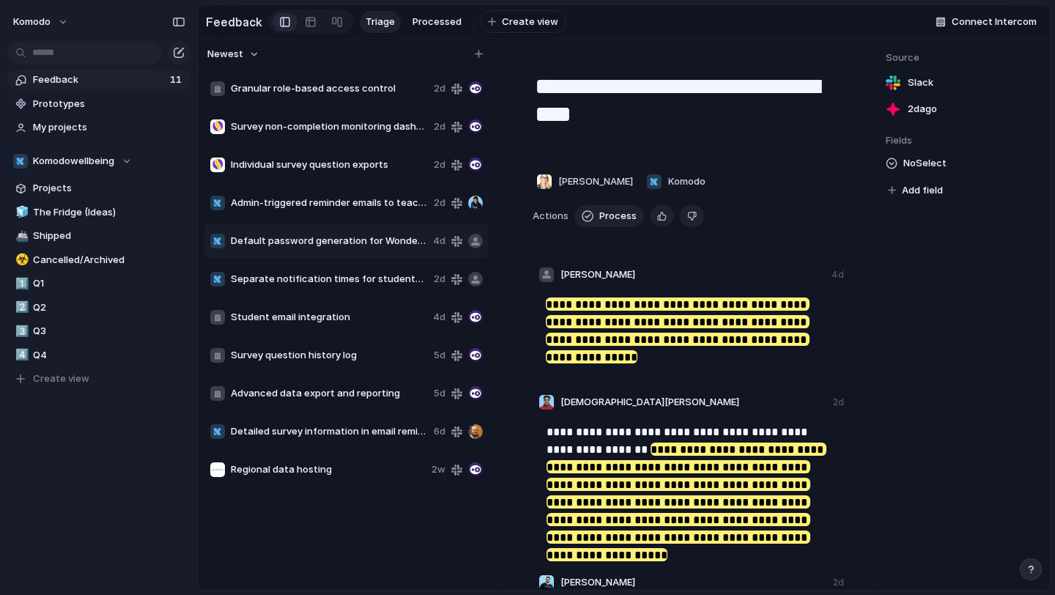
click at [306, 305] on div "Student email integration 4d" at bounding box center [346, 317] width 284 height 35
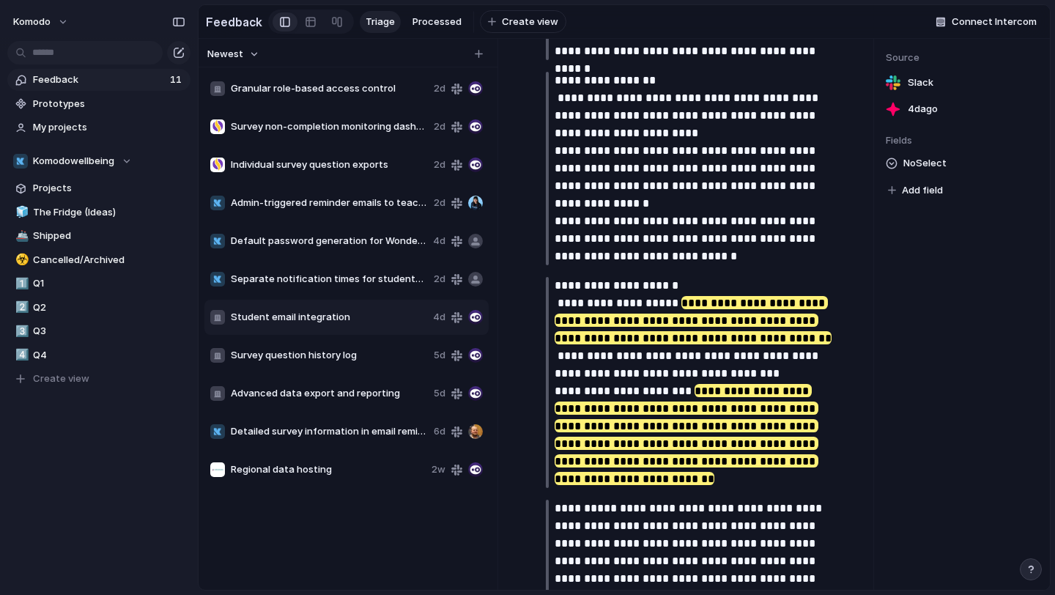
scroll to position [691, 0]
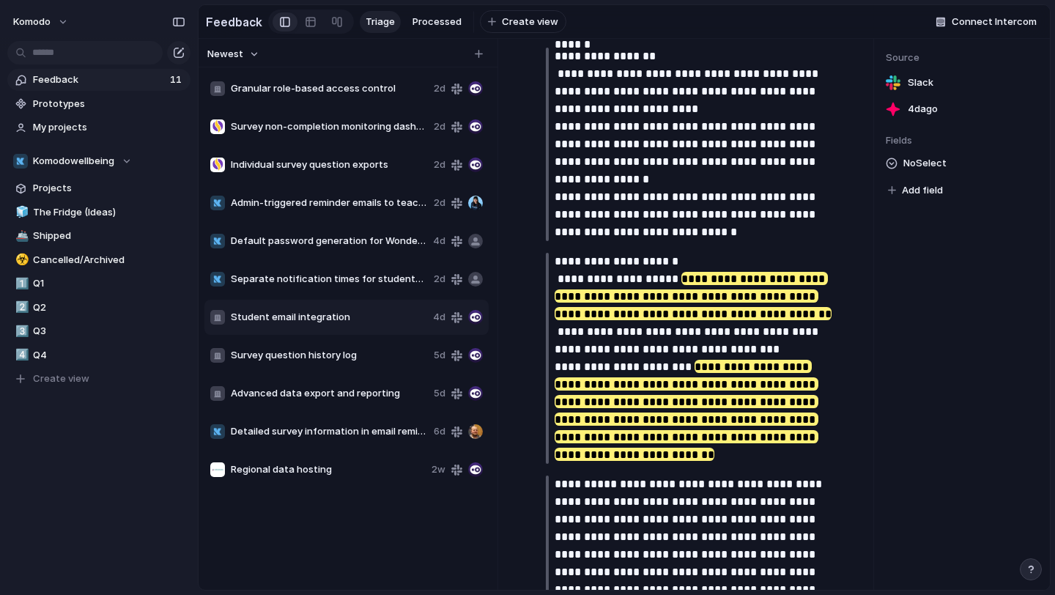
click at [336, 308] on div "Student email integration 4d" at bounding box center [346, 317] width 284 height 35
click at [359, 280] on span "Separate notification times for students and staff" at bounding box center [329, 279] width 197 height 15
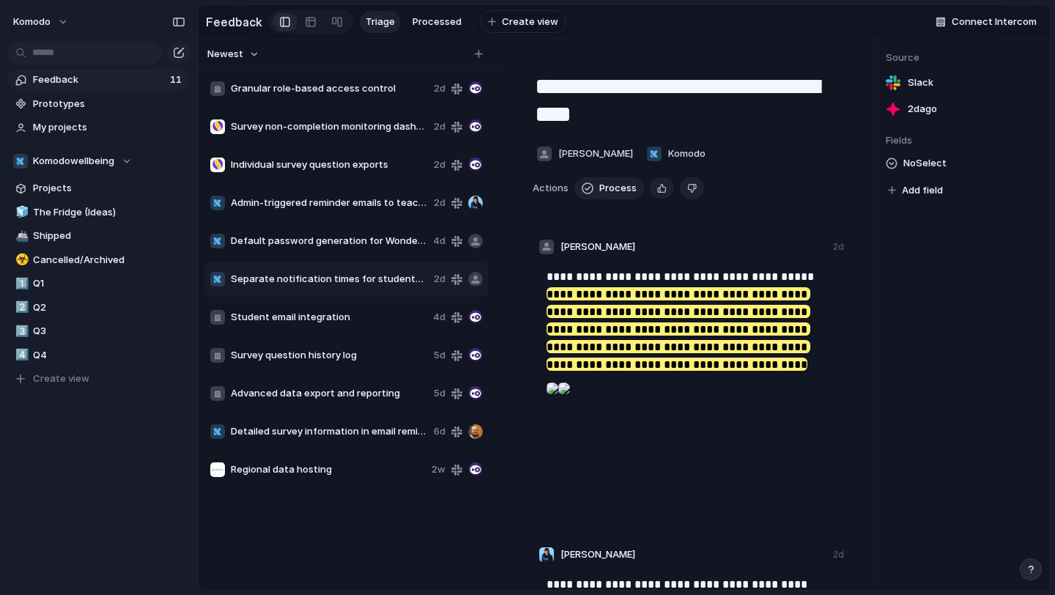
click at [322, 233] on div "Default password generation for Wonde synced students 4d" at bounding box center [346, 241] width 284 height 35
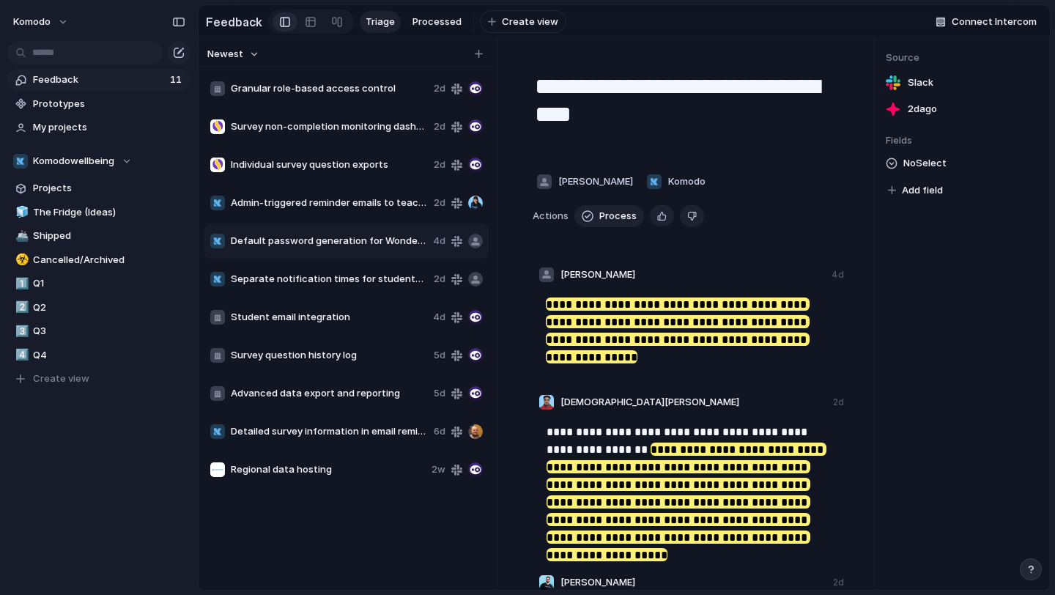
click at [323, 226] on div "Default password generation for Wonde synced students 4d" at bounding box center [346, 241] width 284 height 35
click at [323, 215] on div "Admin-triggered reminder emails to teachers 2d" at bounding box center [346, 202] width 284 height 35
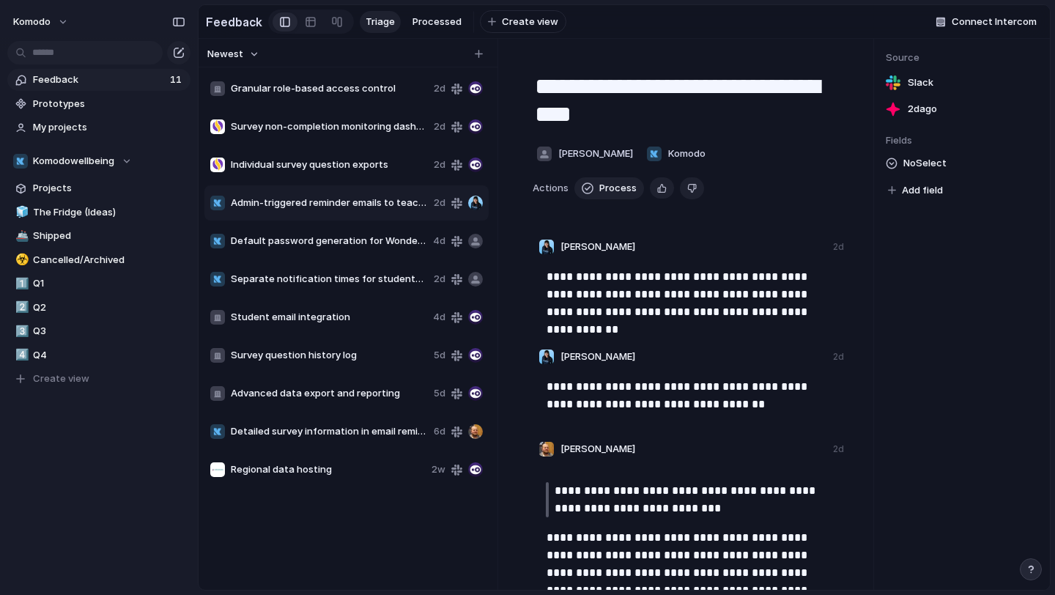
click at [337, 83] on span "Granular role-based access control" at bounding box center [329, 88] width 197 height 15
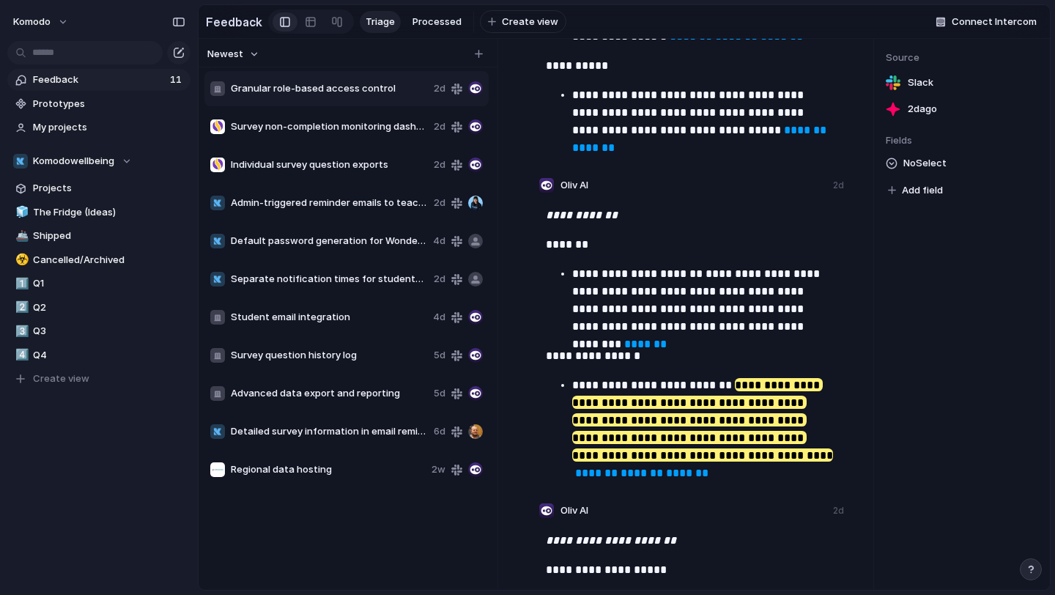
scroll to position [2309, 0]
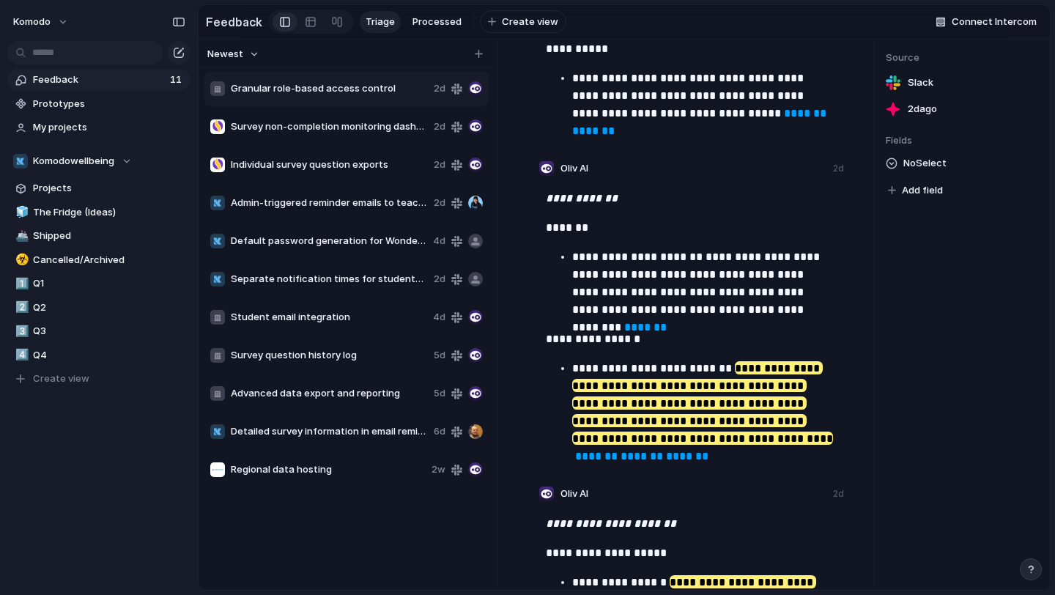
click at [349, 461] on div "Regional data hosting 2w" at bounding box center [346, 469] width 284 height 35
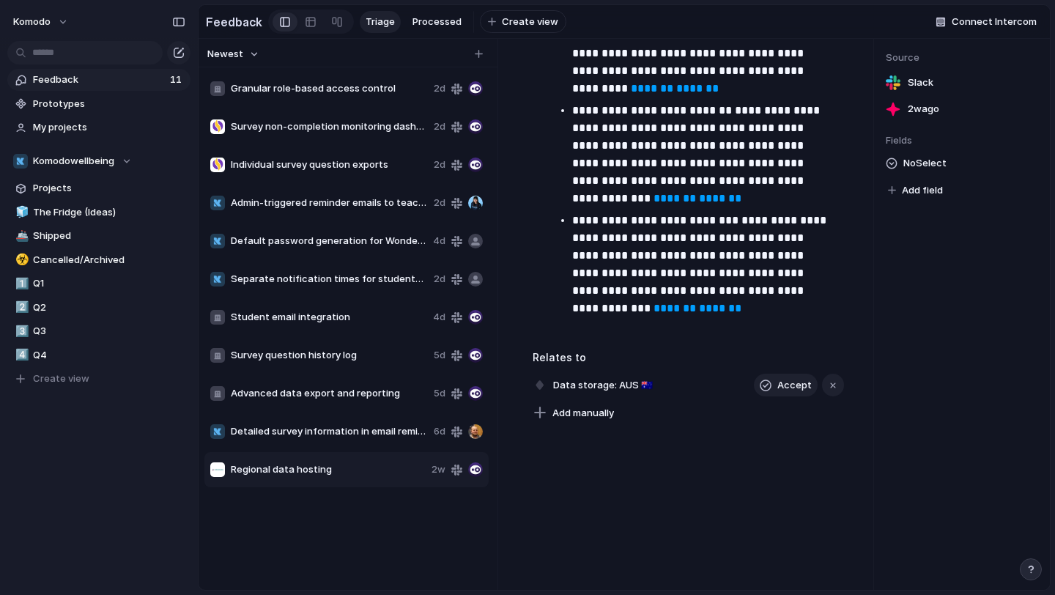
scroll to position [1186, 0]
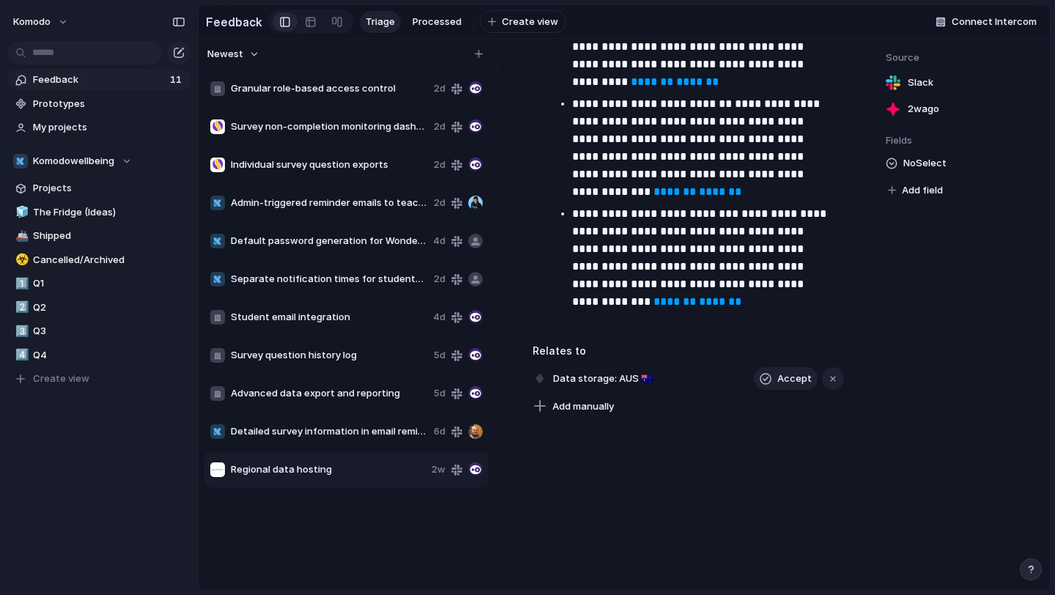
click at [273, 426] on span "Detailed survey information in email reminders" at bounding box center [329, 431] width 197 height 15
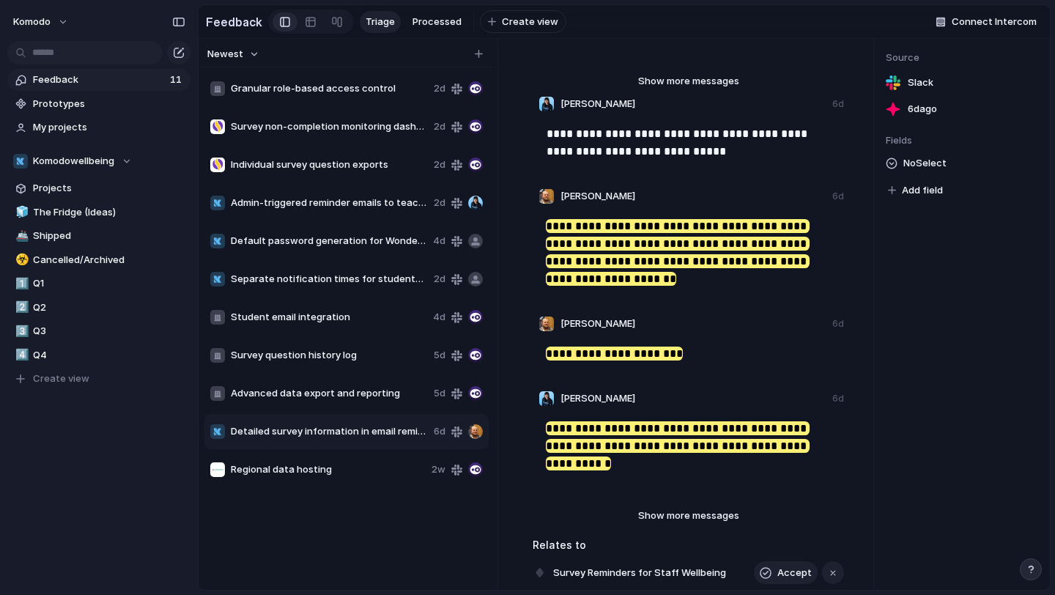
scroll to position [232, 0]
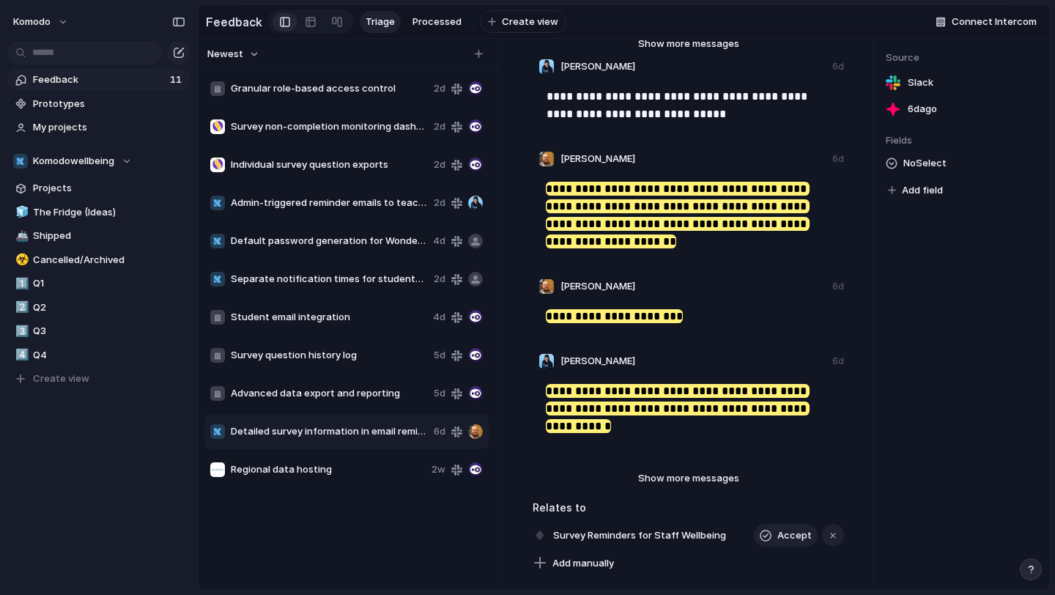
click at [298, 392] on span "Advanced data export and reporting" at bounding box center [329, 393] width 197 height 15
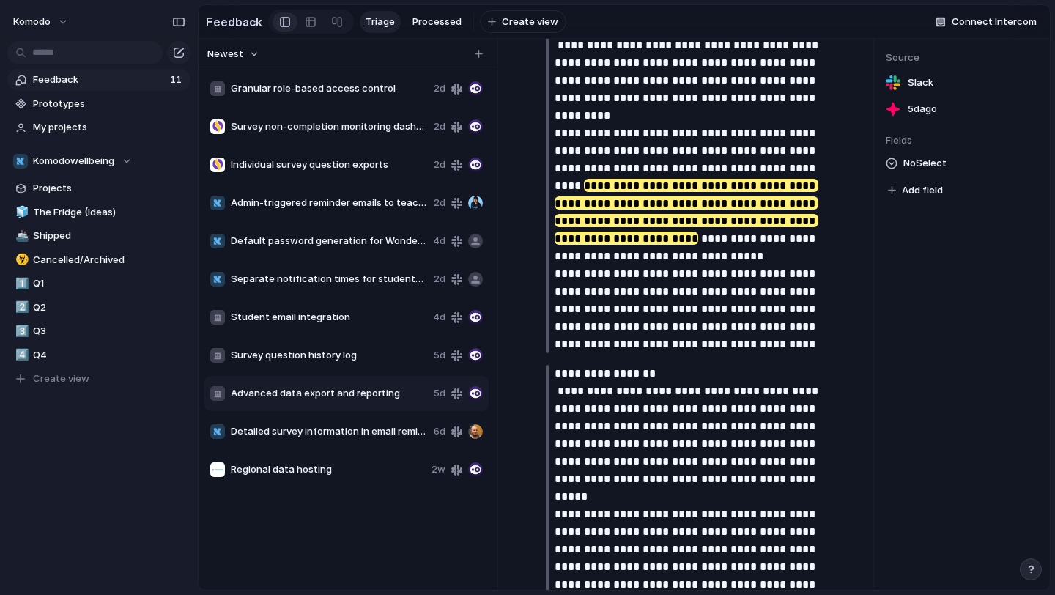
scroll to position [428, 0]
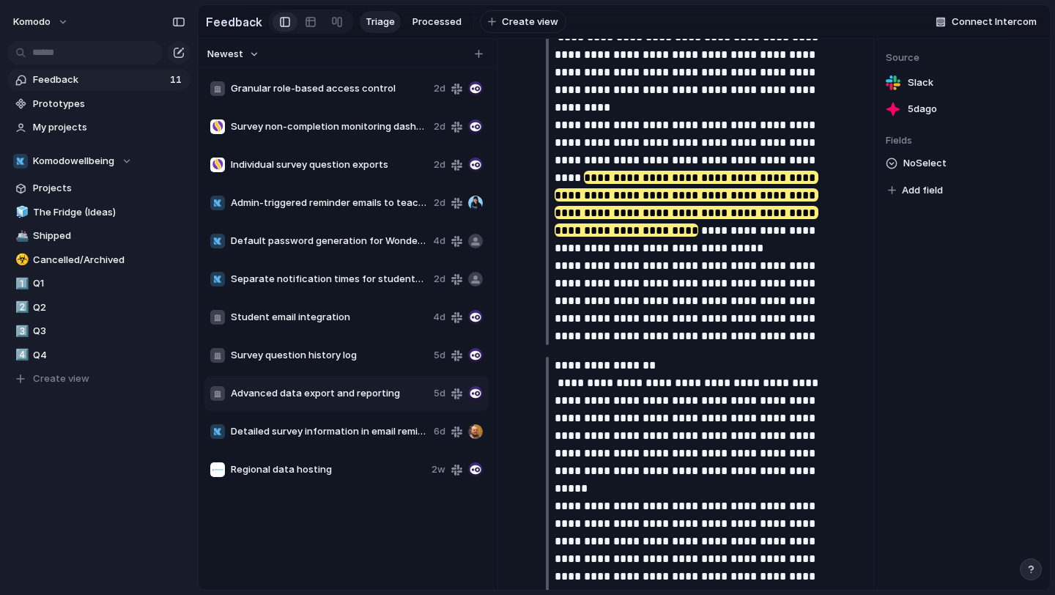
click at [322, 305] on div "Student email integration 4d" at bounding box center [346, 317] width 284 height 35
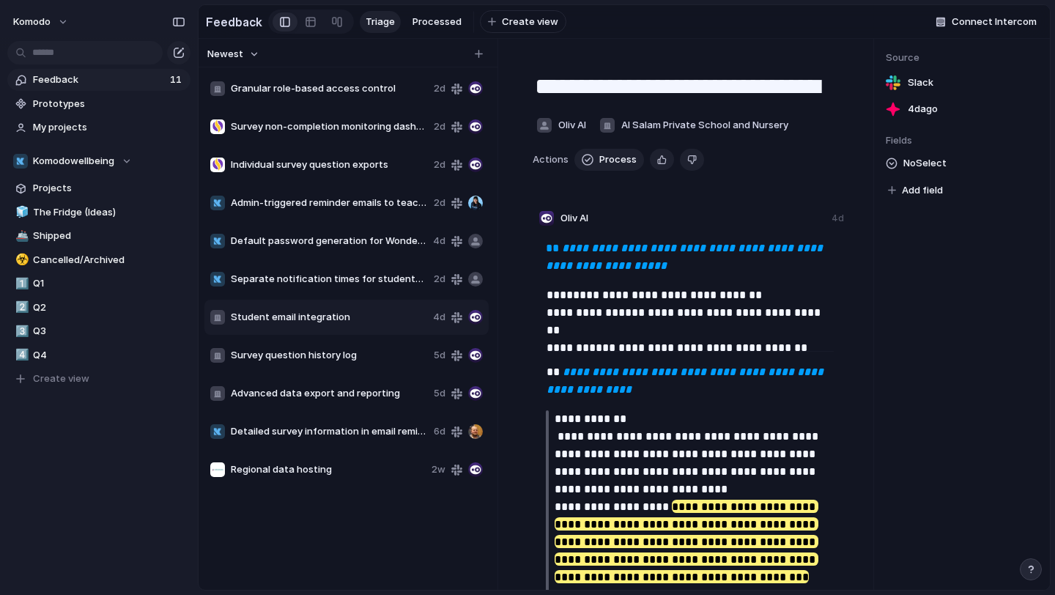
click at [321, 317] on span "Student email integration" at bounding box center [329, 317] width 196 height 15
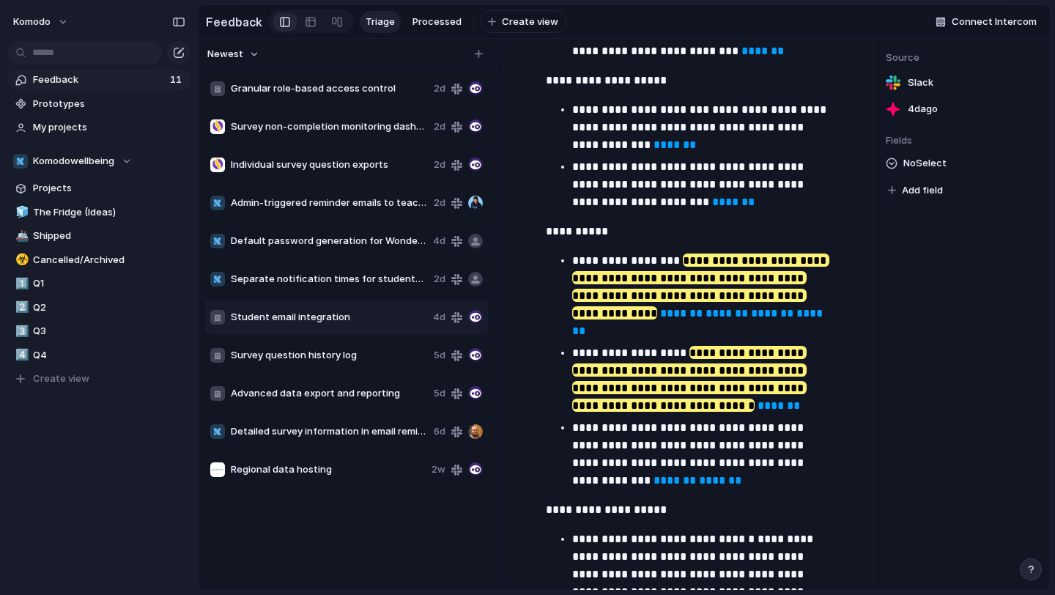
scroll to position [3190, 0]
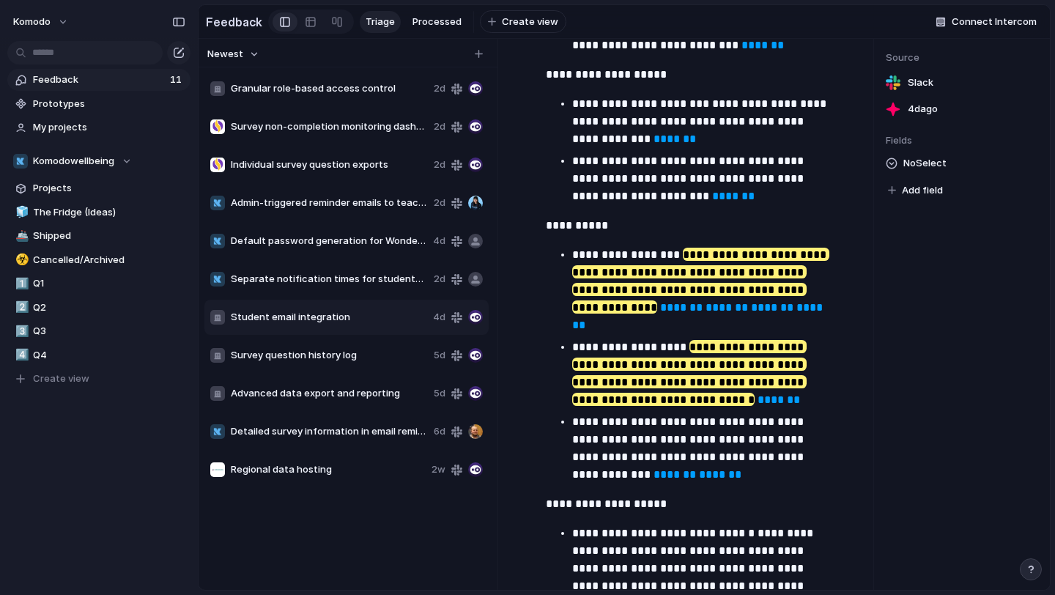
click at [273, 416] on div "Detailed survey information in email reminders 6d" at bounding box center [346, 431] width 284 height 35
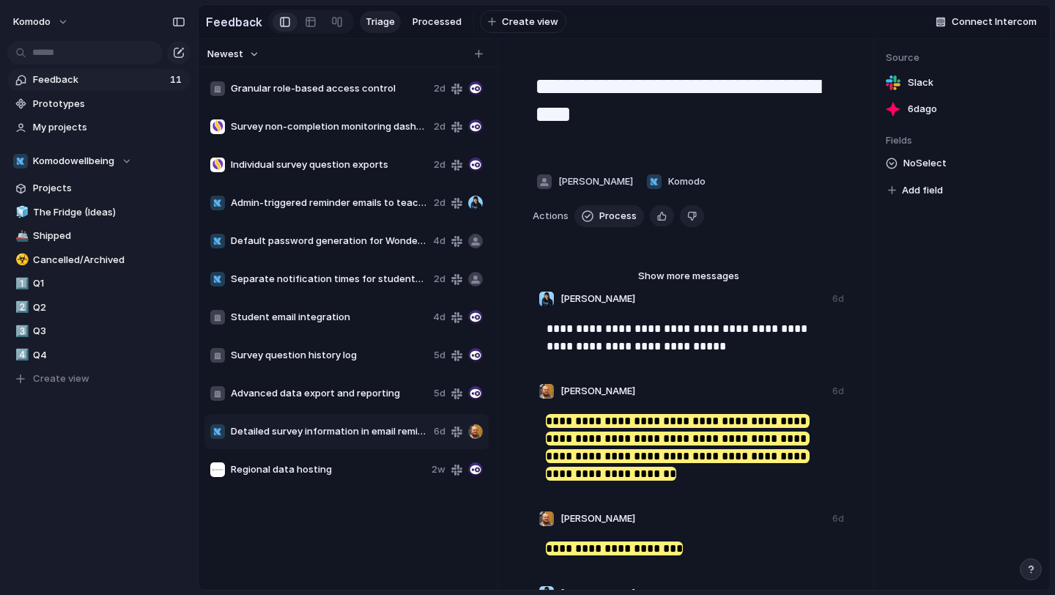
click at [273, 428] on span "Detailed survey information in email reminders" at bounding box center [329, 431] width 197 height 15
click at [361, 390] on span "Advanced data export and reporting" at bounding box center [329, 393] width 197 height 15
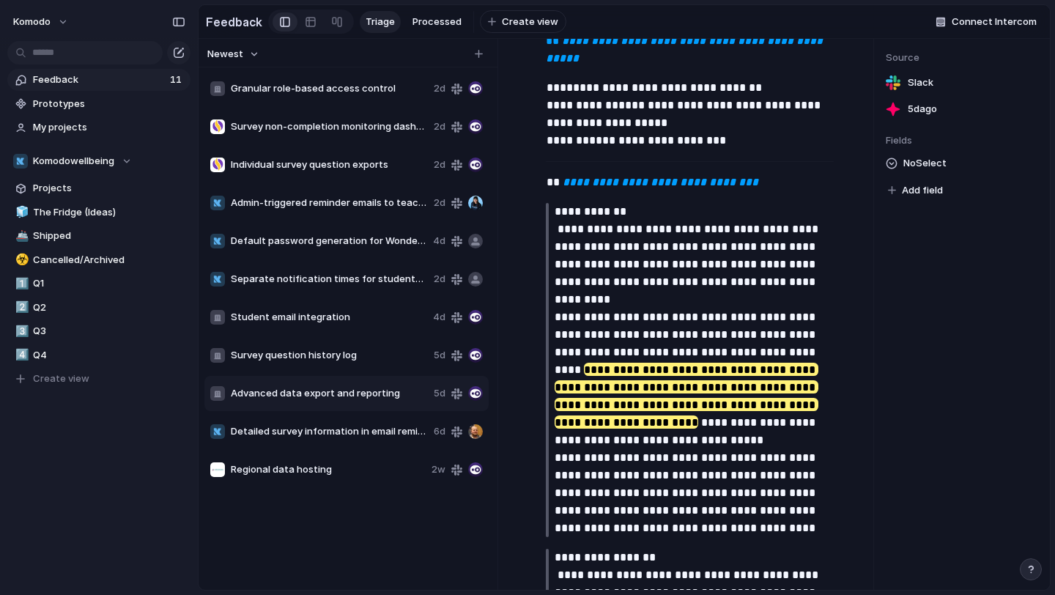
scroll to position [248, 0]
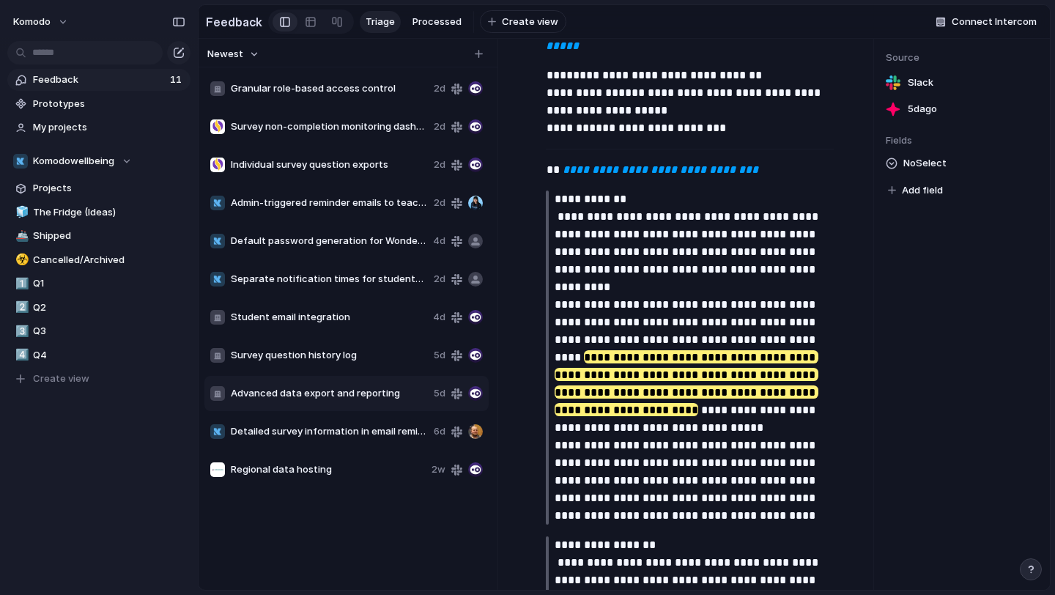
click at [336, 94] on span "Granular role-based access control" at bounding box center [329, 88] width 197 height 15
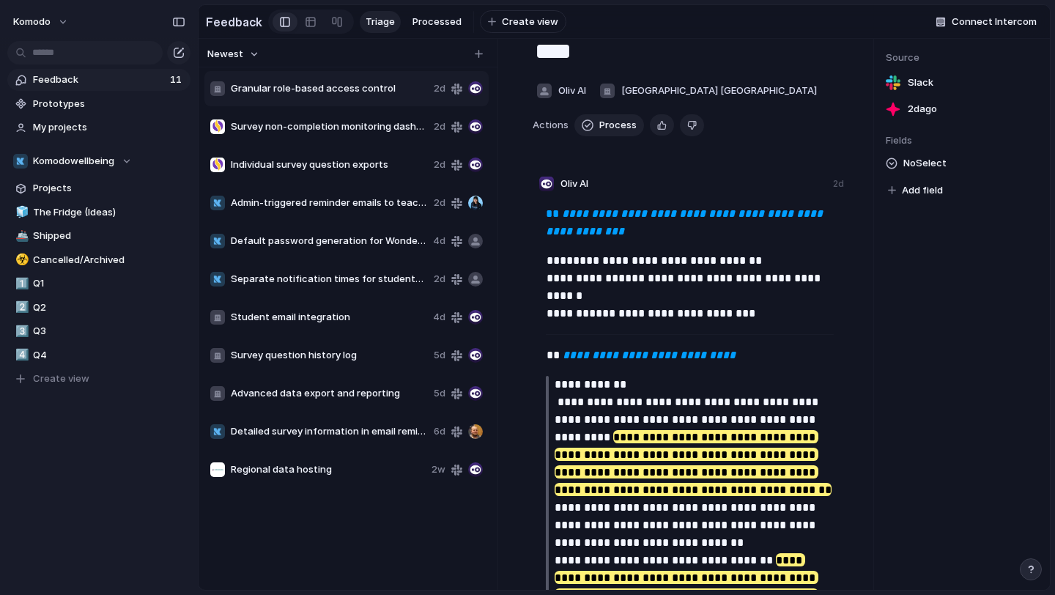
scroll to position [64, 0]
click at [358, 121] on span "Survey non-completion monitoring dashboard" at bounding box center [329, 126] width 197 height 15
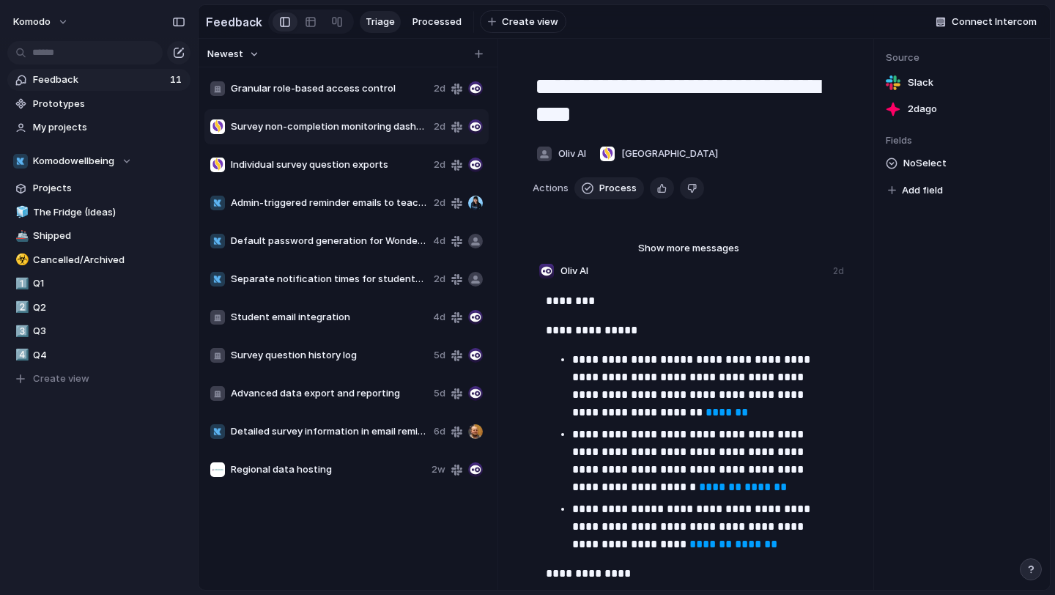
click at [273, 97] on div "Granular role-based access control 2d" at bounding box center [346, 88] width 284 height 35
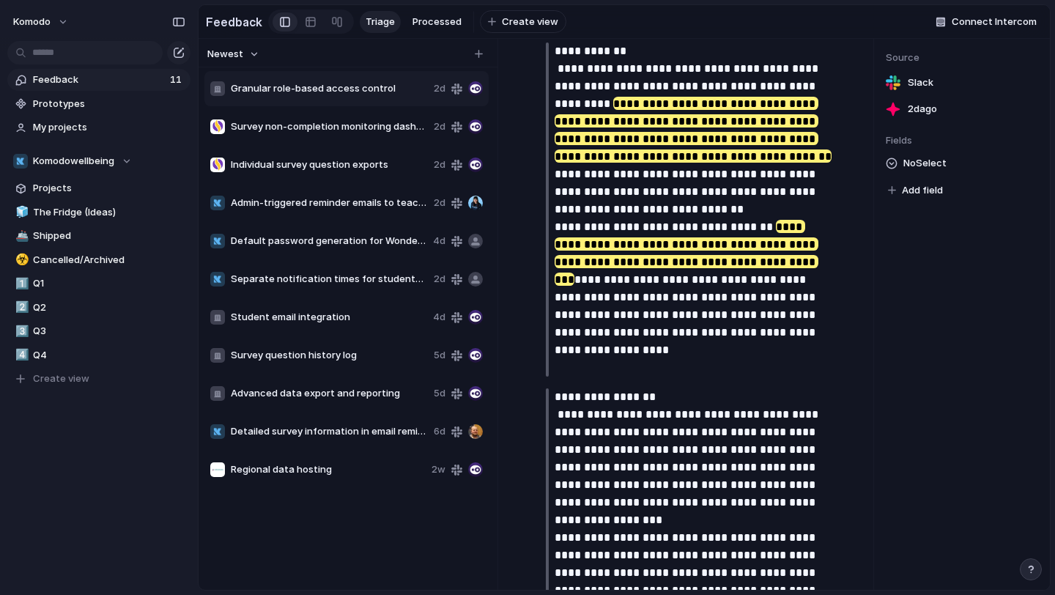
scroll to position [397, 0]
click at [306, 336] on div "Granular role-based access control 2d Survey non-completion monitoring dashboar…" at bounding box center [347, 279] width 287 height 419
click at [320, 320] on span "Student email integration" at bounding box center [329, 317] width 196 height 15
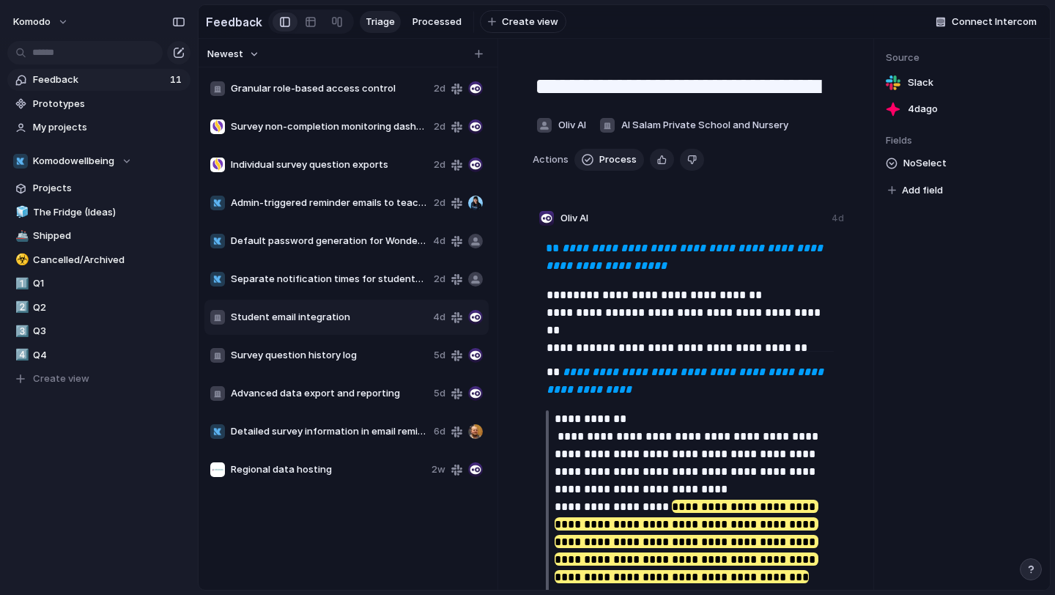
click at [353, 285] on span "Separate notification times for students and staff" at bounding box center [329, 279] width 197 height 15
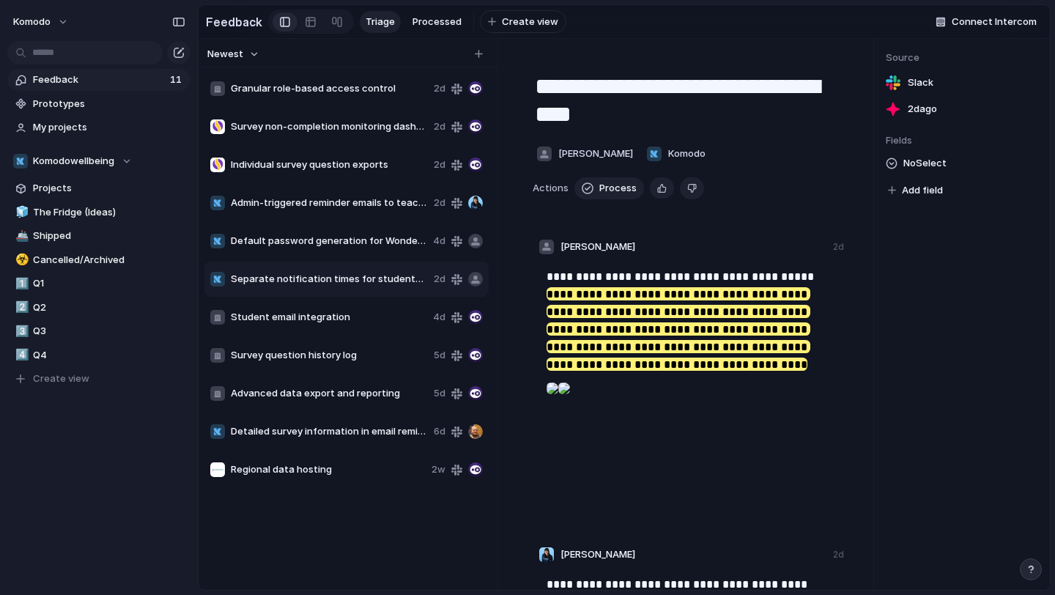
click at [341, 229] on div "Default password generation for Wonde synced students 4d" at bounding box center [346, 241] width 284 height 35
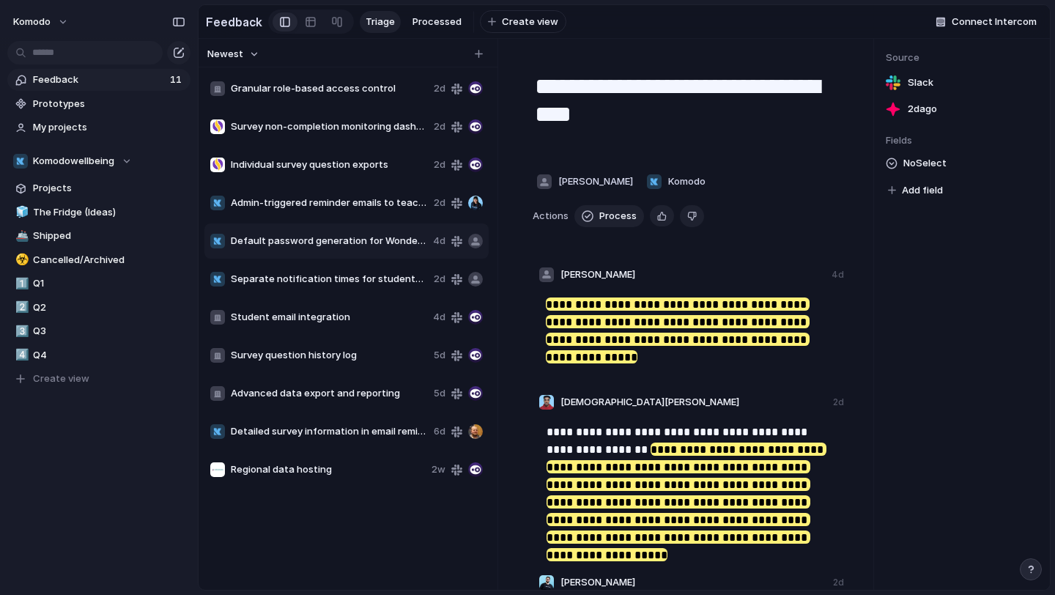
click at [337, 238] on span "Default password generation for Wonde synced students" at bounding box center [329, 241] width 196 height 15
click at [336, 240] on span "Default password generation for Wonde synced students" at bounding box center [329, 241] width 196 height 15
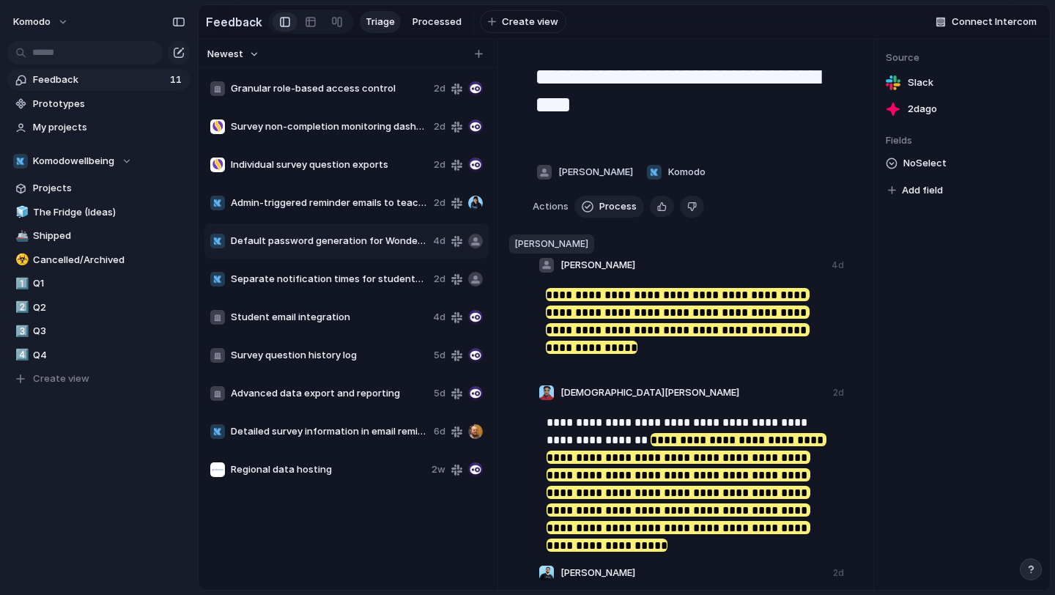
scroll to position [14, 0]
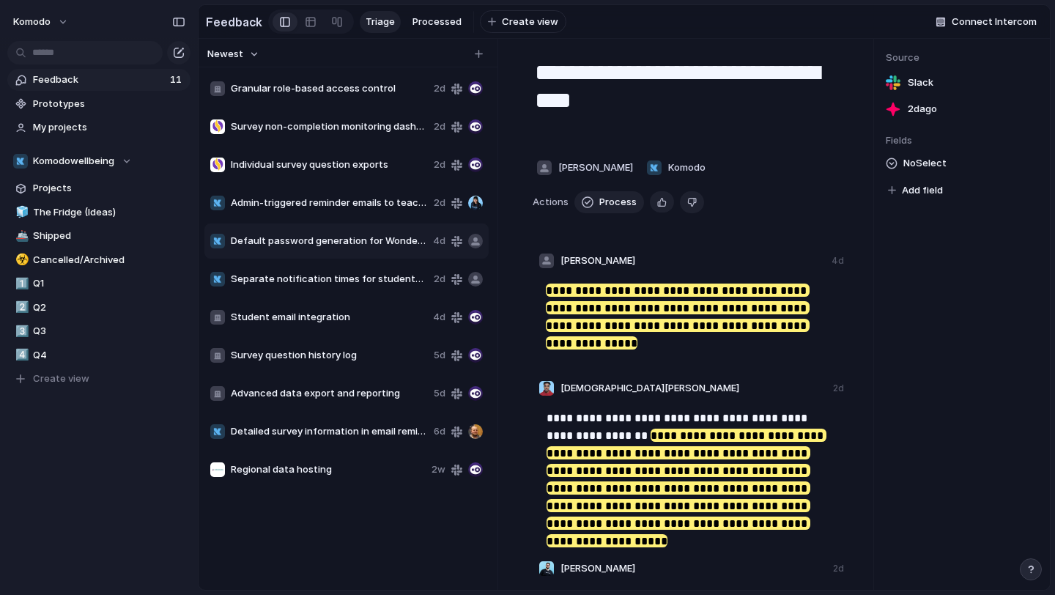
click at [361, 474] on span "Regional data hosting" at bounding box center [328, 469] width 195 height 15
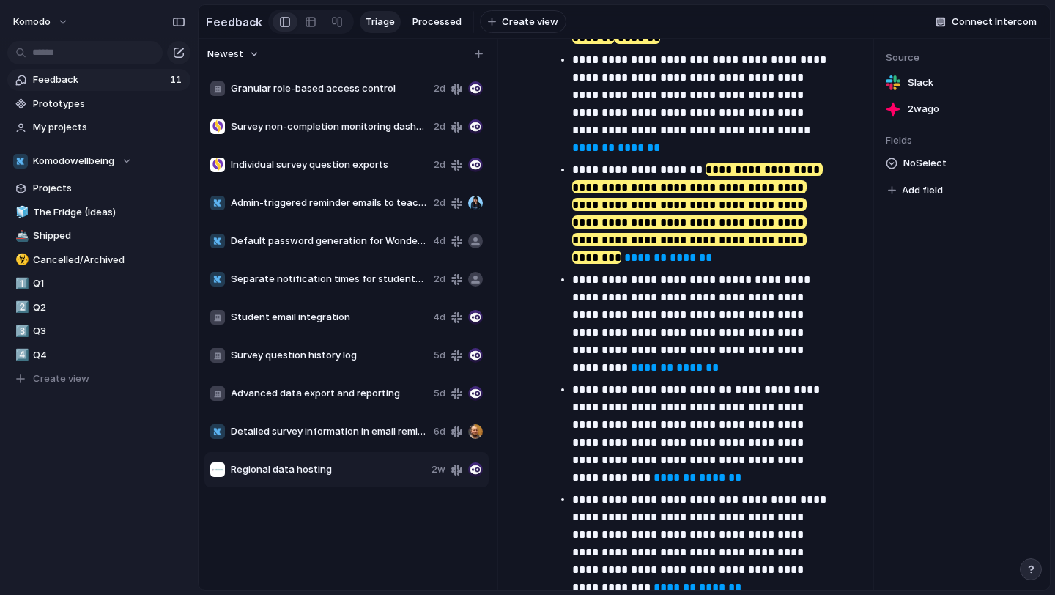
scroll to position [1186, 0]
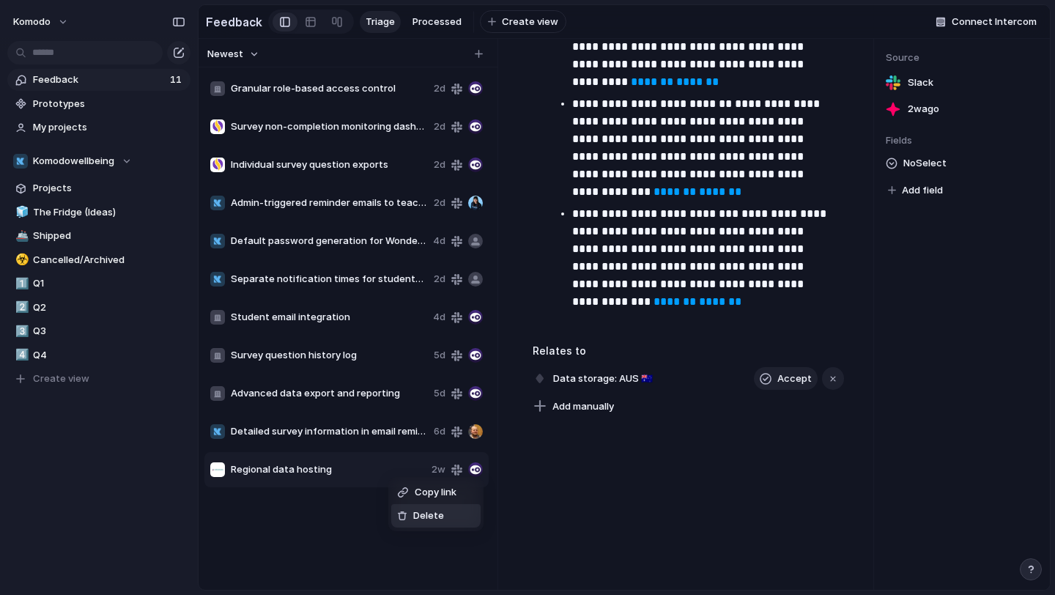
click at [428, 514] on span "Delete" at bounding box center [428, 516] width 31 height 15
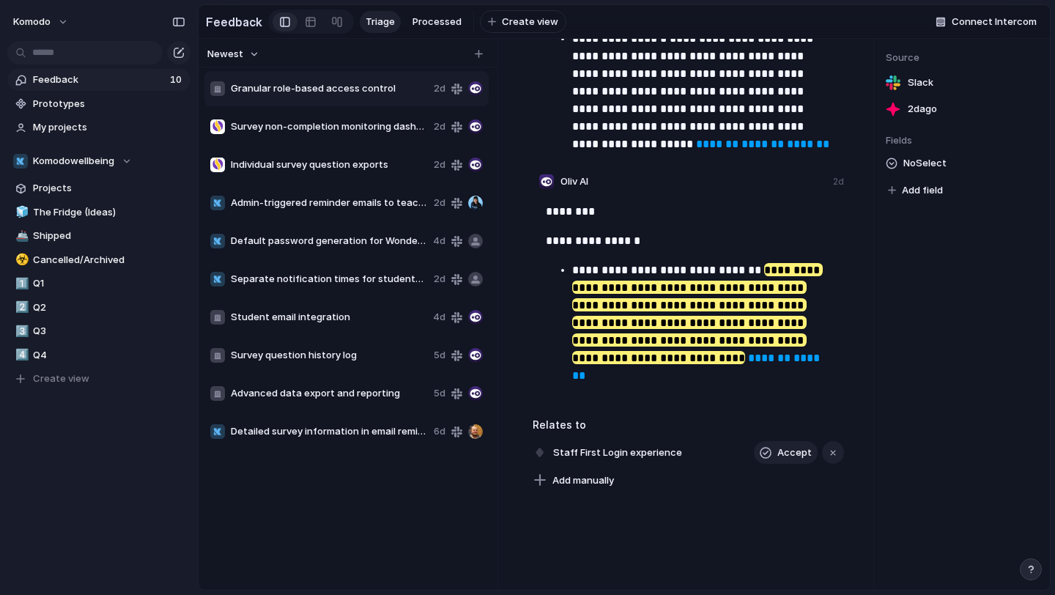
scroll to position [3095, 0]
